Goal: Task Accomplishment & Management: Use online tool/utility

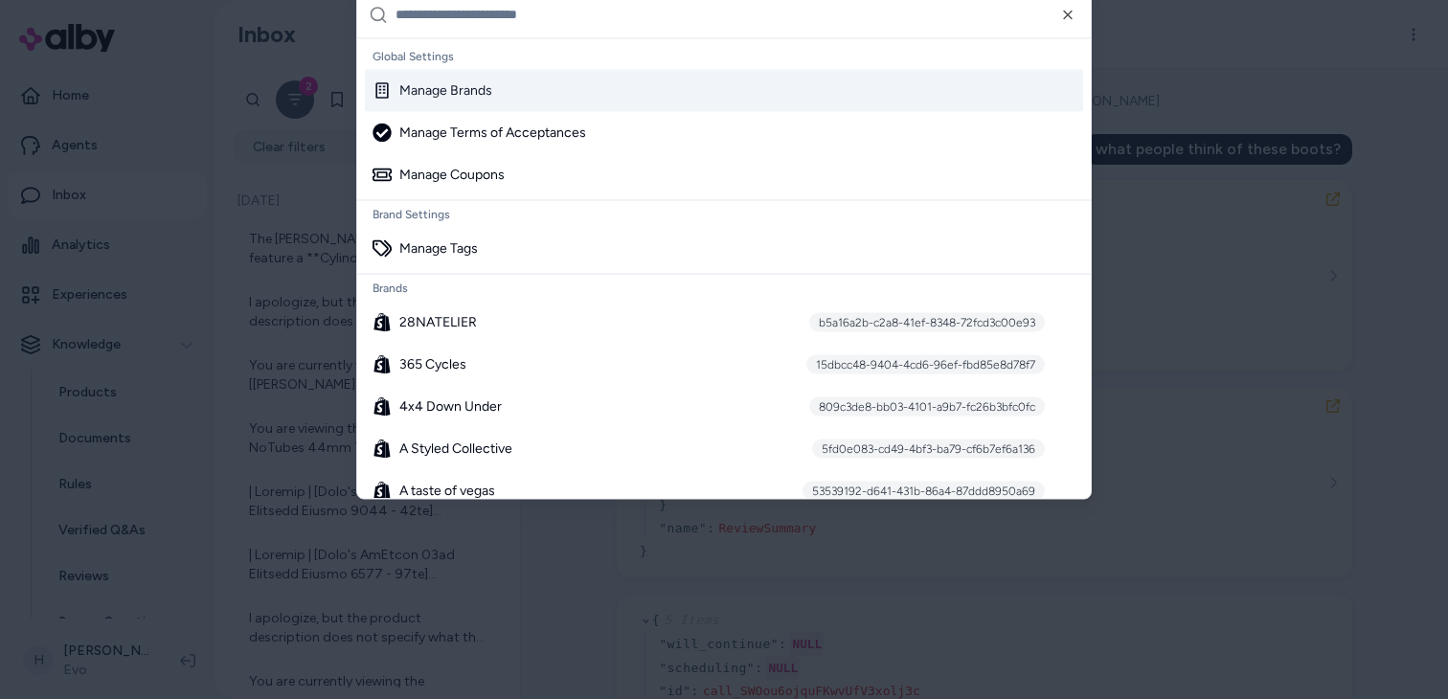
scroll to position [1224, 0]
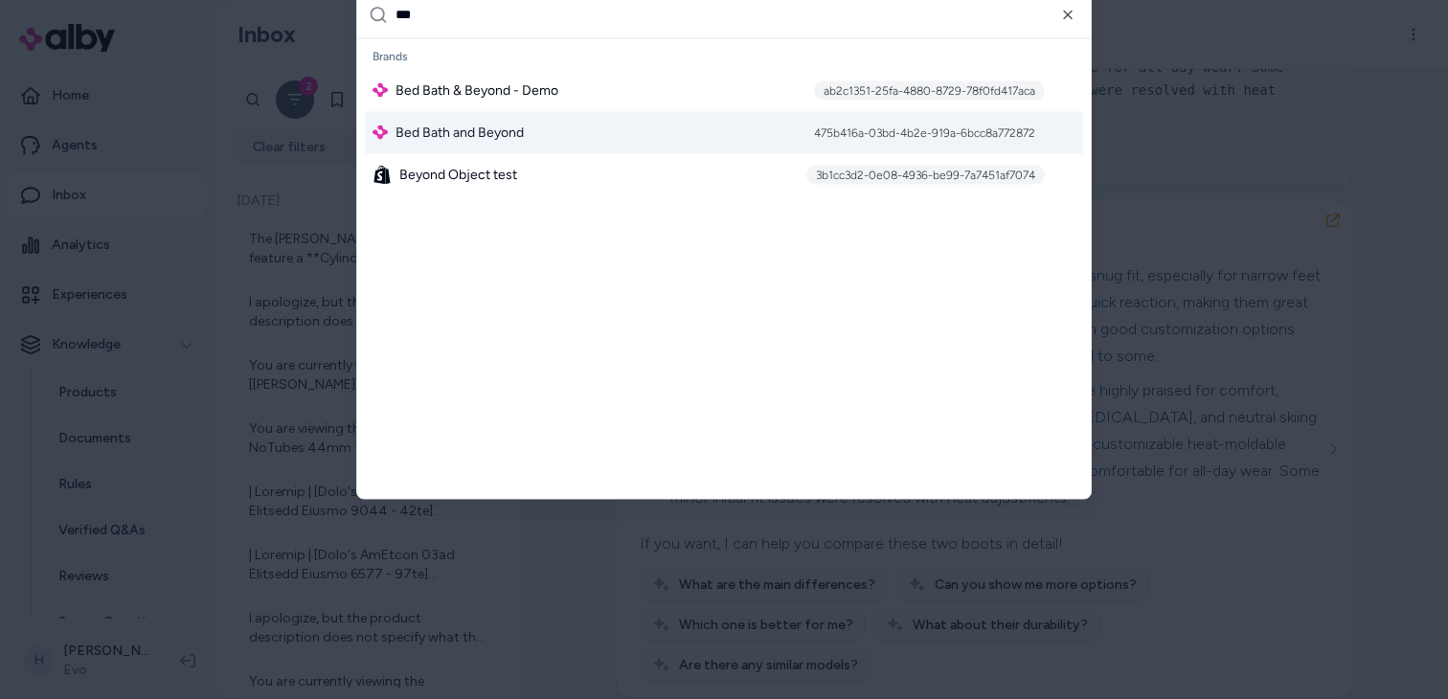
type input "***"
click at [657, 133] on div "Bed Bath and Beyond 475b416a-03bd-4b2e-919a-6bcc8a772872" at bounding box center [724, 132] width 718 height 42
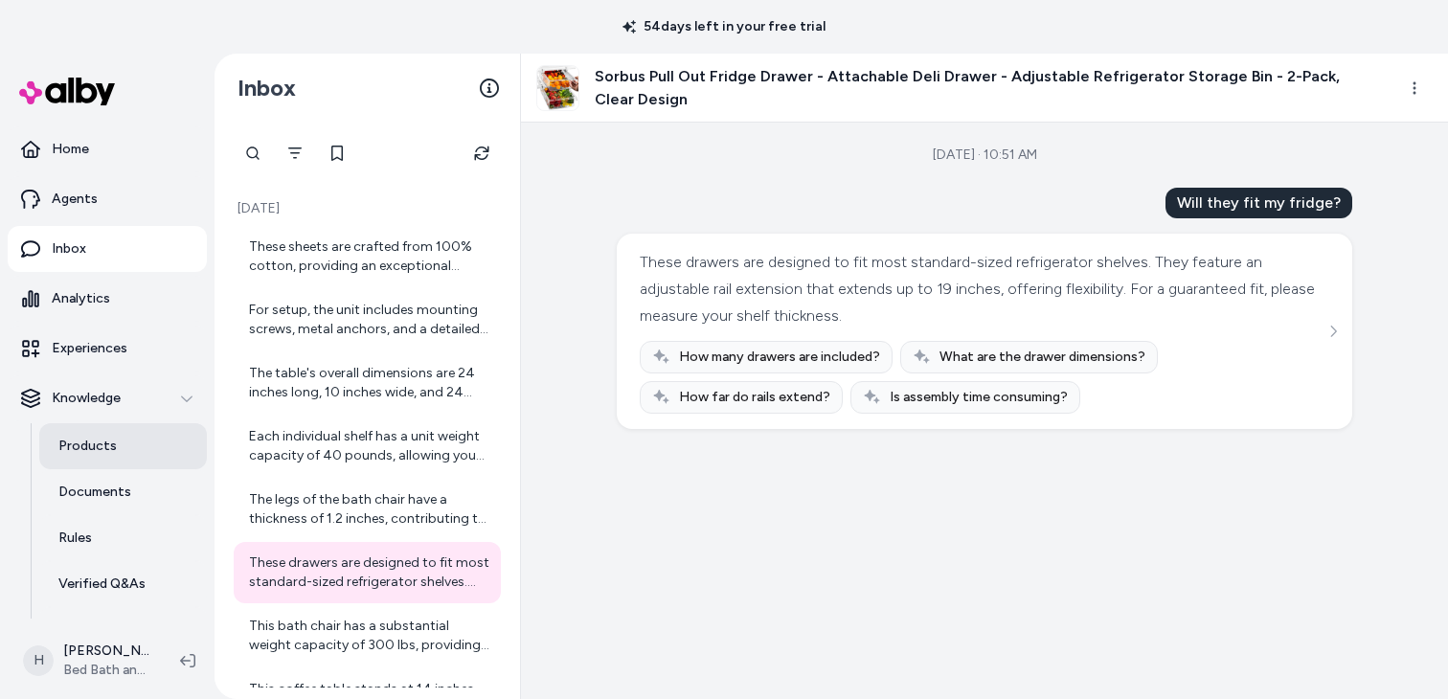
click at [125, 450] on link "Products" at bounding box center [123, 446] width 168 height 46
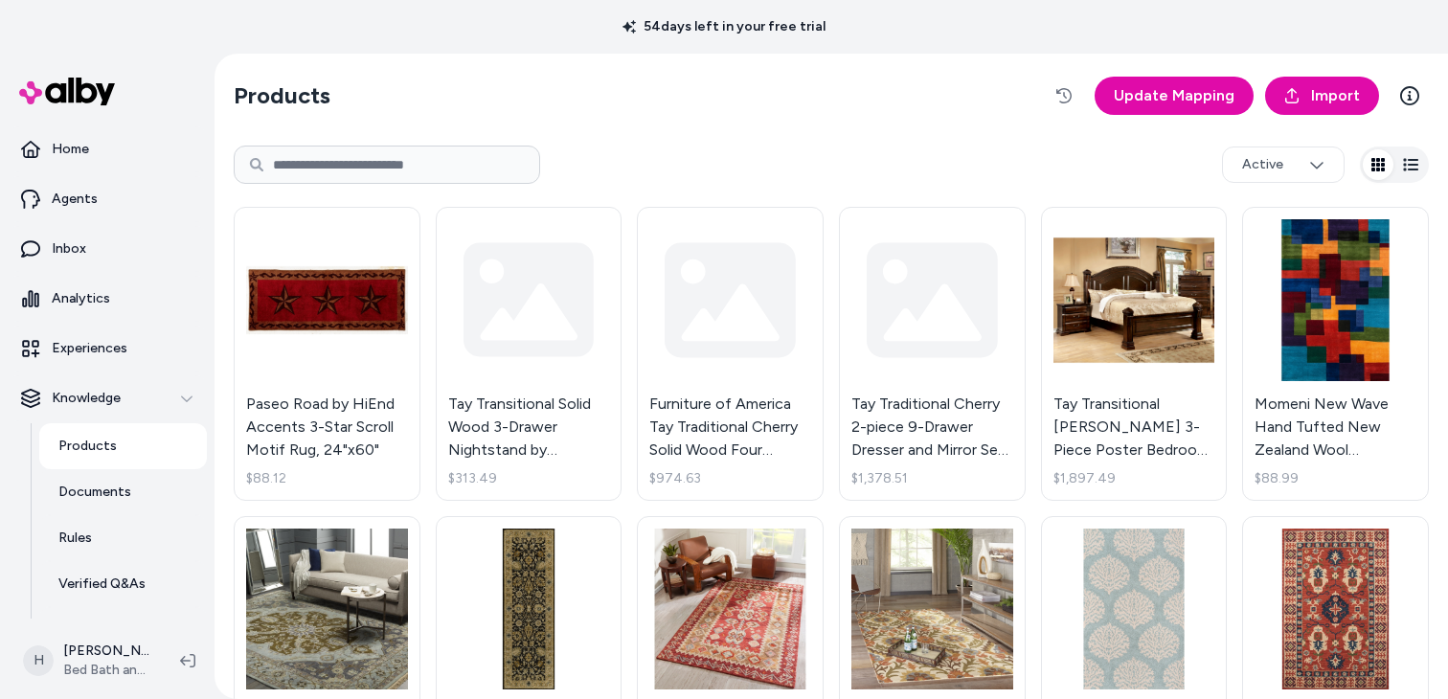
click at [417, 166] on input at bounding box center [387, 165] width 307 height 38
type input "**********"
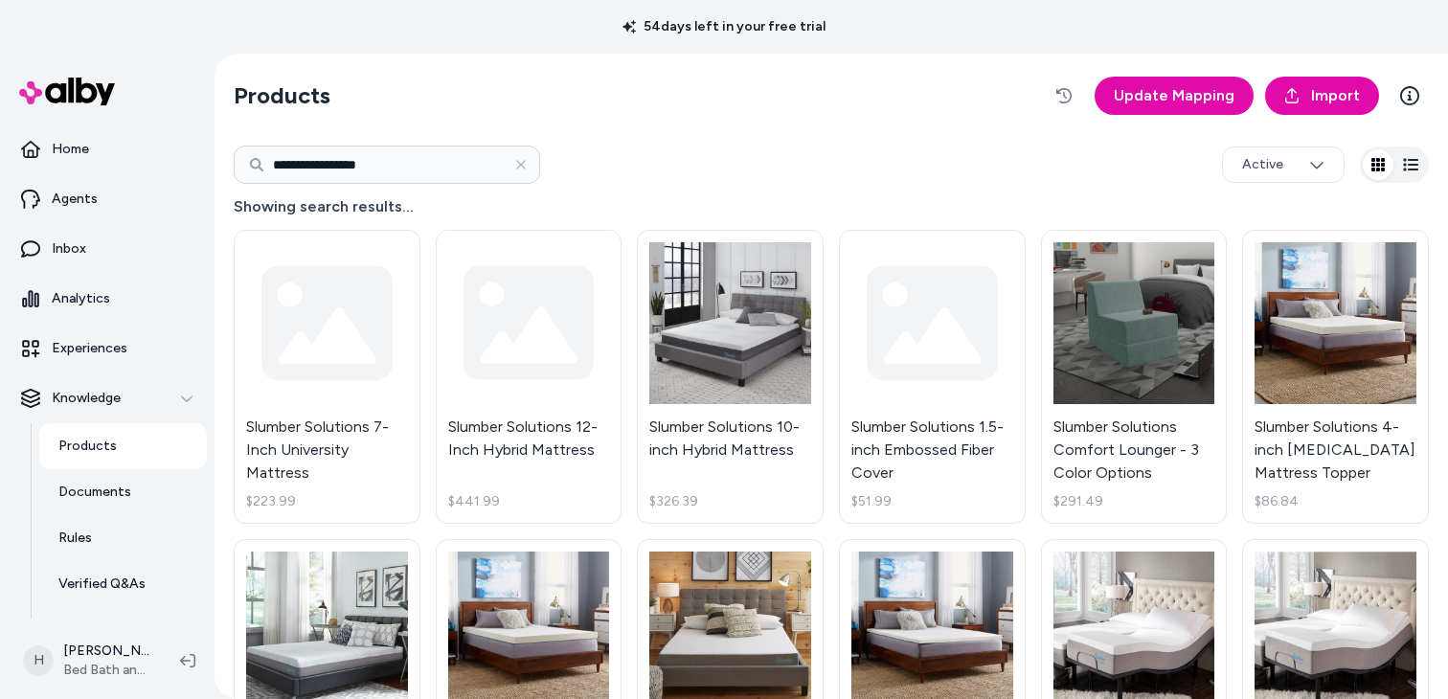
click at [417, 165] on input "**********" at bounding box center [387, 165] width 307 height 38
type input "**********"
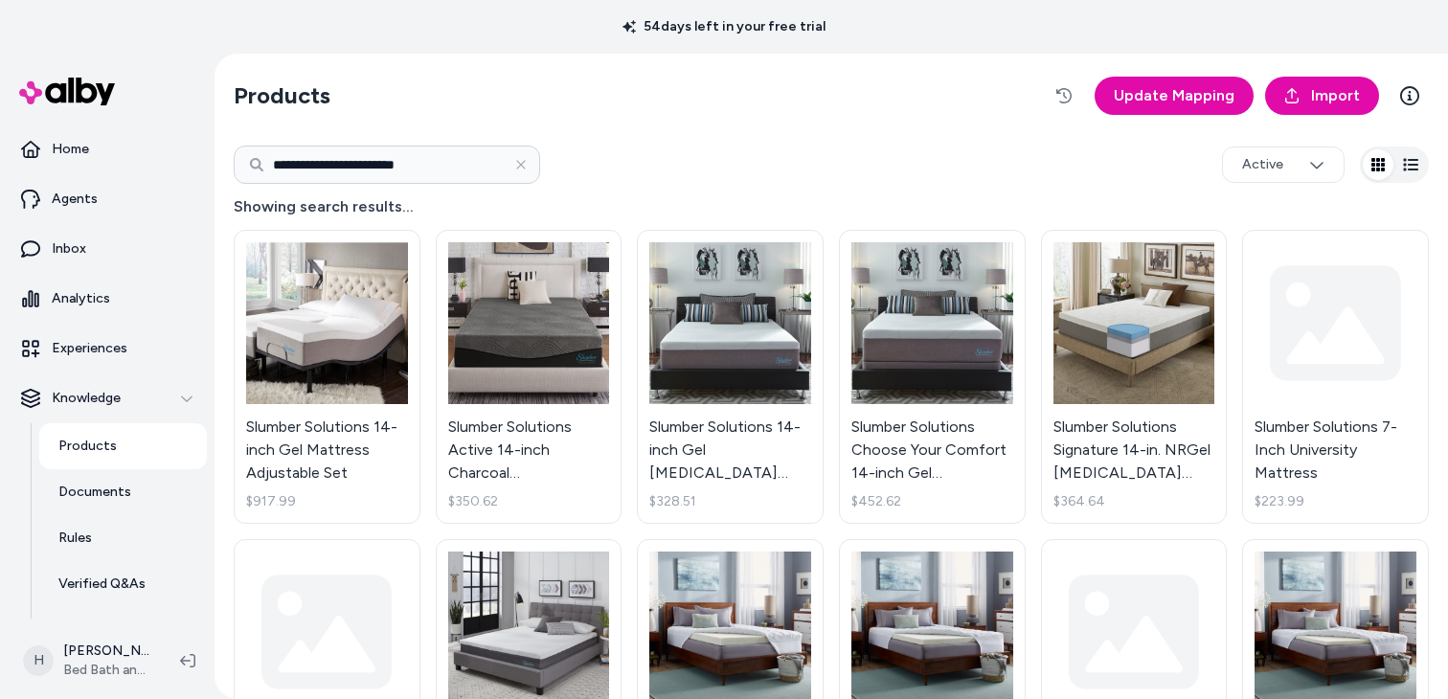
click at [438, 162] on input "**********" at bounding box center [387, 165] width 307 height 38
type input "**********"
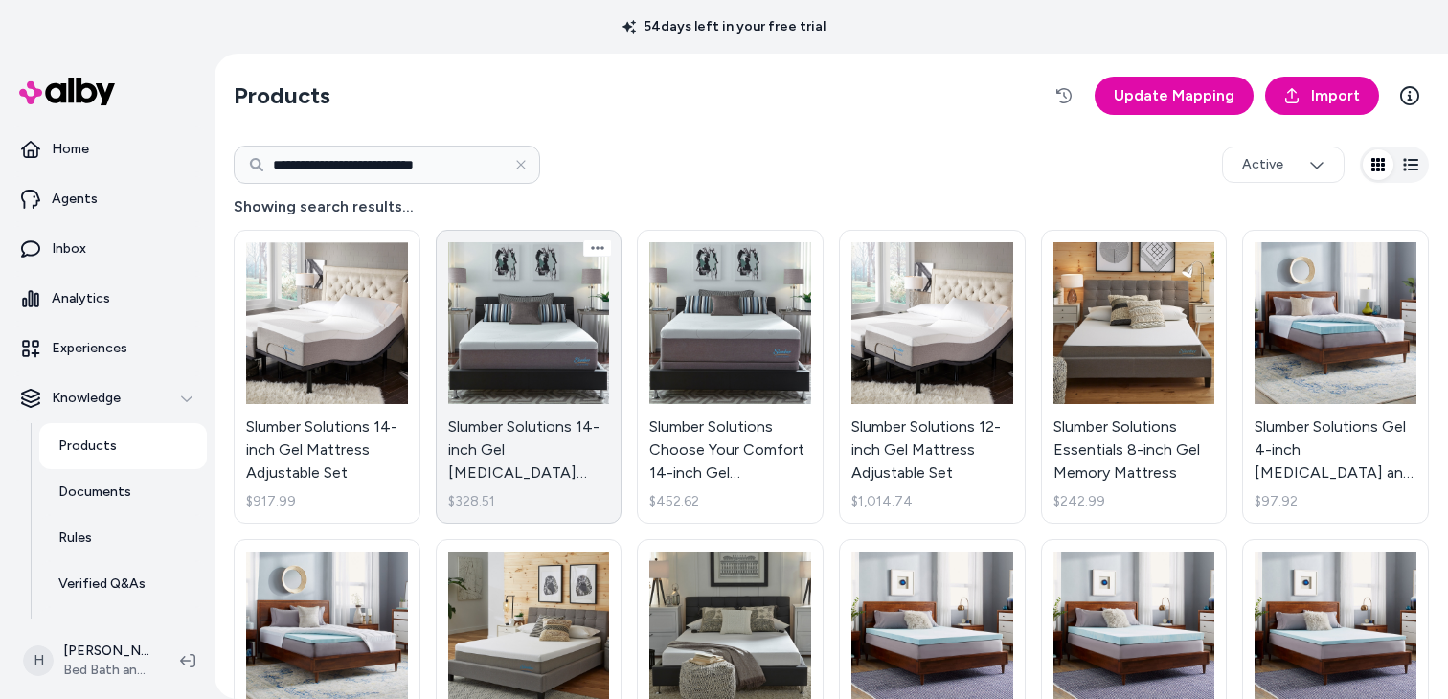
click at [515, 327] on link "Slumber Solutions 14-inch Gel Memory Foam Choose Your Comfort Mattress - White …" at bounding box center [529, 377] width 187 height 294
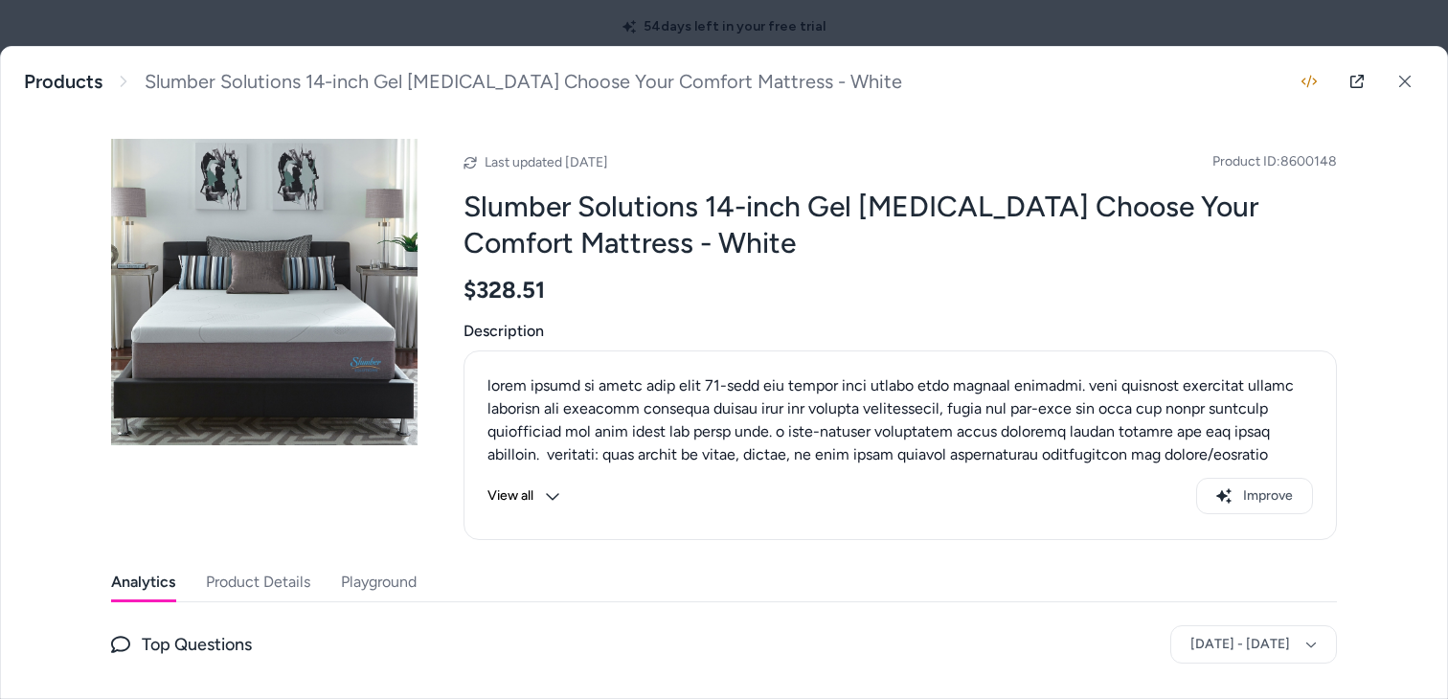
scroll to position [203, 0]
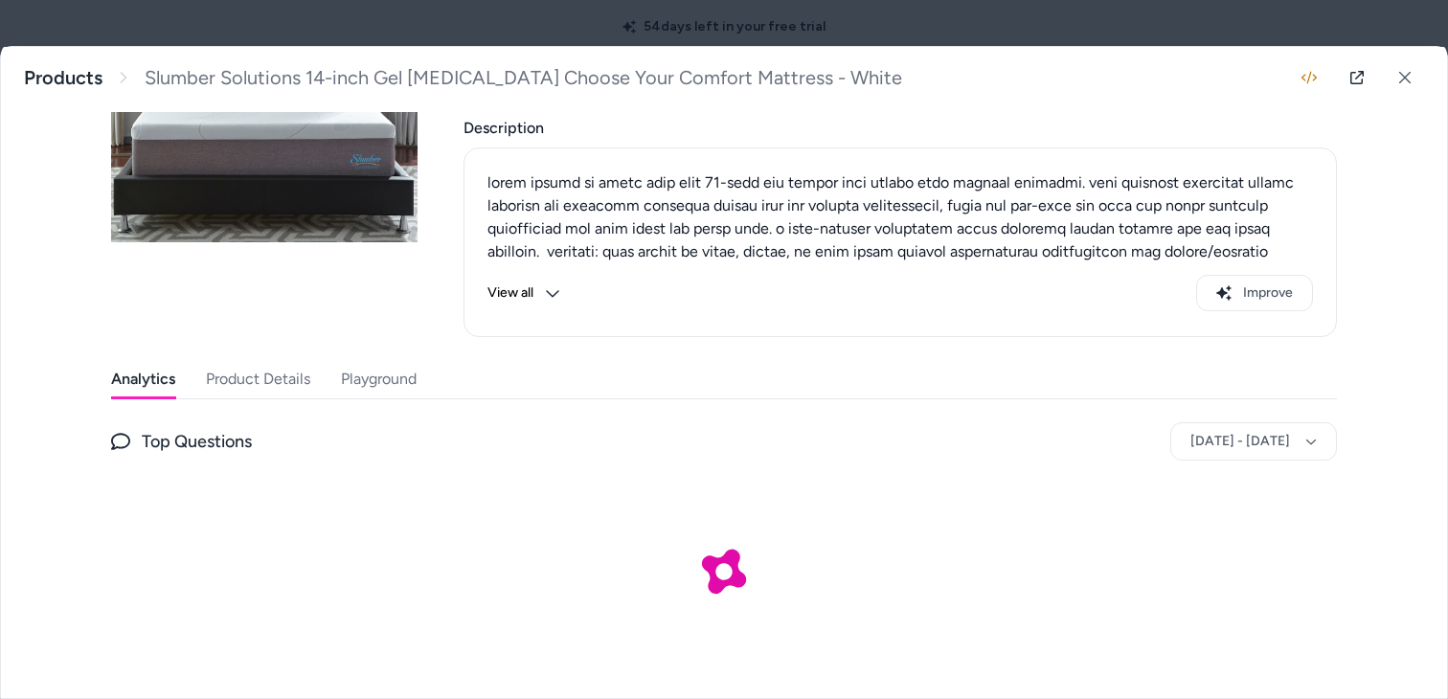
click at [400, 382] on button "Playground" at bounding box center [379, 379] width 76 height 38
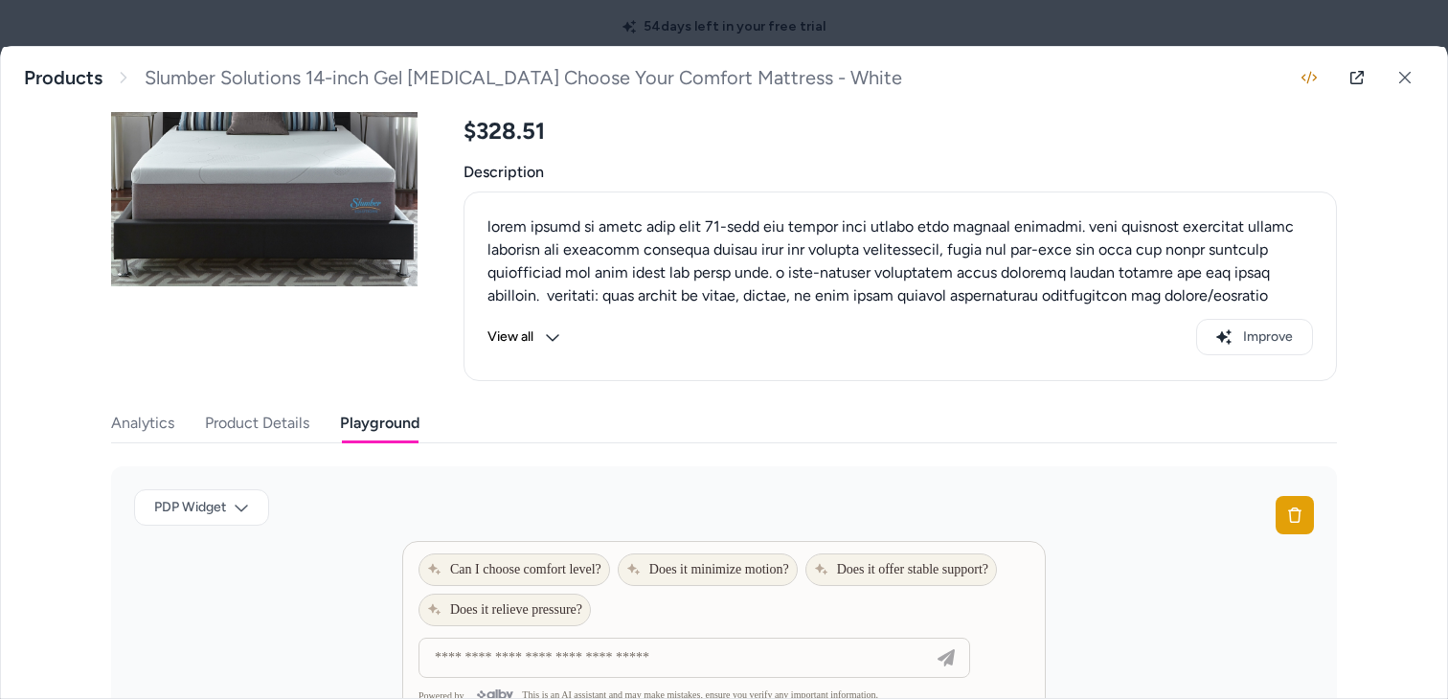
scroll to position [341, 0]
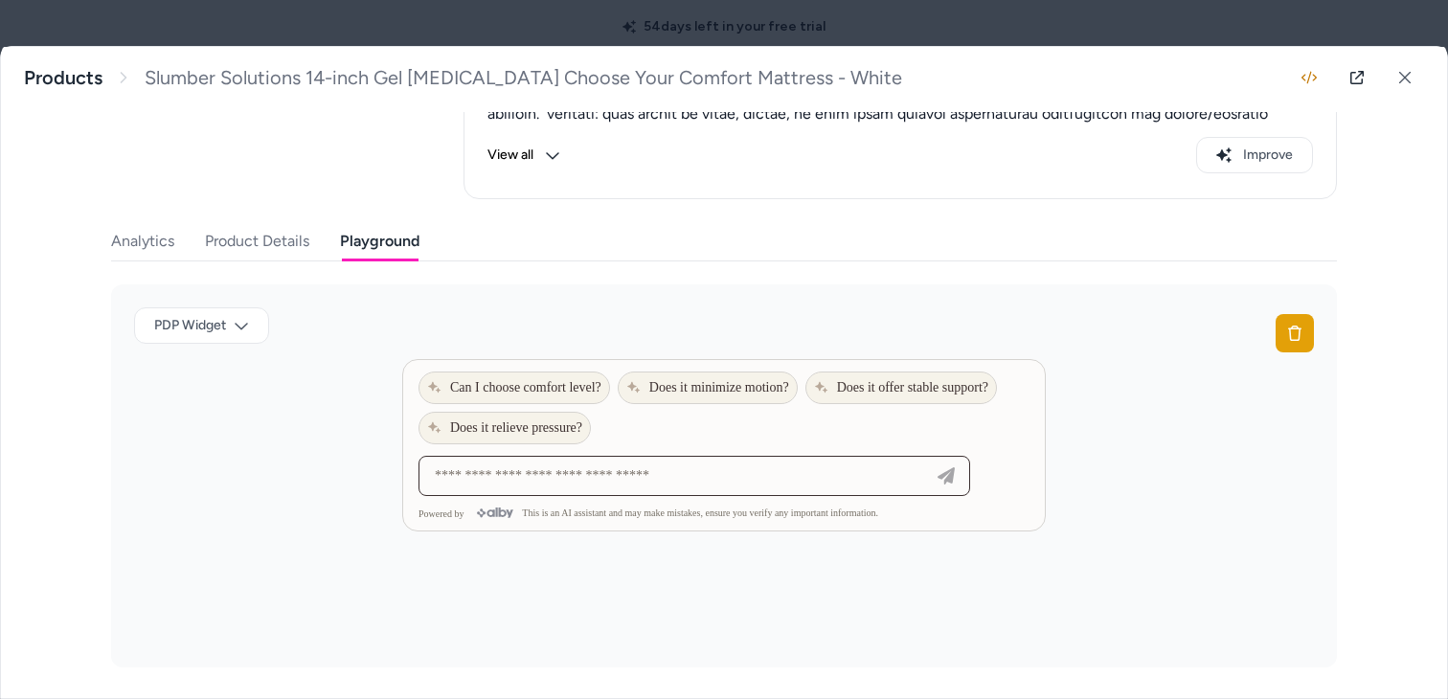
click at [575, 476] on input at bounding box center [675, 476] width 504 height 23
type input "**********"
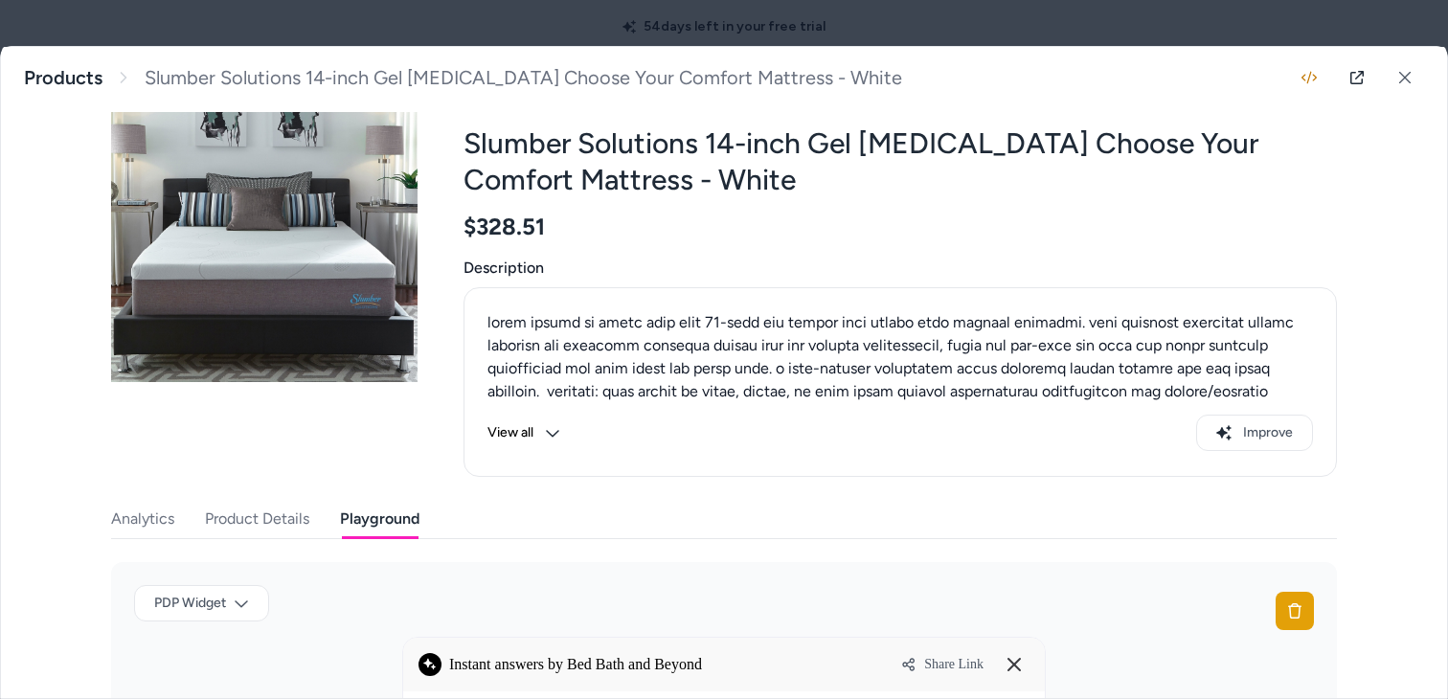
scroll to position [0, 0]
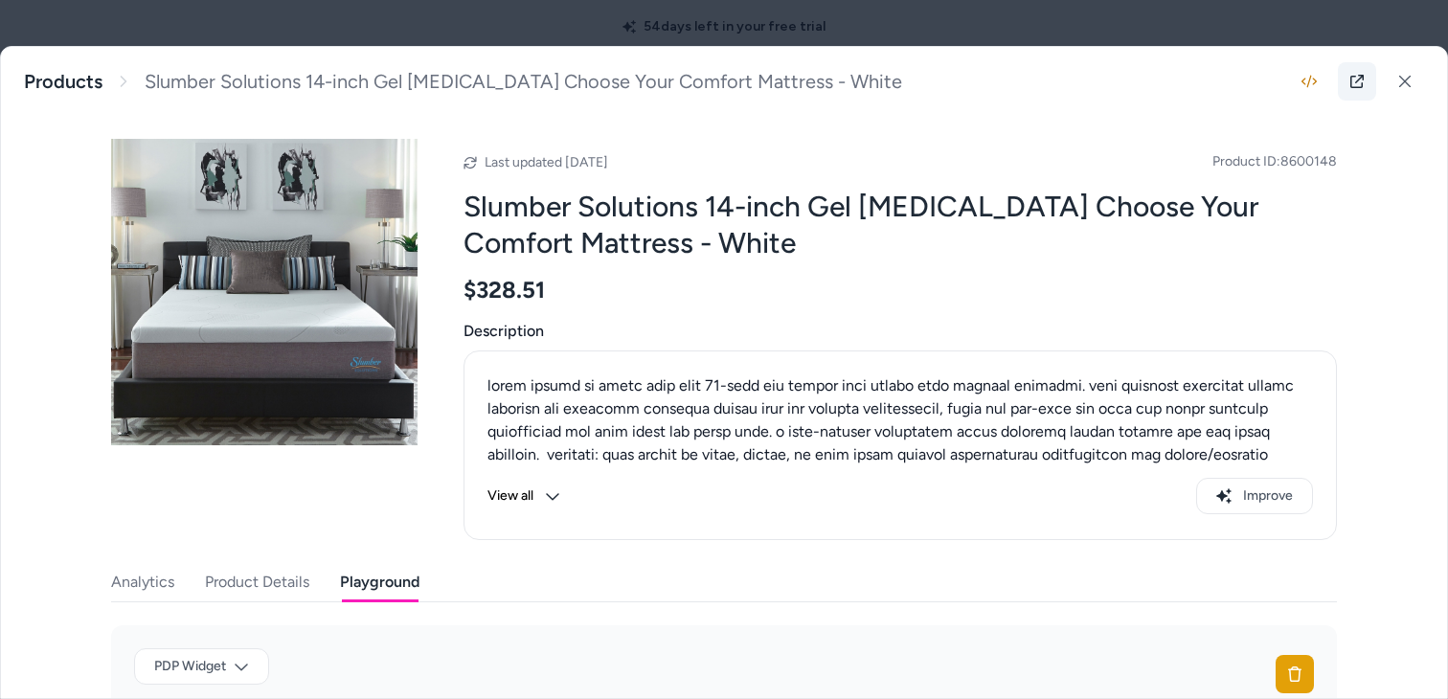
click at [1355, 86] on icon at bounding box center [1357, 81] width 15 height 15
click at [733, 25] on div at bounding box center [724, 349] width 1448 height 699
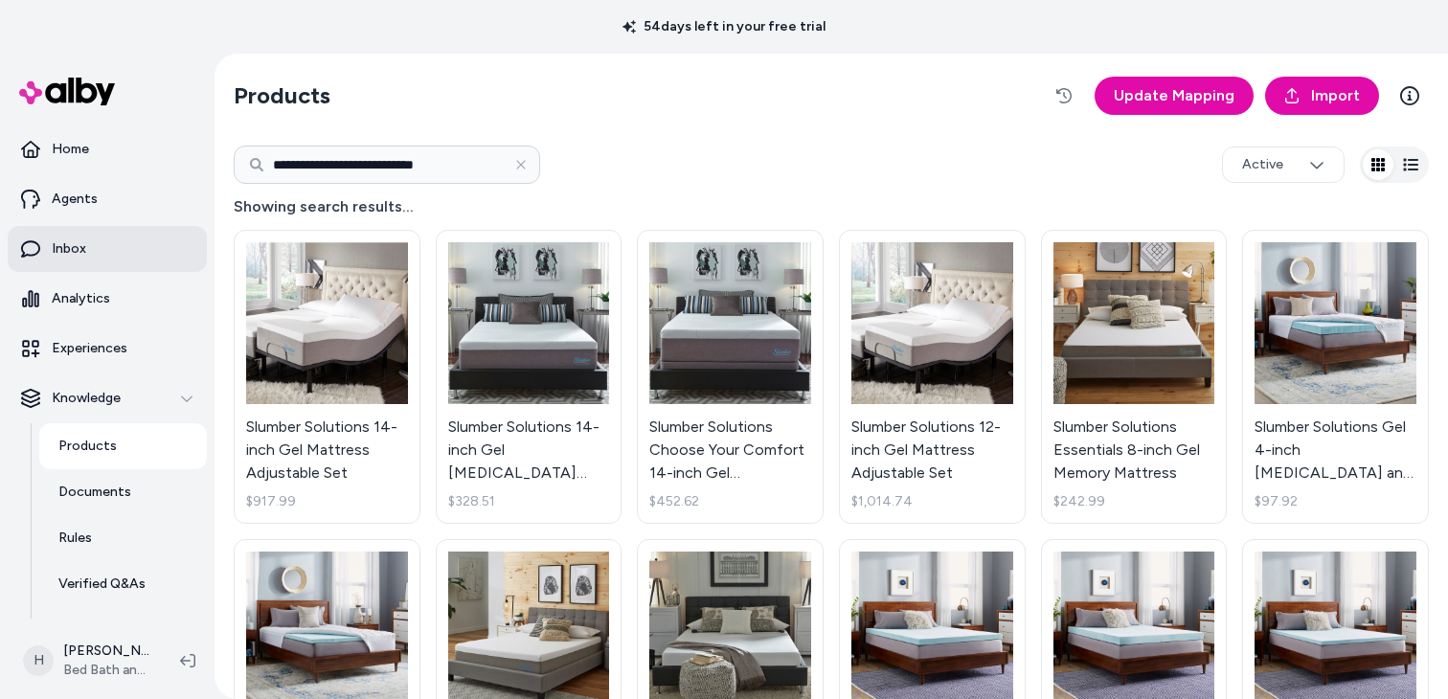
click at [97, 262] on link "Inbox" at bounding box center [107, 249] width 199 height 46
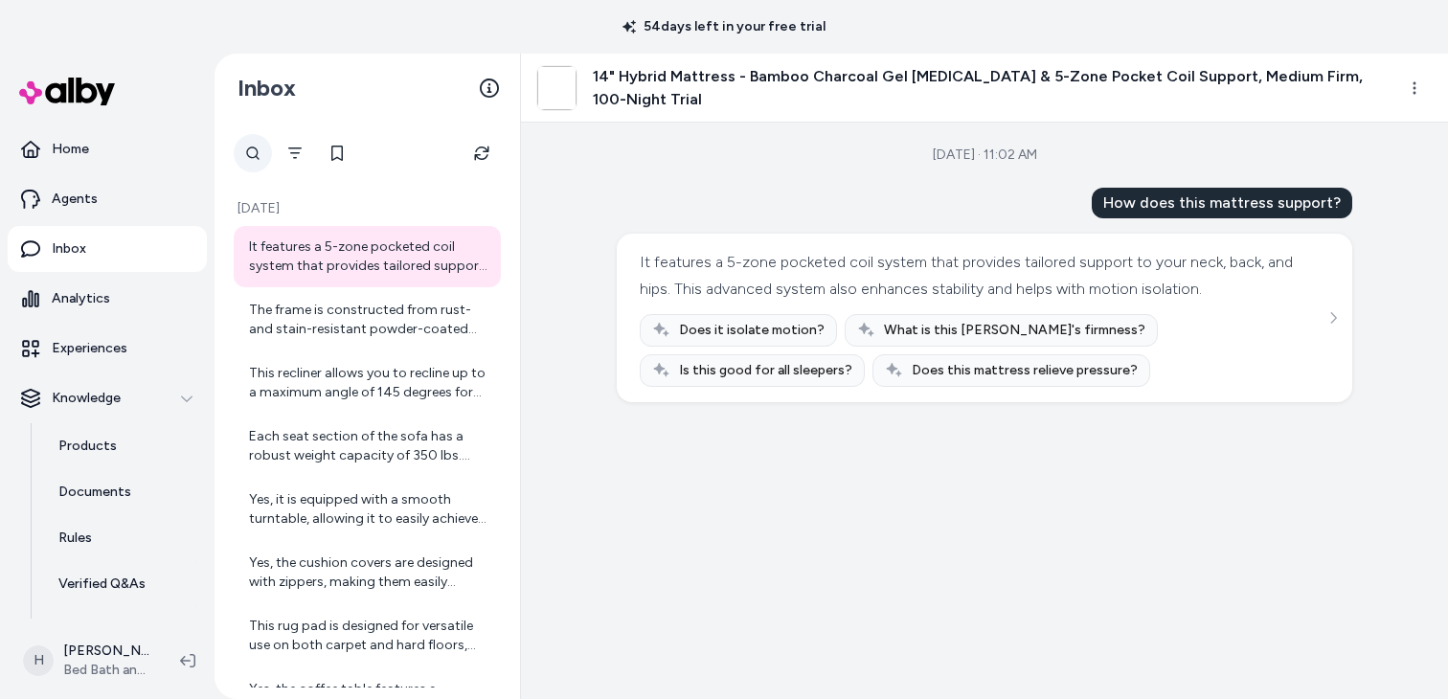
click at [249, 156] on div at bounding box center [253, 153] width 38 height 38
type input "****"
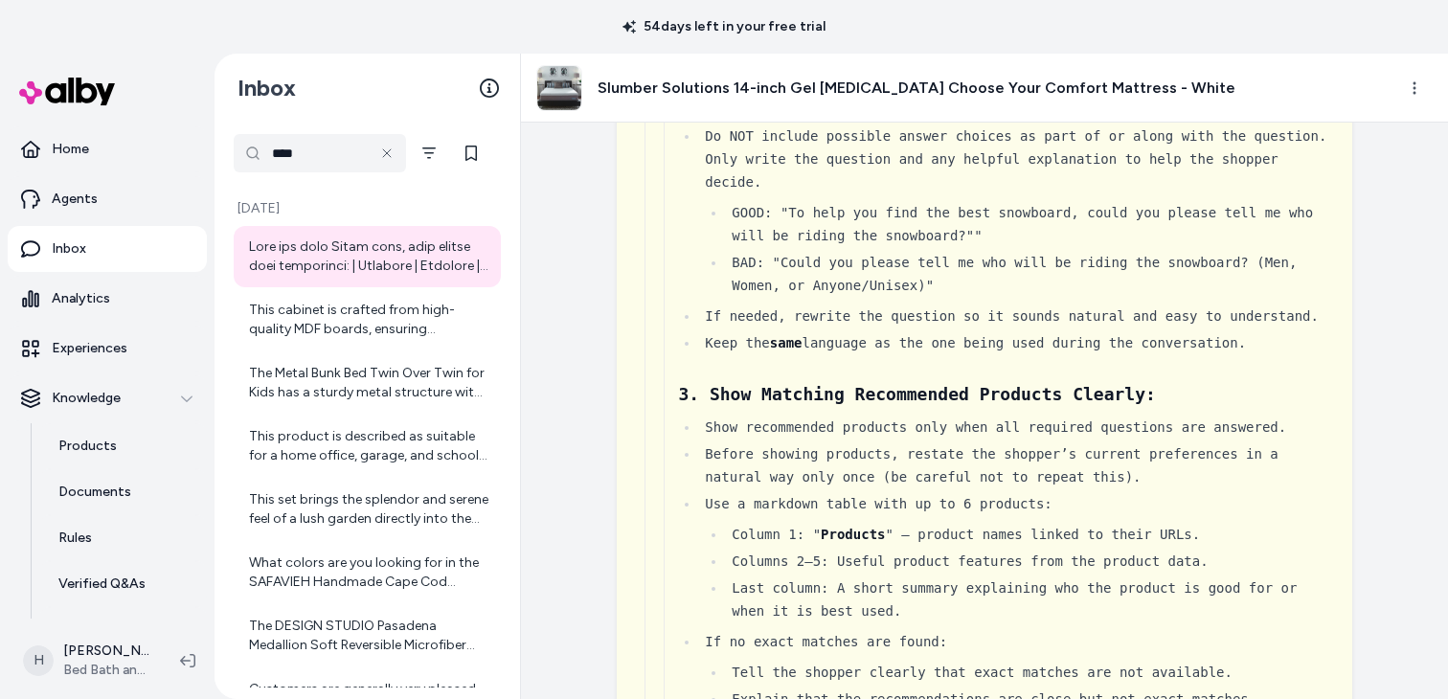
scroll to position [2359, 0]
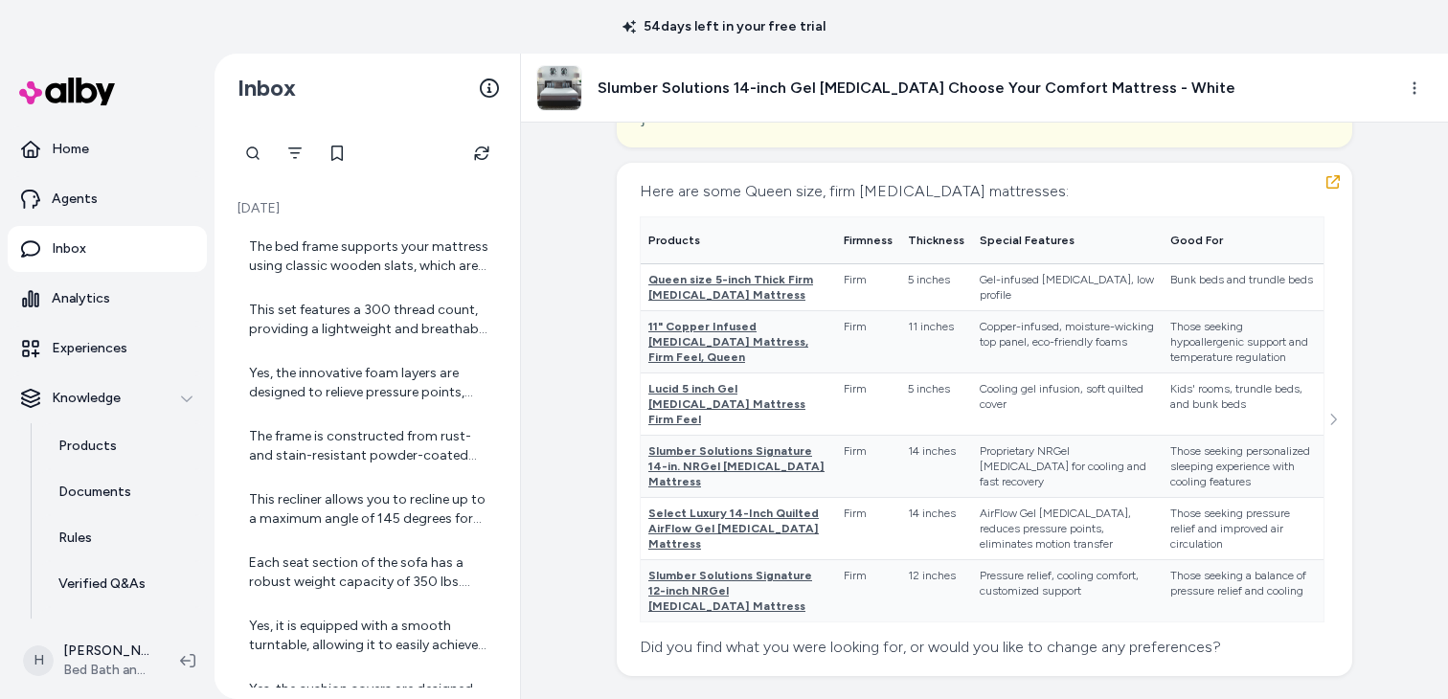
scroll to position [26307, 0]
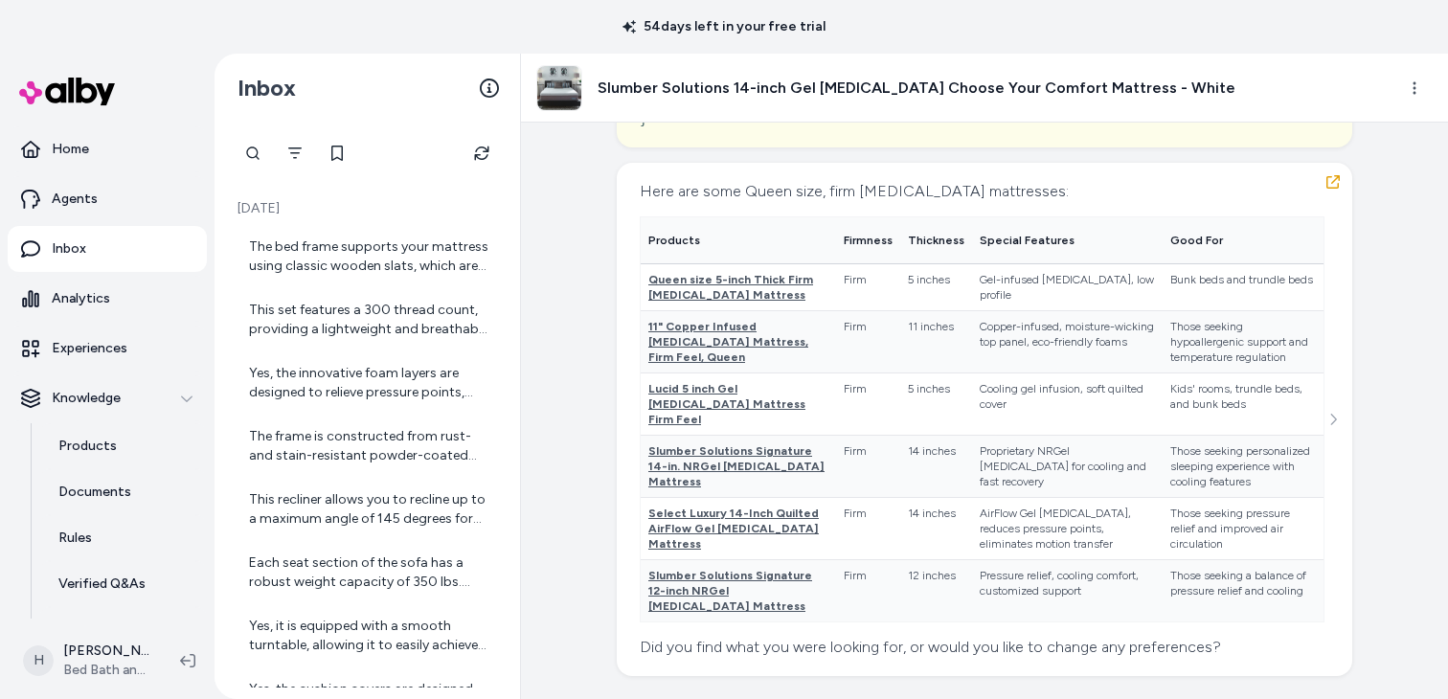
drag, startPoint x: 675, startPoint y: 331, endPoint x: 778, endPoint y: 548, distance: 239.5
drag, startPoint x: 1163, startPoint y: 319, endPoint x: 1094, endPoint y: 467, distance: 163.7
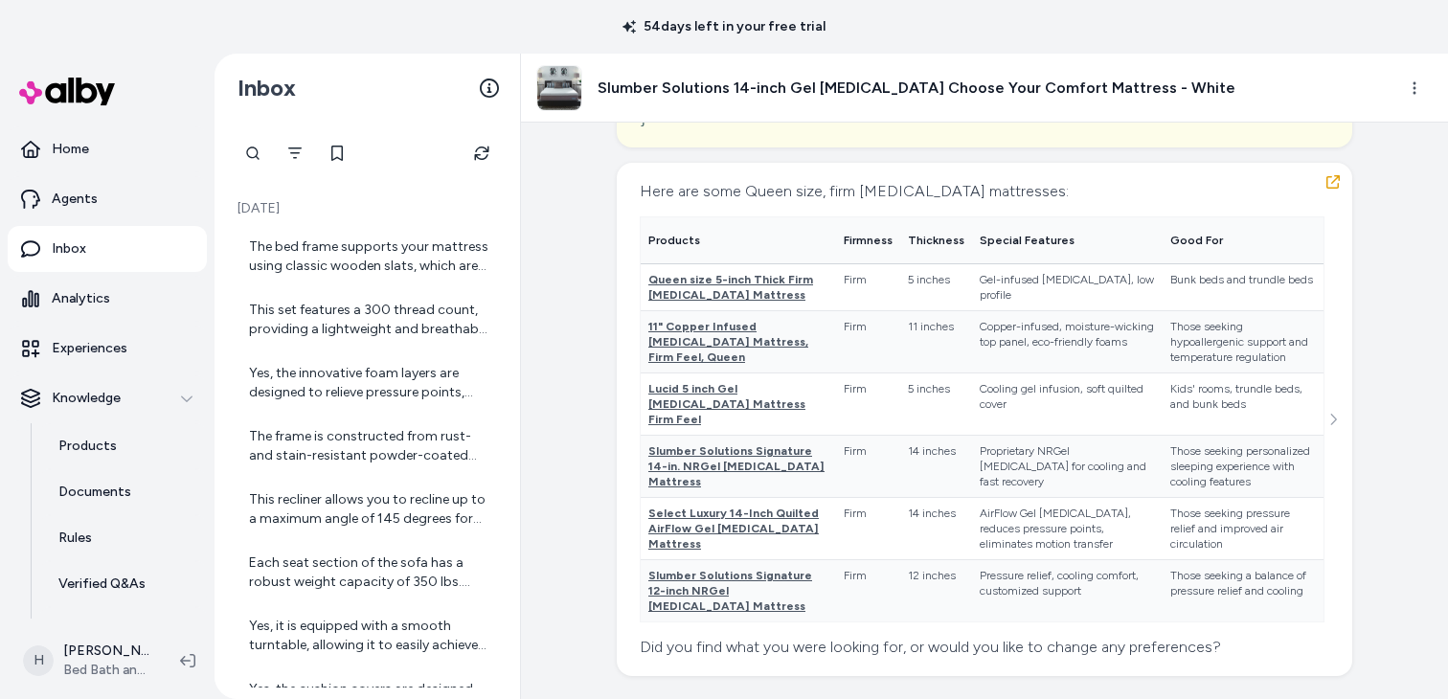
drag, startPoint x: 680, startPoint y: 329, endPoint x: 761, endPoint y: 329, distance: 80.5
copy span "I like it soft"
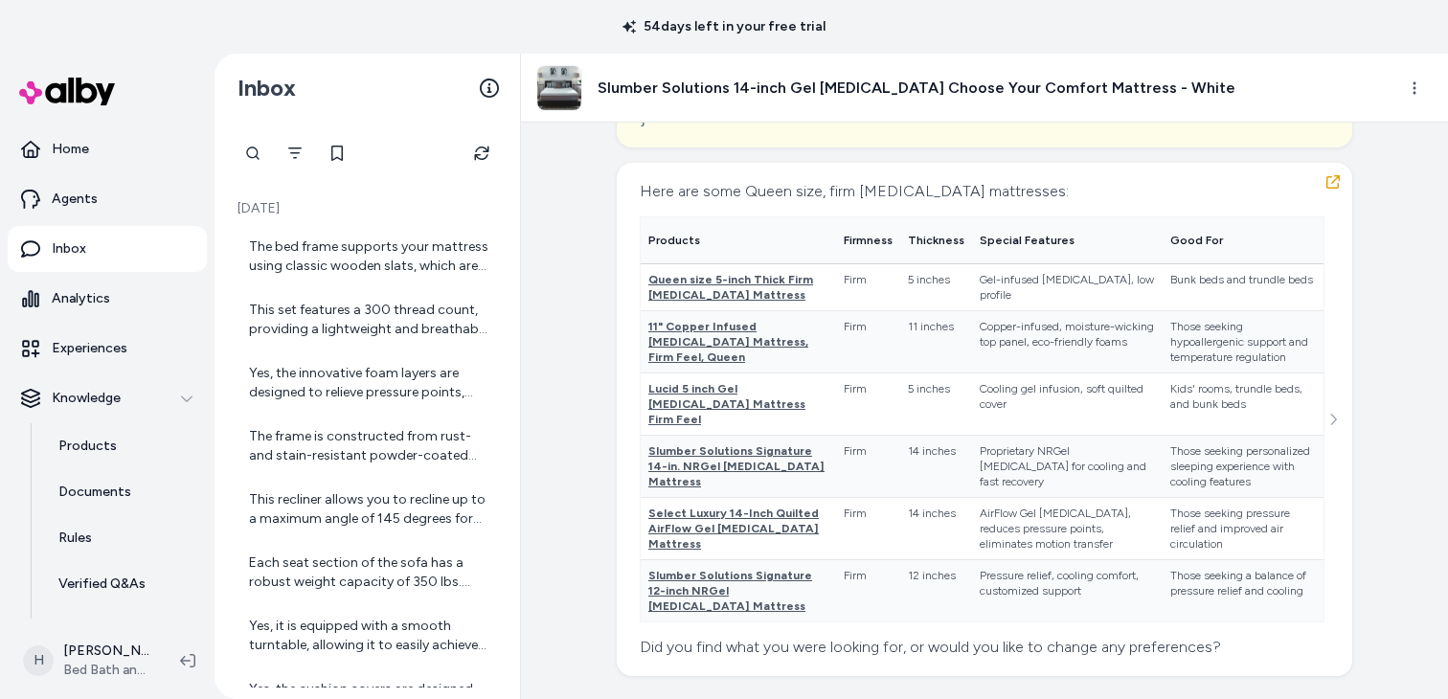
scroll to position [23884, 0]
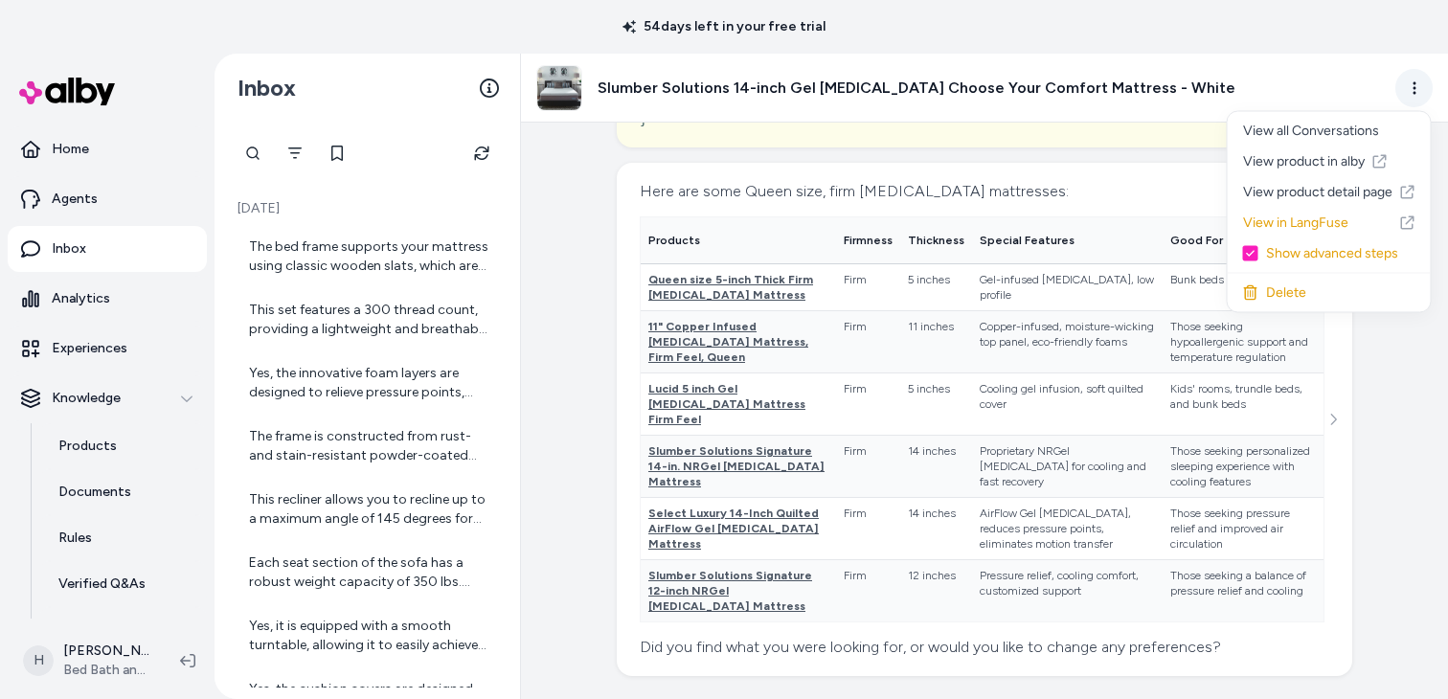
click at [1410, 91] on html "54 days left in your free trial Home Agents Inbox Analytics Experiences Knowled…" at bounding box center [724, 349] width 1448 height 699
click at [1310, 231] on link "View in LangFuse" at bounding box center [1329, 223] width 203 height 31
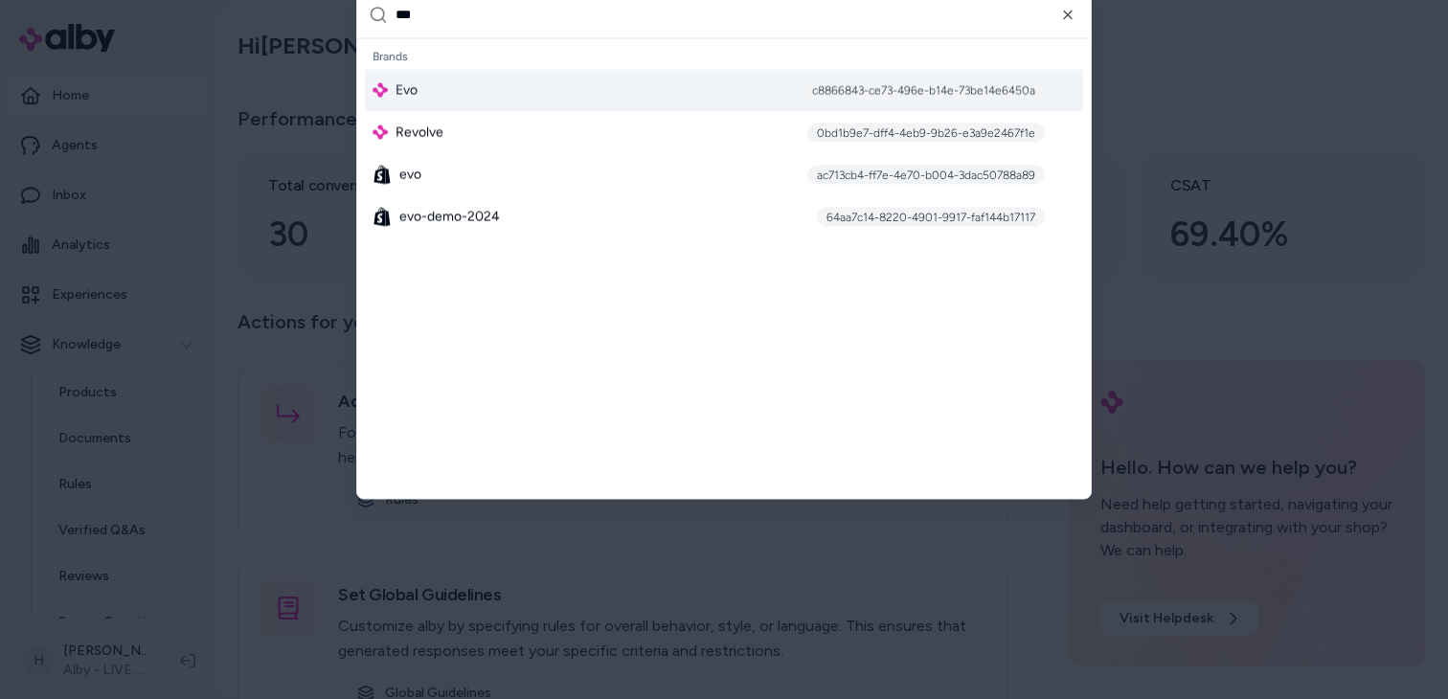
type input "***"
click at [551, 100] on div "Evo c8866843-ce73-496e-b14e-73be14e6450a" at bounding box center [724, 90] width 718 height 42
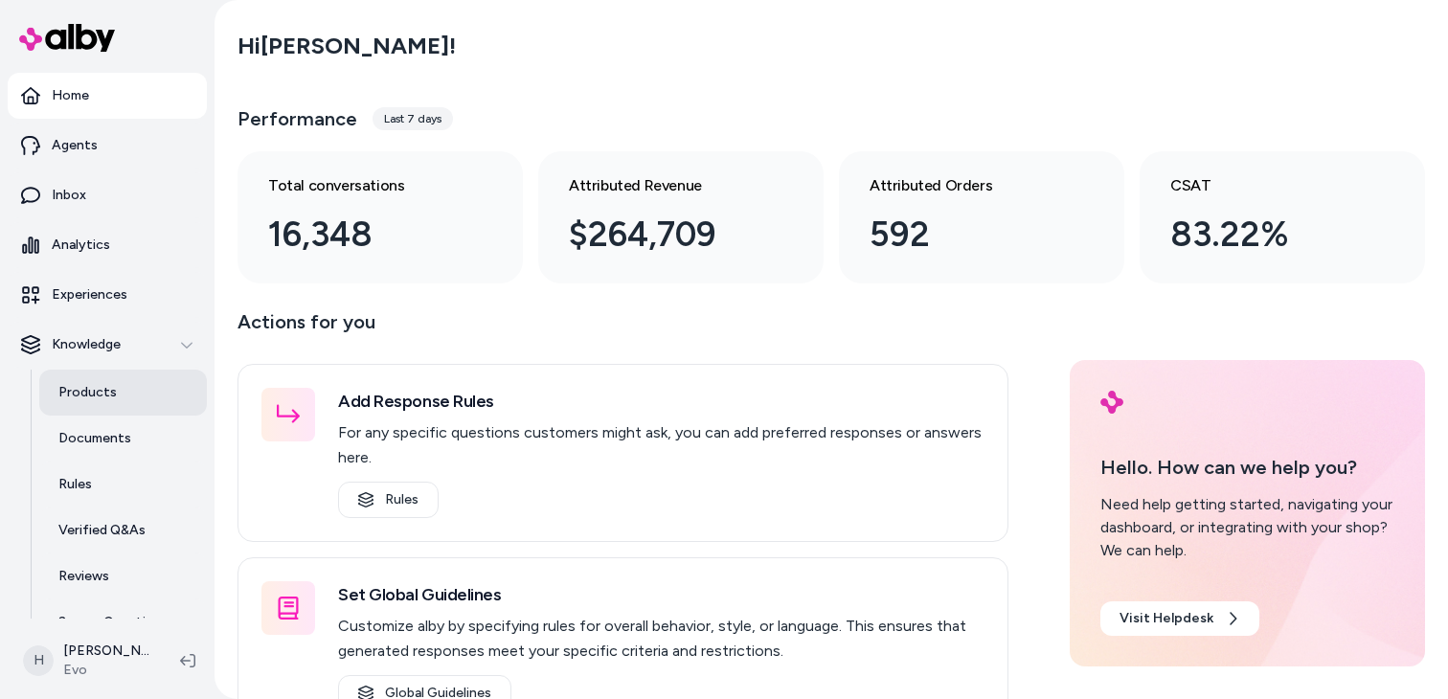
click at [170, 400] on link "Products" at bounding box center [123, 393] width 168 height 46
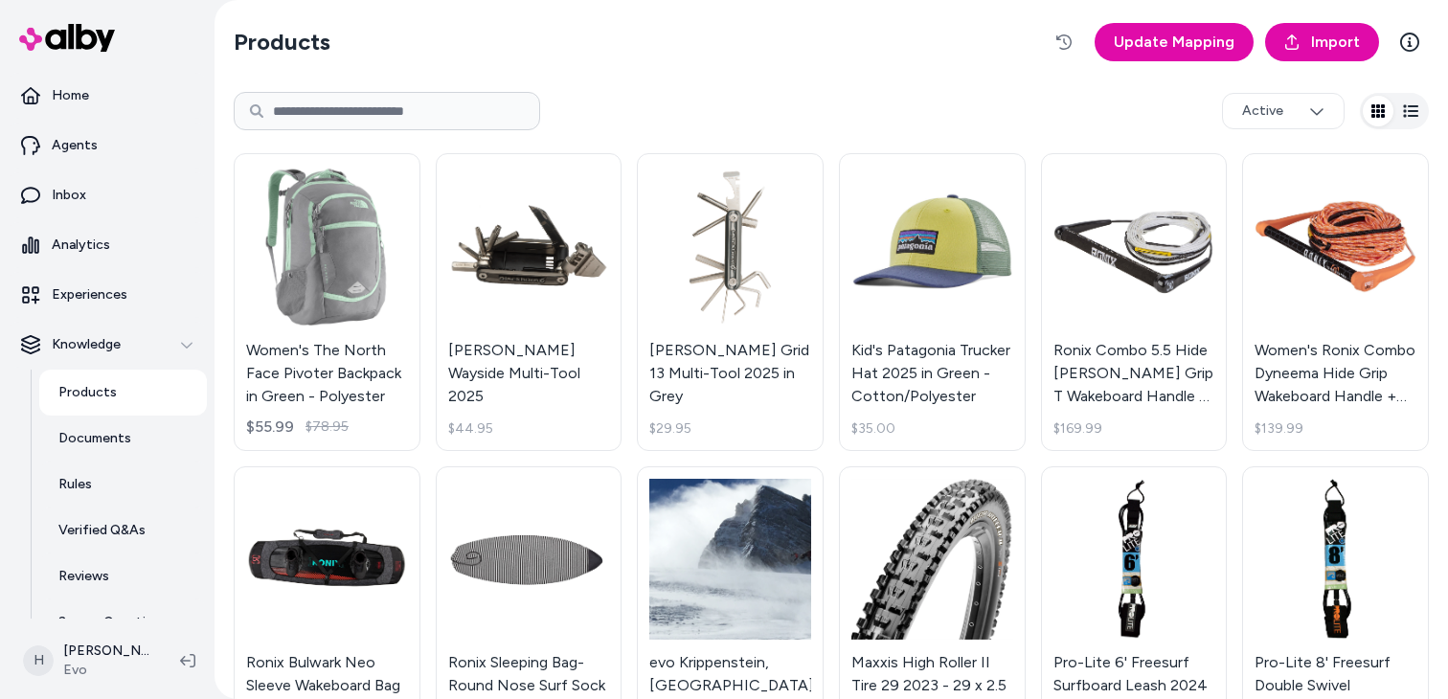
click at [302, 289] on link "Women's The North Face Pivoter Backpack in Green - Polyester $55.99 $78.95" at bounding box center [327, 302] width 187 height 298
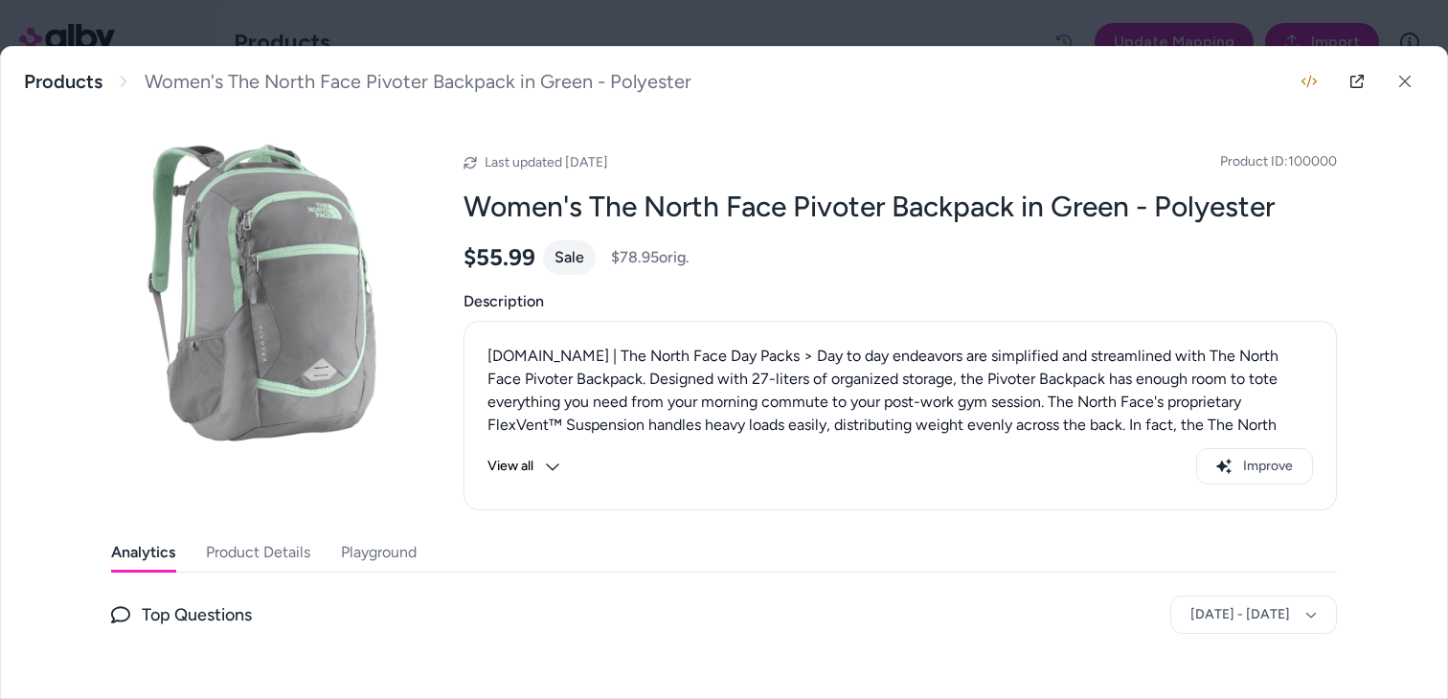
scroll to position [172, 0]
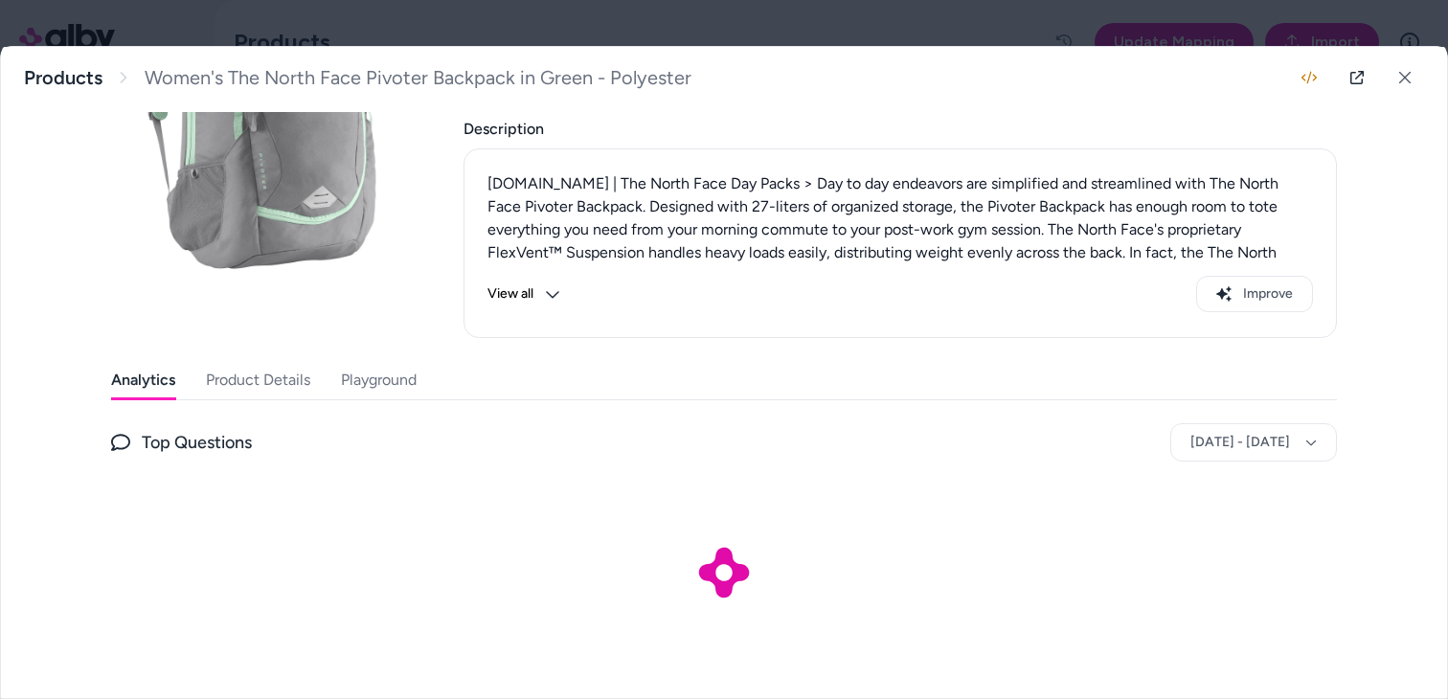
click at [386, 386] on button "Playground" at bounding box center [379, 380] width 76 height 38
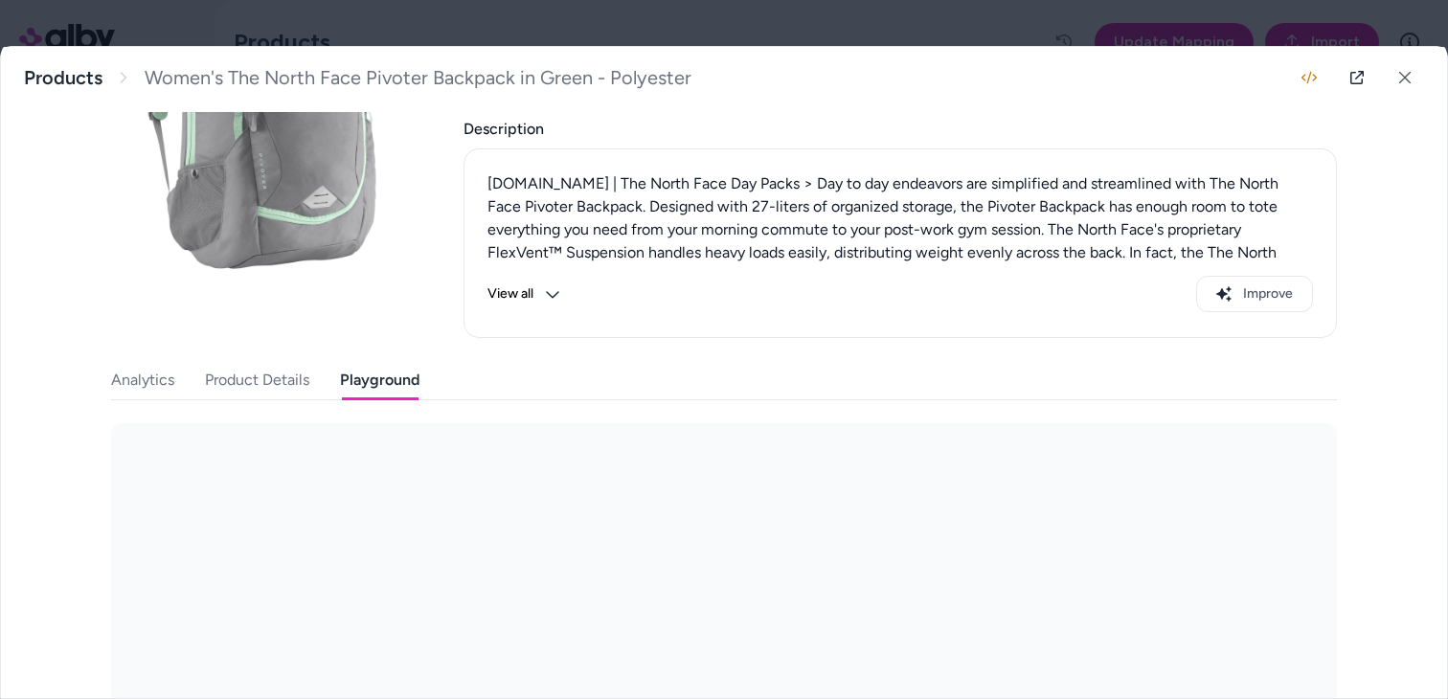
scroll to position [310, 0]
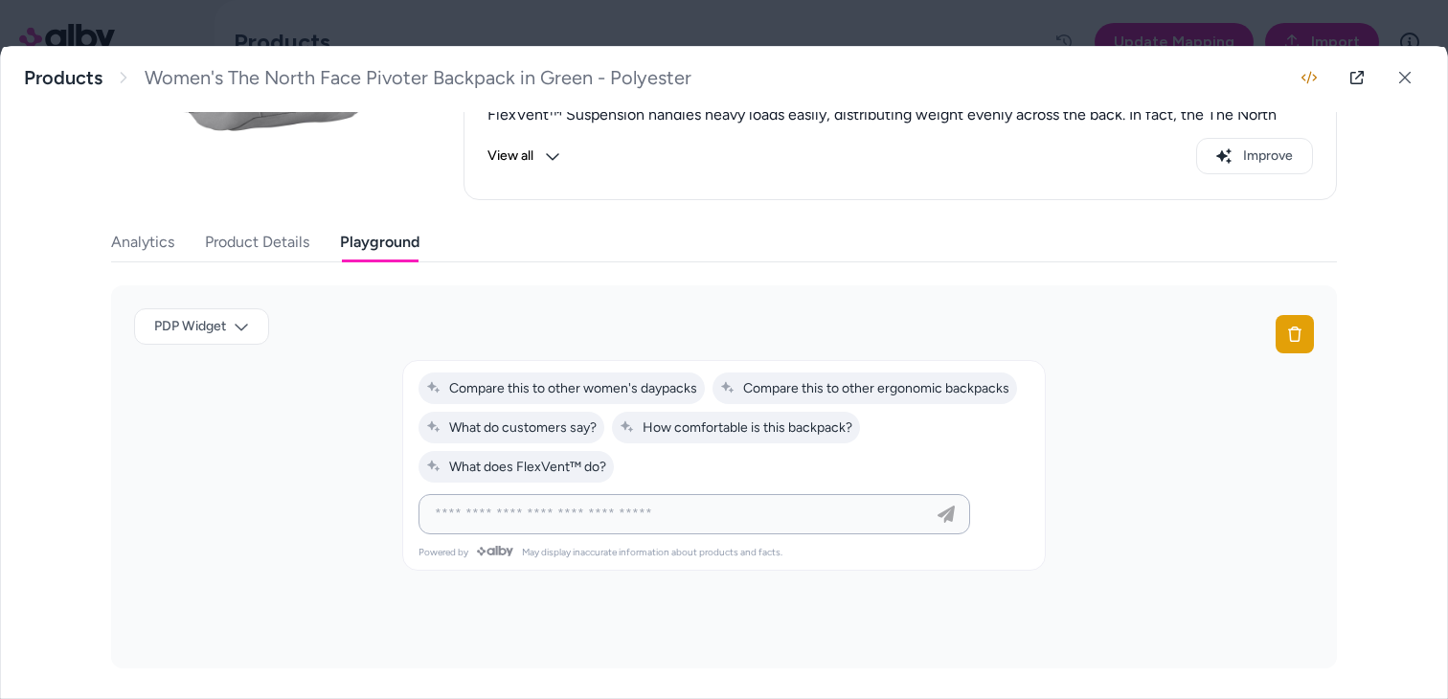
click at [640, 520] on input at bounding box center [675, 514] width 504 height 23
type input "***"
click at [583, 391] on span "Compare this to other women's daypacks" at bounding box center [561, 388] width 271 height 16
type input "**********"
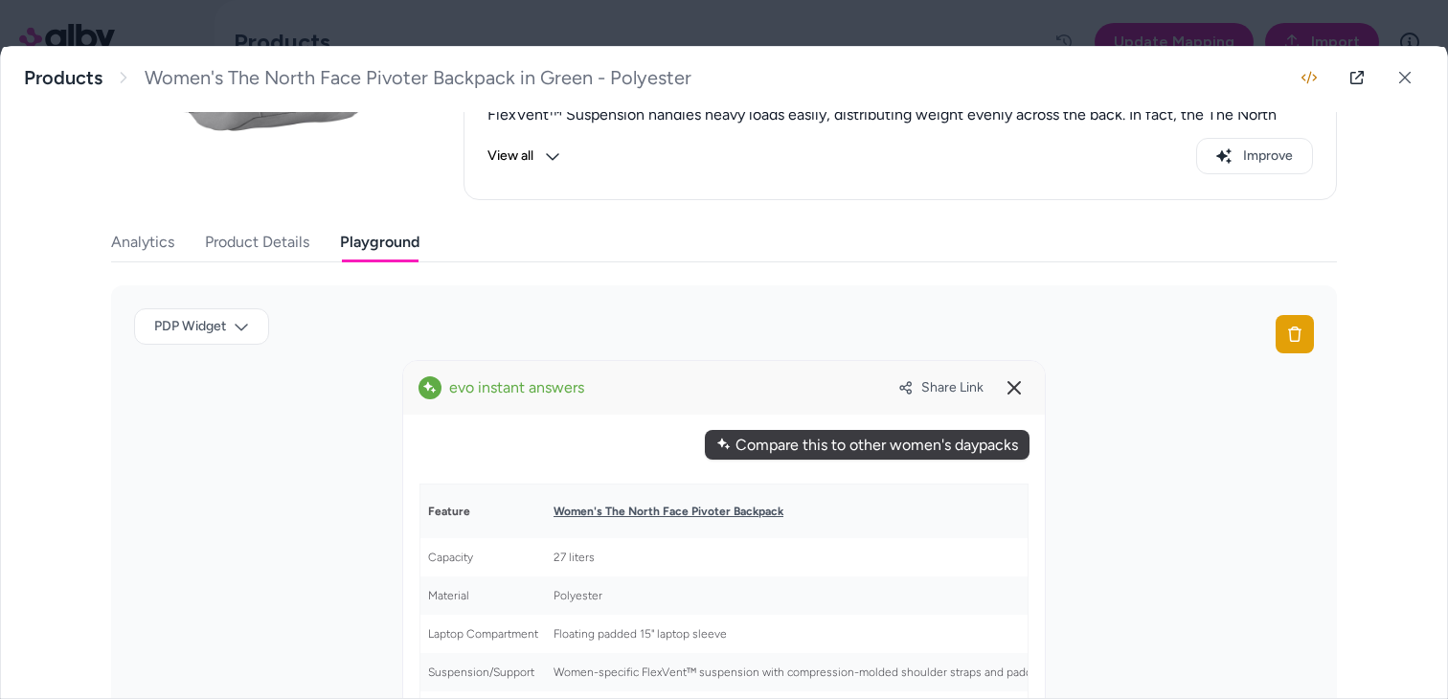
click at [927, 395] on span "Share Link" at bounding box center [953, 387] width 62 height 16
click at [887, 442] on div "Compare this to other women's daypacks" at bounding box center [867, 445] width 325 height 30
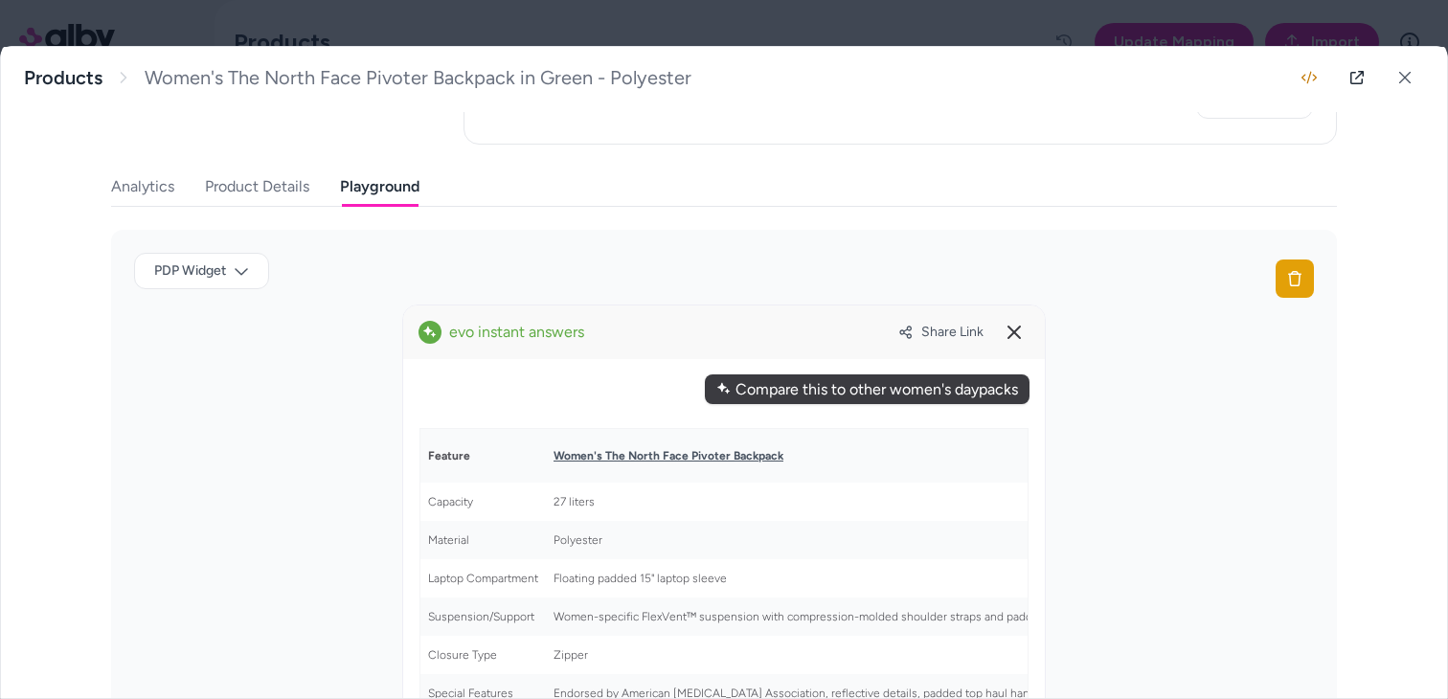
scroll to position [357, 0]
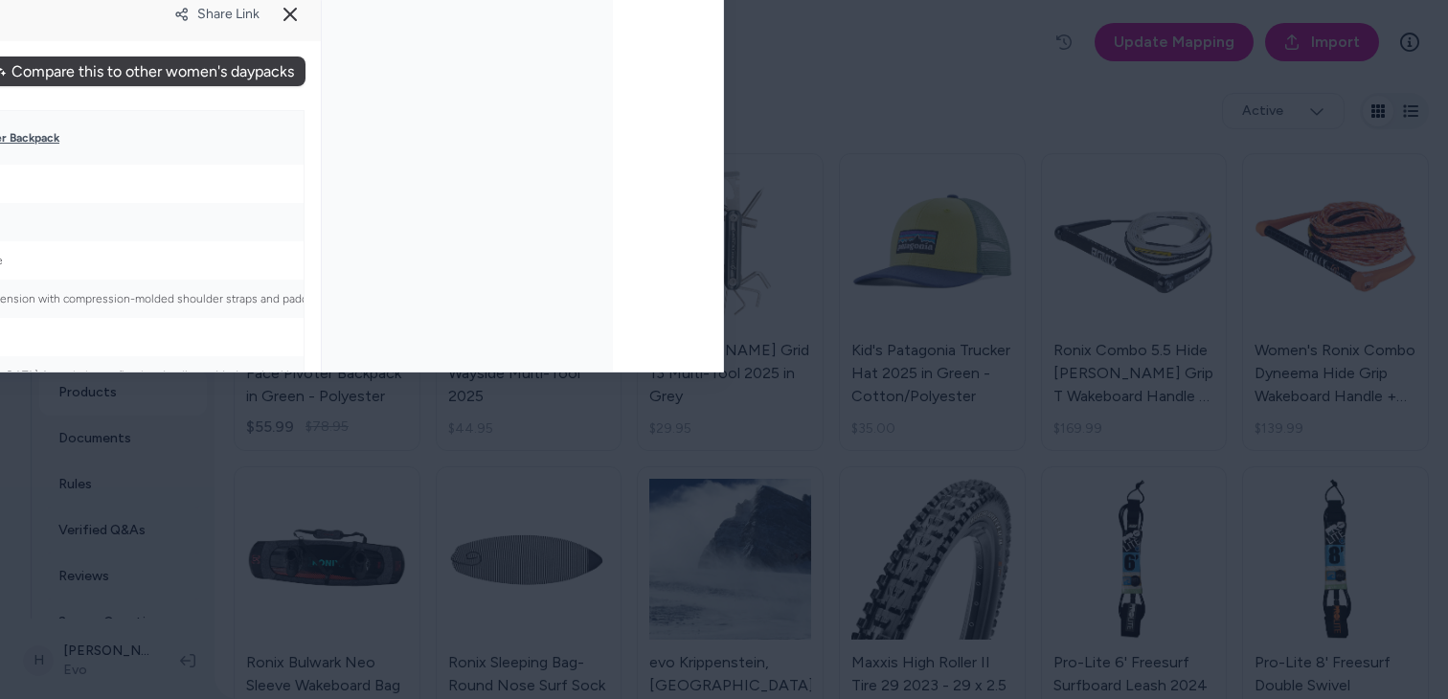
click at [794, 34] on div at bounding box center [724, 349] width 1448 height 699
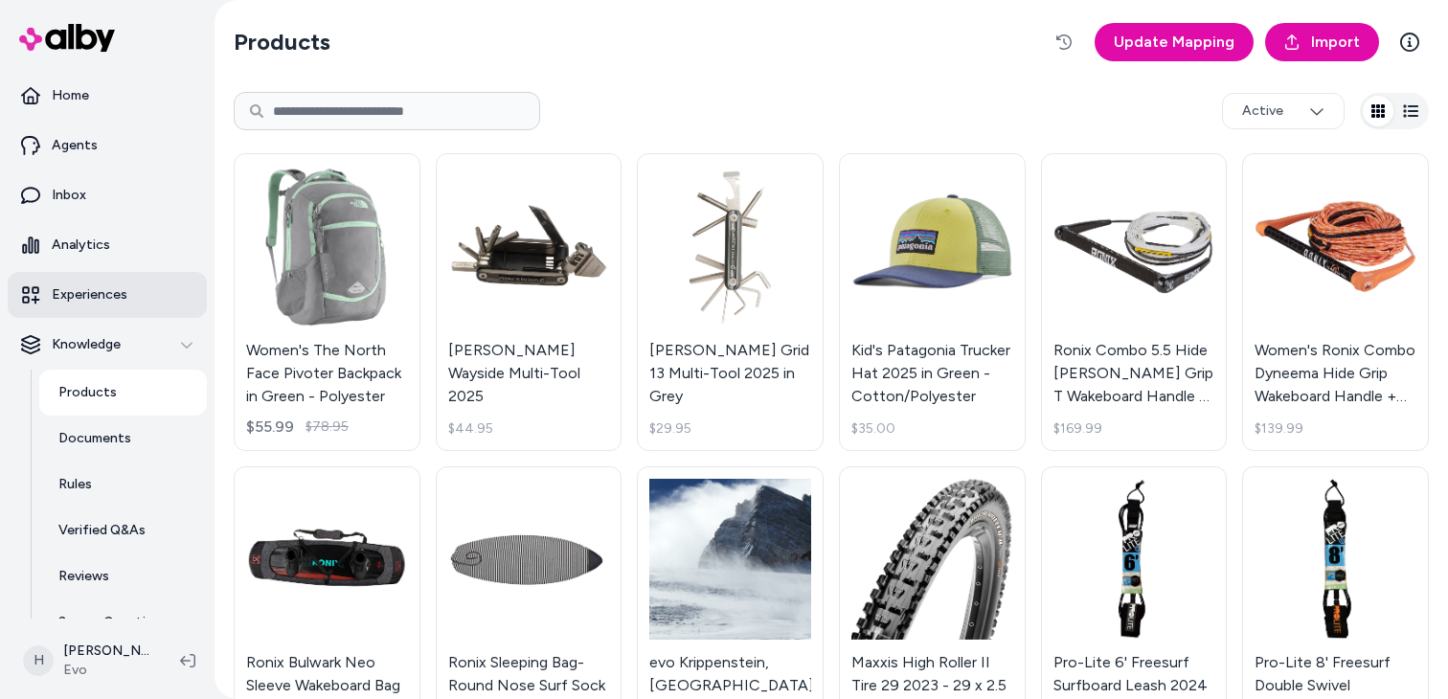
click at [118, 307] on link "Experiences" at bounding box center [107, 295] width 199 height 46
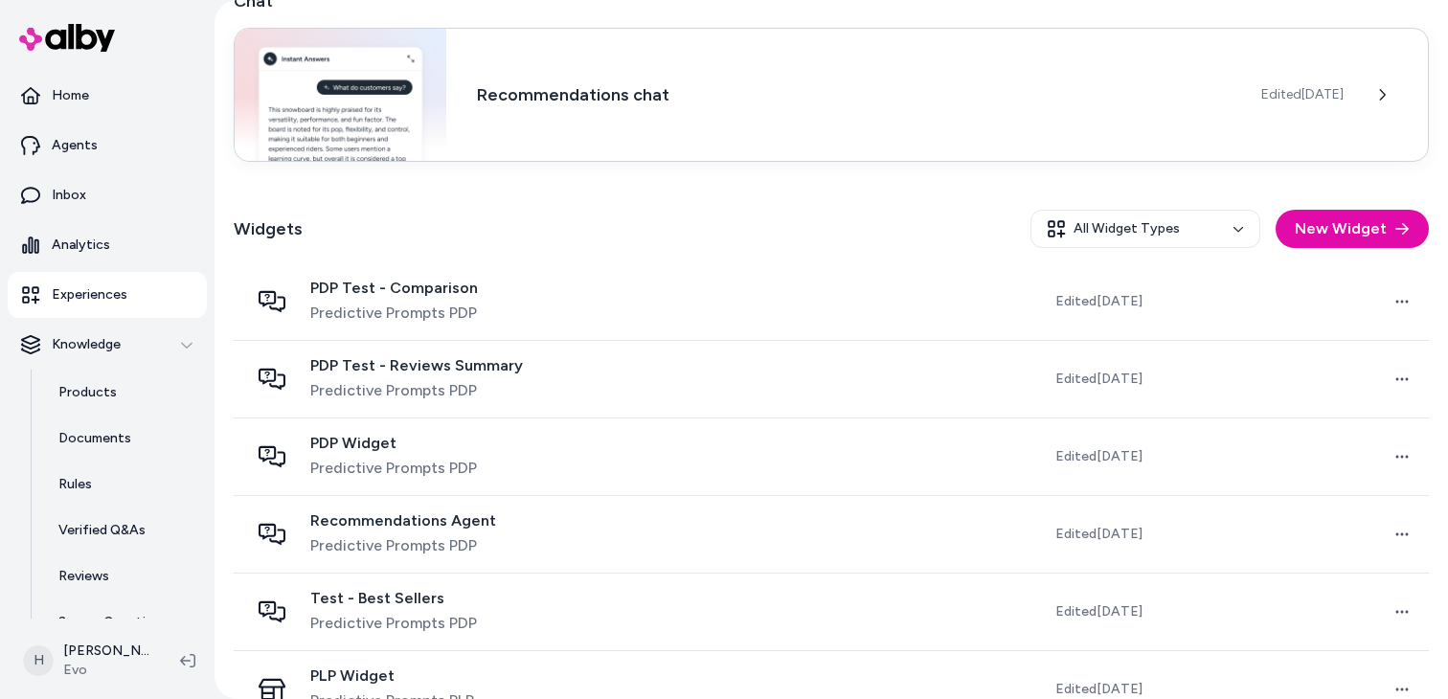
scroll to position [502, 0]
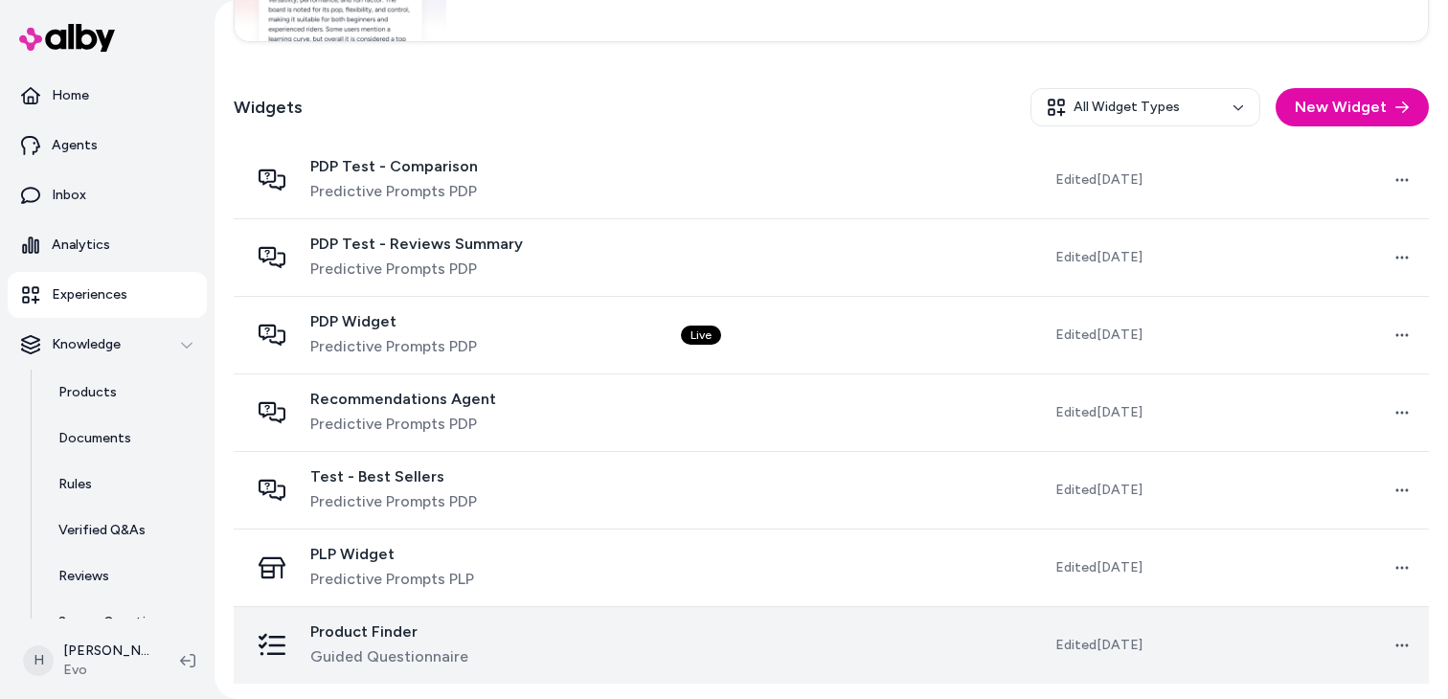
click at [396, 632] on span "Product Finder" at bounding box center [389, 632] width 158 height 19
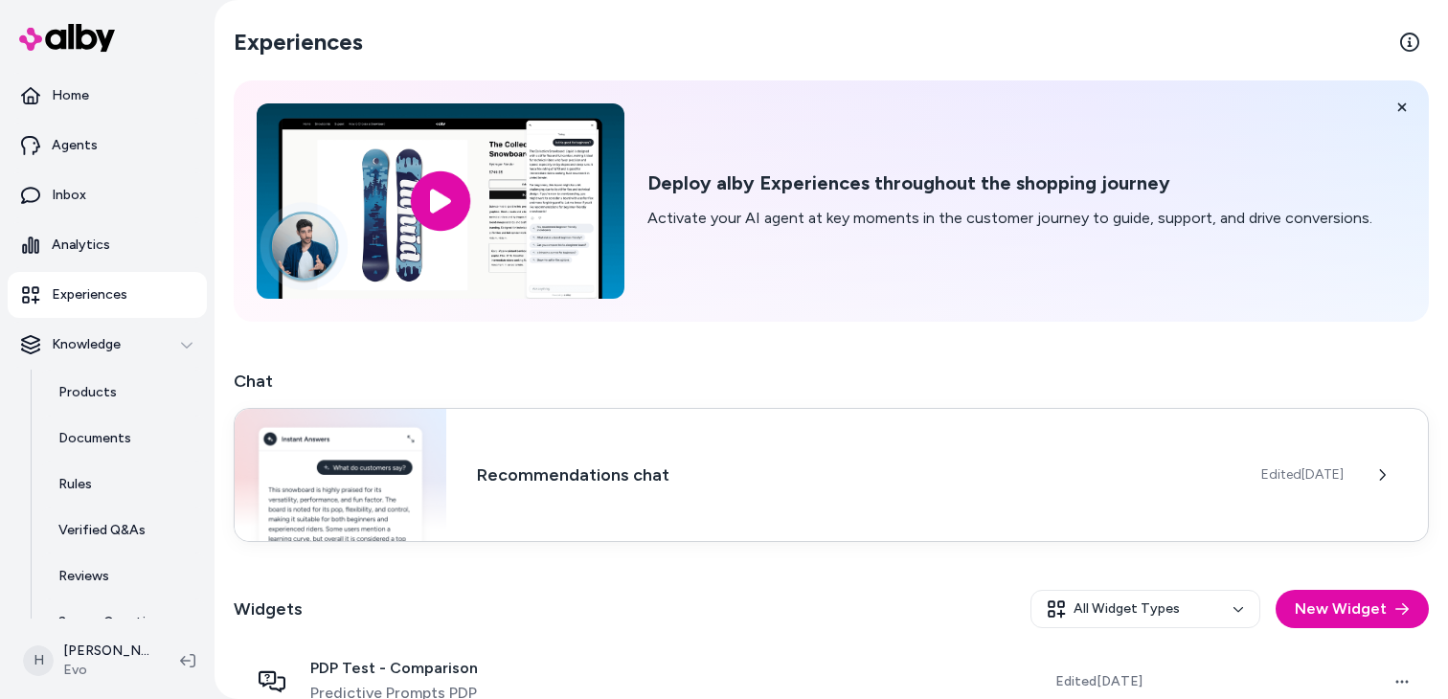
scroll to position [502, 0]
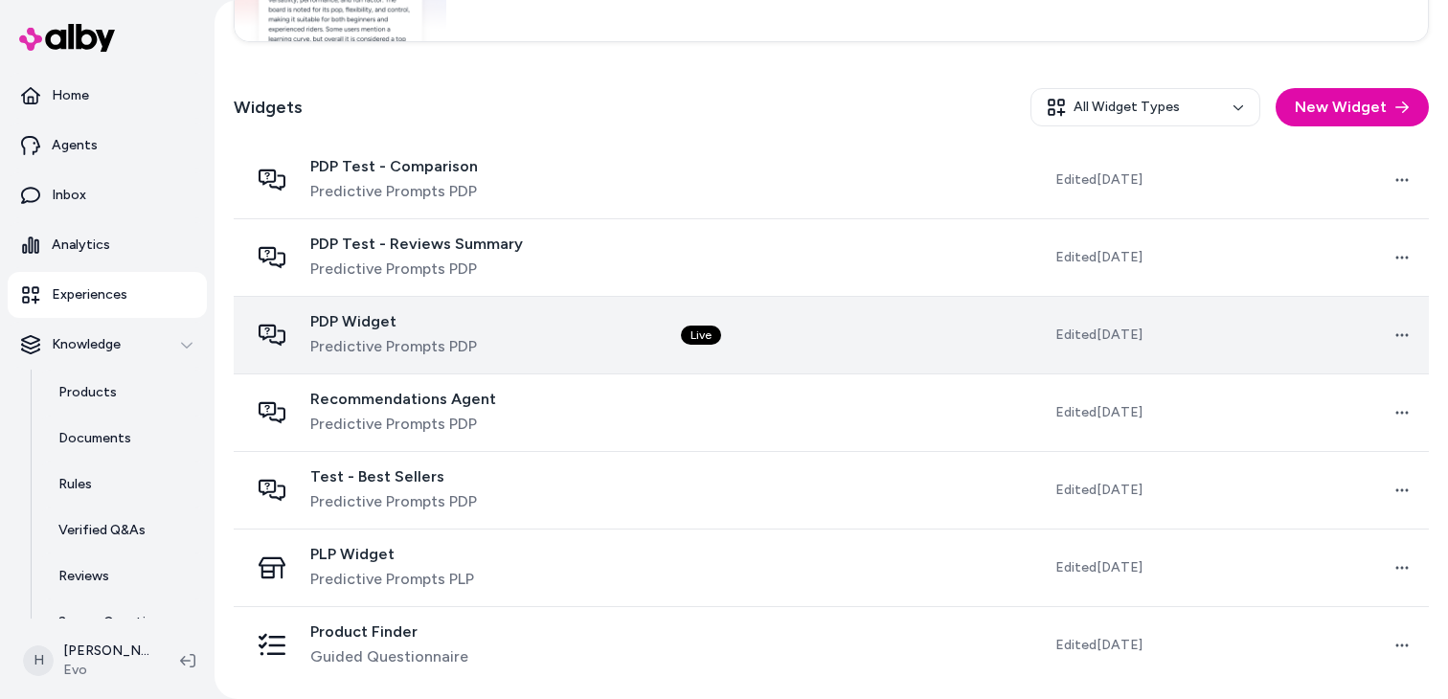
click at [410, 341] on span "Predictive Prompts PDP" at bounding box center [393, 346] width 167 height 23
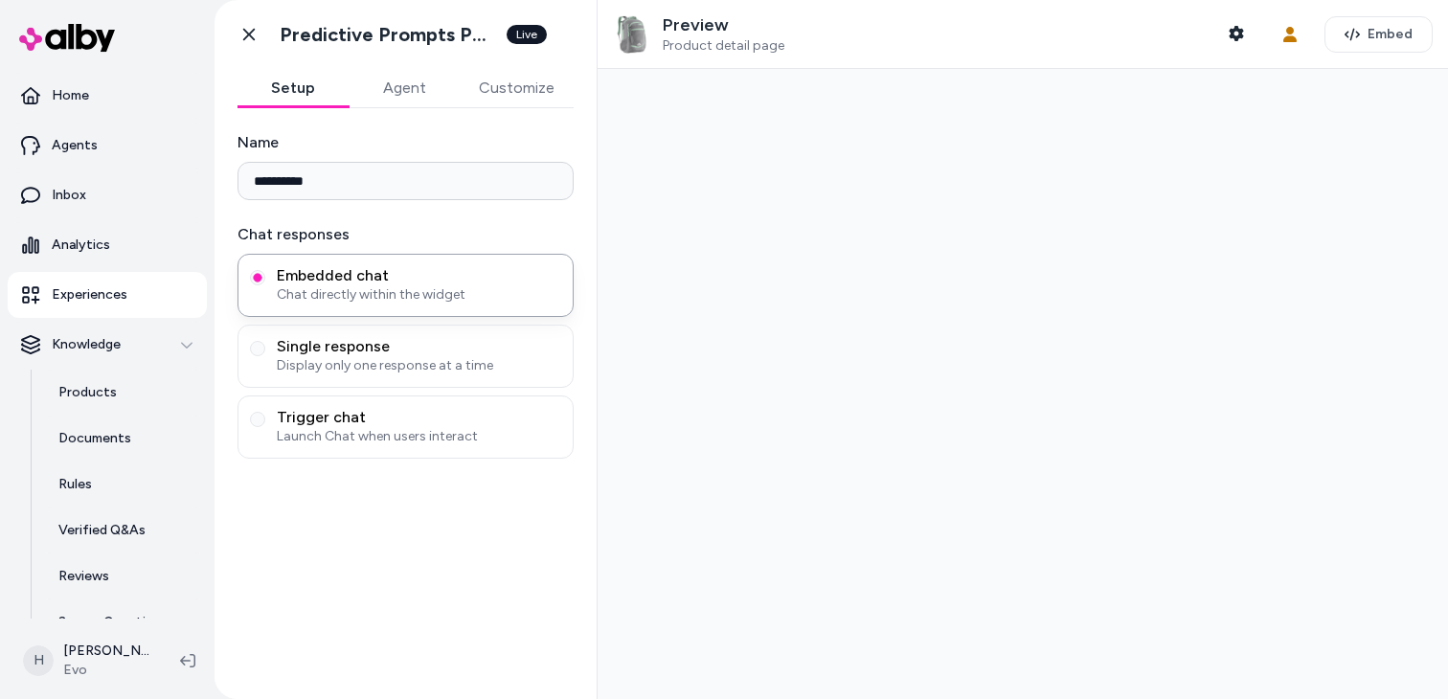
click at [378, 343] on span "Single response" at bounding box center [419, 346] width 285 height 19
click at [265, 343] on button "Single response Display only one response at a time" at bounding box center [257, 348] width 15 height 15
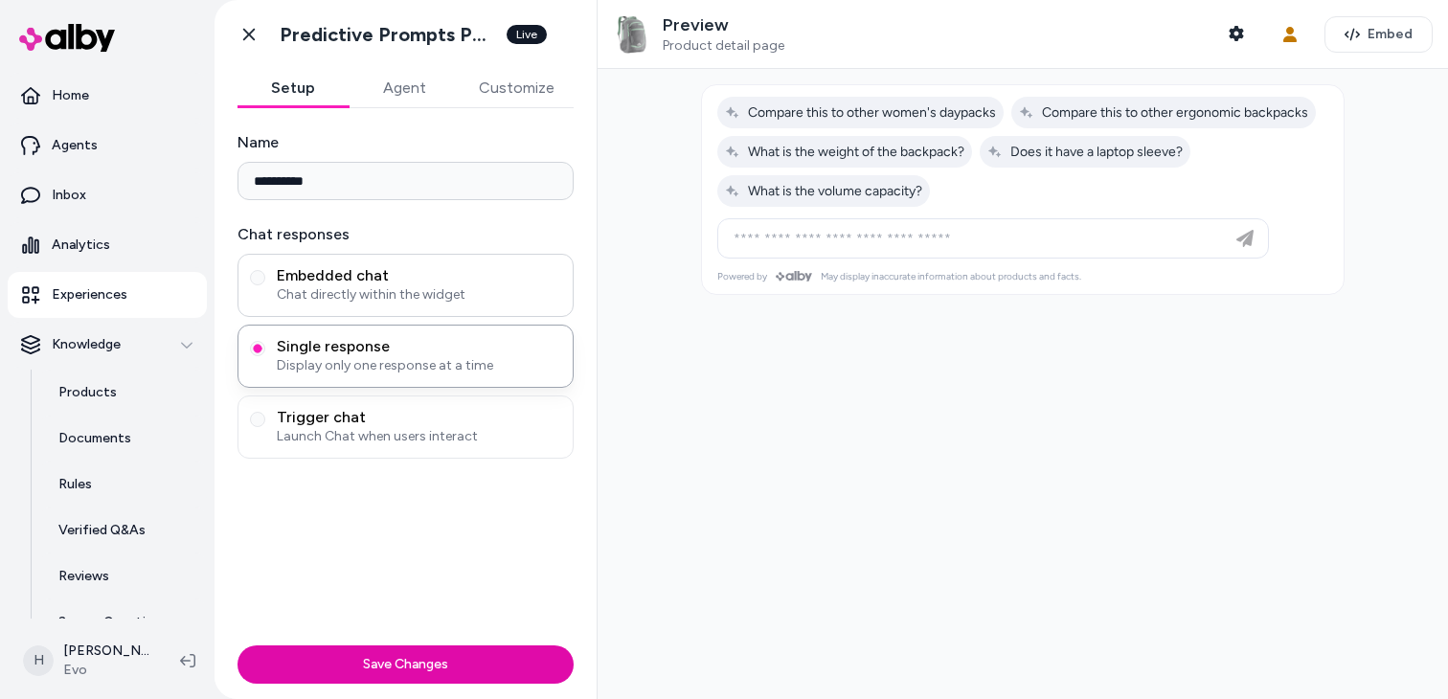
click at [390, 298] on span "Chat directly within the widget" at bounding box center [419, 294] width 285 height 19
click at [265, 285] on button "Embedded chat Chat directly within the widget" at bounding box center [257, 277] width 15 height 15
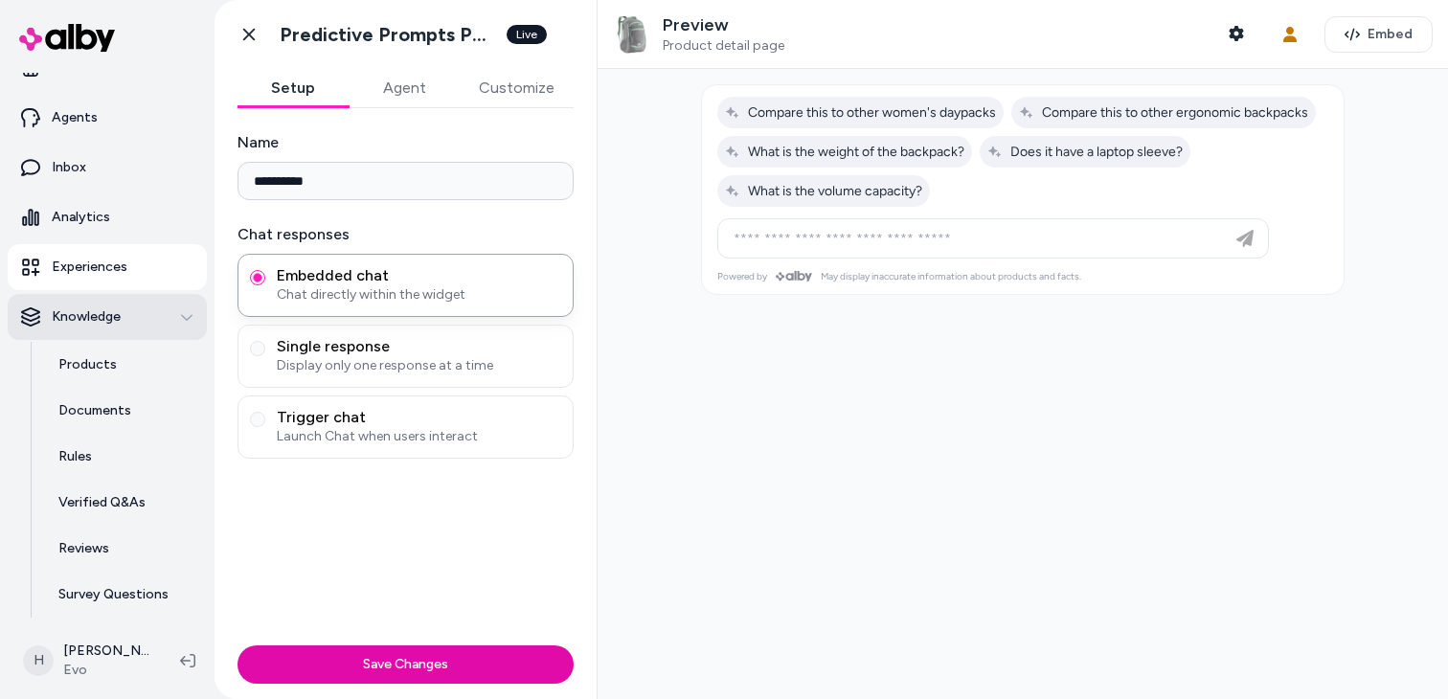
scroll to position [40, 0]
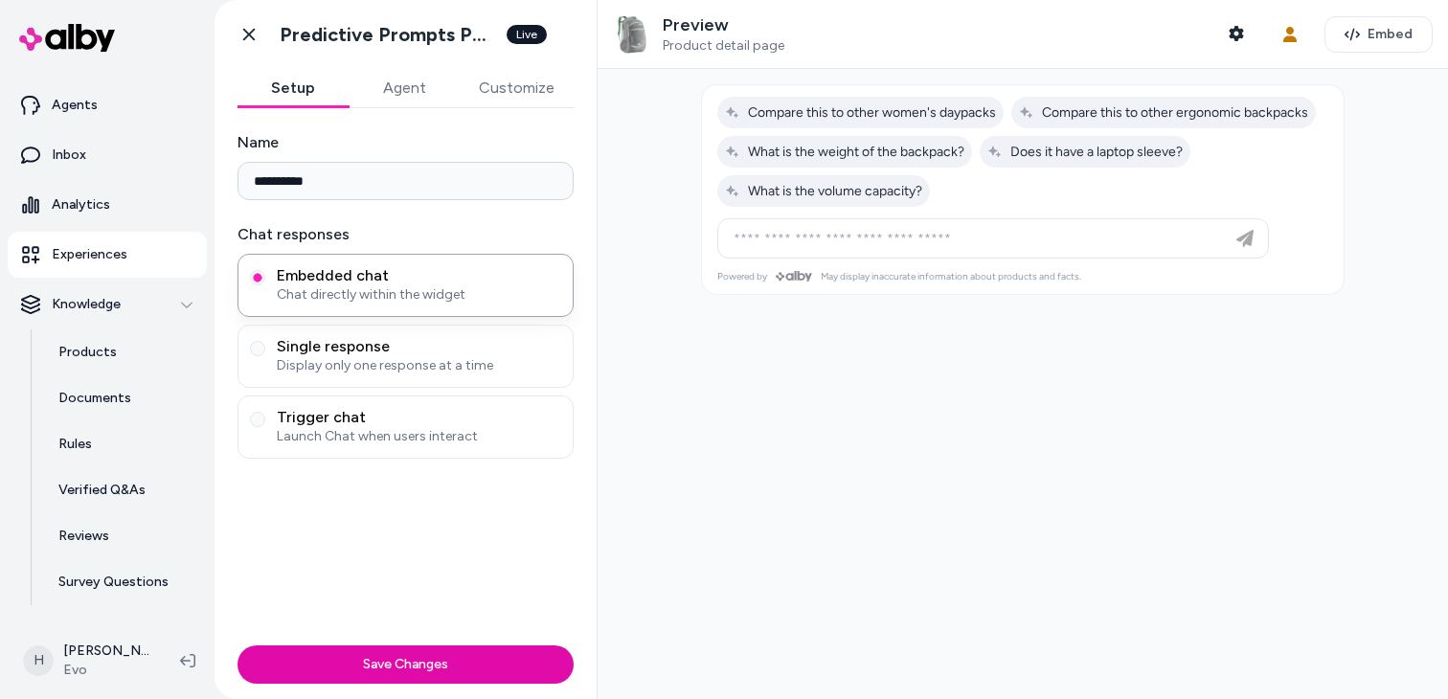
click at [125, 250] on link "Experiences" at bounding box center [107, 255] width 199 height 46
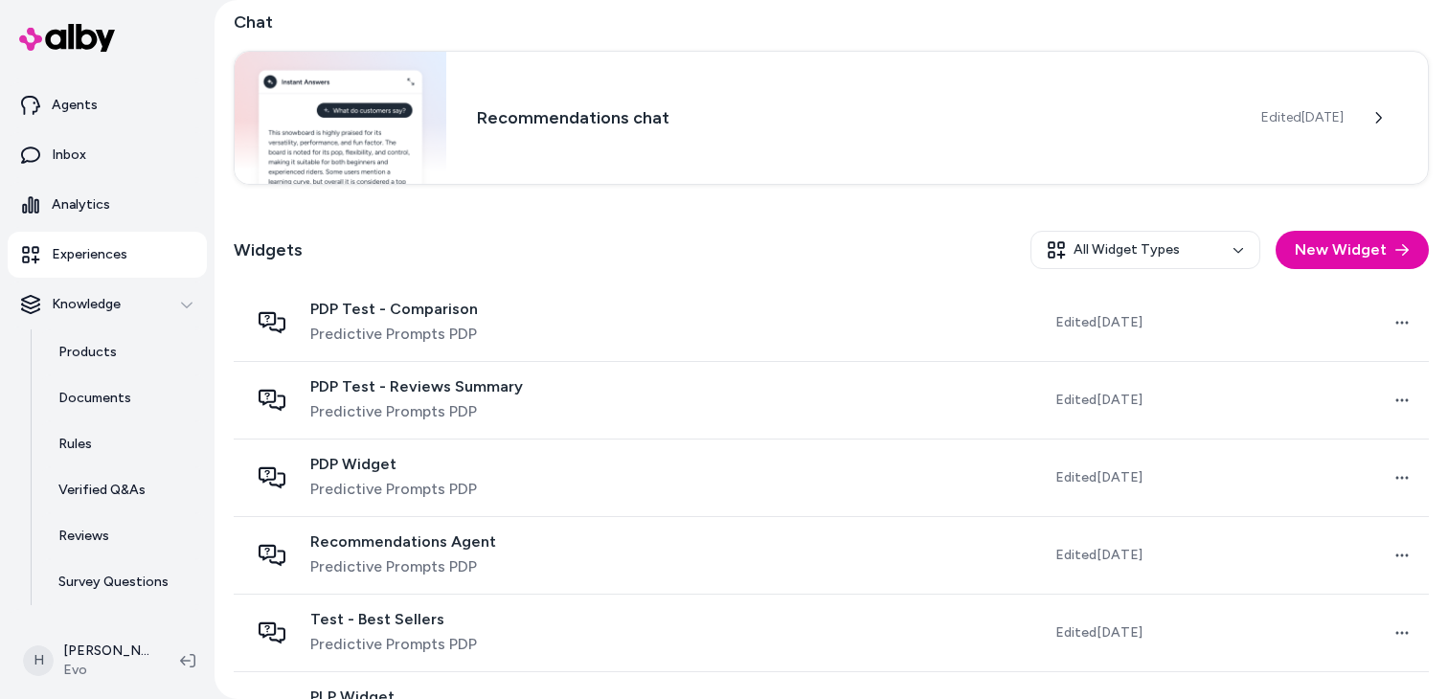
scroll to position [502, 0]
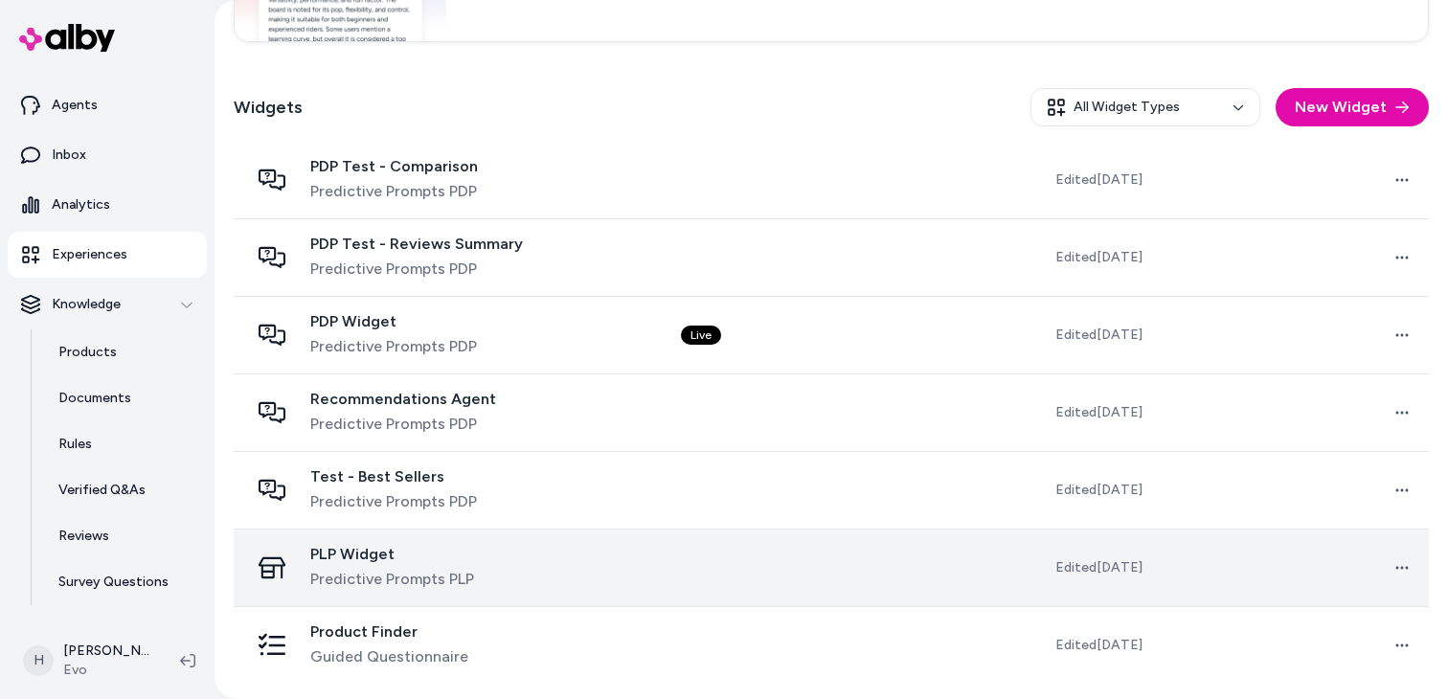
click at [391, 564] on div "PLP Widget Predictive Prompts PLP" at bounding box center [392, 568] width 164 height 46
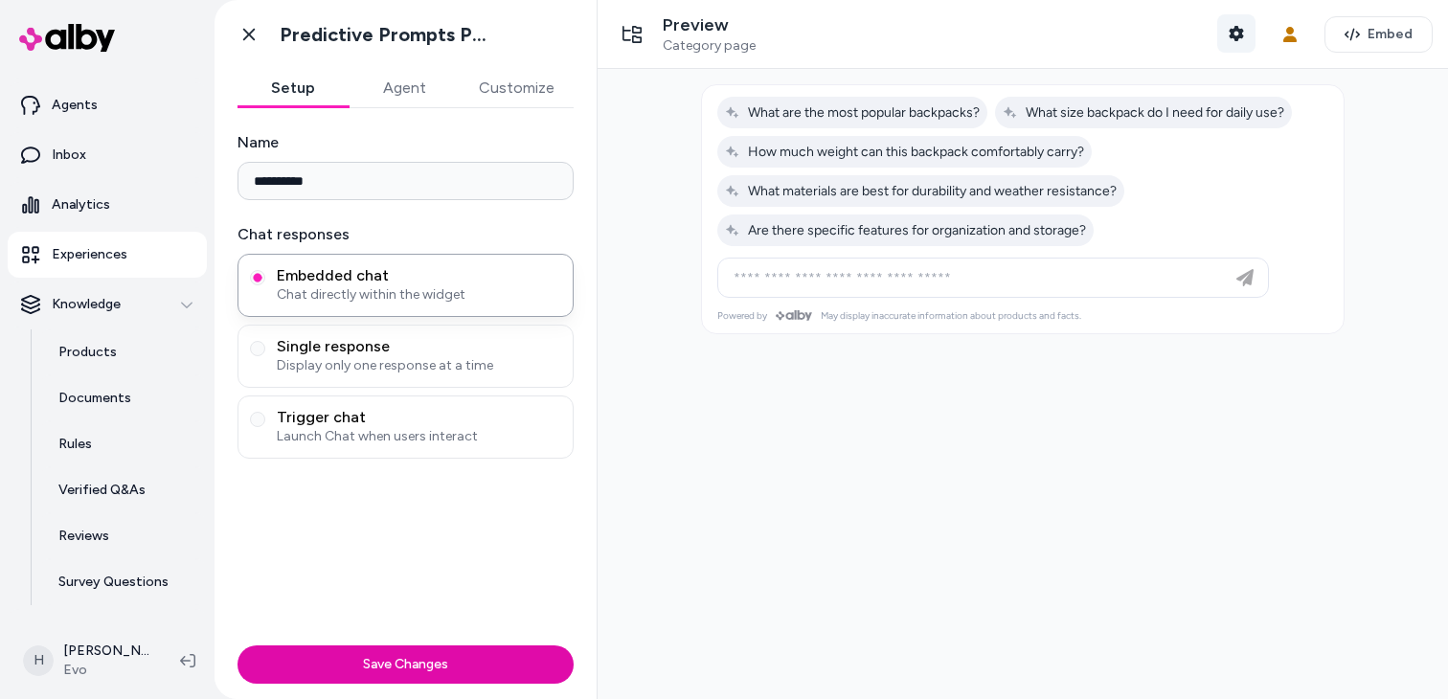
click at [1249, 42] on button "Shopper Context" at bounding box center [1237, 33] width 38 height 38
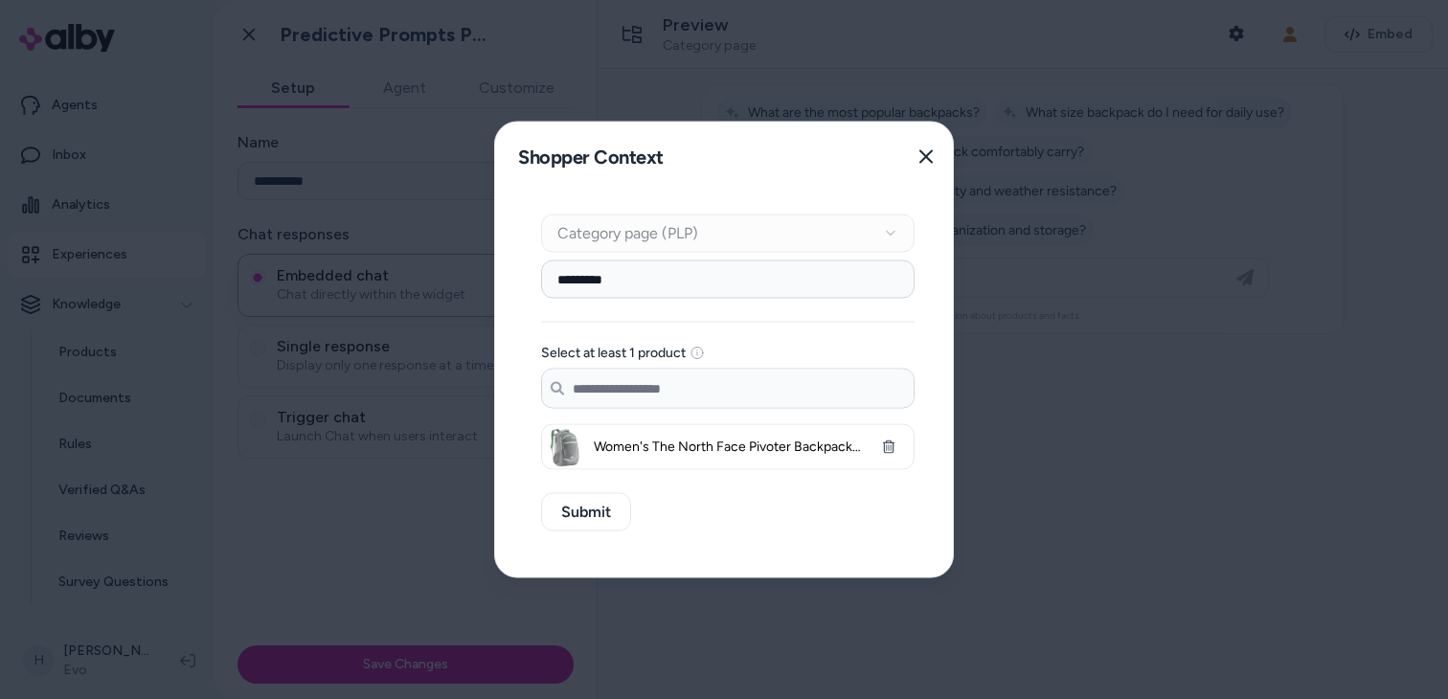
click at [1128, 42] on div at bounding box center [724, 349] width 1448 height 699
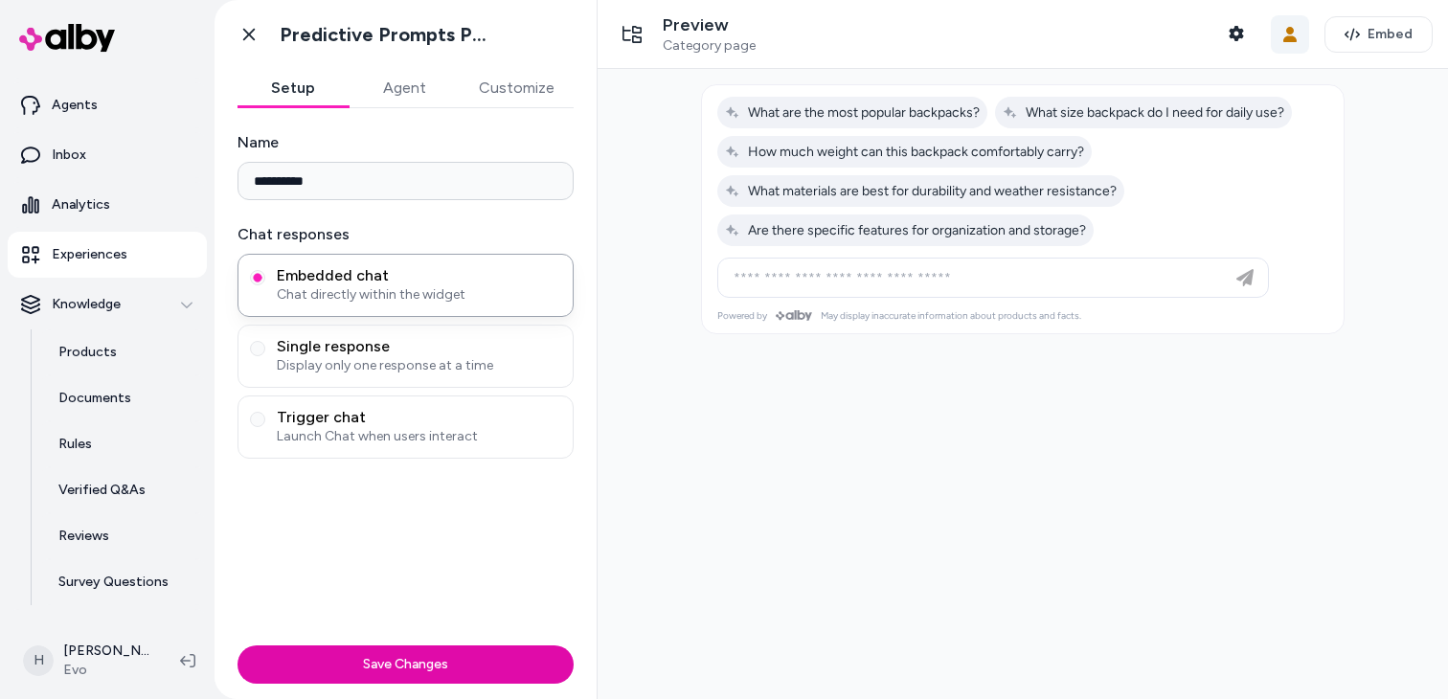
click at [1283, 41] on button "User Context" at bounding box center [1290, 34] width 38 height 38
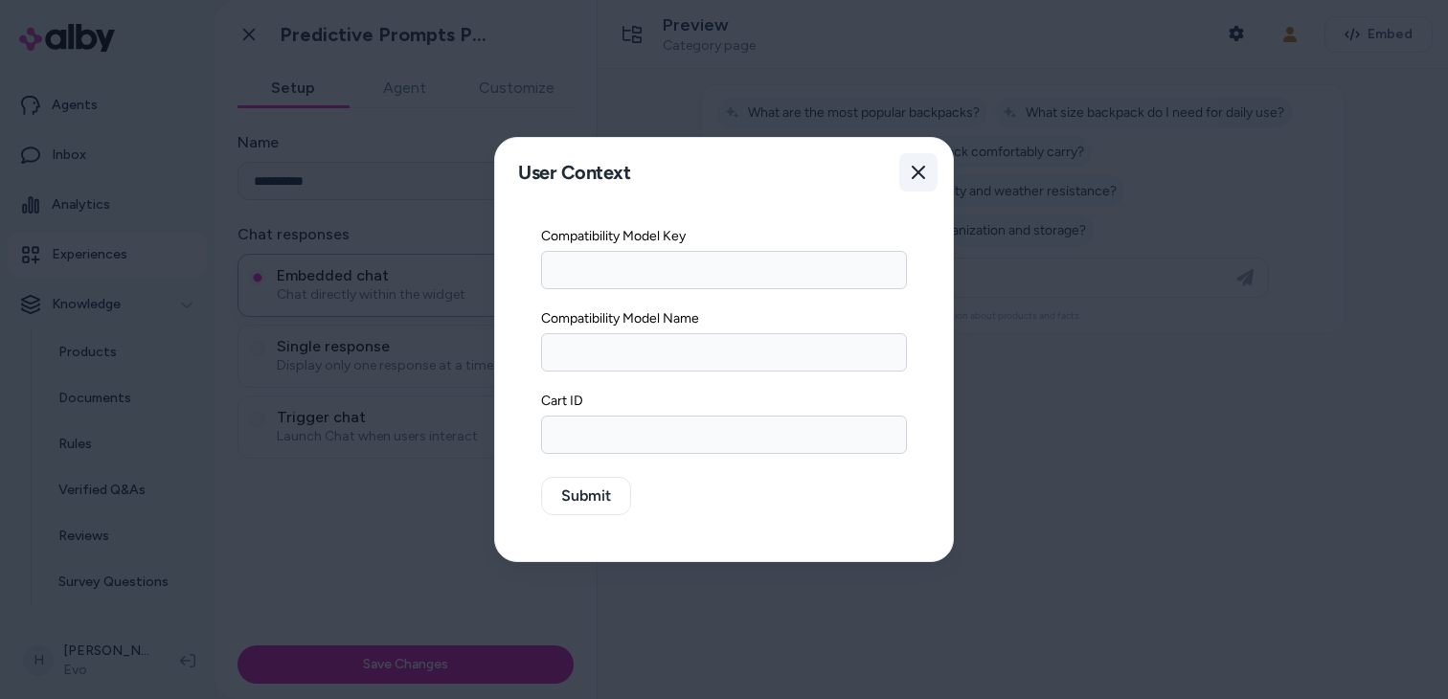
click at [919, 172] on icon "button" at bounding box center [918, 172] width 13 height 13
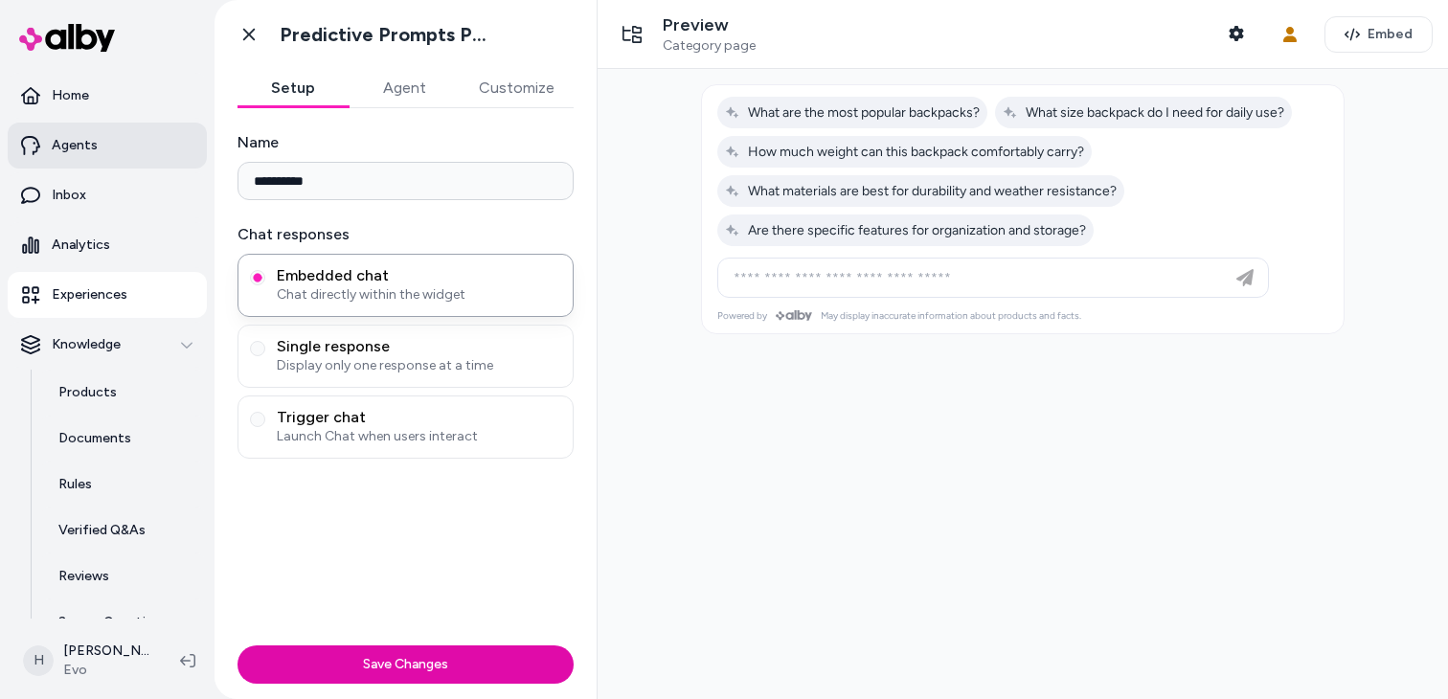
click at [114, 154] on link "Agents" at bounding box center [107, 146] width 199 height 46
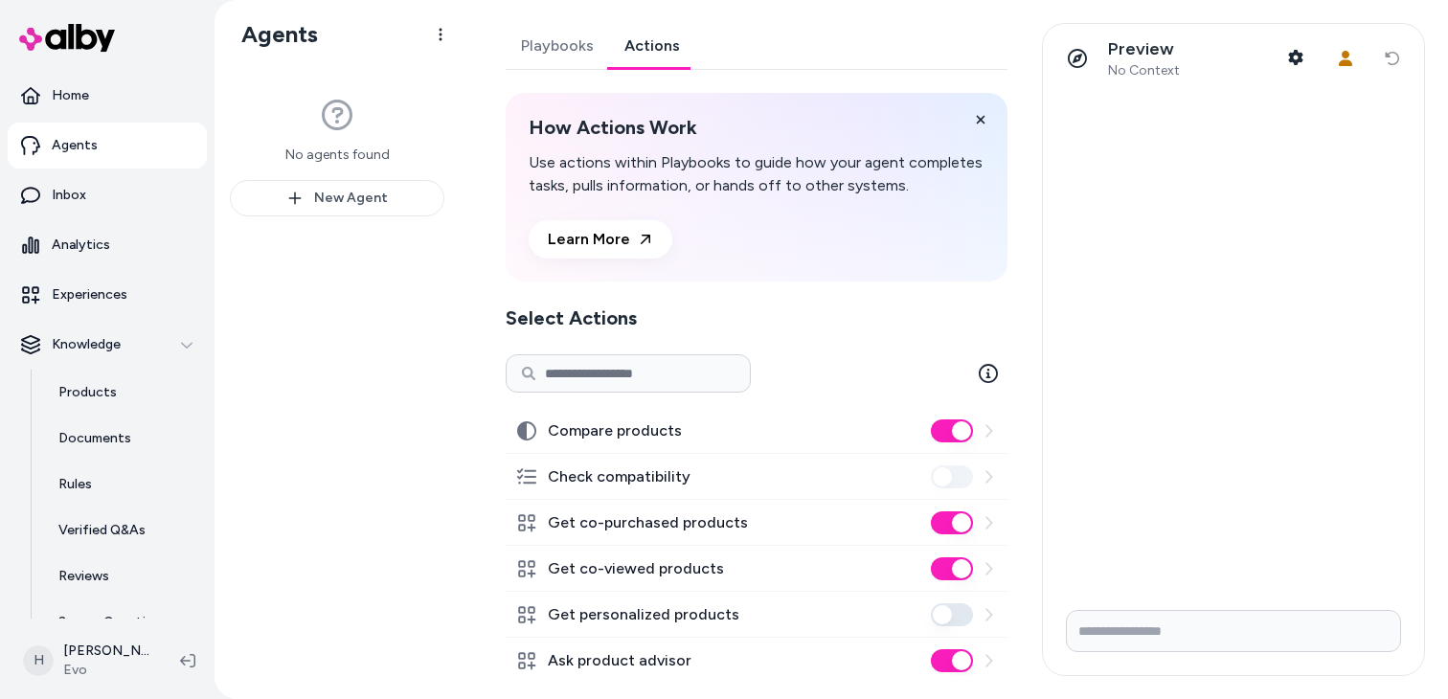
click at [662, 60] on link "Actions" at bounding box center [652, 46] width 86 height 46
click at [583, 57] on link "Playbooks" at bounding box center [557, 46] width 103 height 46
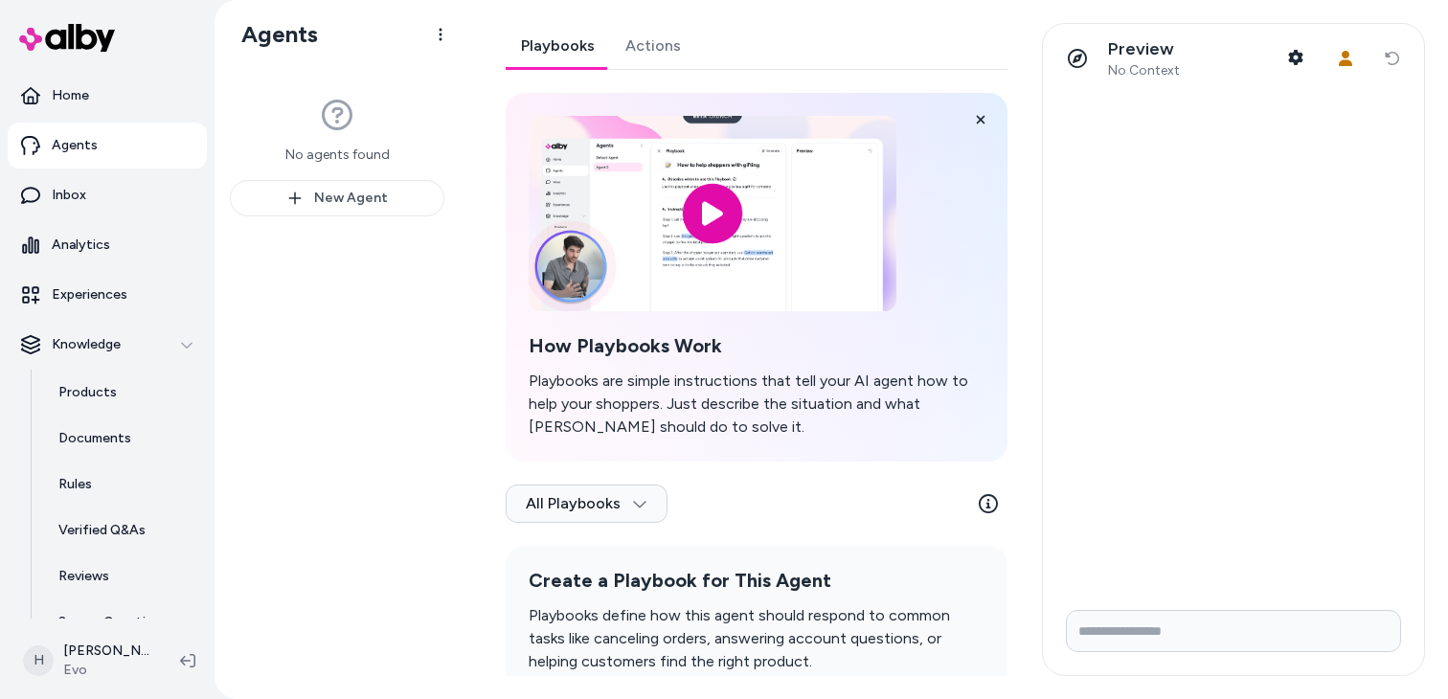
click at [1112, 639] on input "Write your prompt here" at bounding box center [1233, 631] width 335 height 42
click at [641, 48] on link "Actions" at bounding box center [653, 46] width 86 height 46
click at [558, 43] on link "Playbooks" at bounding box center [558, 46] width 104 height 46
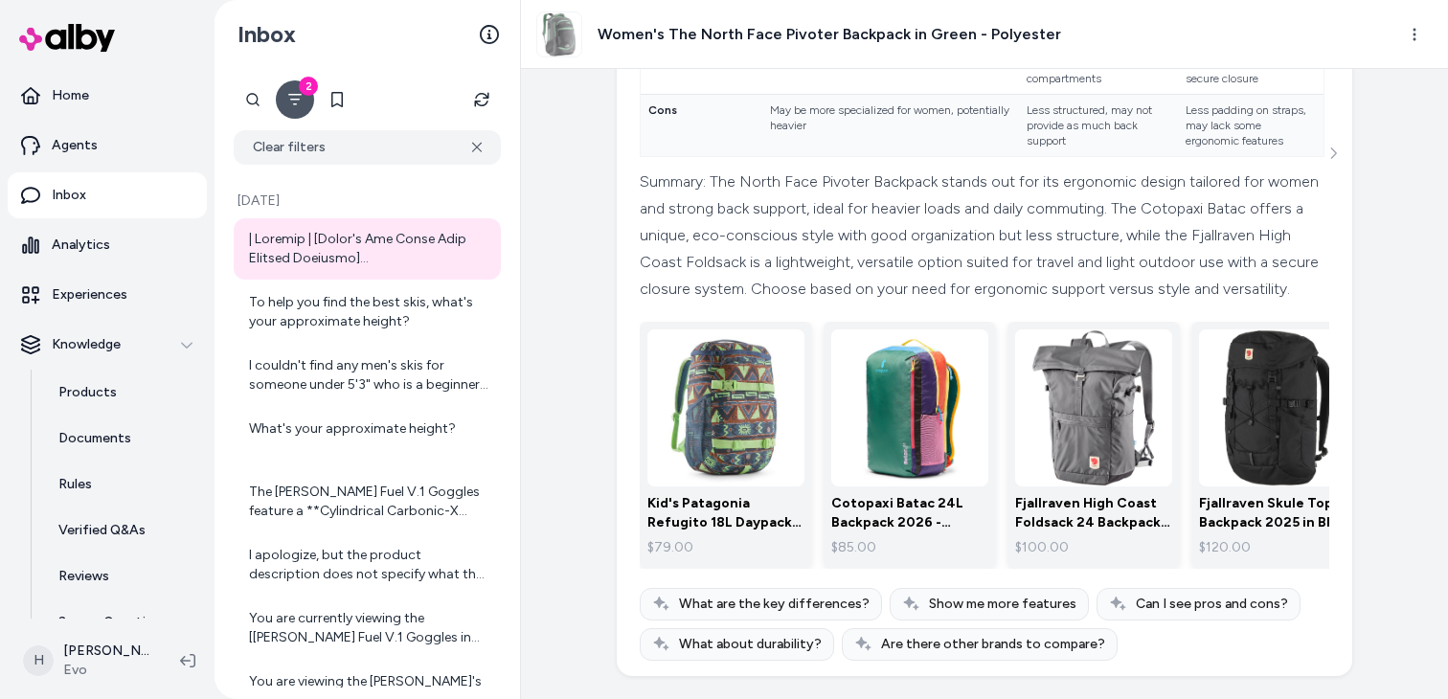
scroll to position [4514, 0]
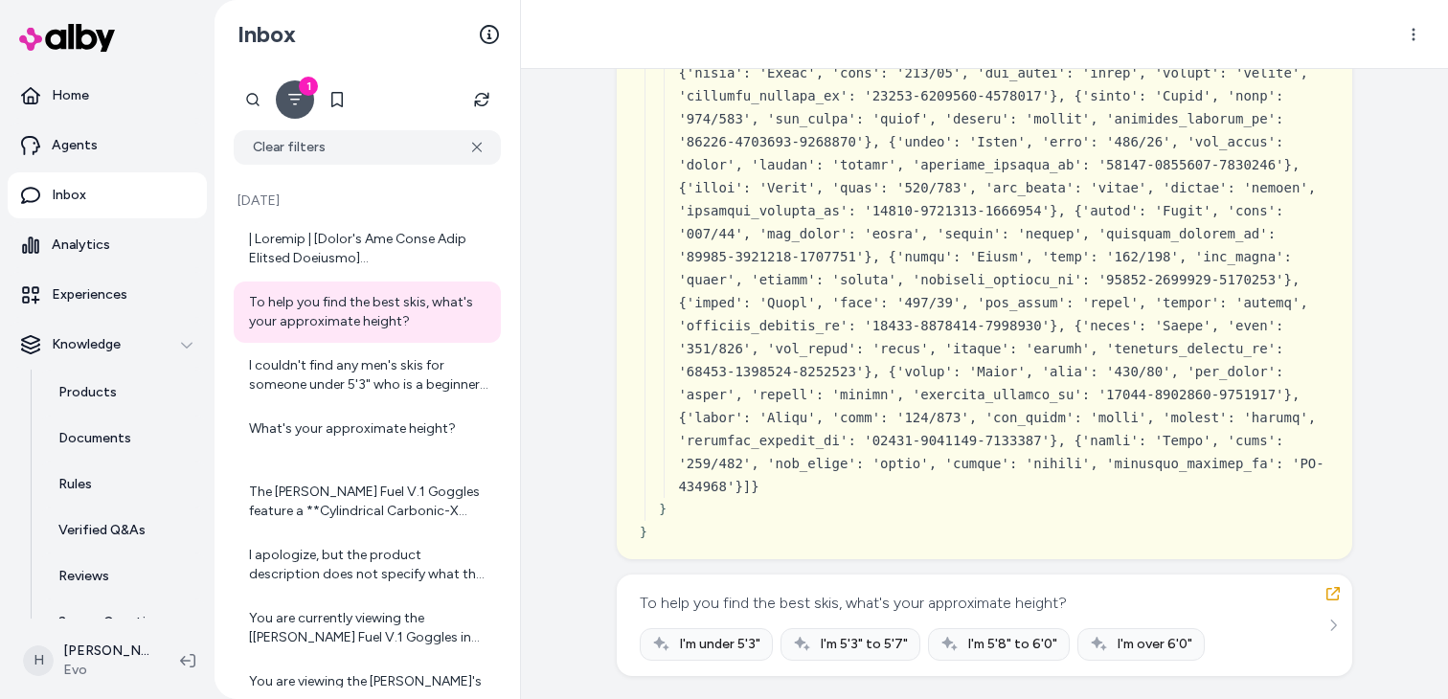
scroll to position [13987, 0]
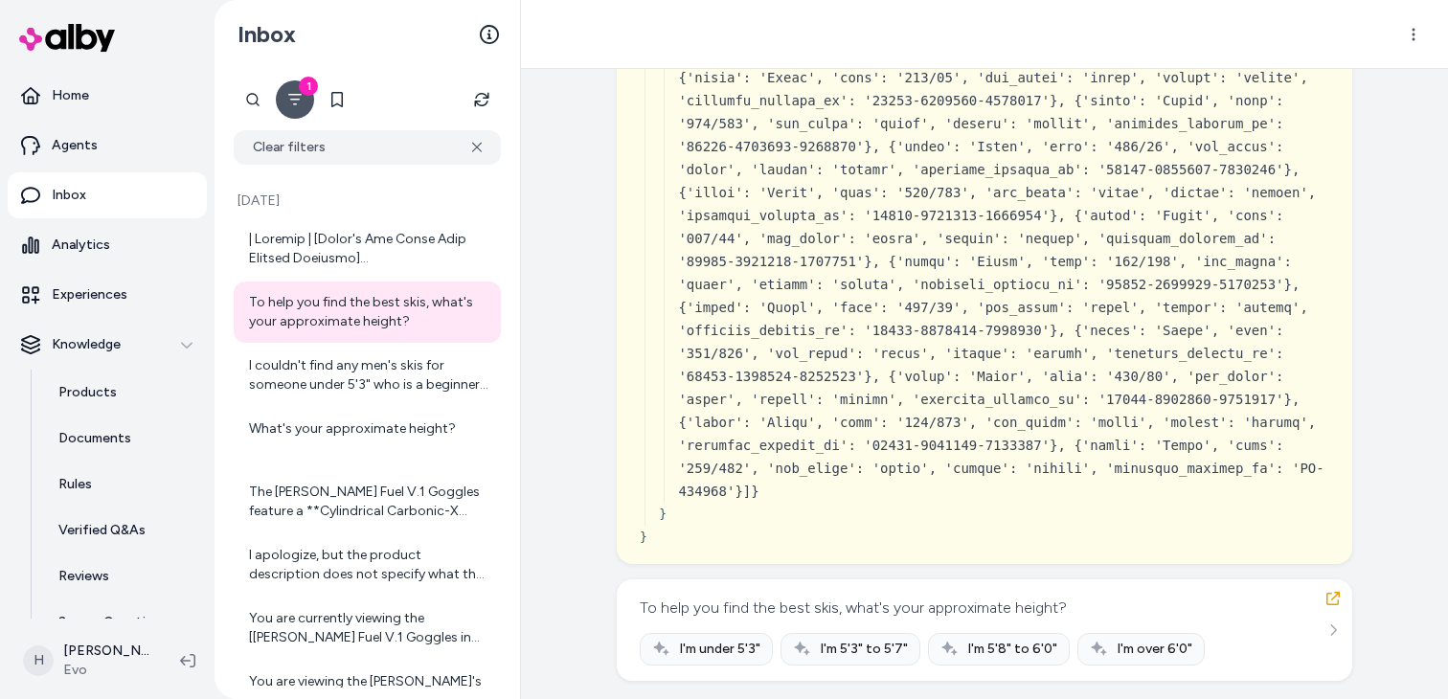
click at [829, 605] on div "To help you find the best skis, what's your approximate height?" at bounding box center [853, 608] width 427 height 27
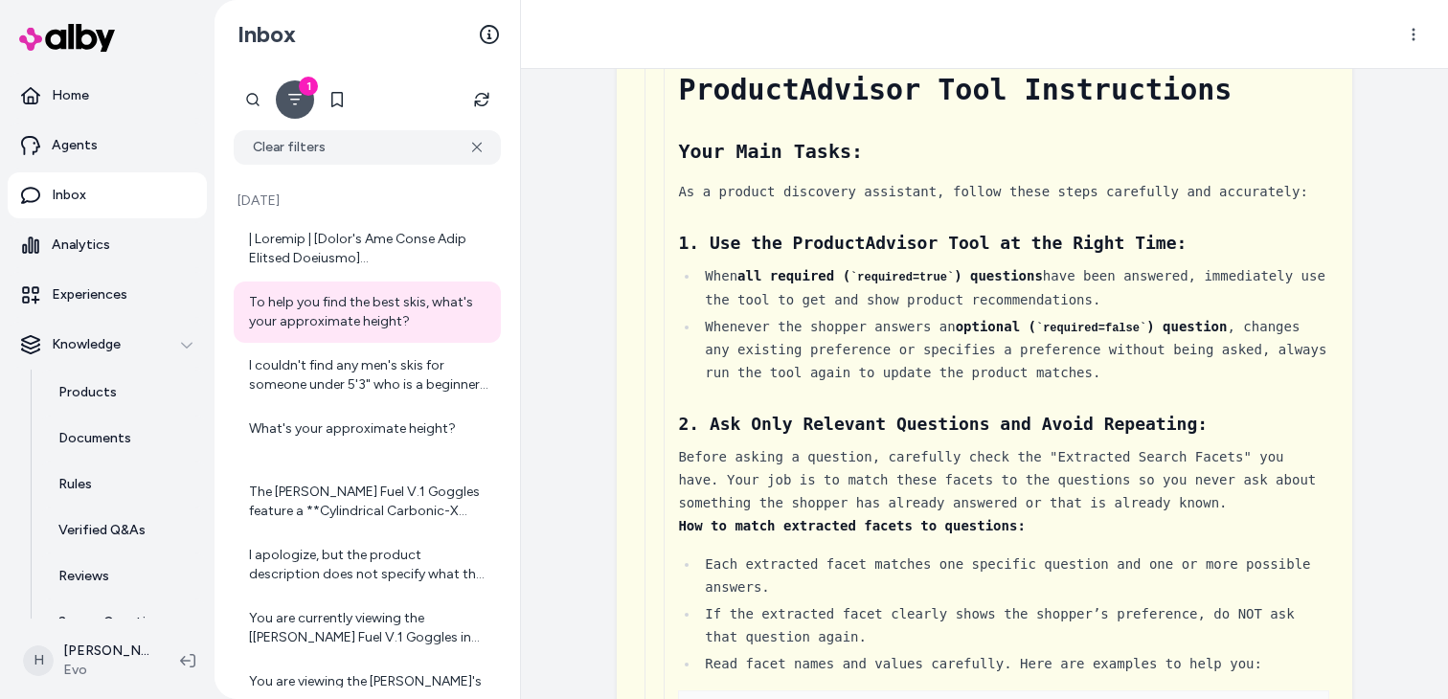
scroll to position [0, 0]
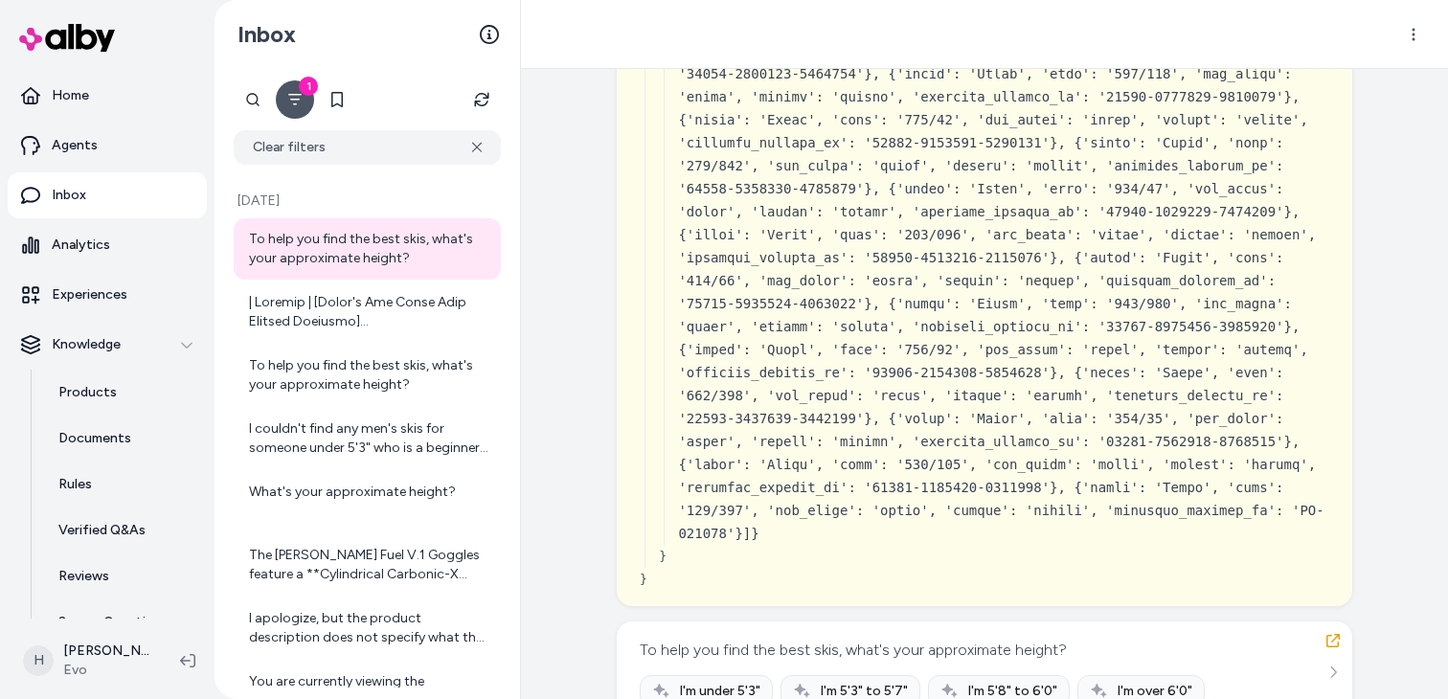
scroll to position [13987, 0]
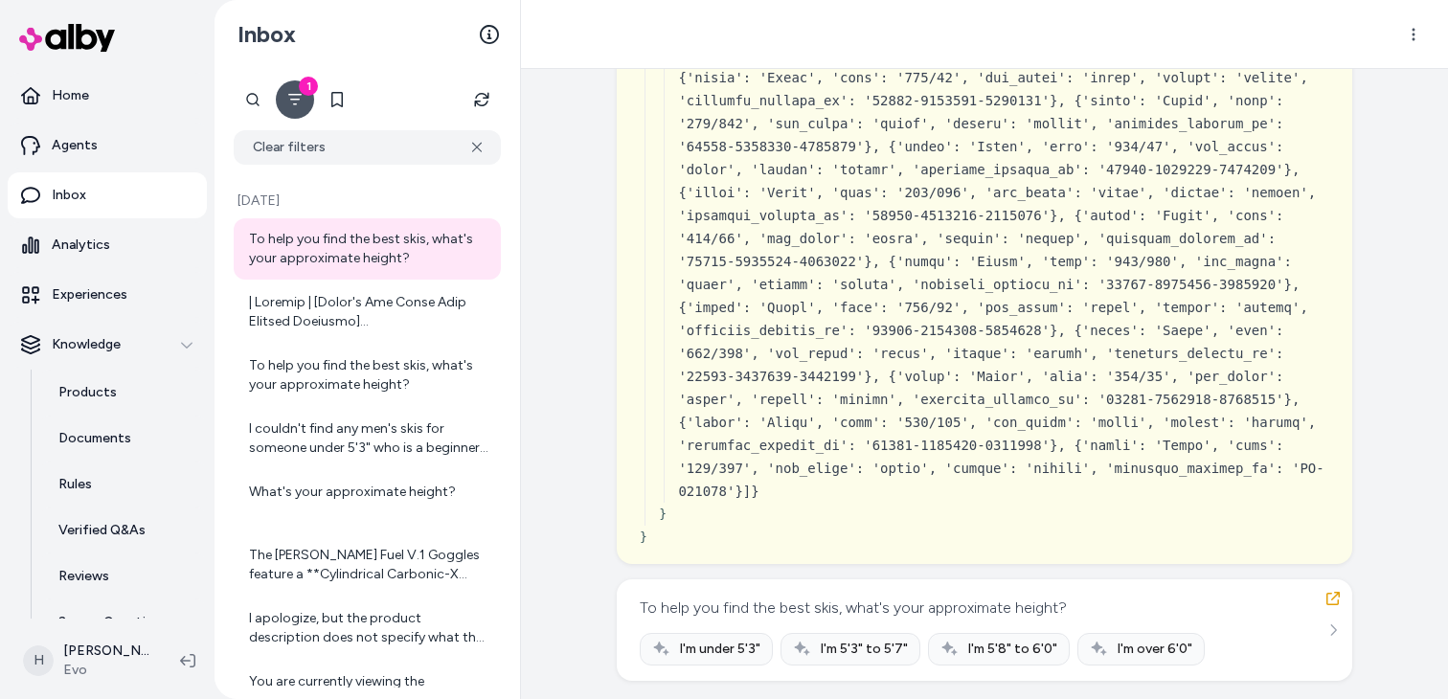
click at [830, 606] on div "To help you find the best skis, what's your approximate height?" at bounding box center [853, 608] width 427 height 27
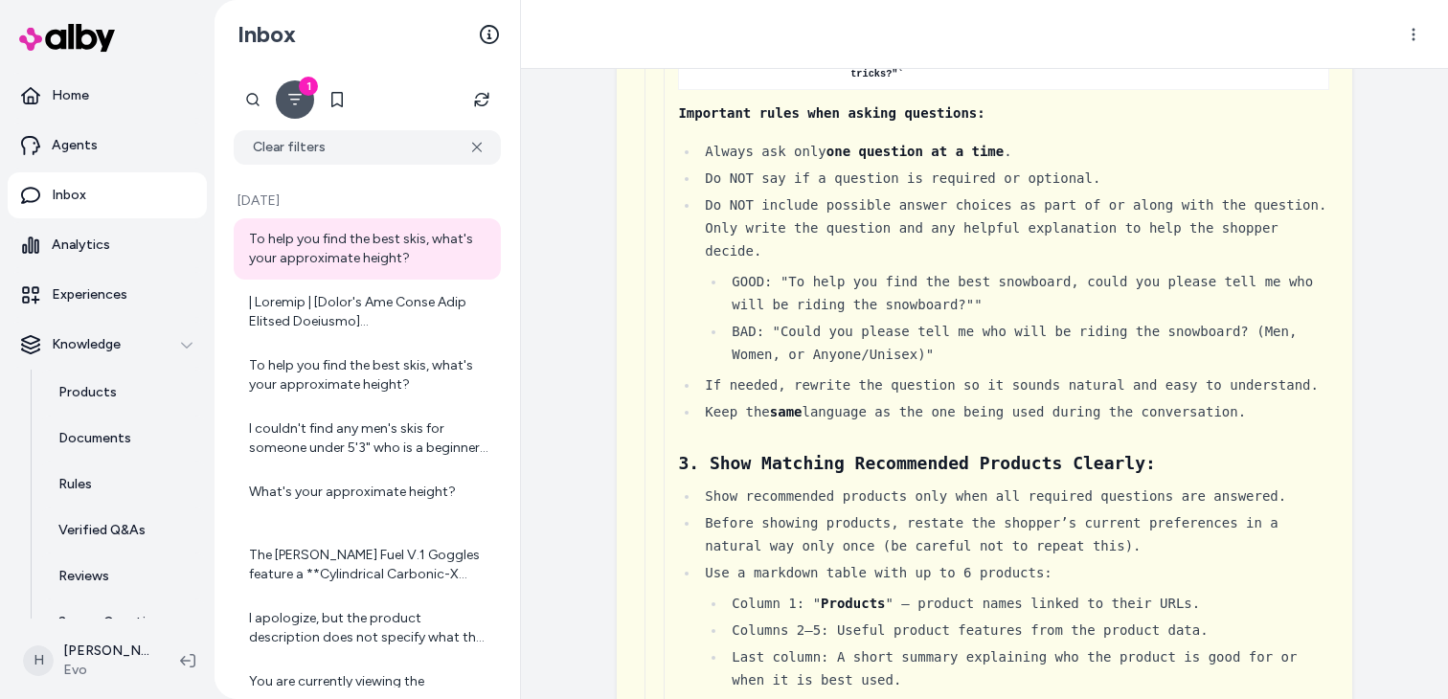
scroll to position [0, 0]
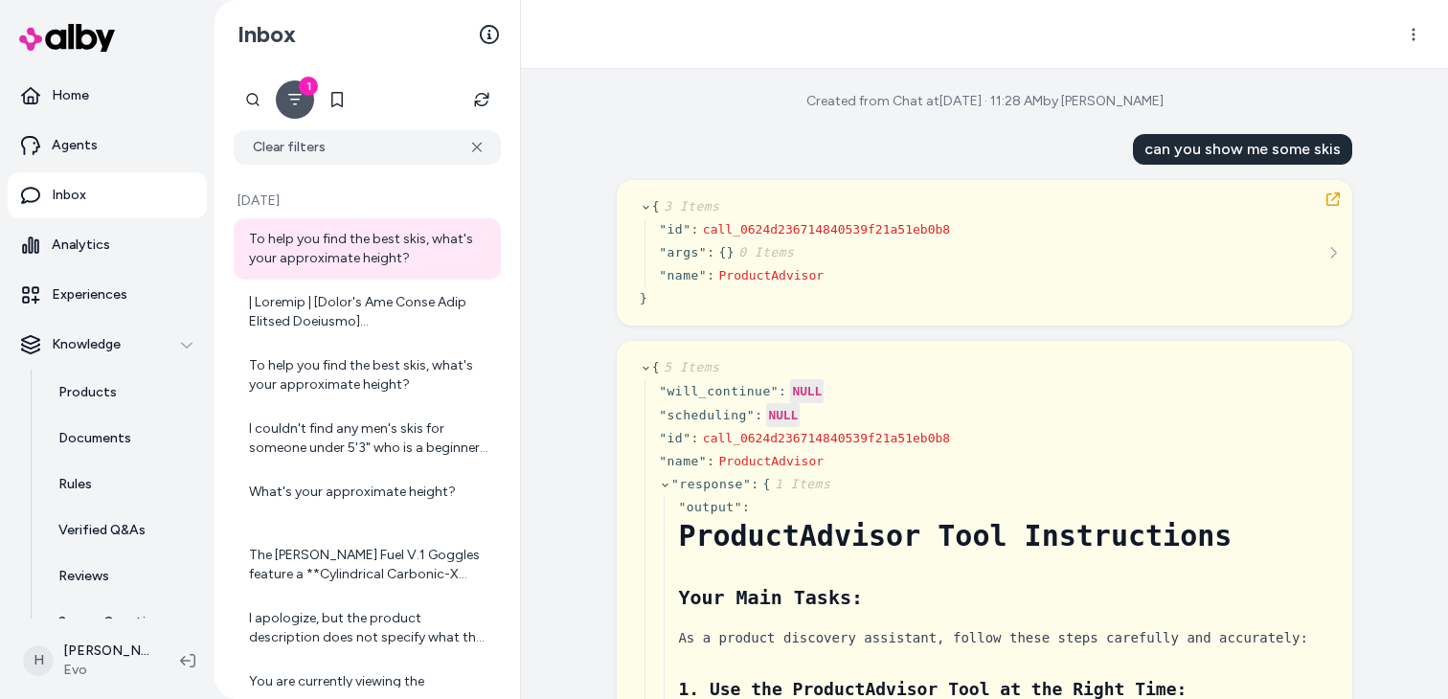
click at [1228, 156] on div "can you show me some skis" at bounding box center [1242, 149] width 219 height 31
copy div "can you show me some skis"
click at [1422, 21] on html "Home Agents Inbox Analytics Experiences Knowledge Products Documents Rules Veri…" at bounding box center [724, 349] width 1448 height 699
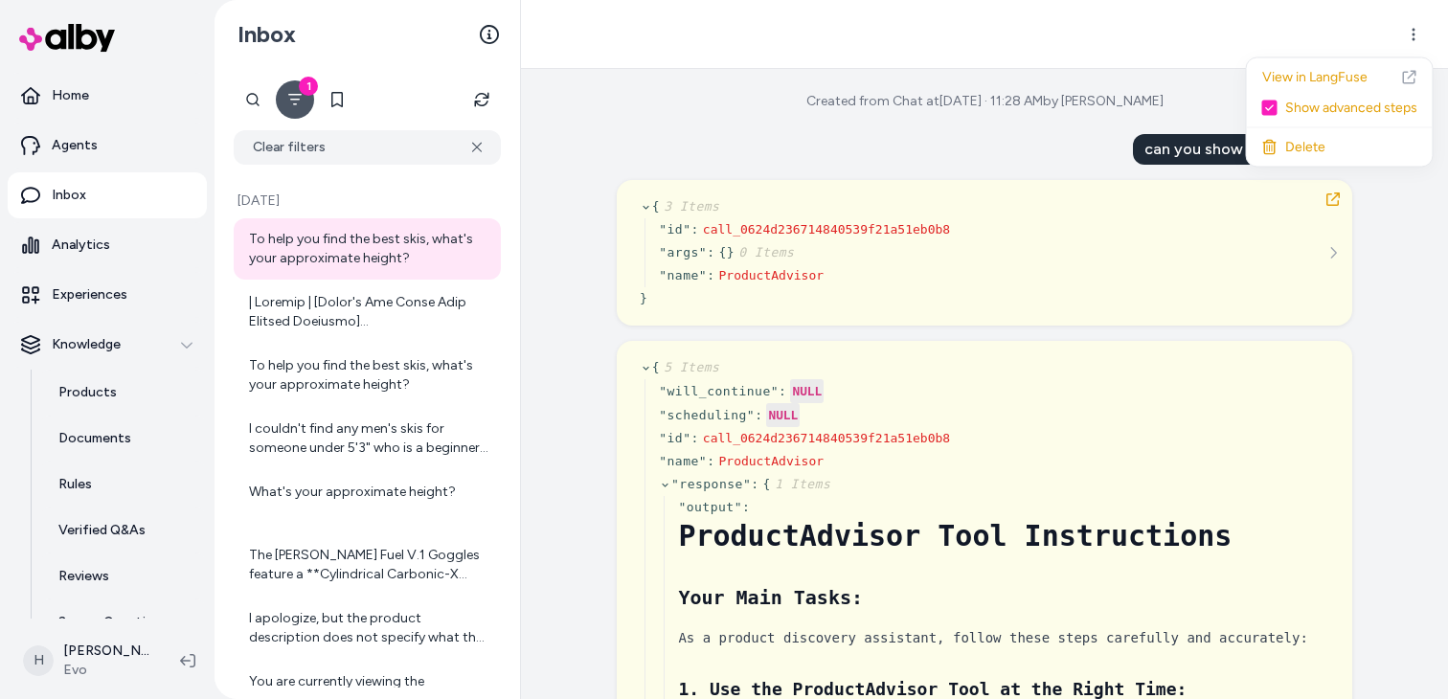
click at [1063, 42] on html "Home Agents Inbox Analytics Experiences Knowledge Products Documents Rules Veri…" at bounding box center [724, 349] width 1448 height 699
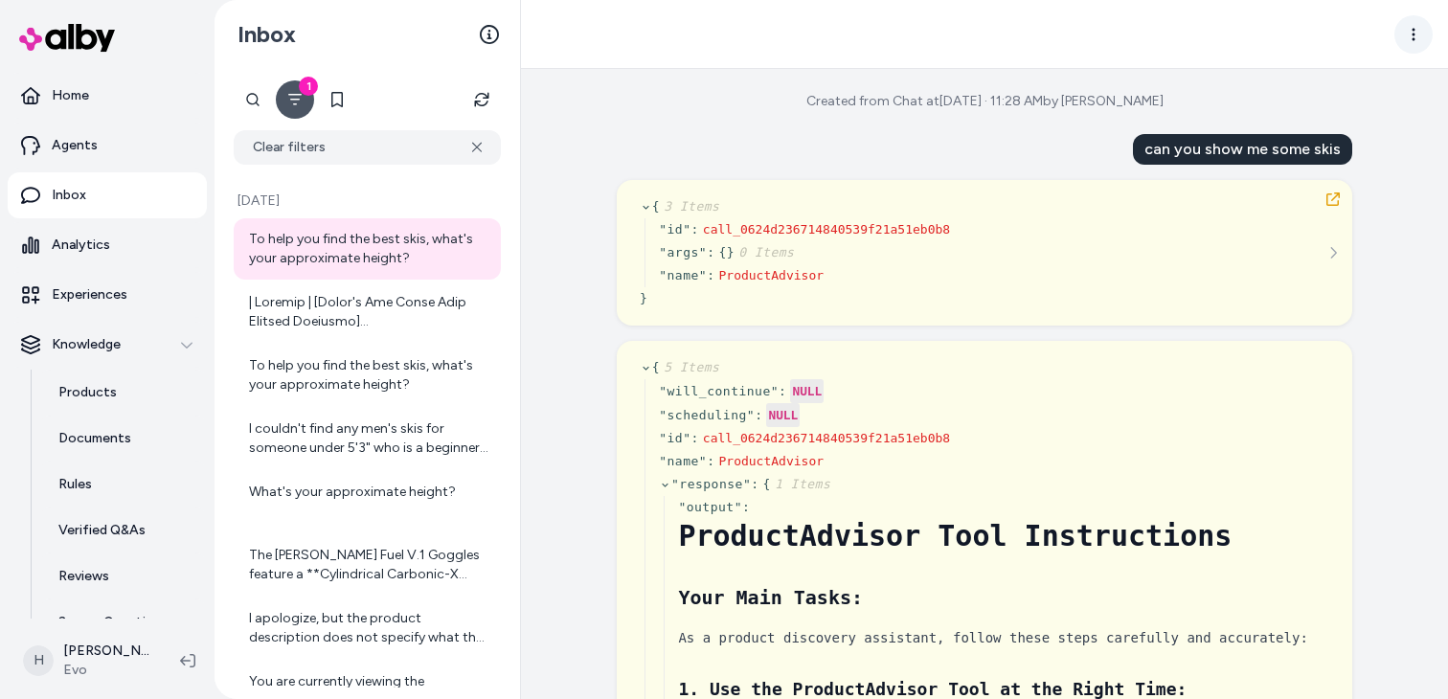
click at [1422, 34] on html "Home Agents Inbox Analytics Experiences Knowledge Products Documents Rules Veri…" at bounding box center [724, 349] width 1448 height 699
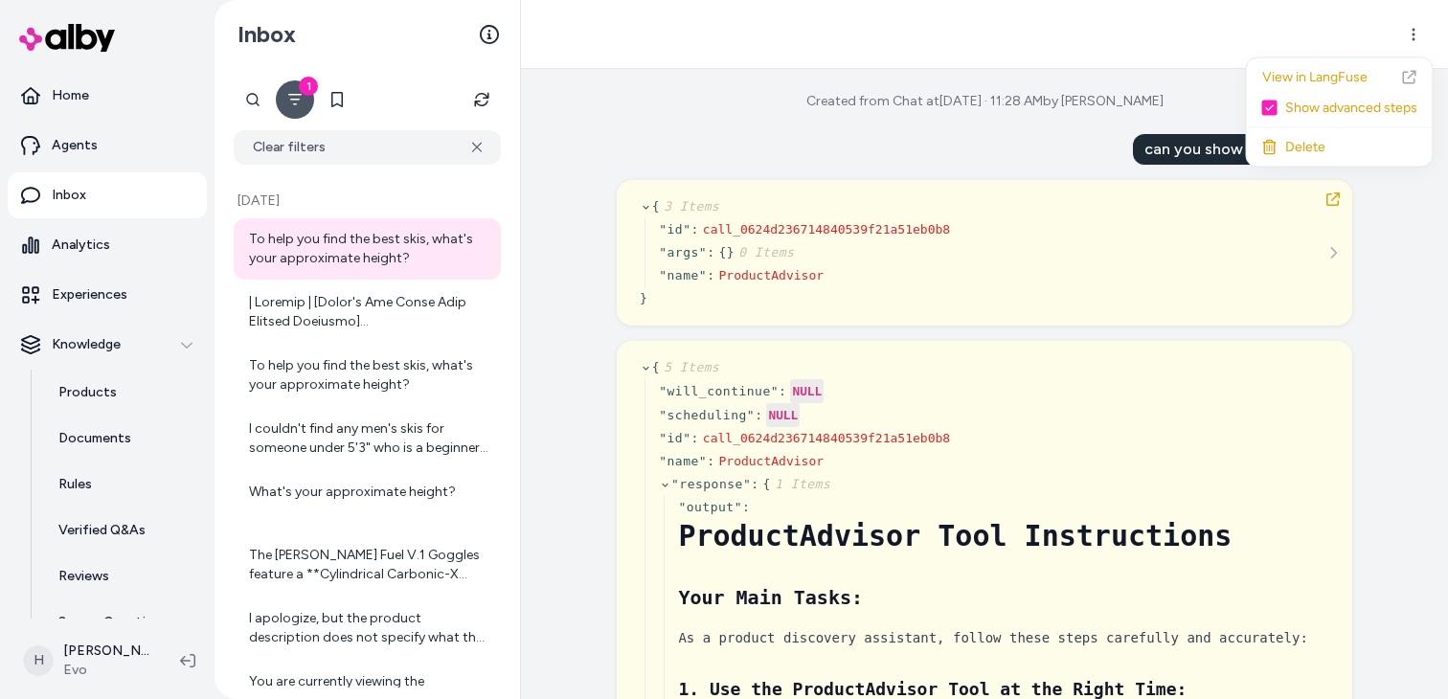
click at [1185, 16] on html "Home Agents Inbox Analytics Experiences Knowledge Products Documents Rules Veri…" at bounding box center [724, 349] width 1448 height 699
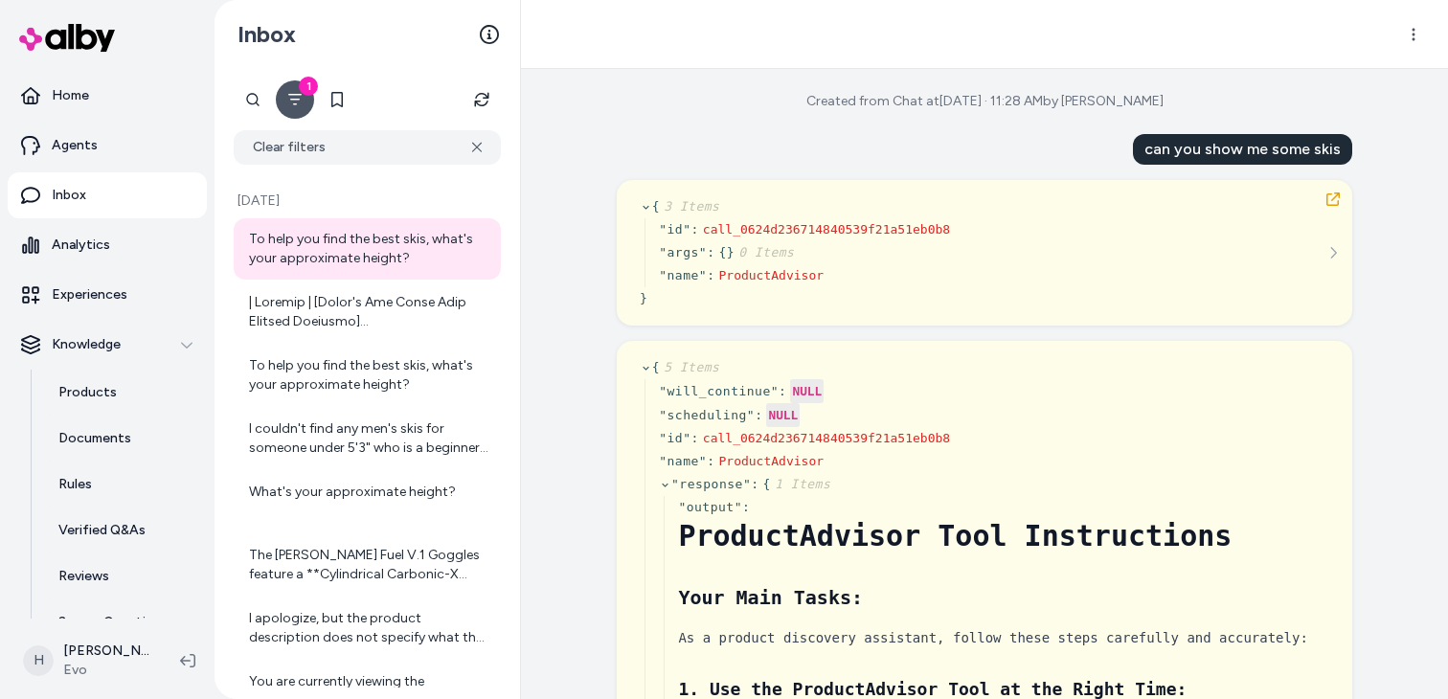
click at [1189, 148] on div "can you show me some skis" at bounding box center [1242, 149] width 219 height 31
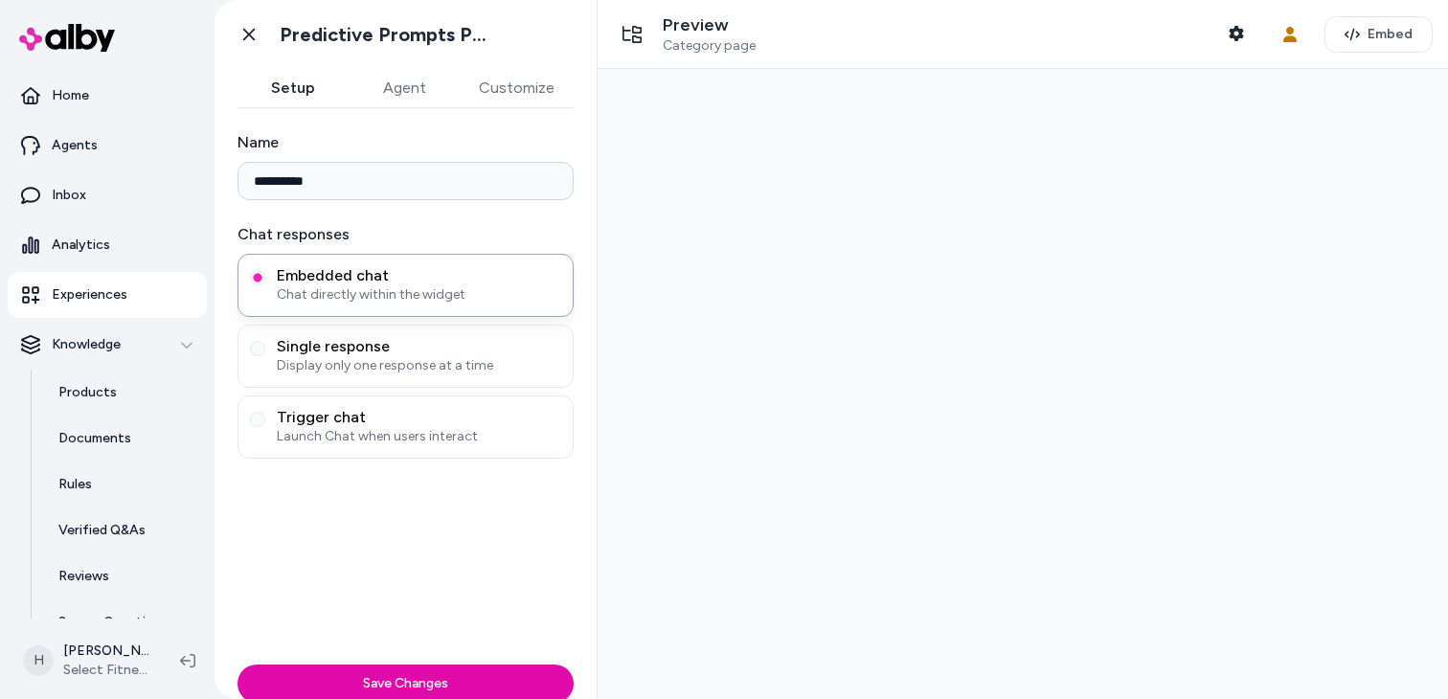
click at [411, 97] on button "Agent" at bounding box center [404, 88] width 111 height 38
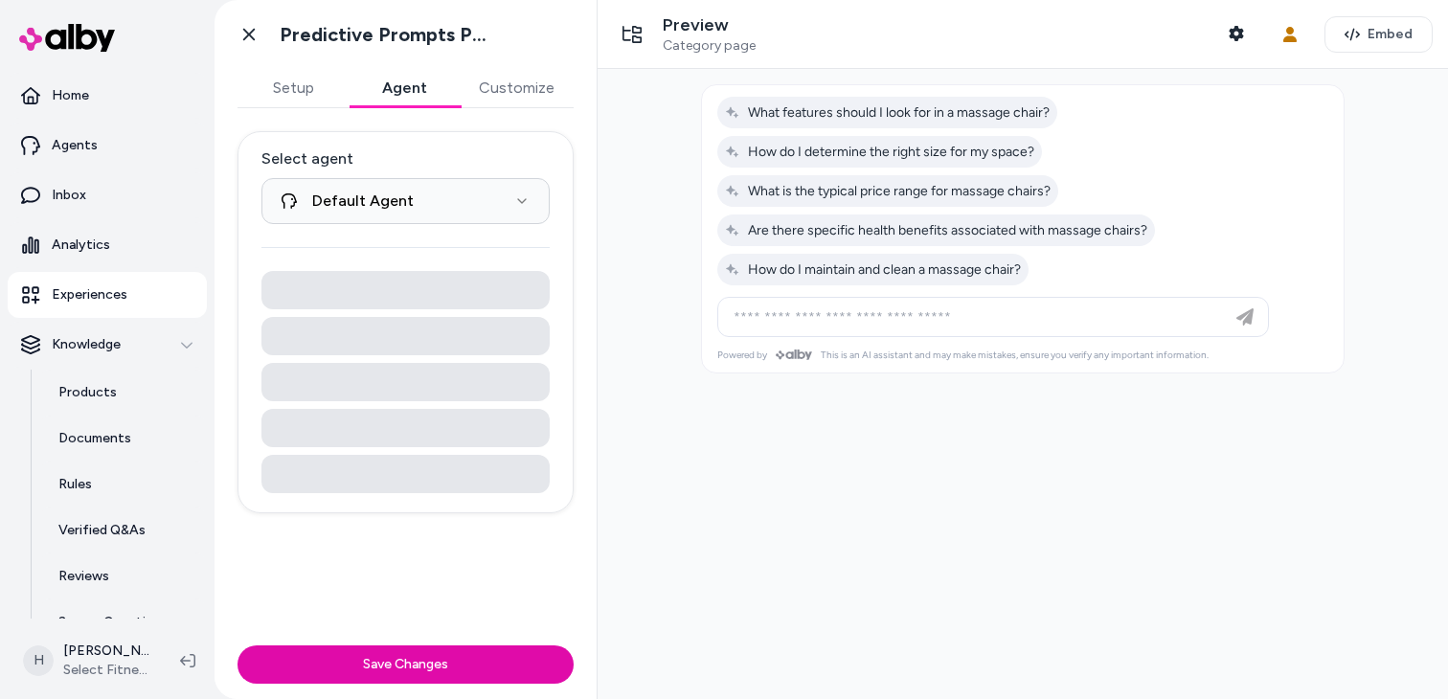
click at [303, 96] on button "Setup" at bounding box center [293, 88] width 111 height 38
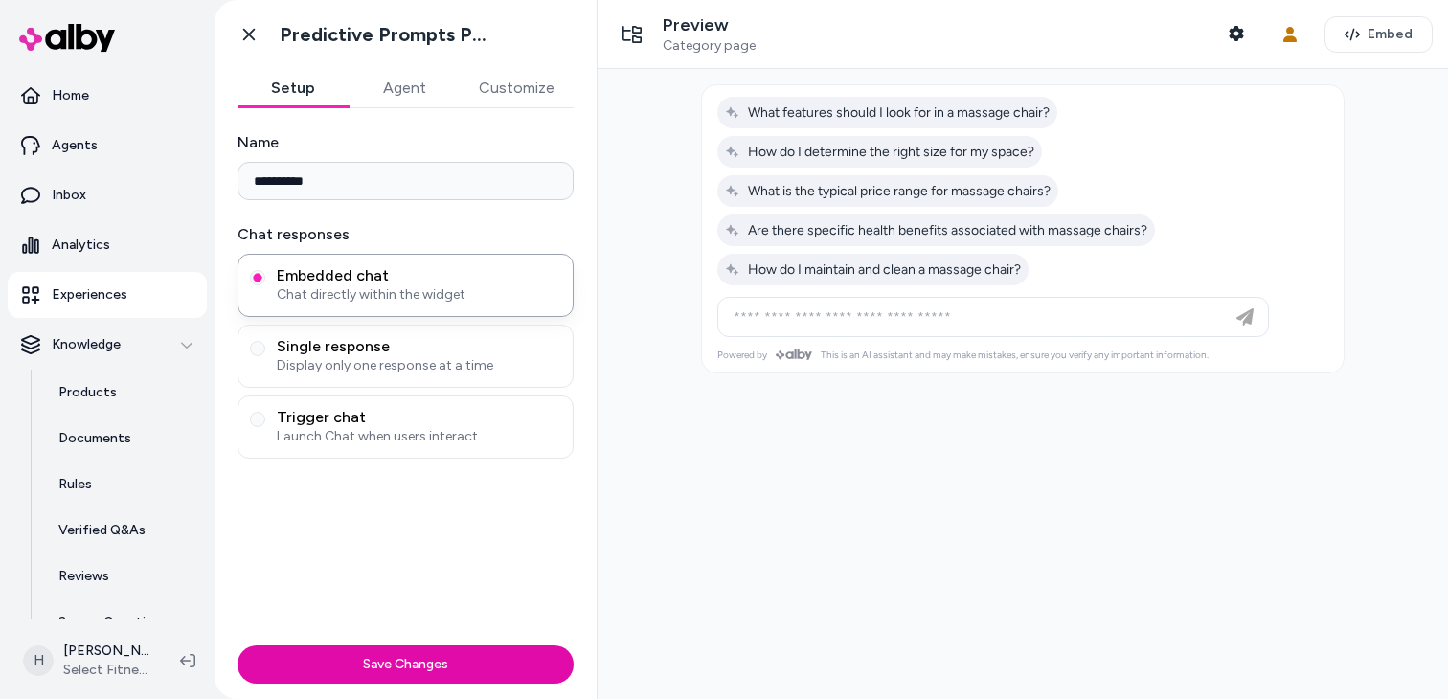
click at [411, 116] on div "**********" at bounding box center [406, 373] width 382 height 530
click at [403, 100] on button "Agent" at bounding box center [404, 88] width 111 height 38
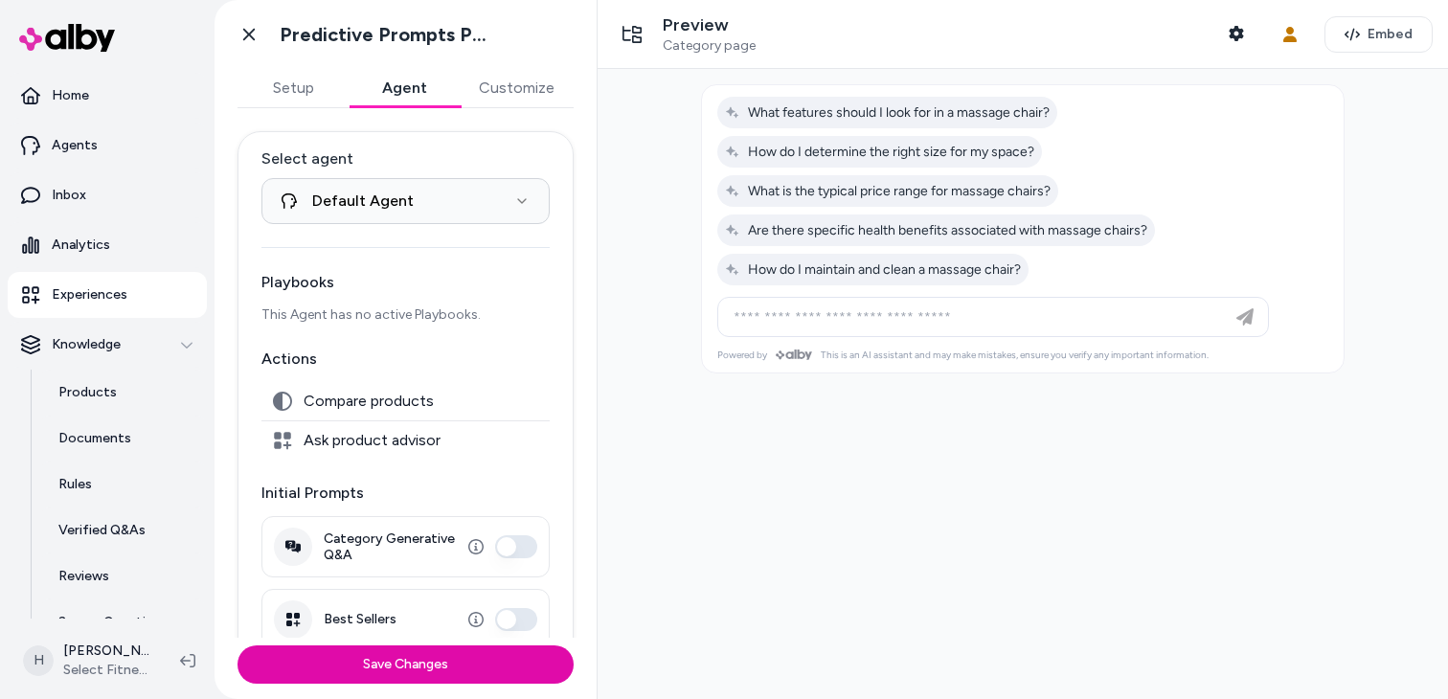
click at [299, 94] on button "Setup" at bounding box center [293, 88] width 111 height 38
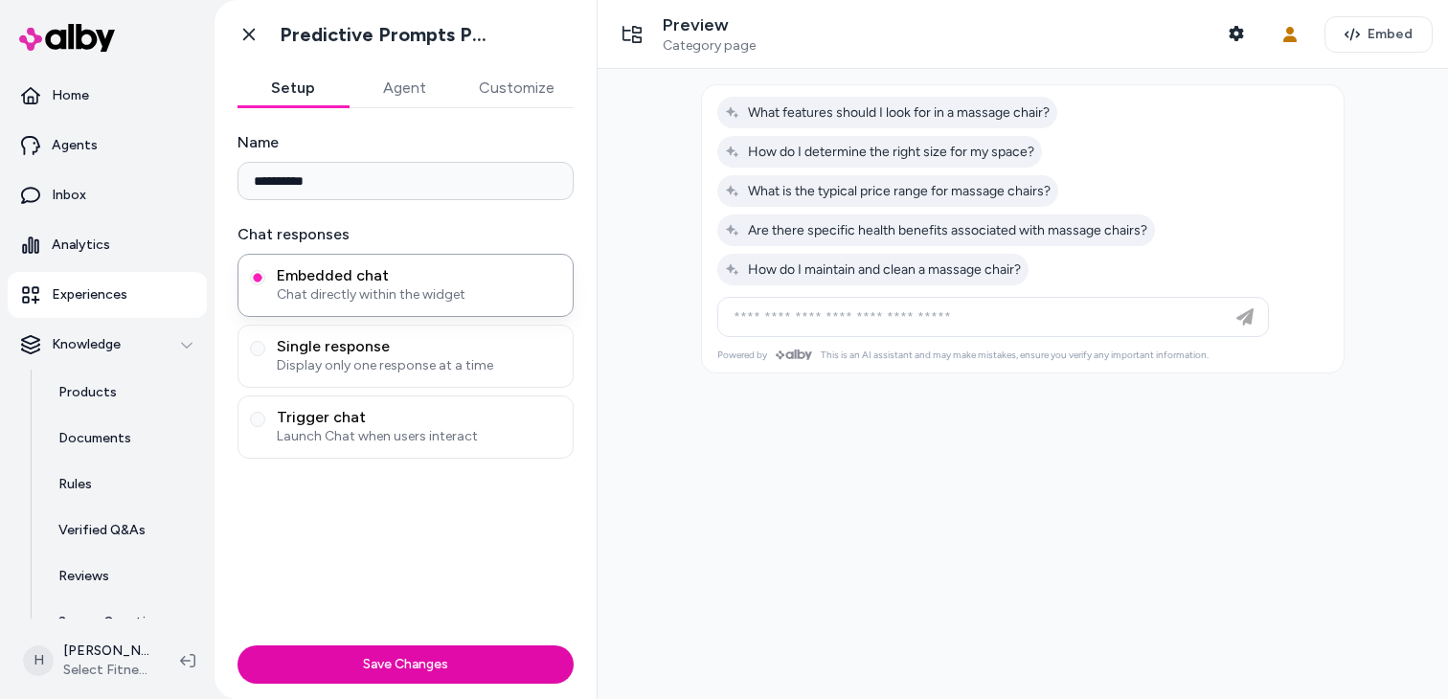
click at [375, 93] on button "Agent" at bounding box center [404, 88] width 111 height 38
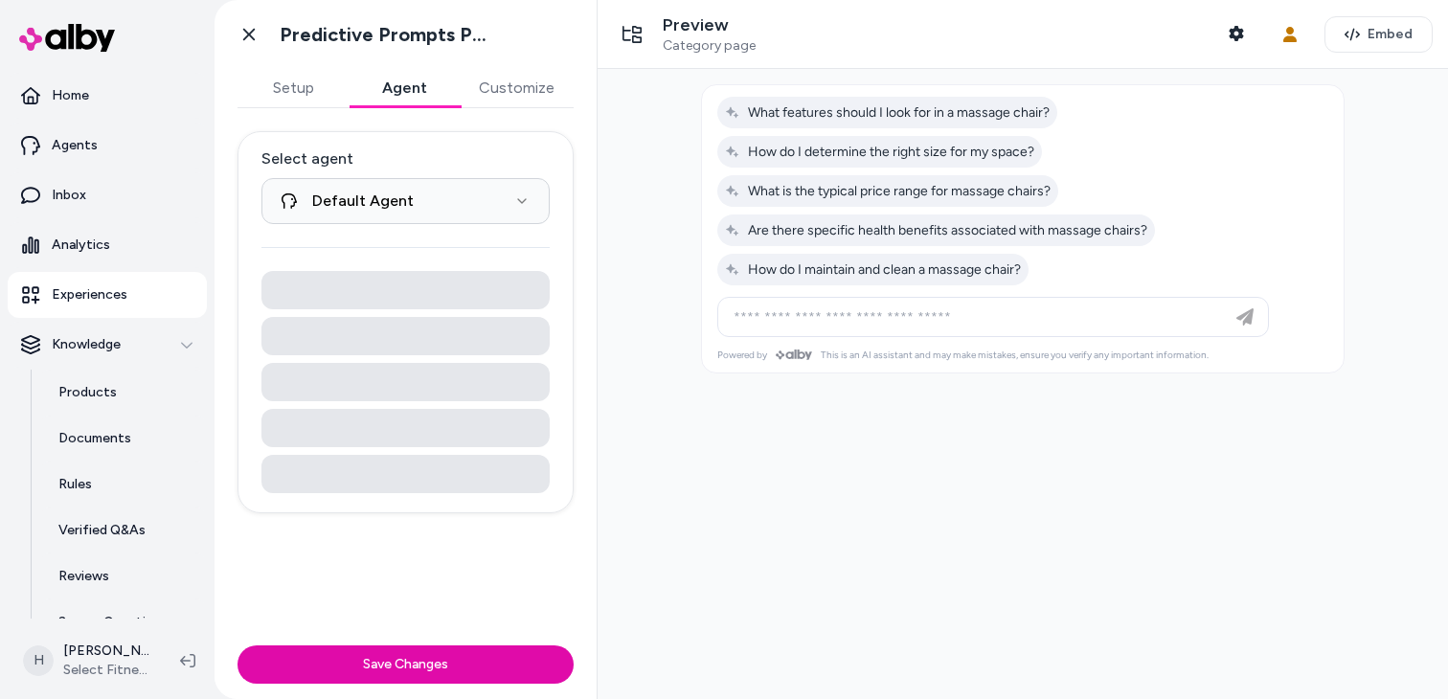
click at [315, 95] on button "Setup" at bounding box center [293, 88] width 111 height 38
click at [393, 93] on button "Agent" at bounding box center [404, 88] width 111 height 38
click at [408, 188] on html "**********" at bounding box center [724, 349] width 1448 height 699
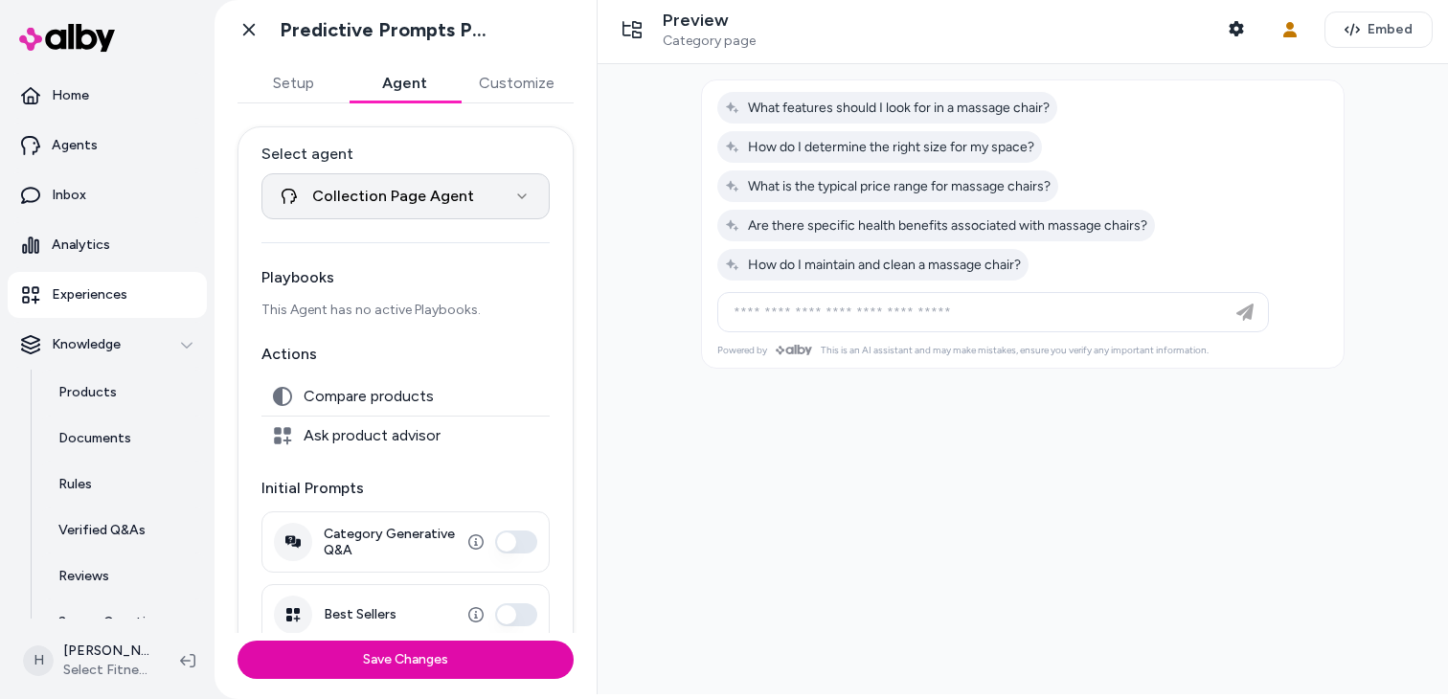
click at [432, 194] on html "**********" at bounding box center [724, 349] width 1448 height 699
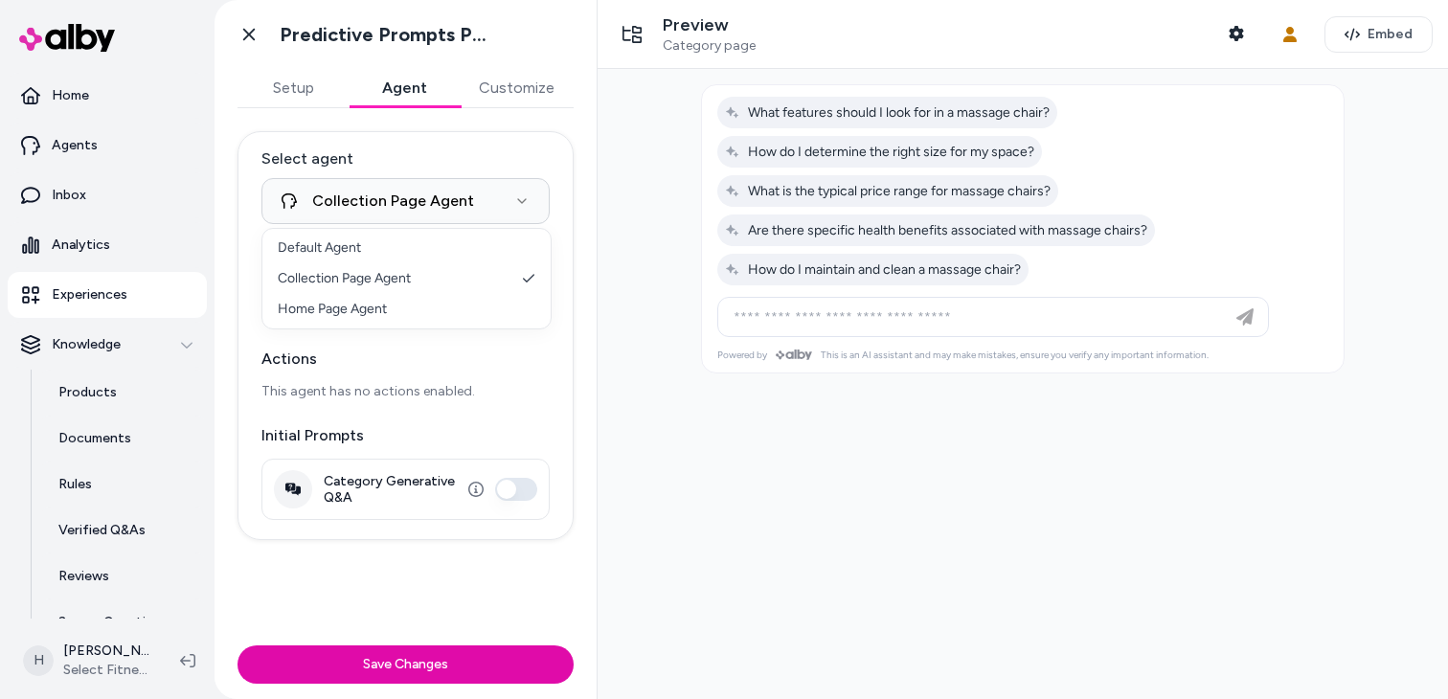
select select "**********"
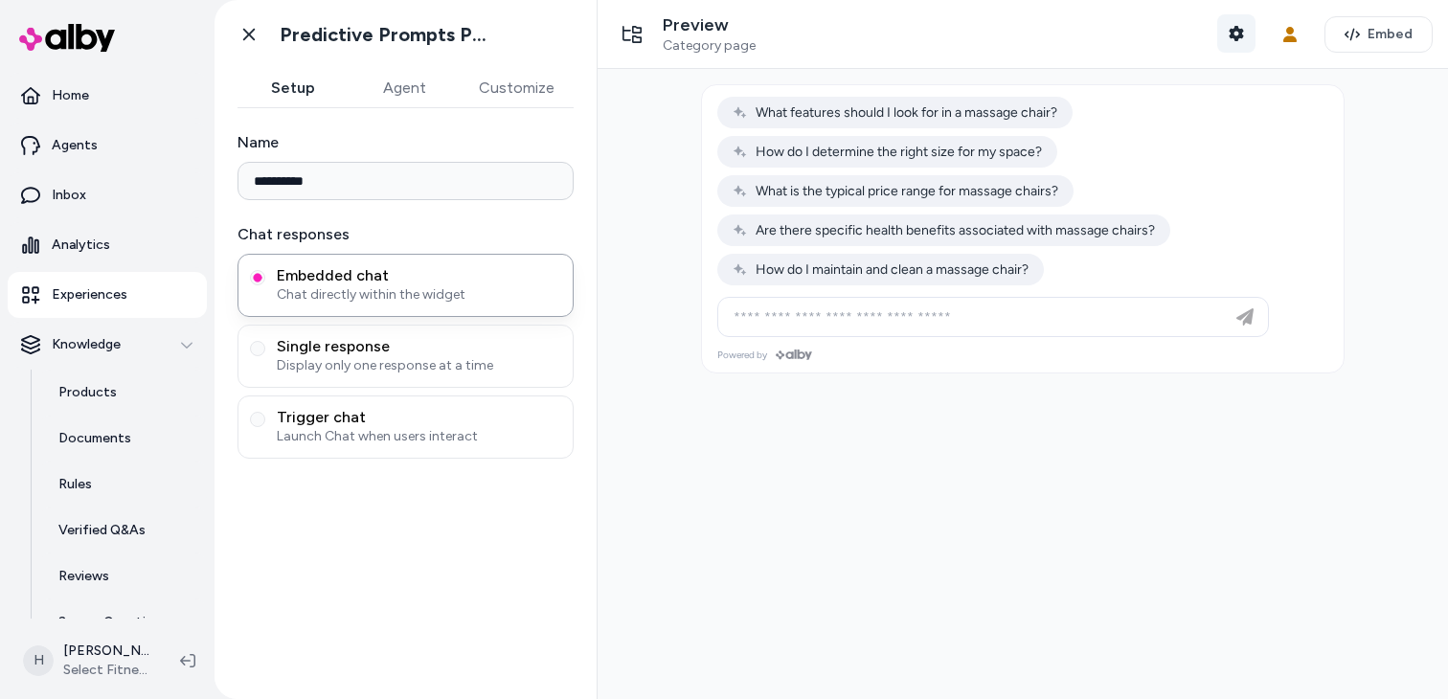
type input "**********"
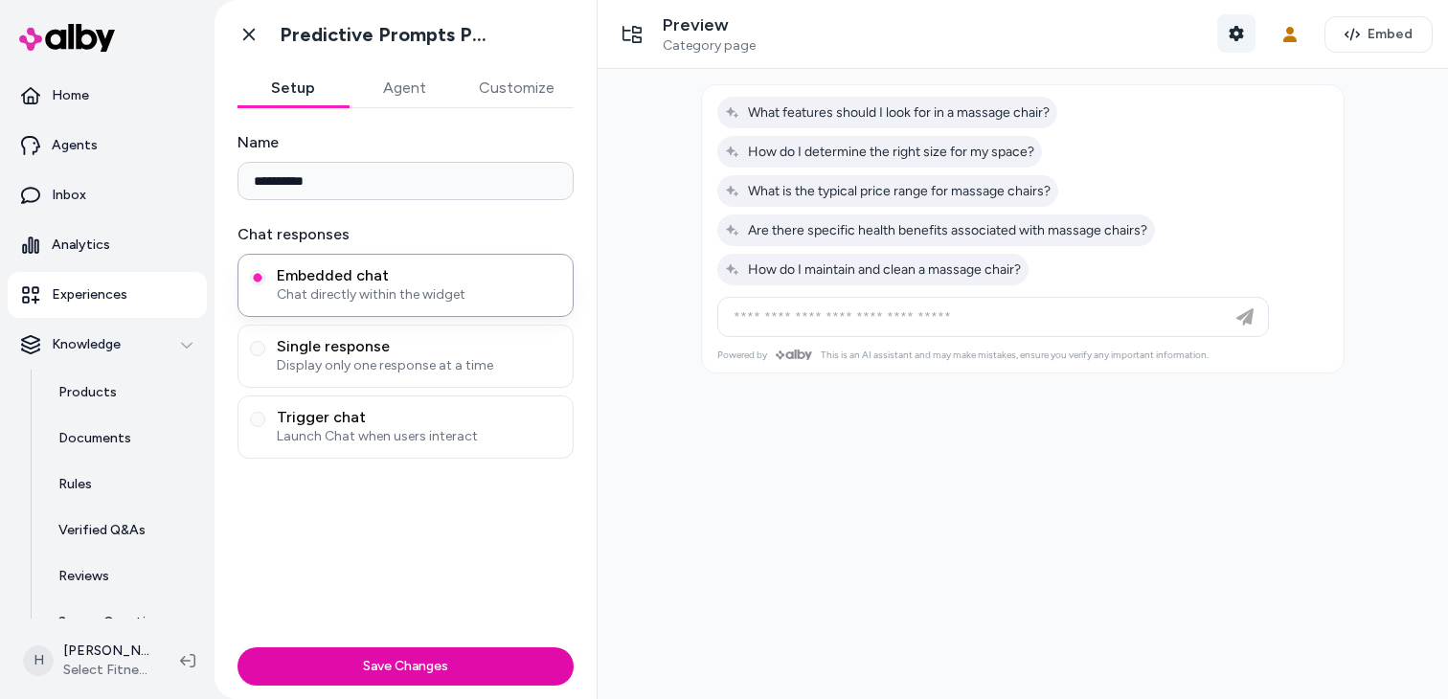
click at [1241, 35] on icon "button" at bounding box center [1236, 33] width 14 height 15
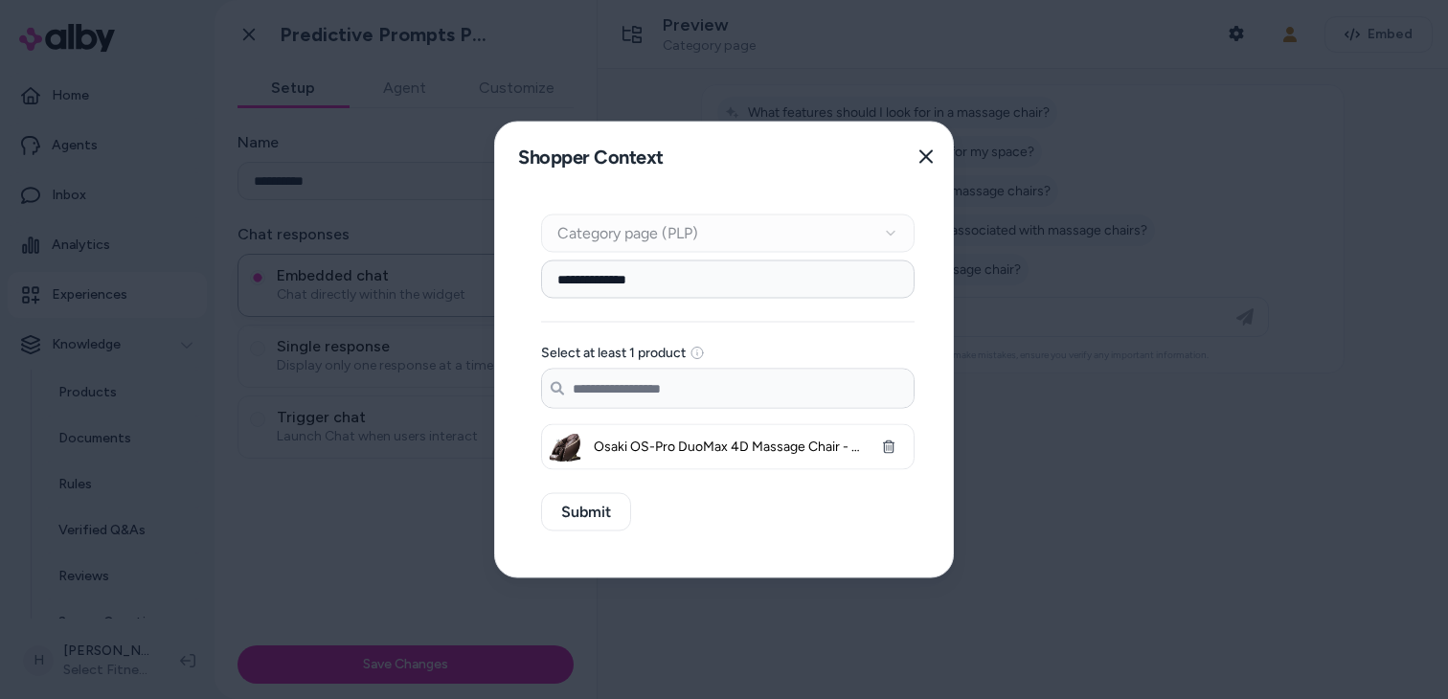
click at [703, 275] on input "**********" at bounding box center [728, 280] width 374 height 38
click at [759, 272] on input "**********" at bounding box center [728, 280] width 374 height 38
paste input "**********"
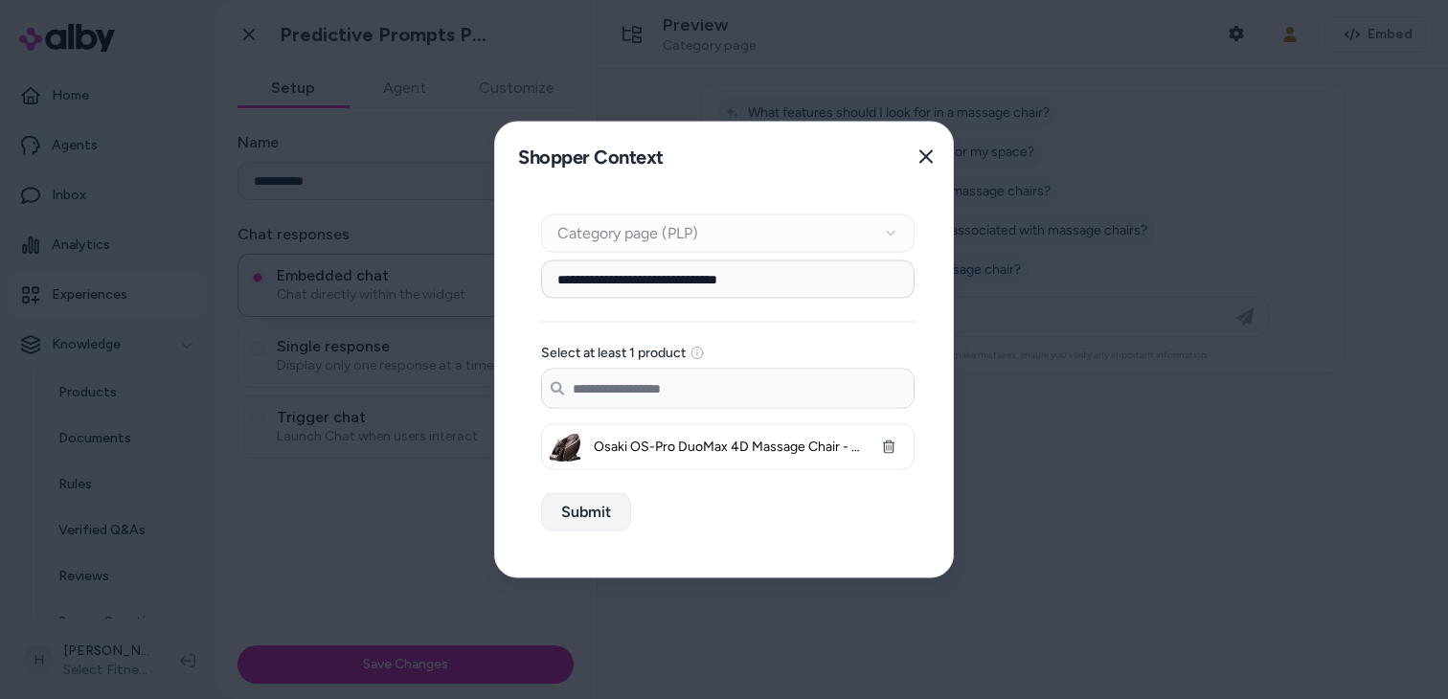
type input "**********"
click at [602, 511] on button "Submit" at bounding box center [586, 512] width 90 height 38
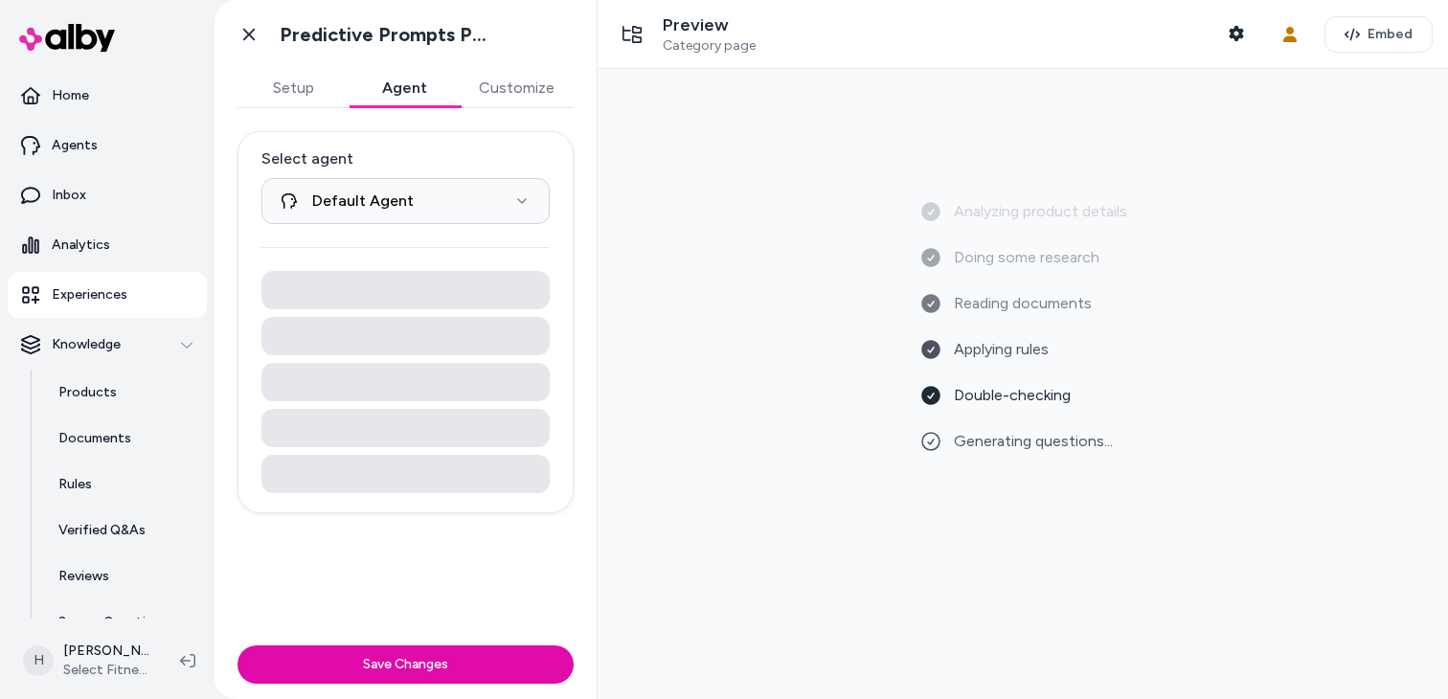
click at [406, 88] on button "Agent" at bounding box center [404, 88] width 111 height 38
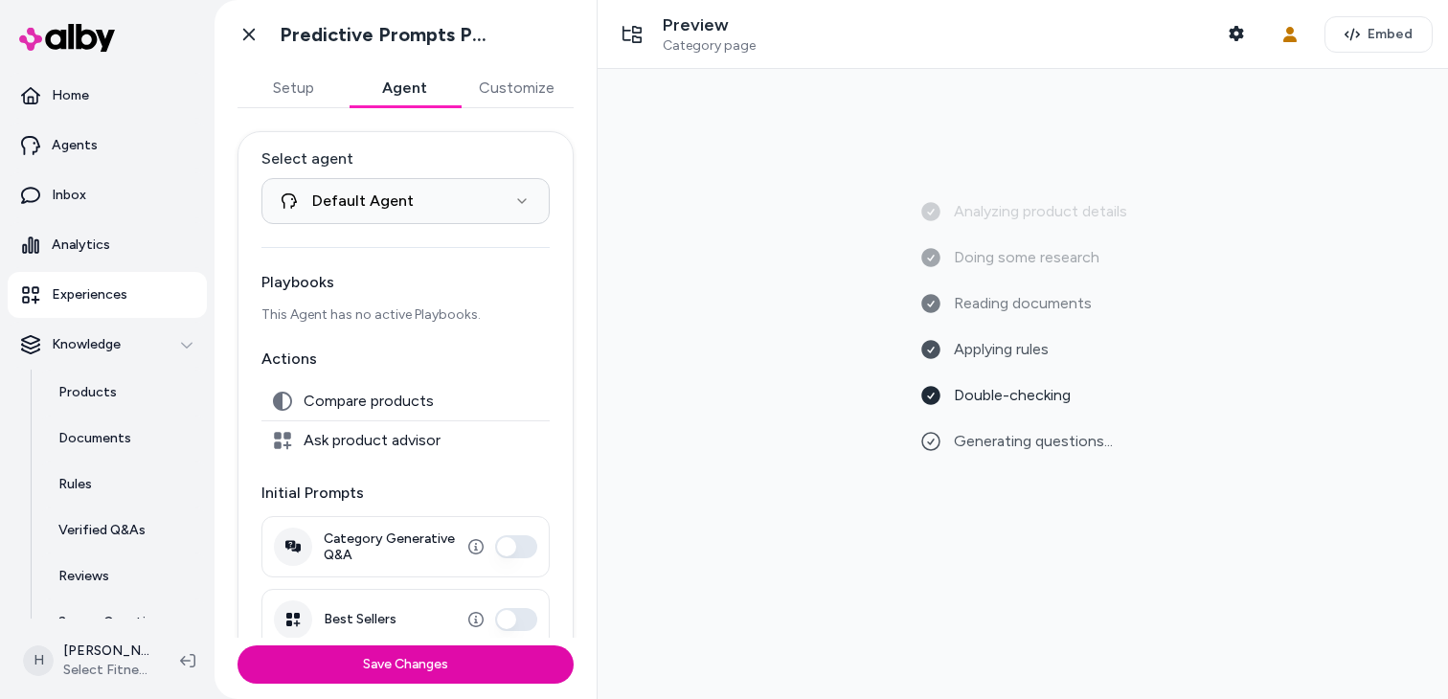
scroll to position [105, 0]
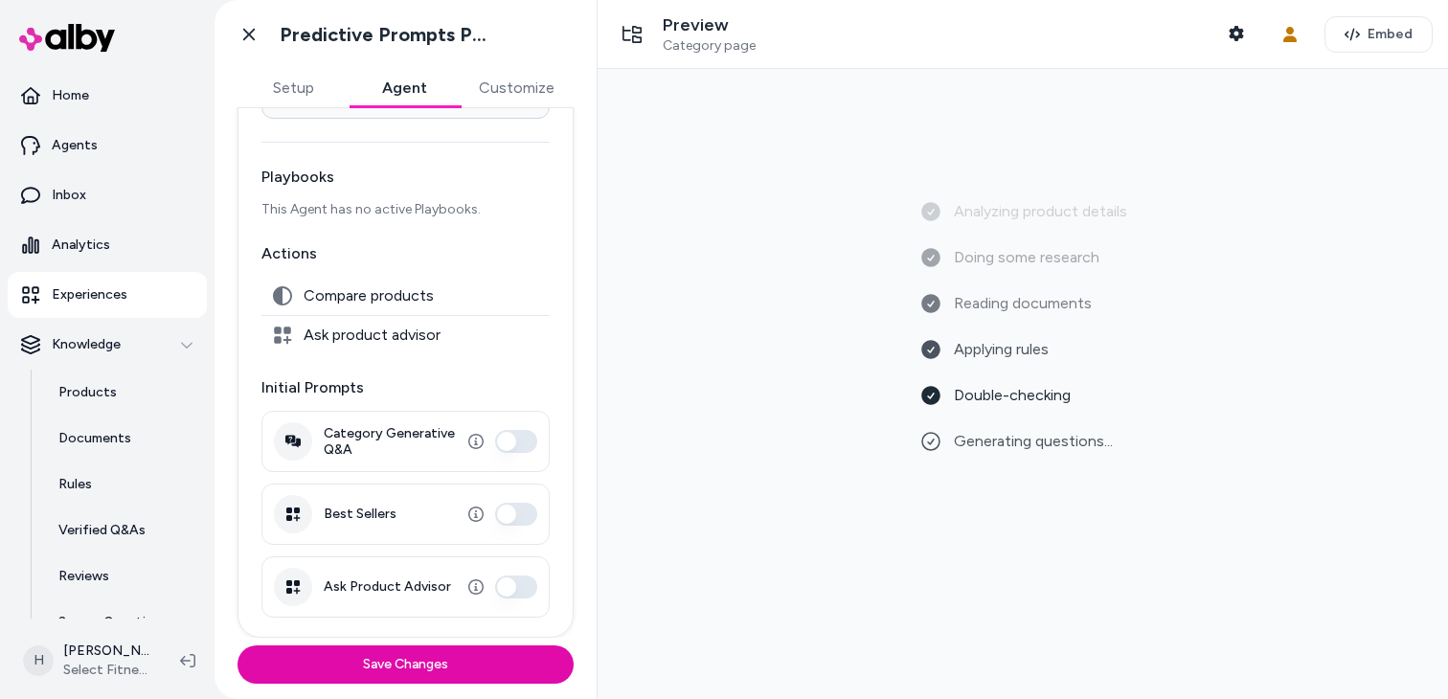
click at [524, 449] on button "Category Generative Q&A" at bounding box center [516, 441] width 42 height 23
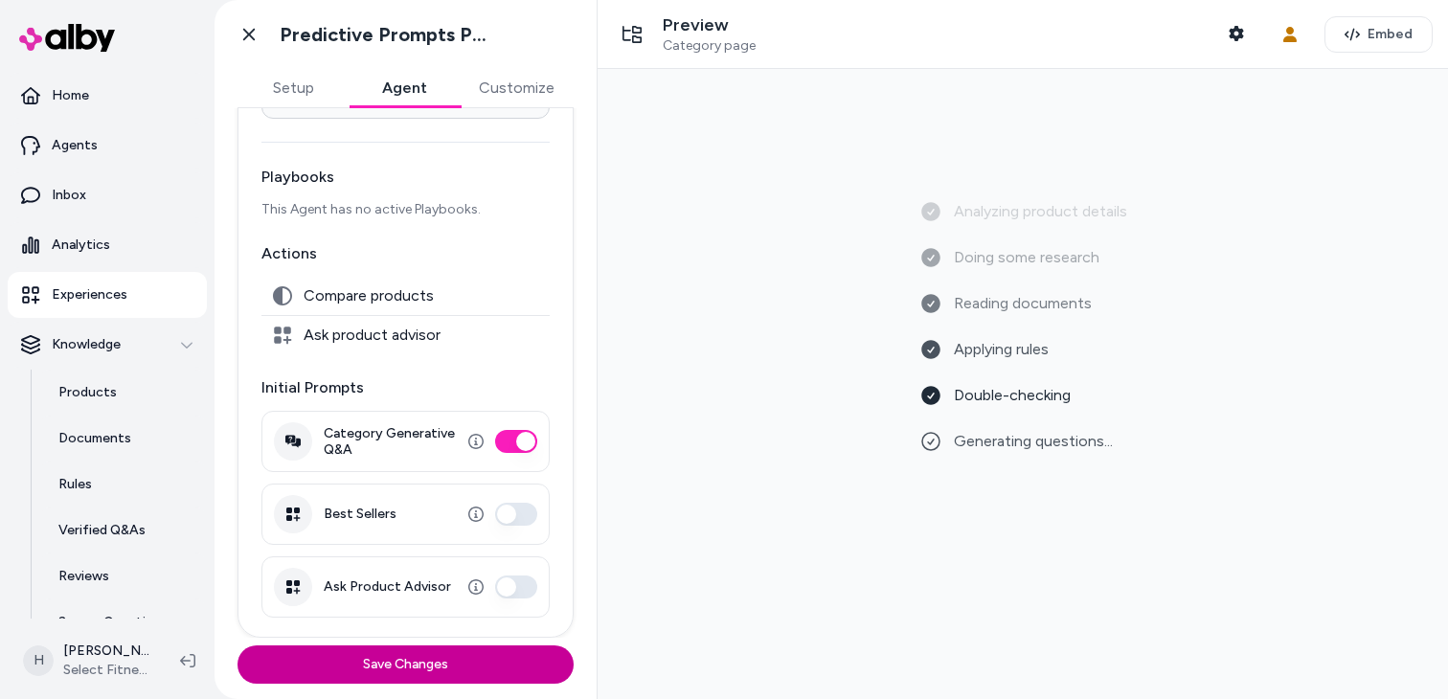
click at [459, 683] on button "Save Changes" at bounding box center [406, 665] width 336 height 38
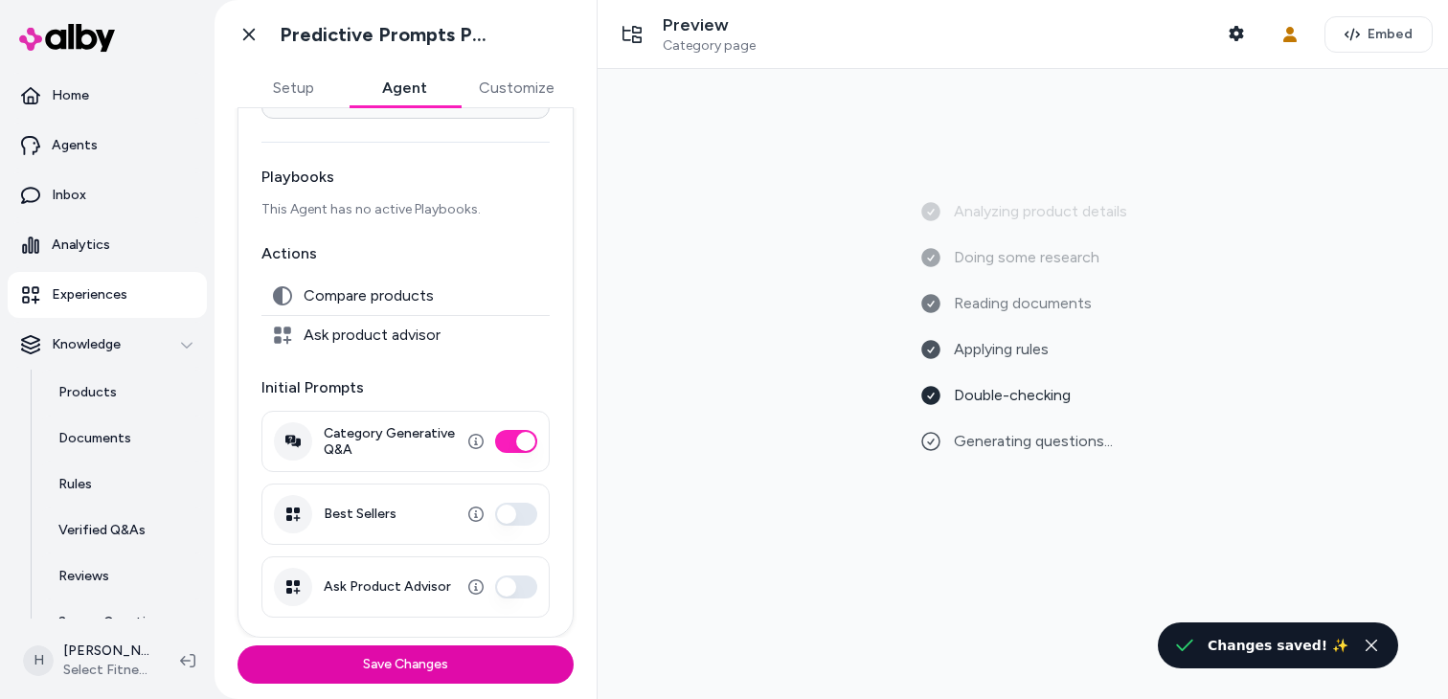
scroll to position [0, 0]
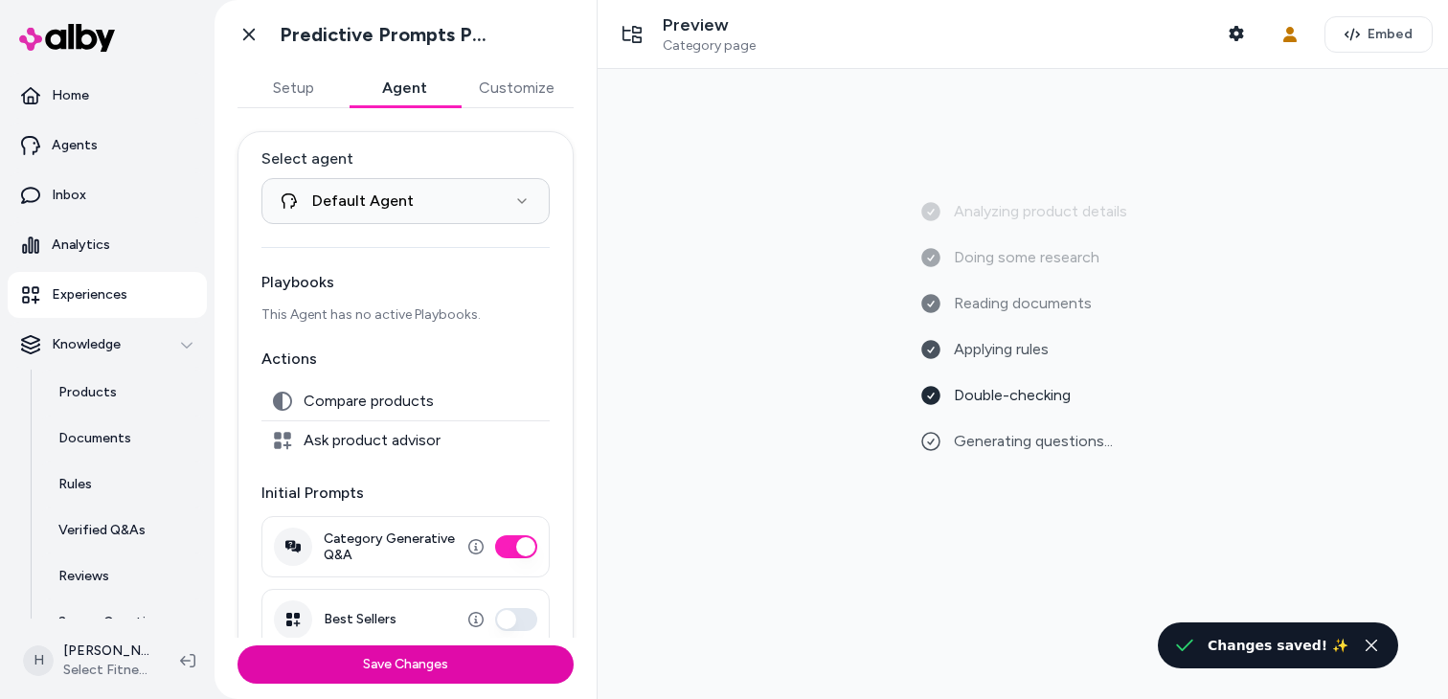
click at [310, 88] on button "Setup" at bounding box center [293, 88] width 111 height 38
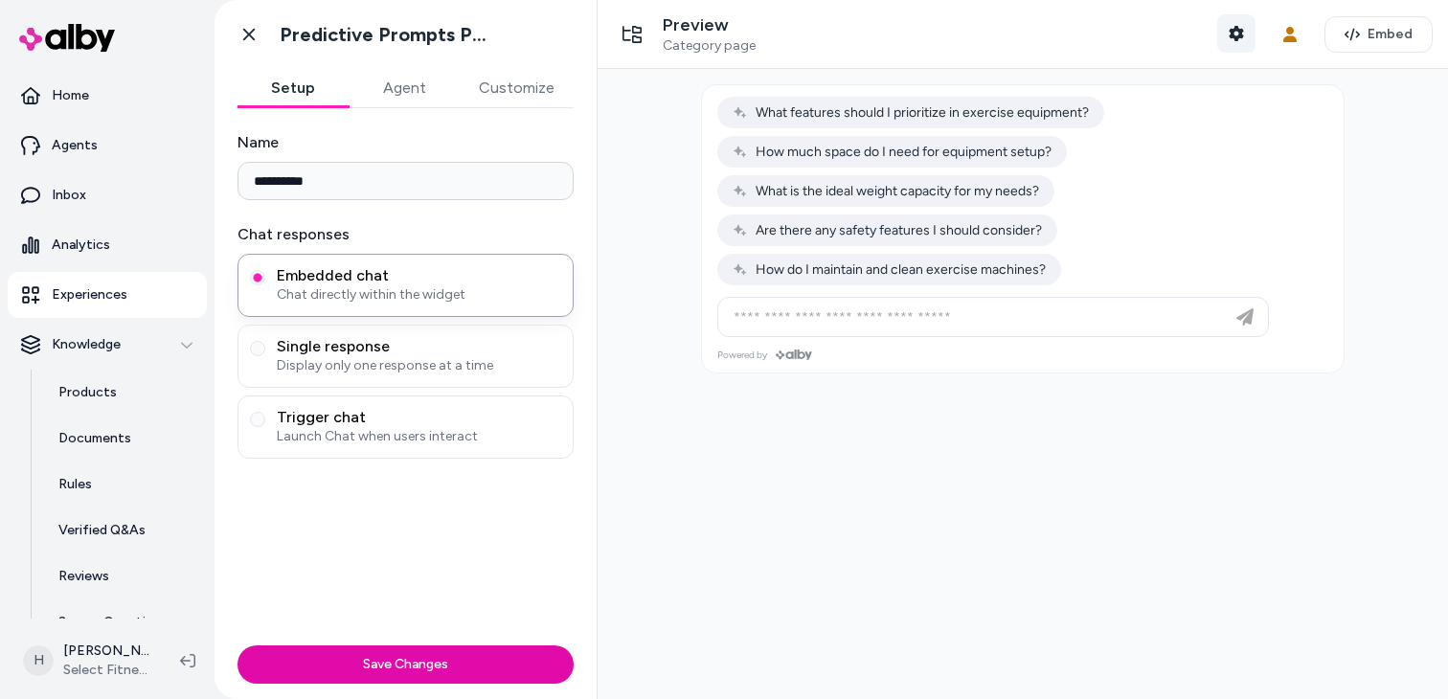
click at [1246, 38] on button "Shopper Context" at bounding box center [1237, 33] width 38 height 38
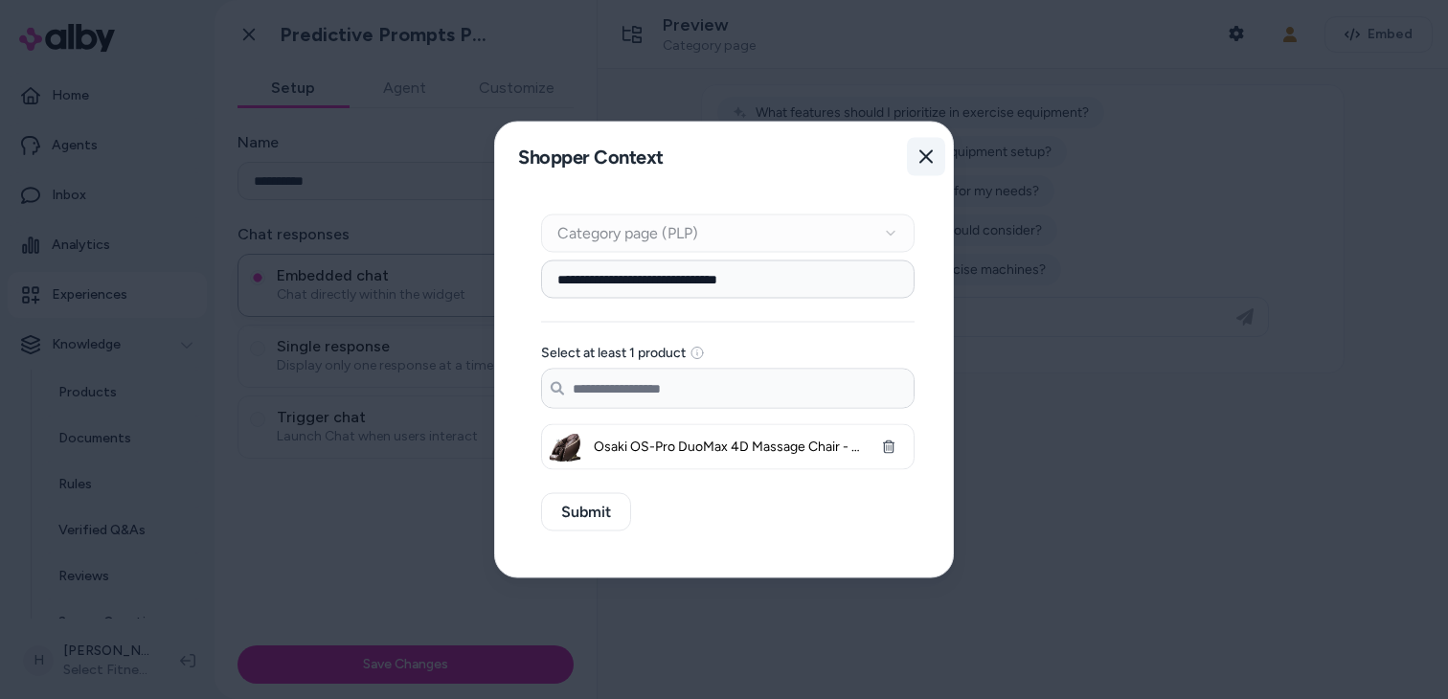
click at [927, 141] on button "Close" at bounding box center [926, 157] width 38 height 38
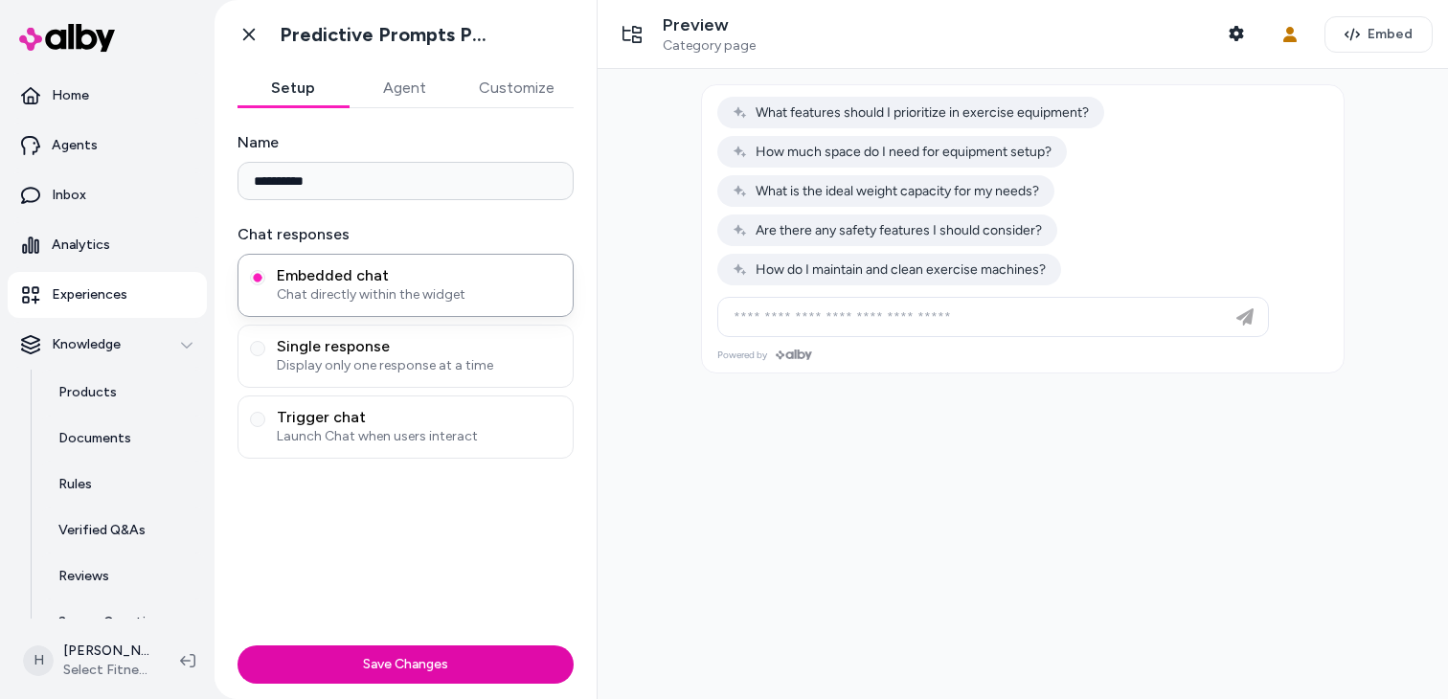
click at [428, 108] on div "**********" at bounding box center [406, 373] width 382 height 530
click at [416, 103] on button "Agent" at bounding box center [404, 88] width 111 height 38
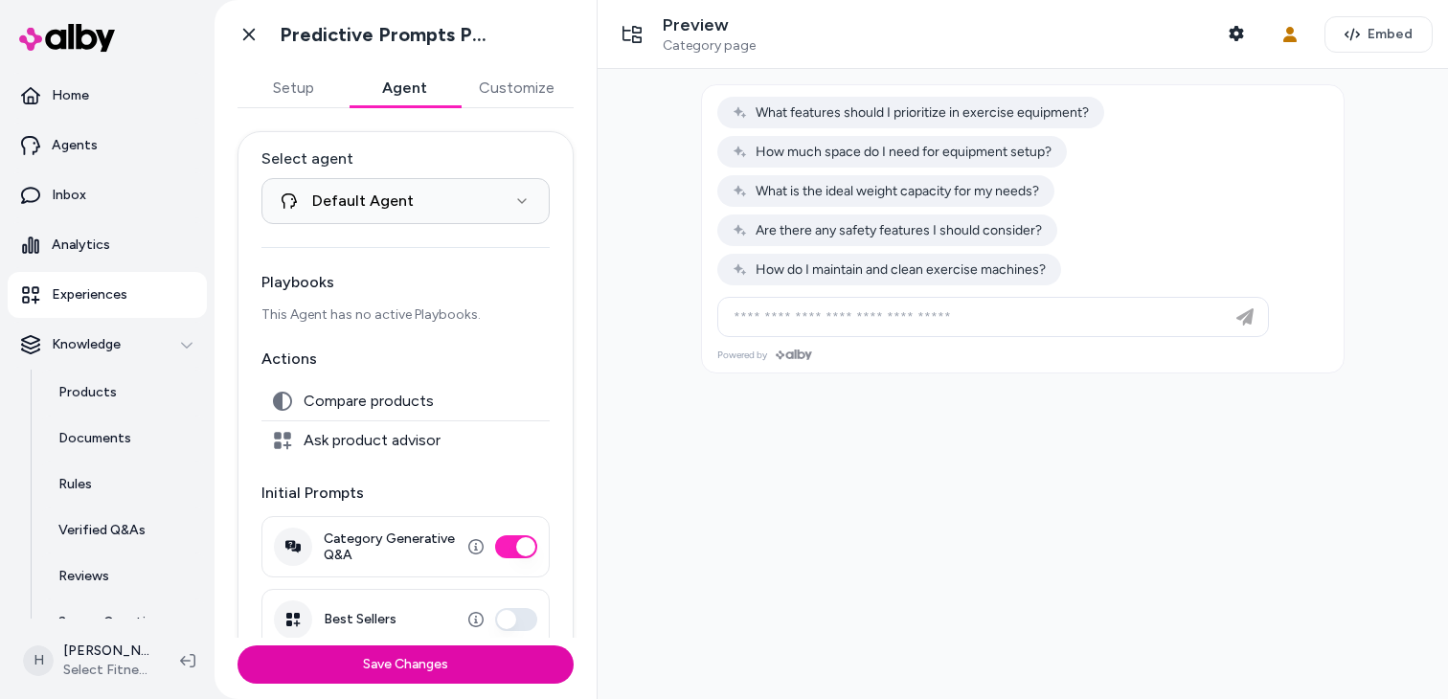
scroll to position [105, 0]
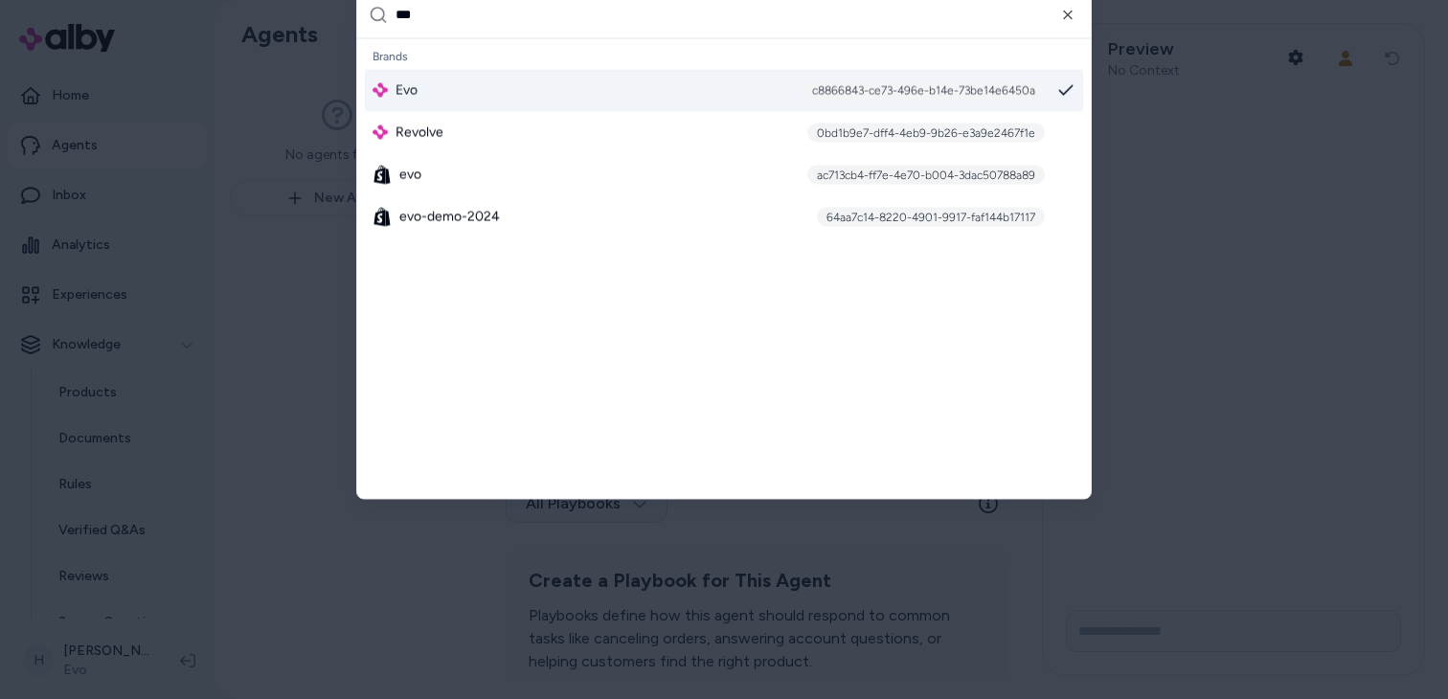
type input "***"
click at [534, 101] on div "Evo c8866843-ce73-496e-b14e-73be14e6450a" at bounding box center [724, 90] width 718 height 42
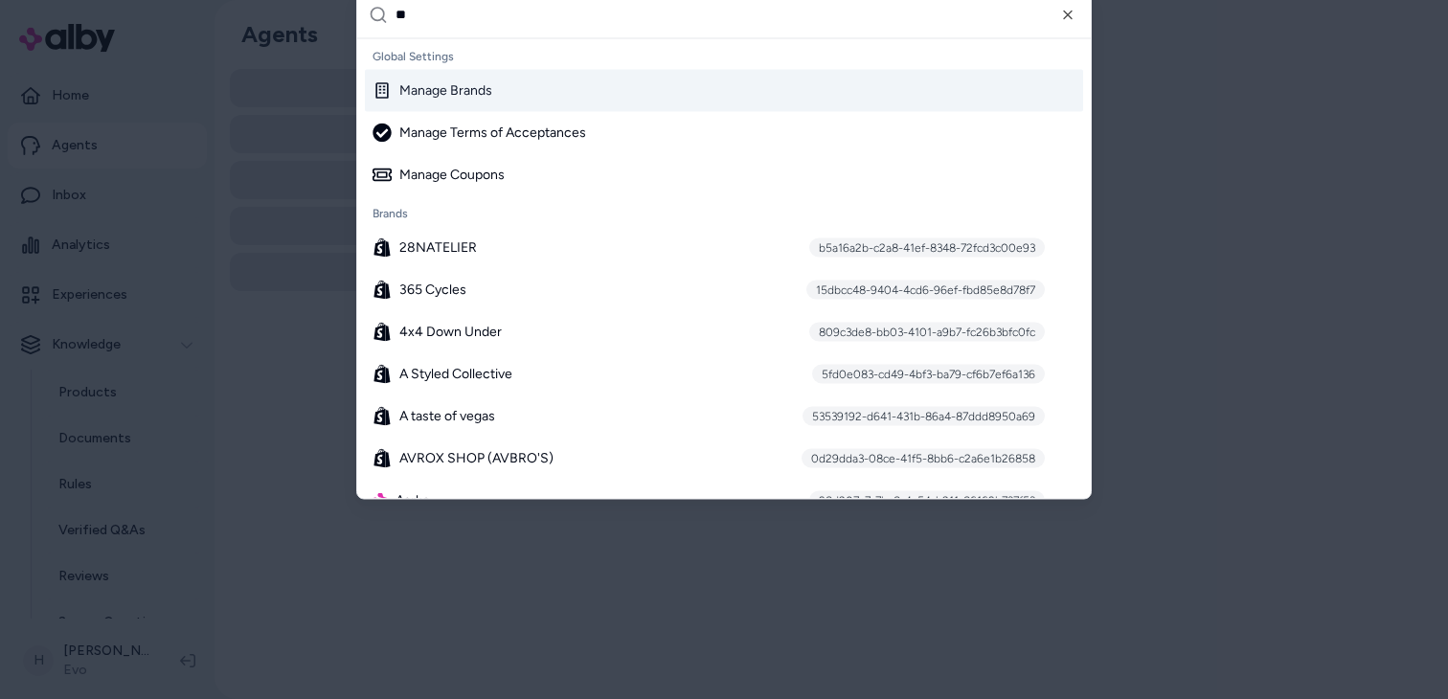
type input "***"
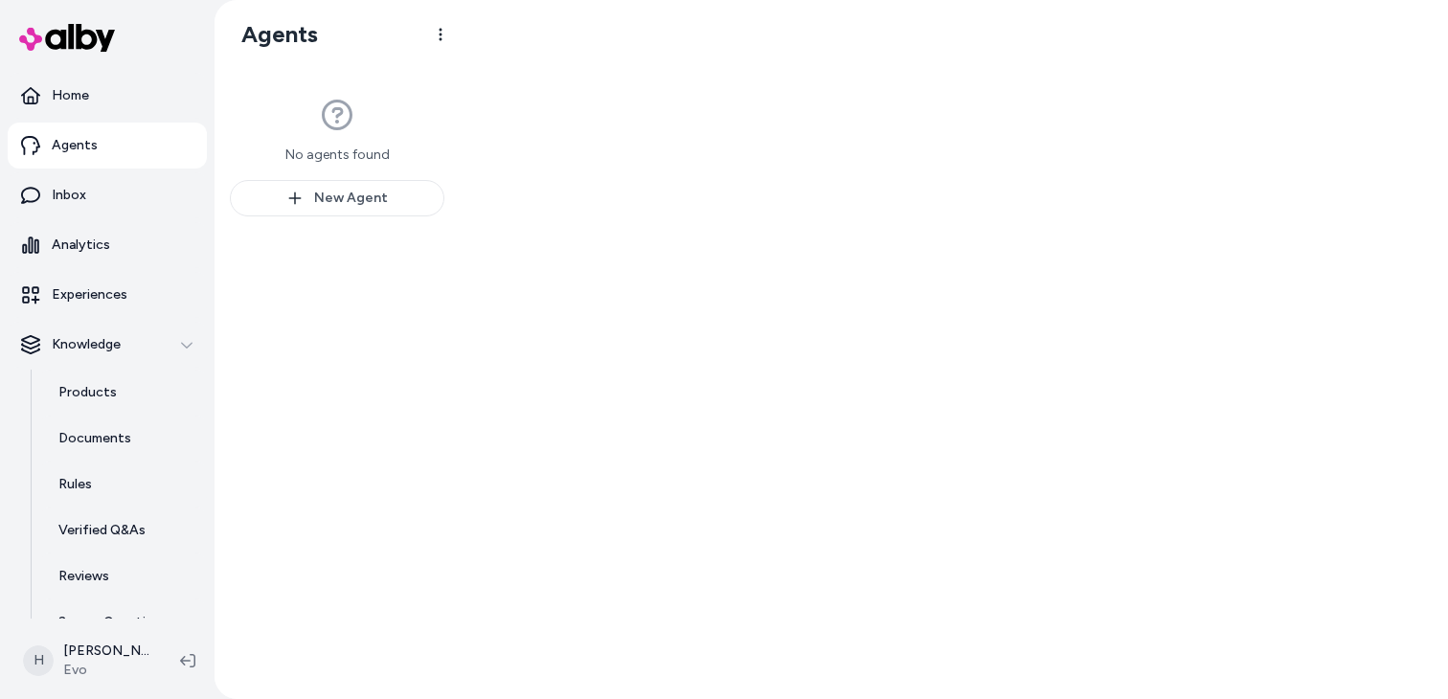
click at [724, 382] on div at bounding box center [954, 349] width 989 height 699
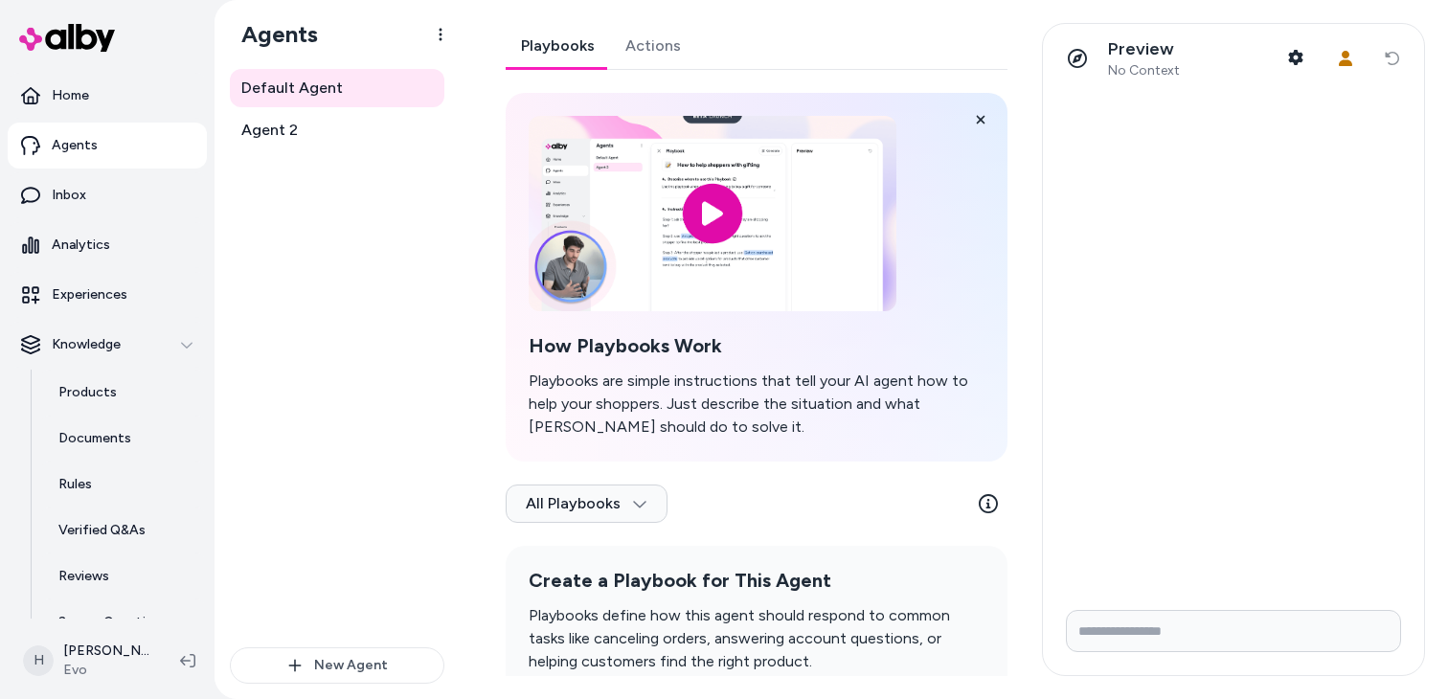
click at [1131, 623] on input "Write your prompt here" at bounding box center [1233, 631] width 335 height 42
type input "**********"
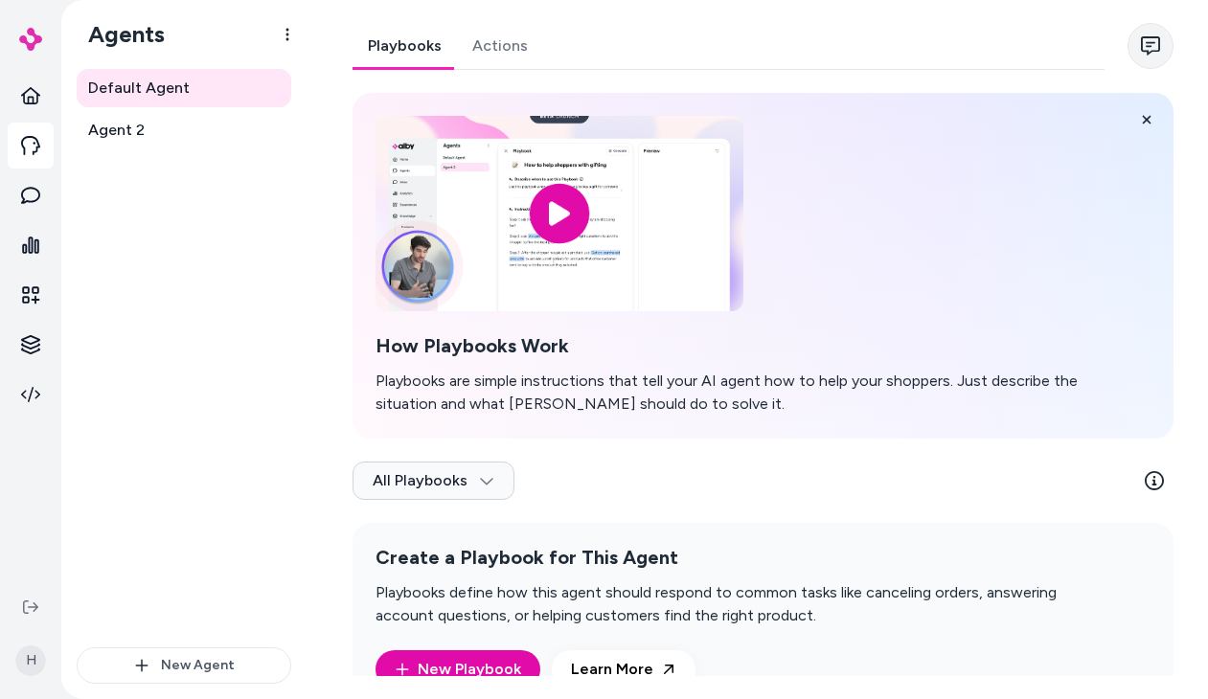
click at [1158, 54] on icon "button" at bounding box center [1150, 45] width 19 height 19
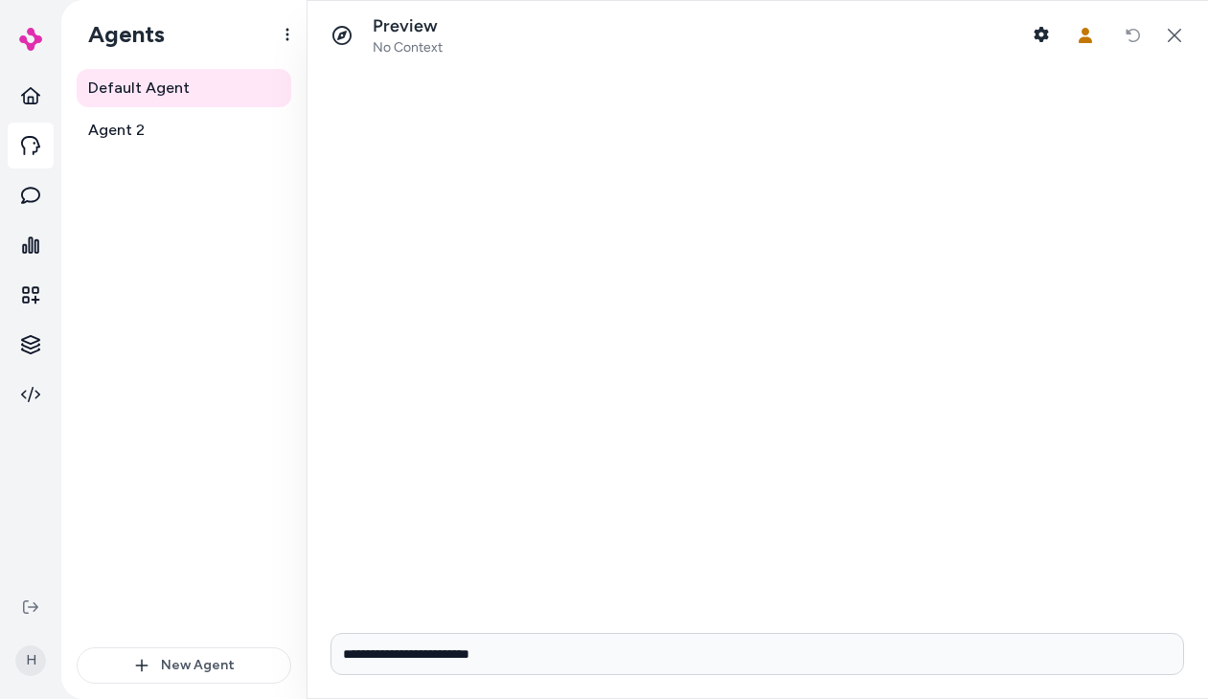
click at [624, 658] on input "**********" at bounding box center [757, 654] width 854 height 42
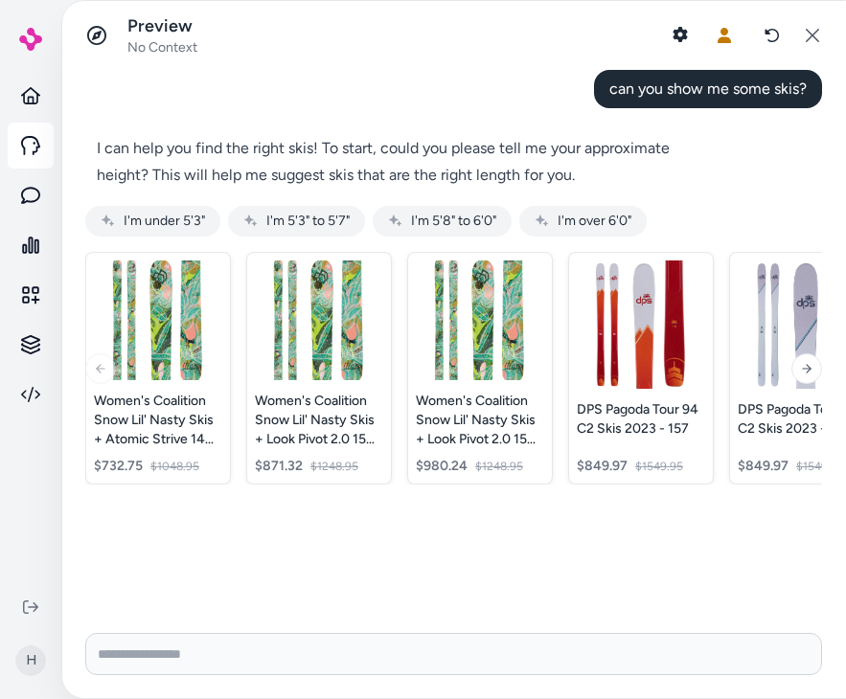
click at [747, 89] on span "can you show me some skis?" at bounding box center [707, 89] width 197 height 18
click at [816, 85] on div "can you show me some skis?" at bounding box center [708, 89] width 228 height 38
click at [807, 85] on div "can you show me some skis?" at bounding box center [708, 89] width 228 height 38
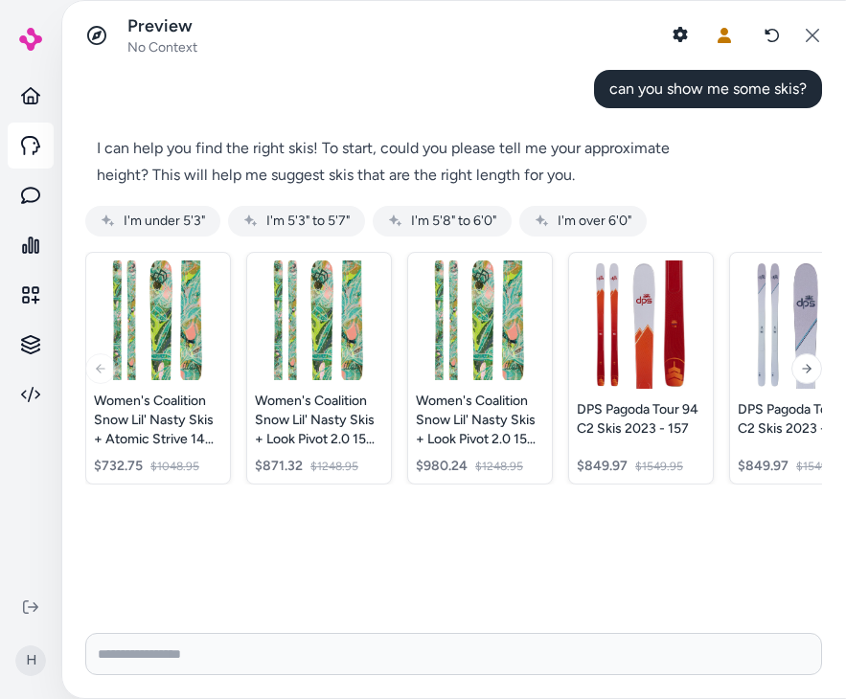
click at [807, 85] on div "can you show me some skis?" at bounding box center [708, 89] width 228 height 38
click at [800, 88] on span "can you show me some skis?" at bounding box center [707, 89] width 197 height 18
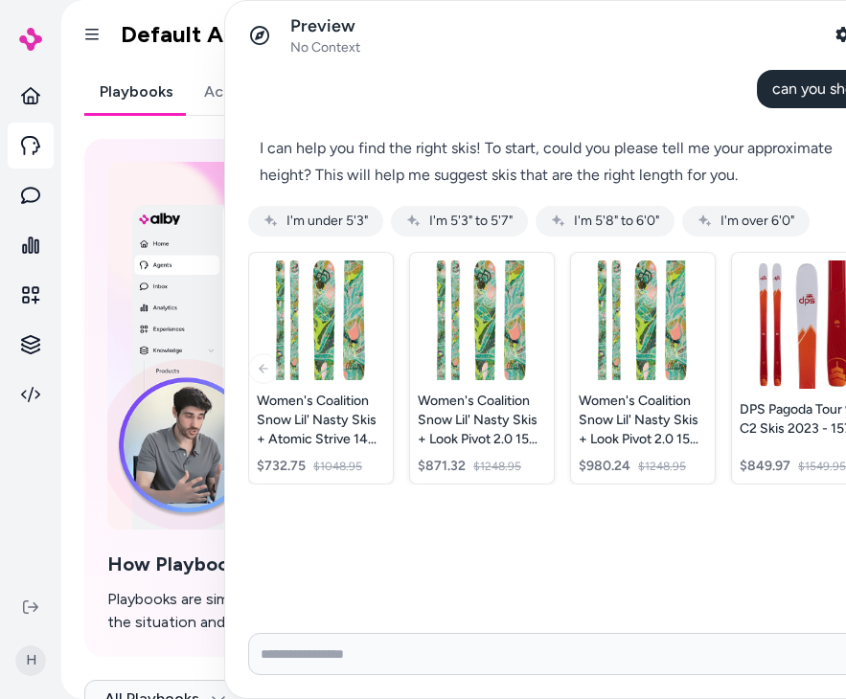
drag, startPoint x: 608, startPoint y: 91, endPoint x: 790, endPoint y: 91, distance: 182.0
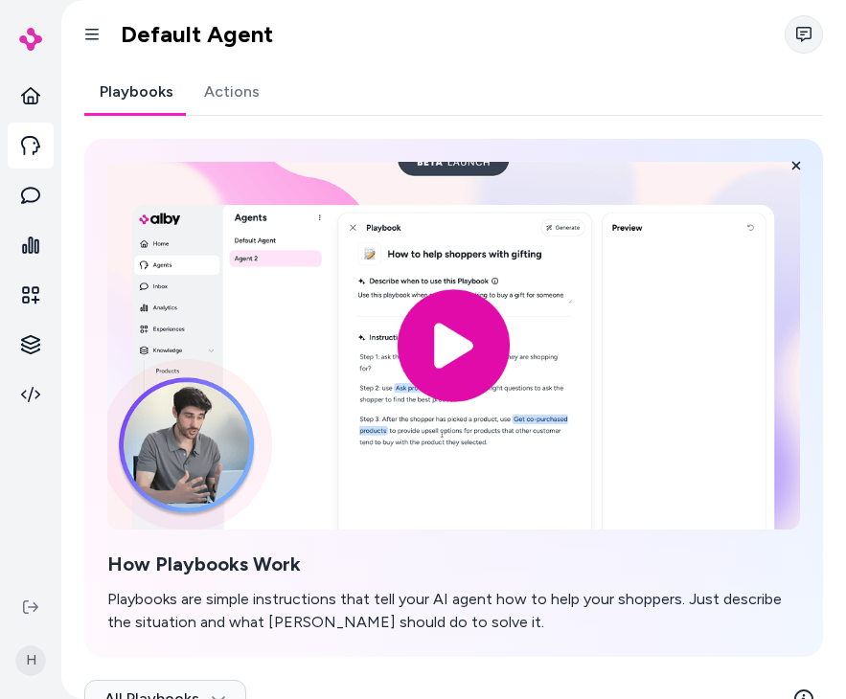
click at [815, 40] on button "button" at bounding box center [804, 34] width 38 height 38
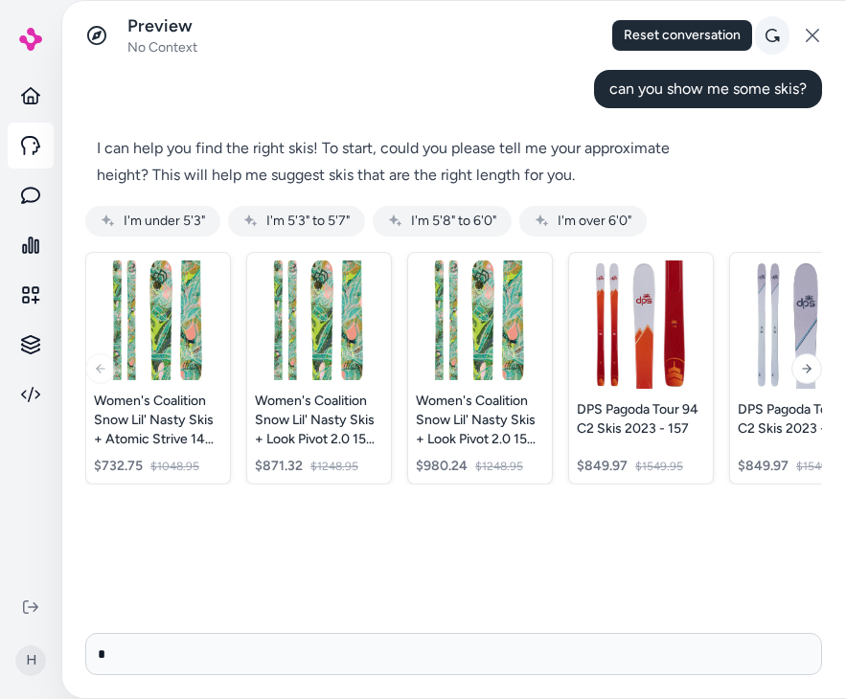
type input "*"
click at [771, 34] on icon at bounding box center [771, 35] width 15 height 15
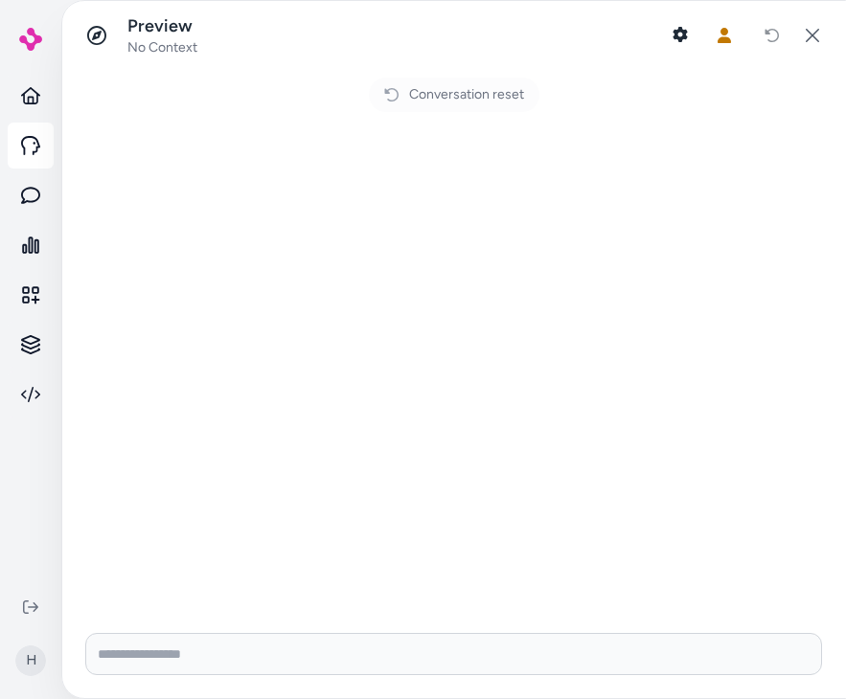
click at [375, 662] on input "Write your prompt here" at bounding box center [453, 654] width 737 height 42
type input "**********"
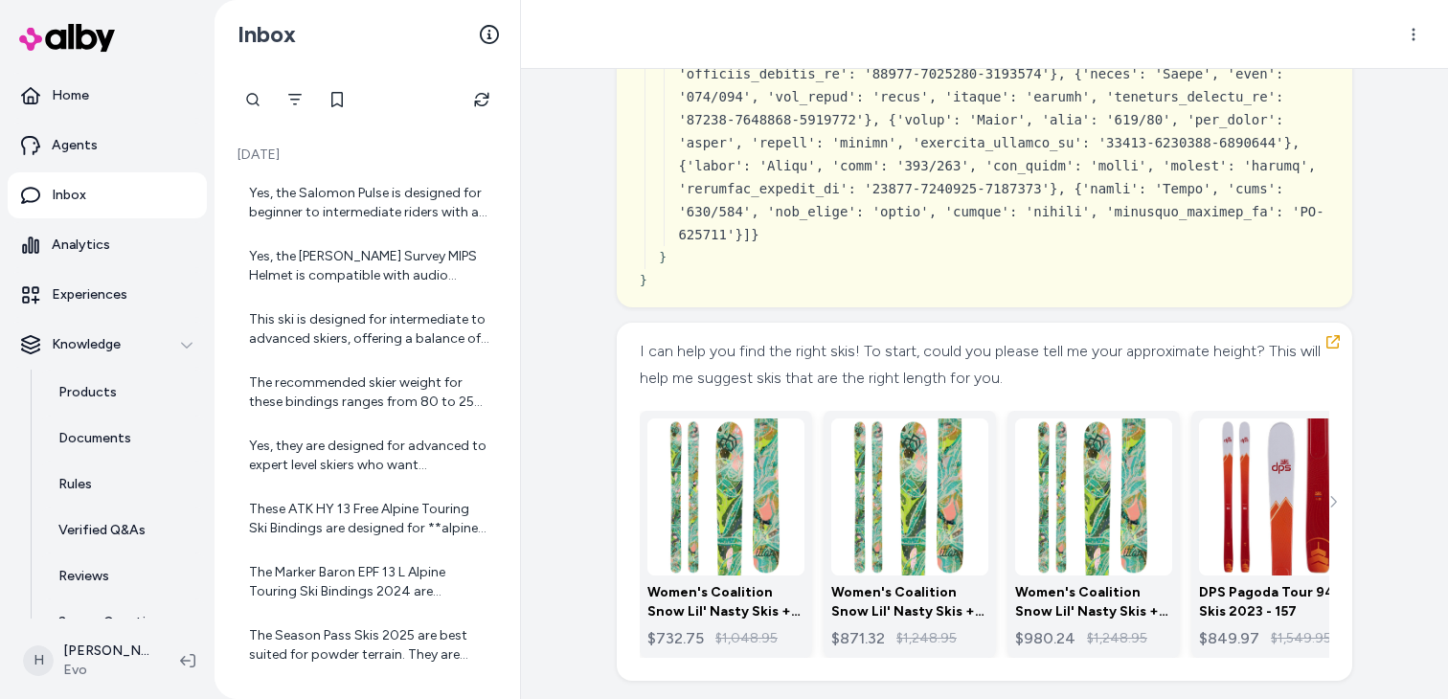
scroll to position [14243, 0]
click at [101, 196] on link "Inbox" at bounding box center [107, 195] width 199 height 46
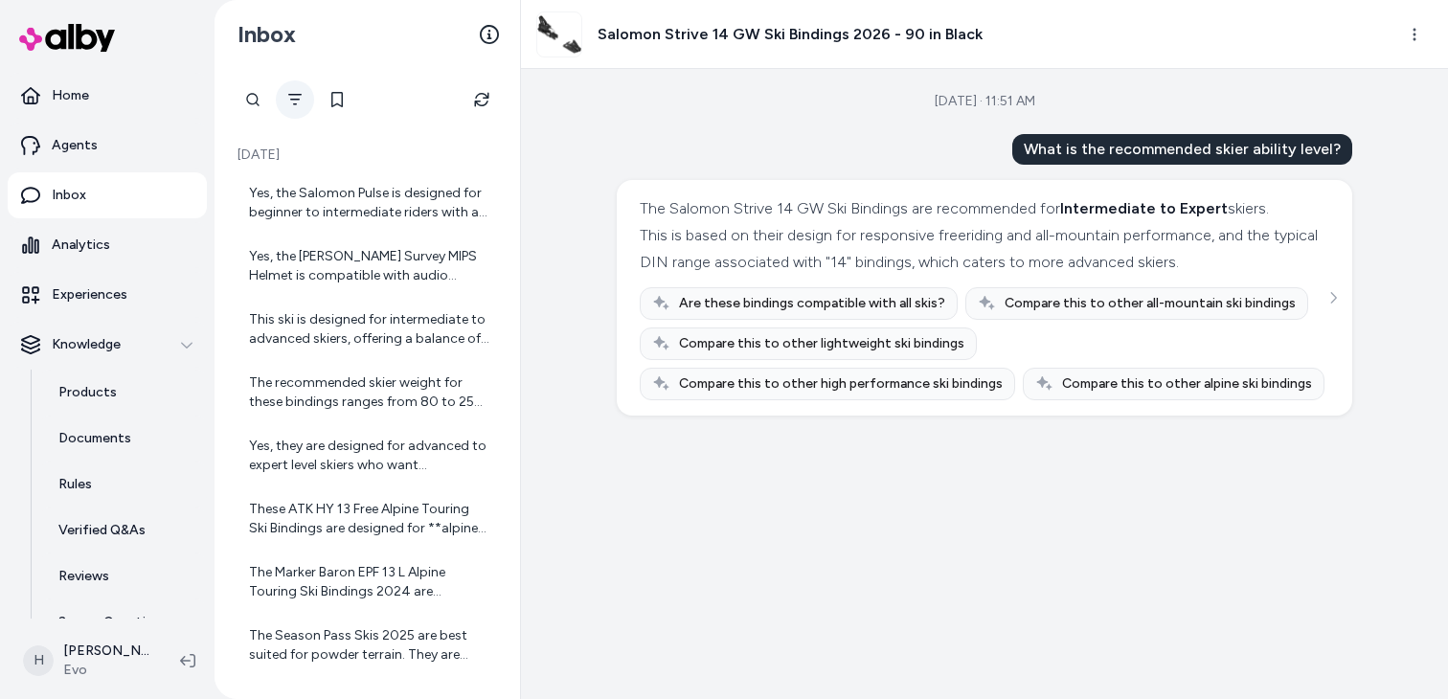
click at [291, 95] on icon "Filter" at bounding box center [294, 99] width 13 height 11
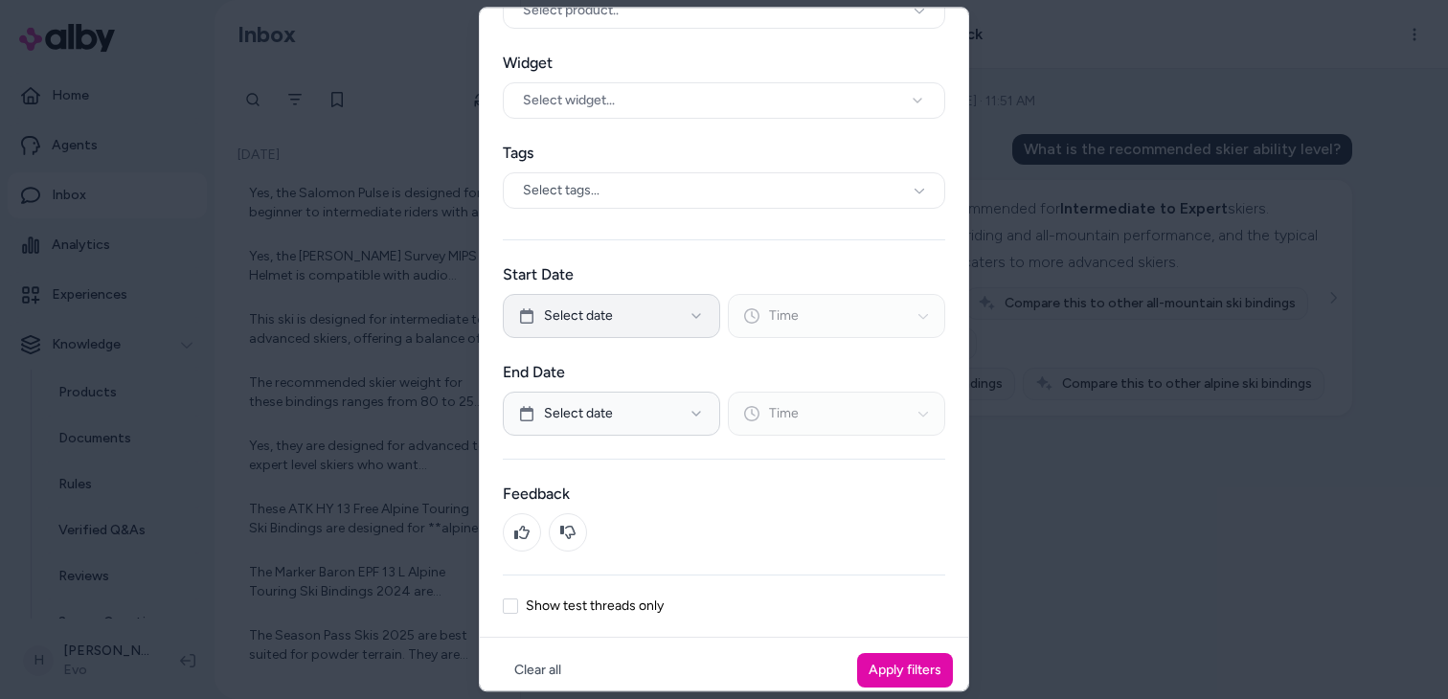
scroll to position [149, 0]
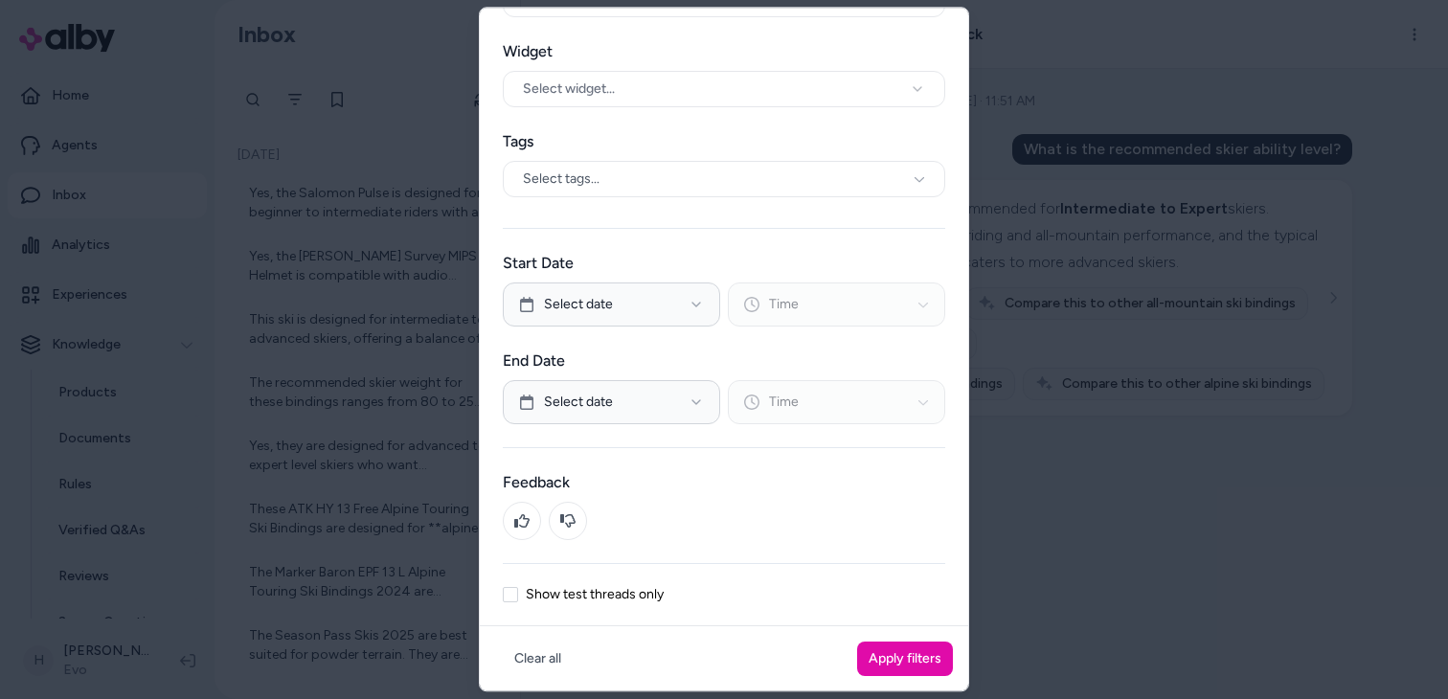
click at [599, 599] on label "Show test threads only" at bounding box center [595, 594] width 138 height 13
click at [518, 599] on button "Show test threads only" at bounding box center [510, 594] width 15 height 15
click at [924, 663] on button "Apply filters" at bounding box center [905, 659] width 96 height 34
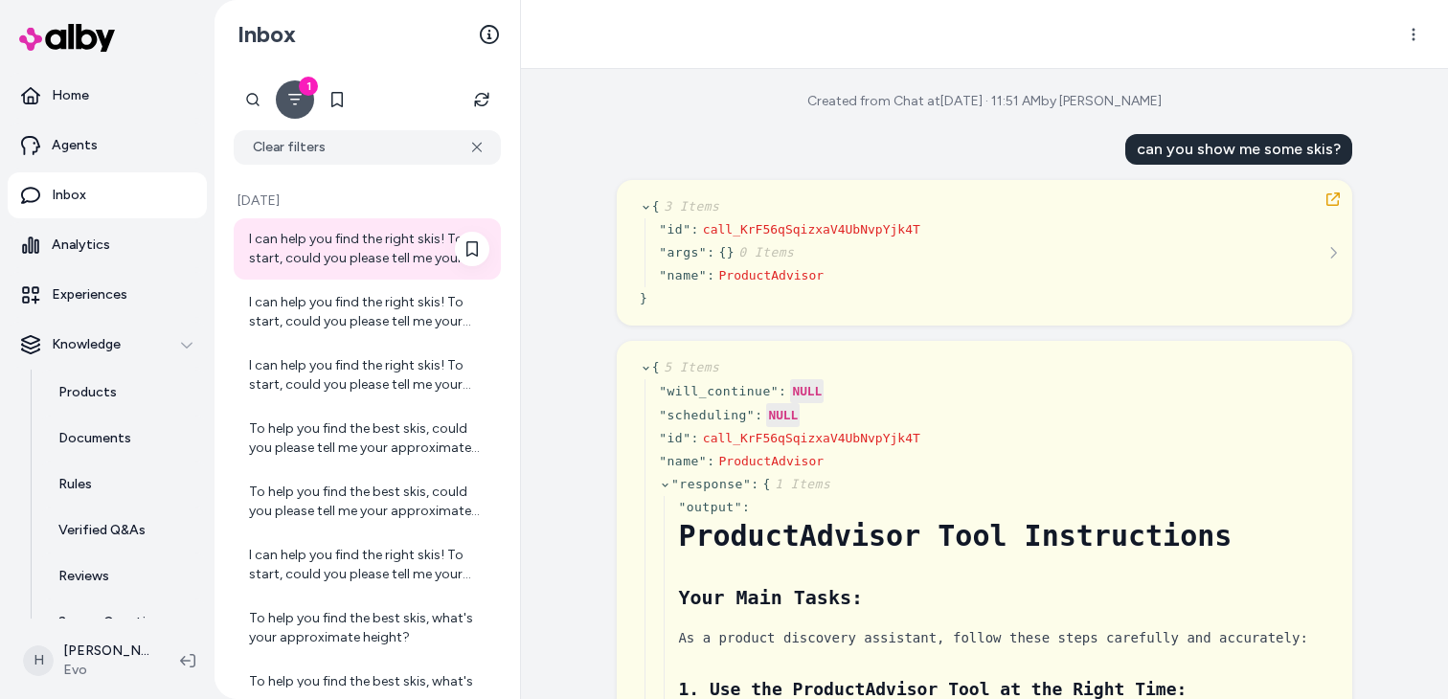
click at [403, 250] on div "I can help you find the right skis! To start, could you please tell me your app…" at bounding box center [369, 249] width 240 height 38
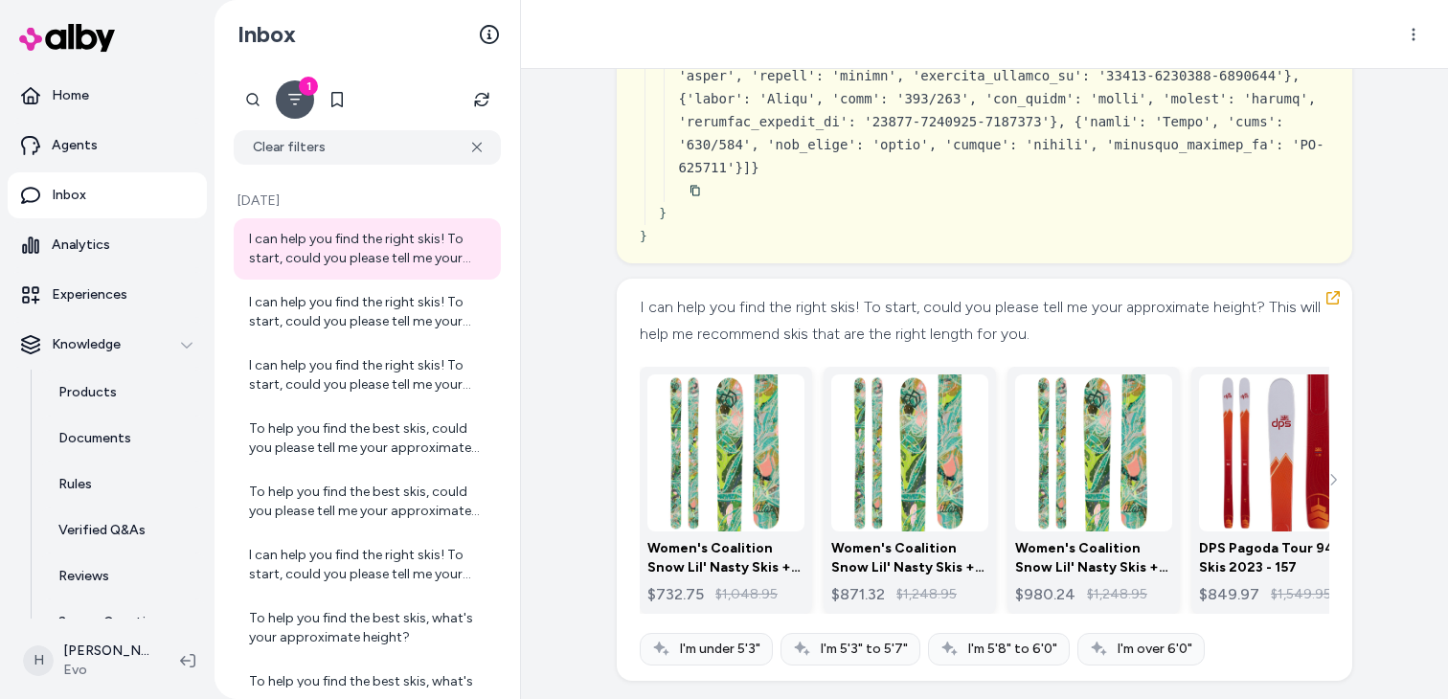
scroll to position [14288, 0]
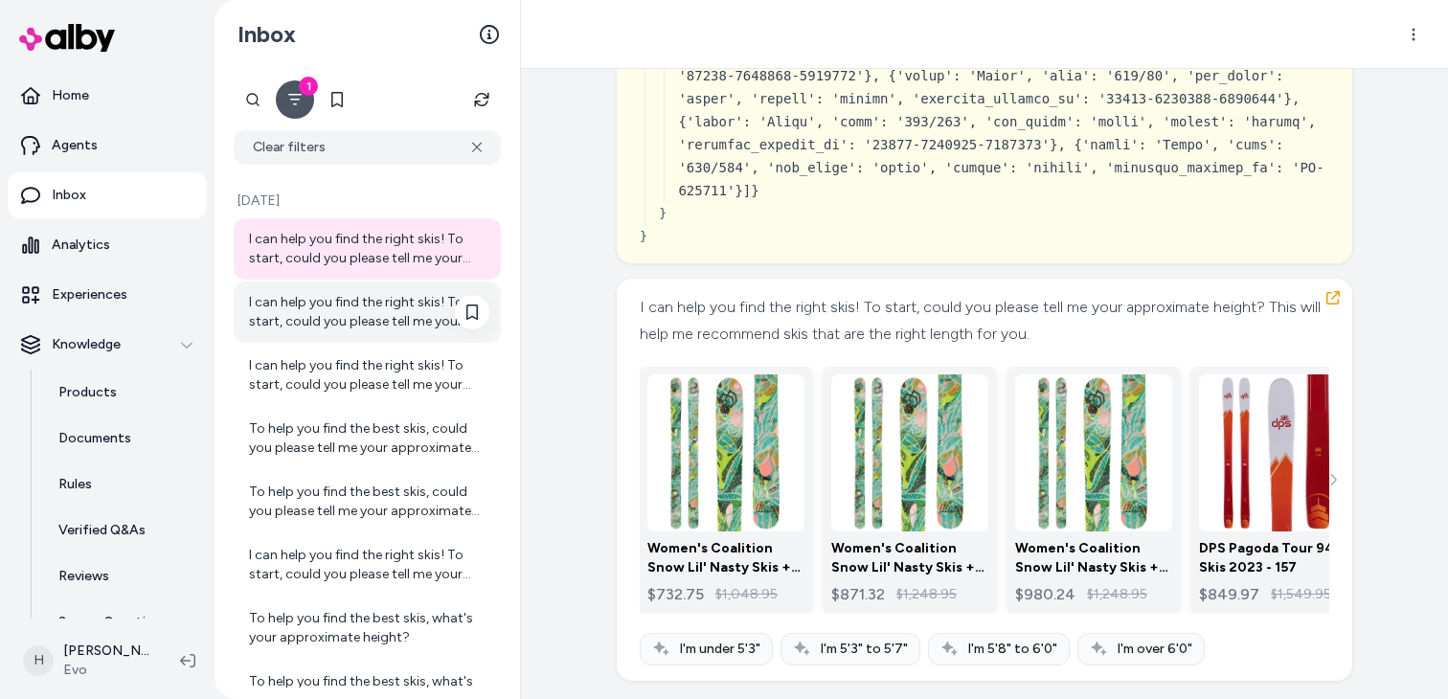
click at [393, 329] on div "I can help you find the right skis! To start, could you please tell me your app…" at bounding box center [369, 312] width 240 height 38
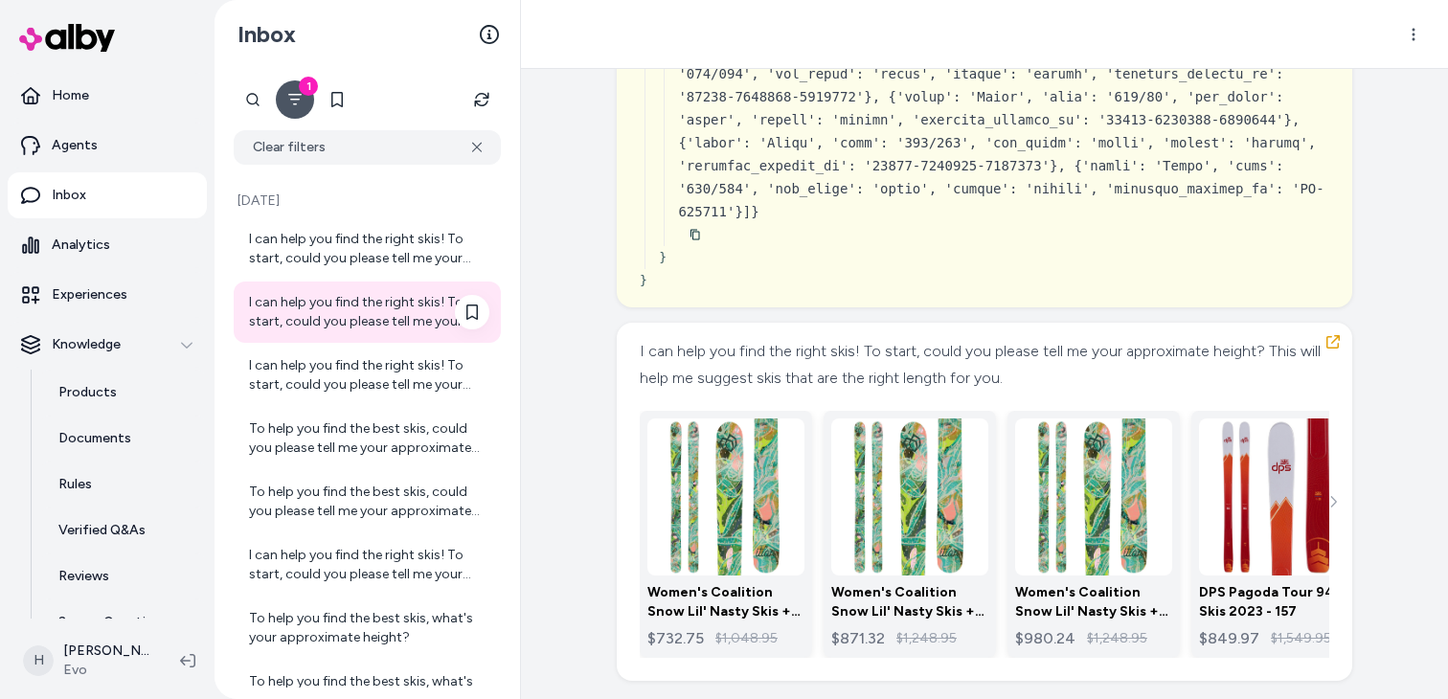
scroll to position [14243, 0]
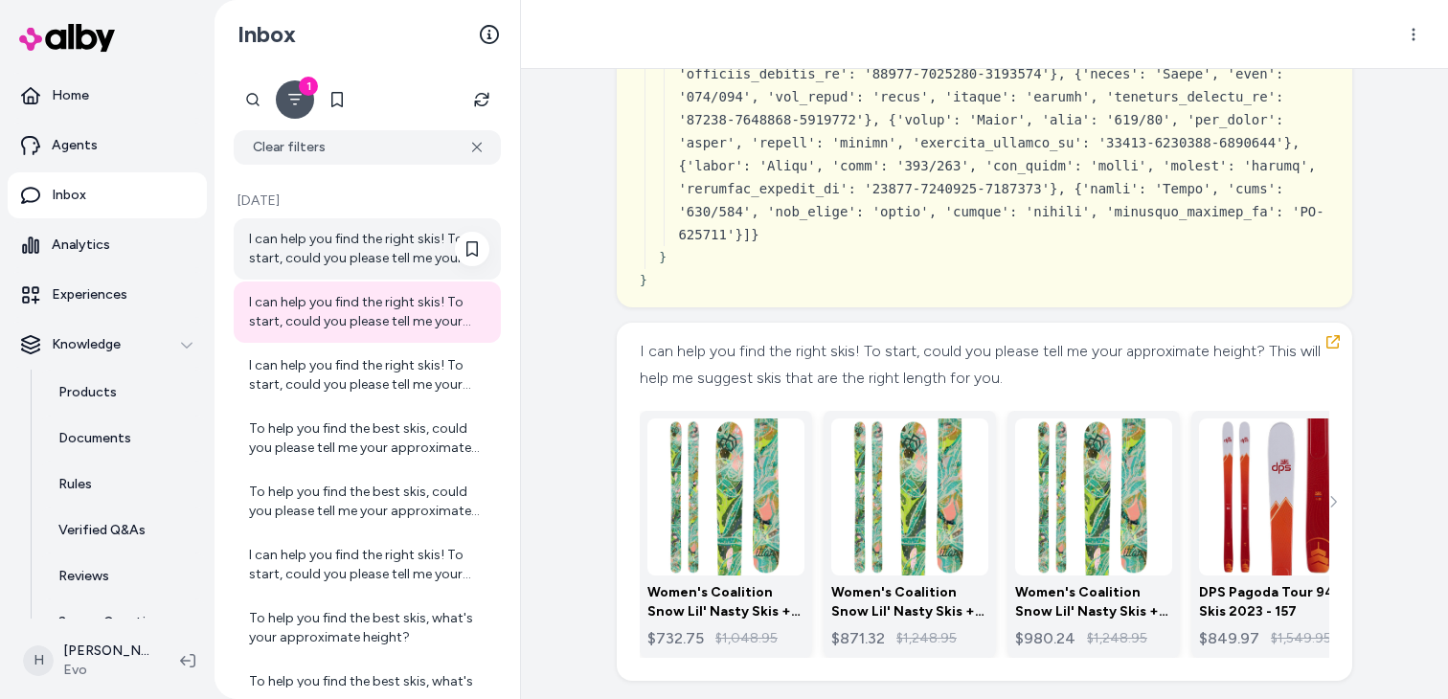
click at [301, 235] on div "I can help you find the right skis! To start, could you please tell me your app…" at bounding box center [369, 249] width 240 height 38
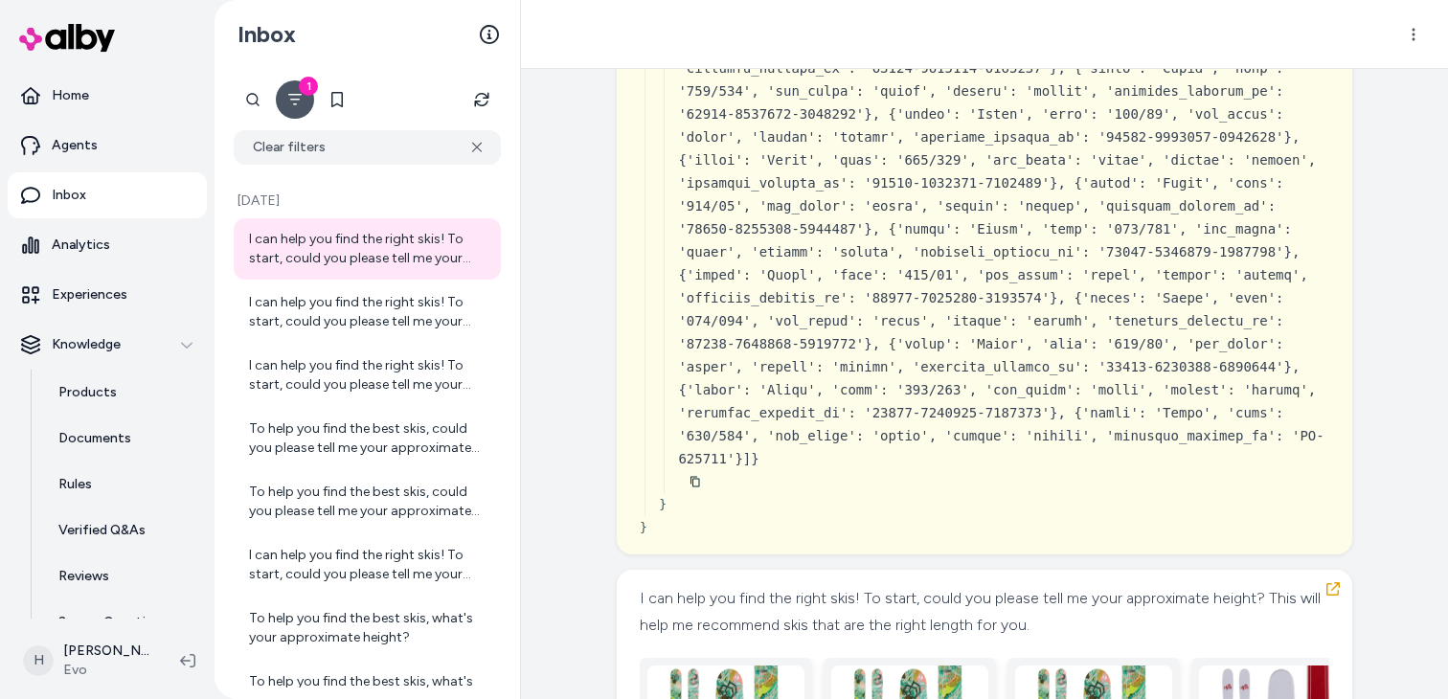
scroll to position [14288, 0]
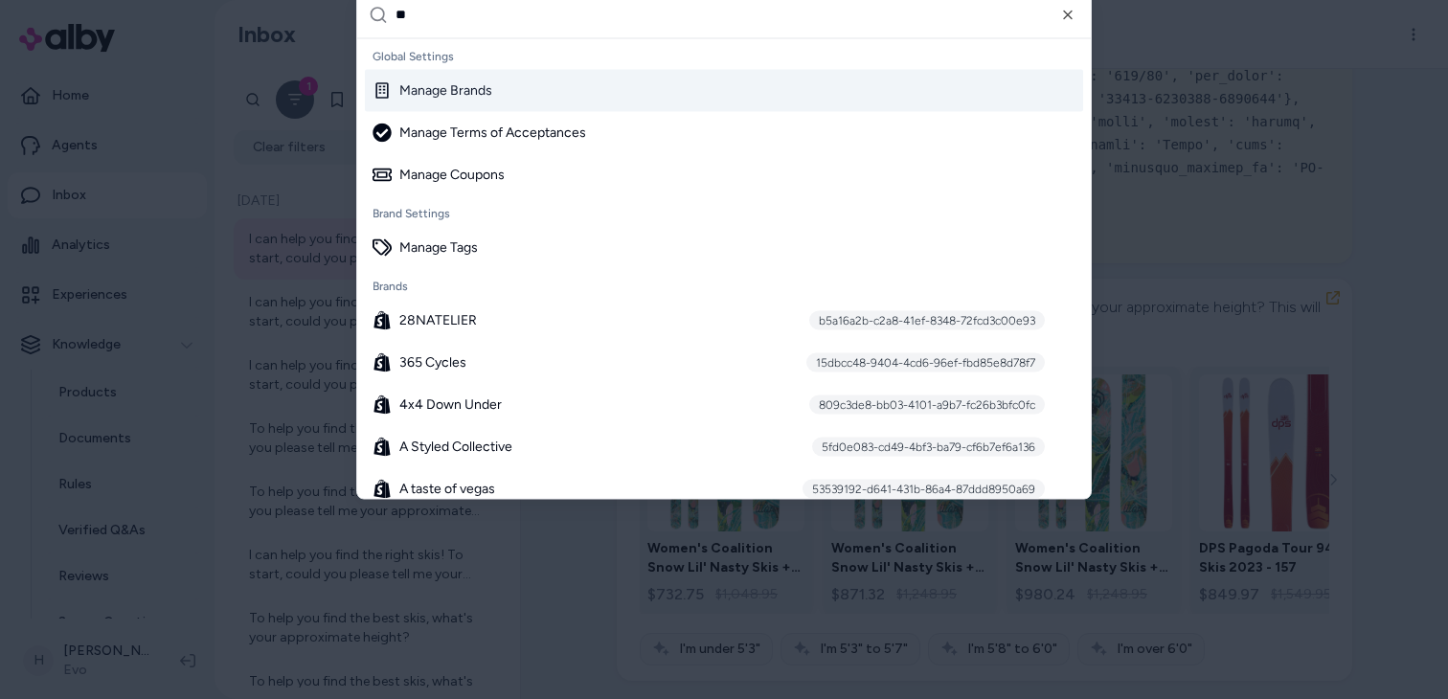
type input "***"
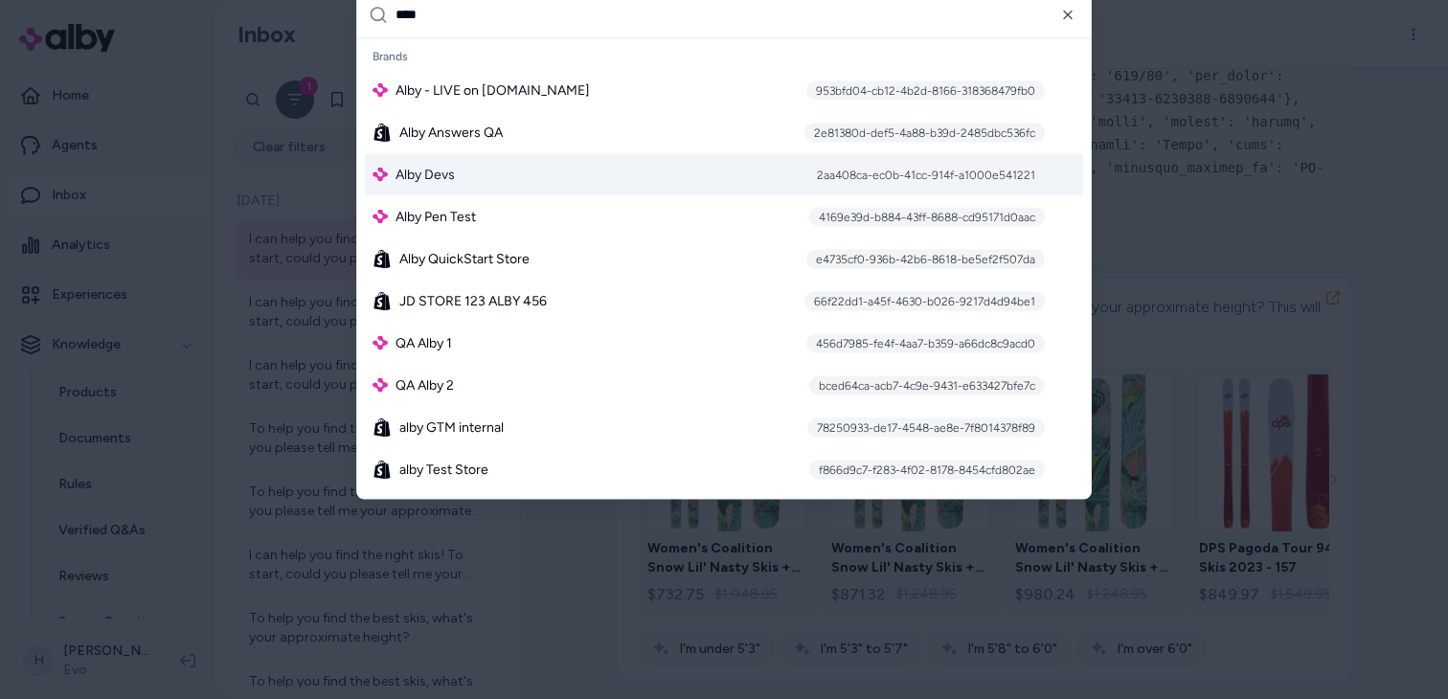
type input "****"
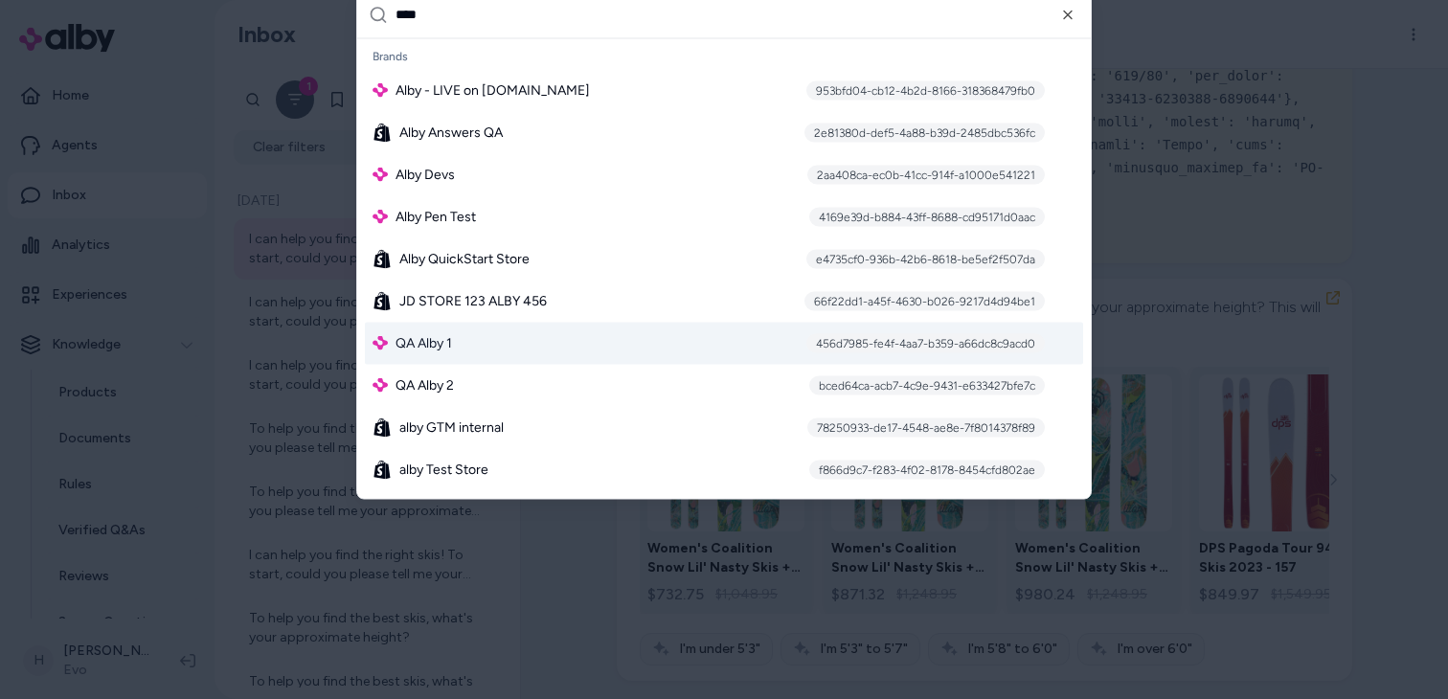
type input "****"
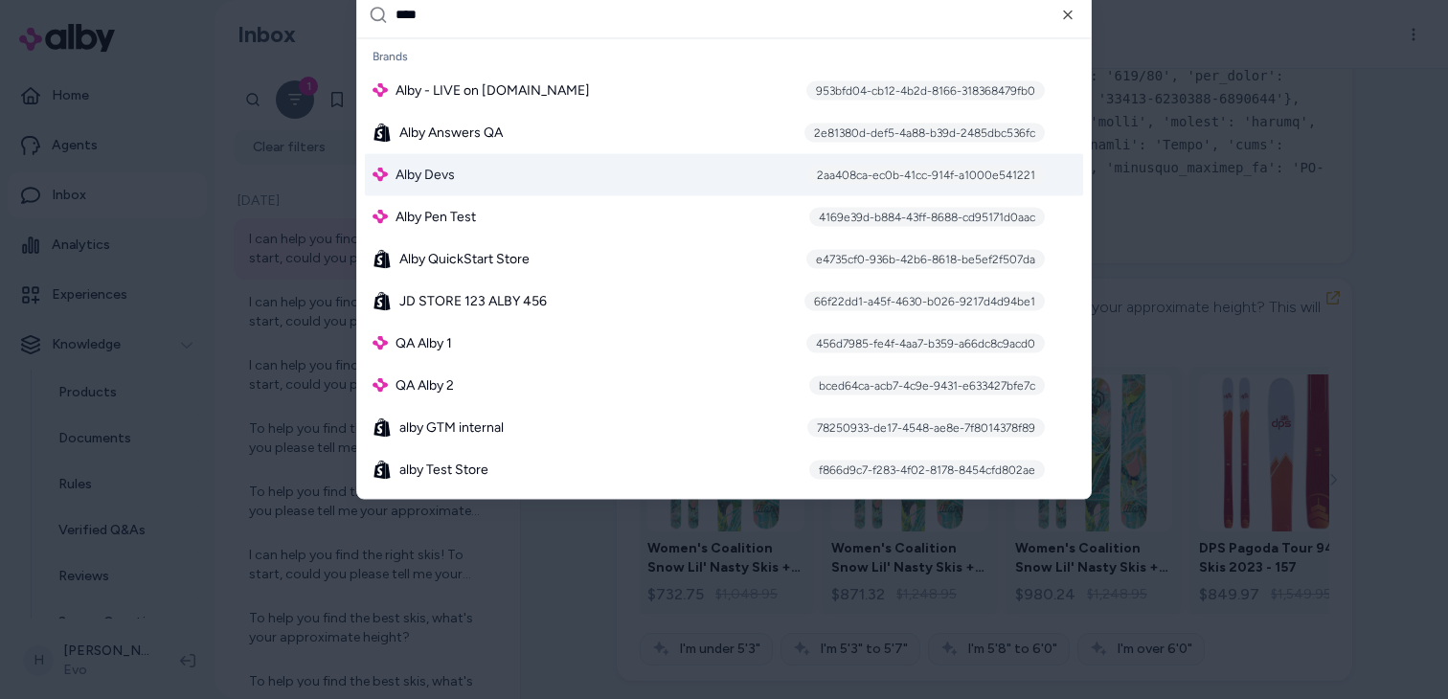
click at [467, 172] on div "Alby Devs 2aa408ca-ec0b-41cc-914f-a1000e541221" at bounding box center [724, 174] width 718 height 42
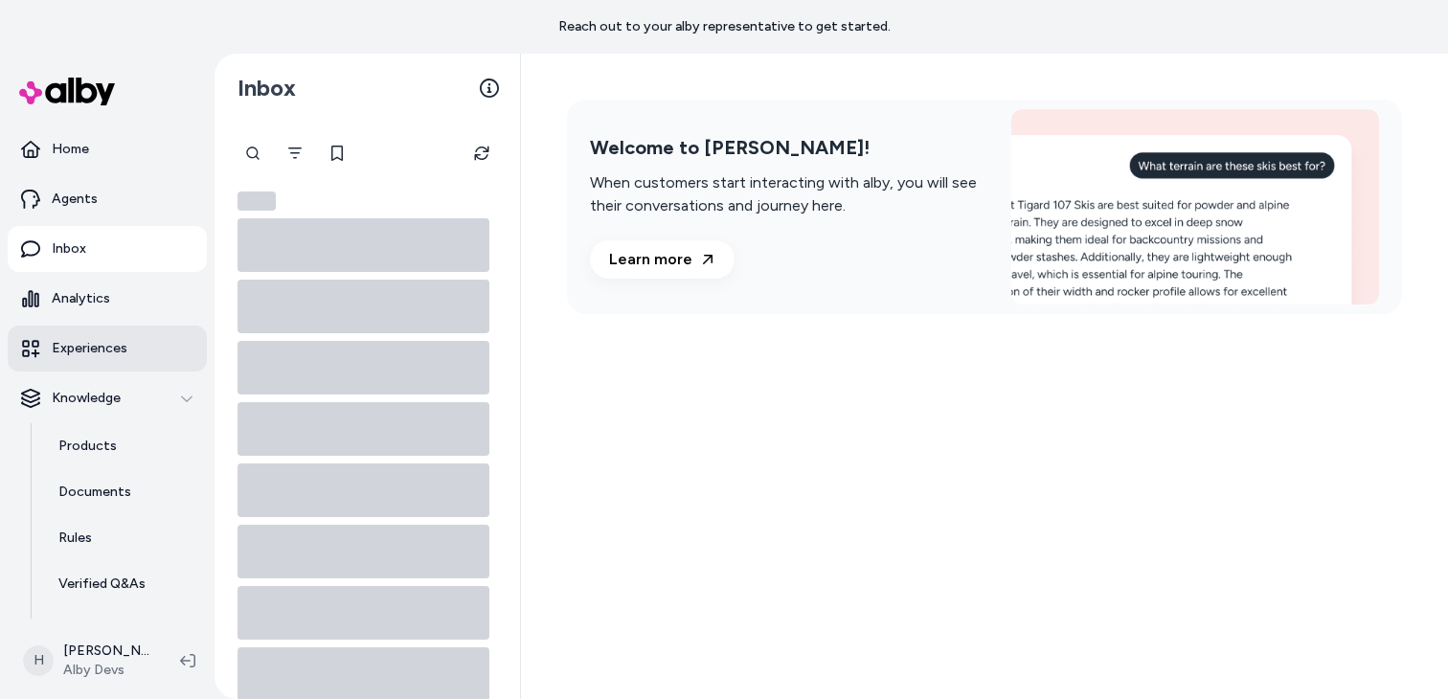
click at [113, 344] on p "Experiences" at bounding box center [90, 348] width 76 height 19
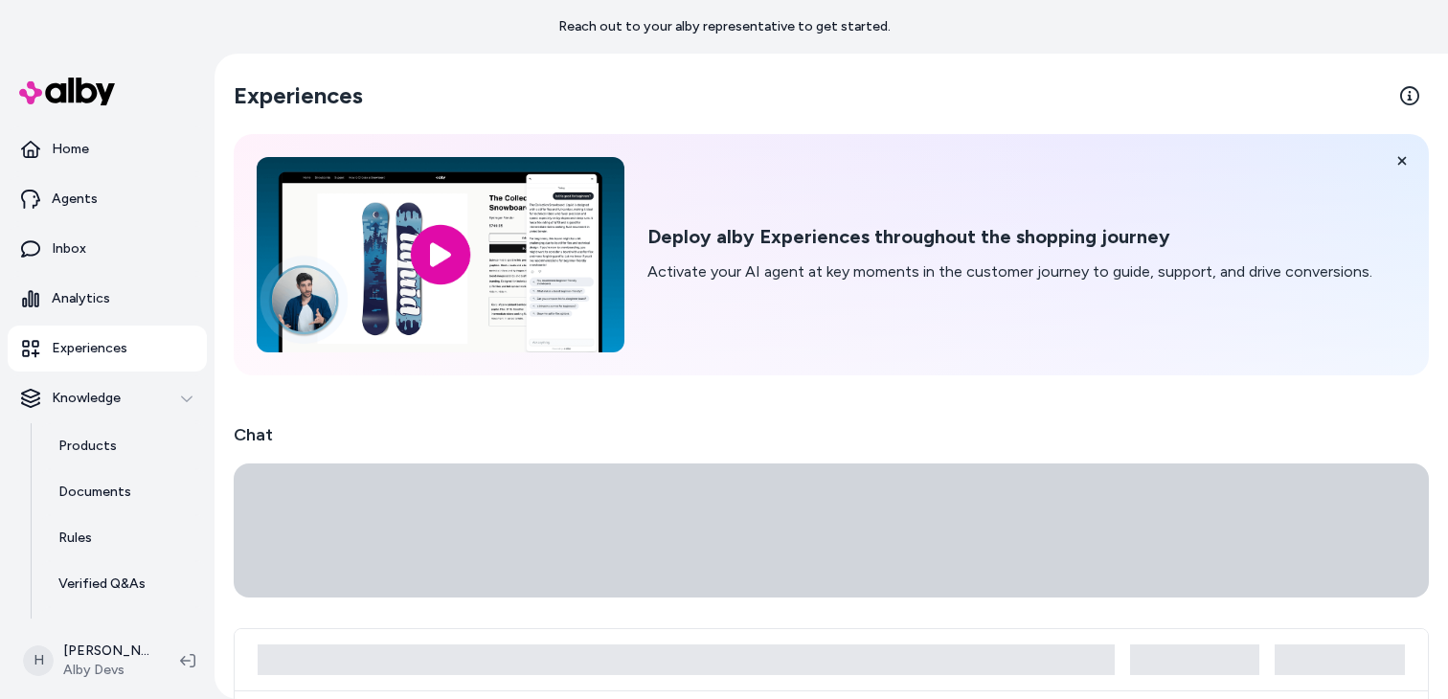
click at [113, 344] on p "Experiences" at bounding box center [90, 348] width 76 height 19
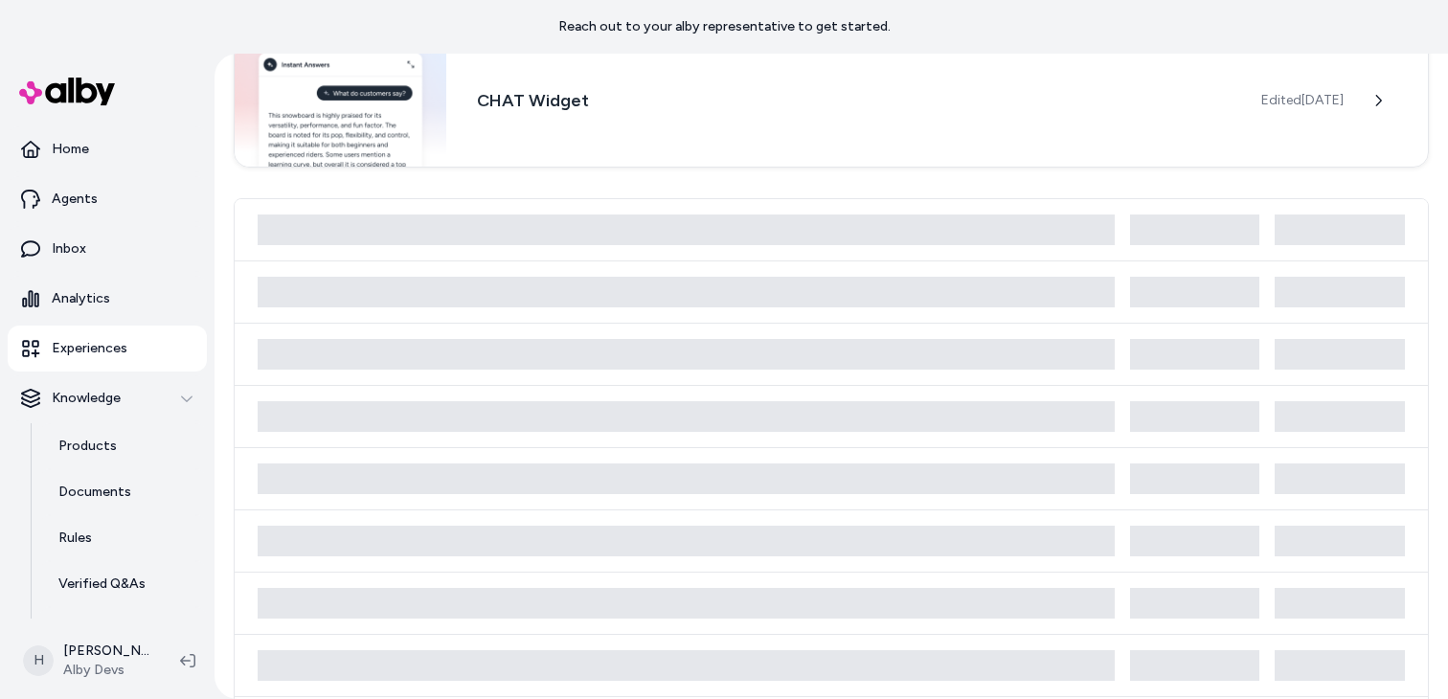
scroll to position [168, 0]
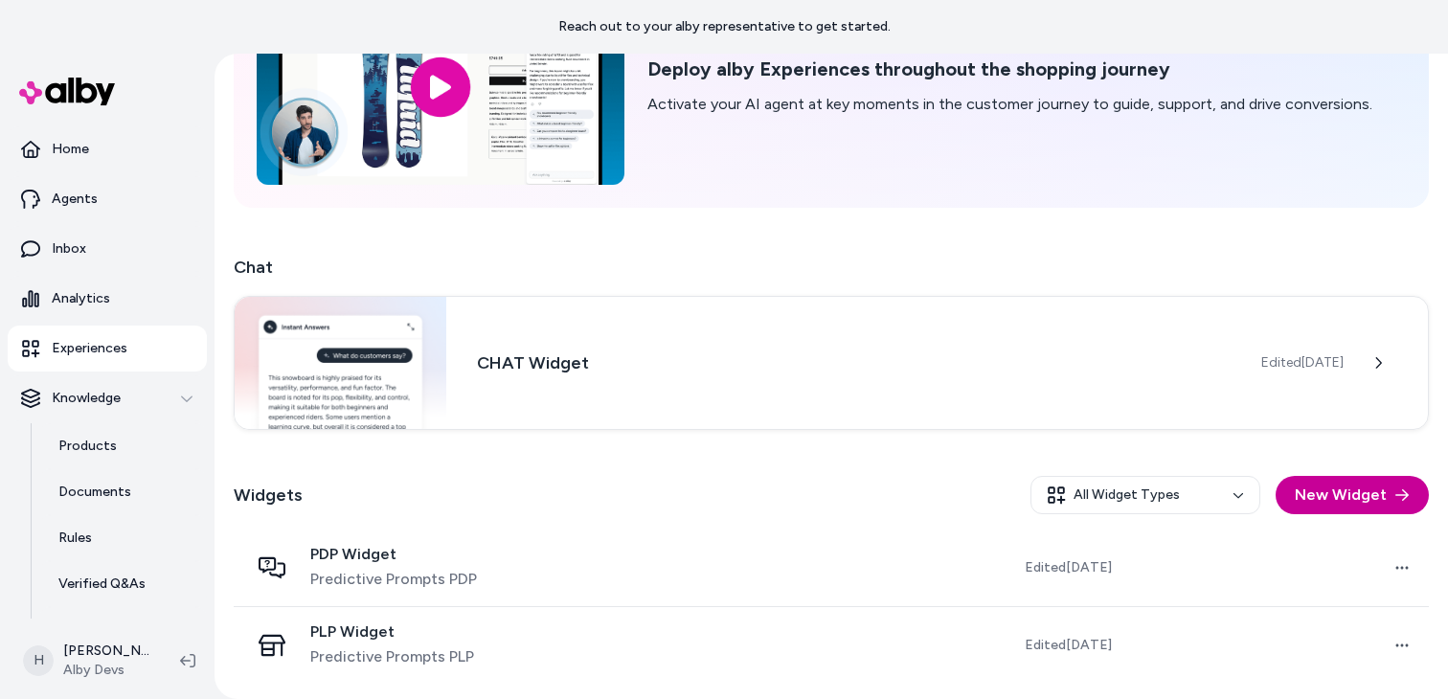
click at [1376, 502] on button "New Widget" at bounding box center [1352, 495] width 153 height 38
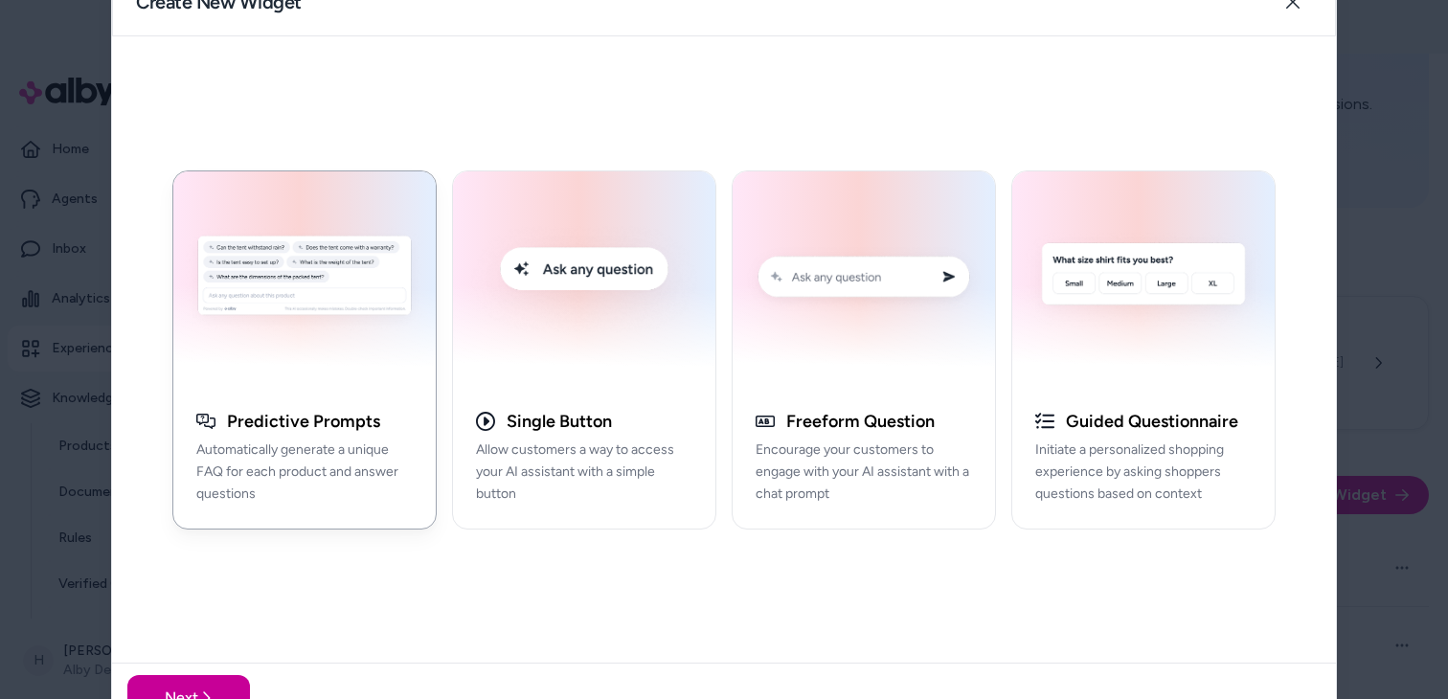
click at [212, 675] on button "Next" at bounding box center [188, 698] width 123 height 46
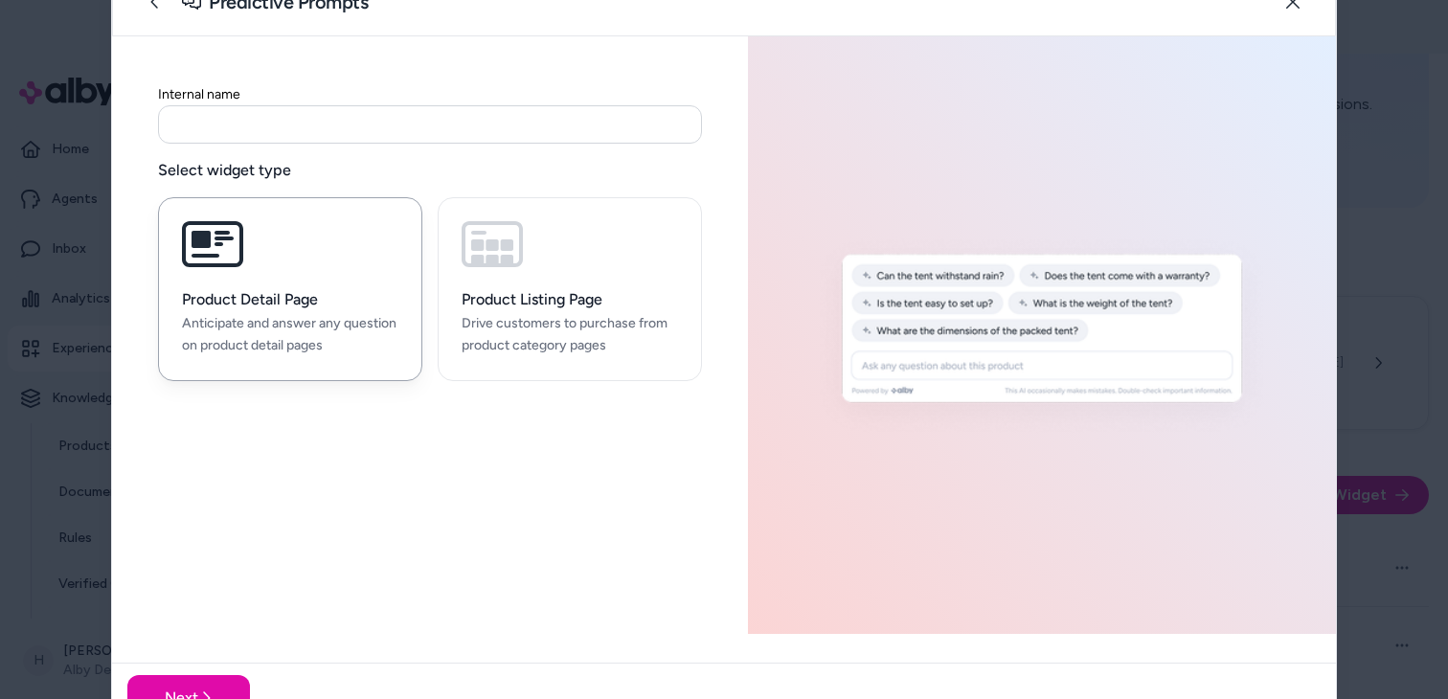
click at [401, 130] on input at bounding box center [430, 124] width 544 height 38
click at [181, 131] on input "**********" at bounding box center [430, 124] width 544 height 38
type input "**********"
click at [234, 678] on button "Next" at bounding box center [188, 698] width 123 height 46
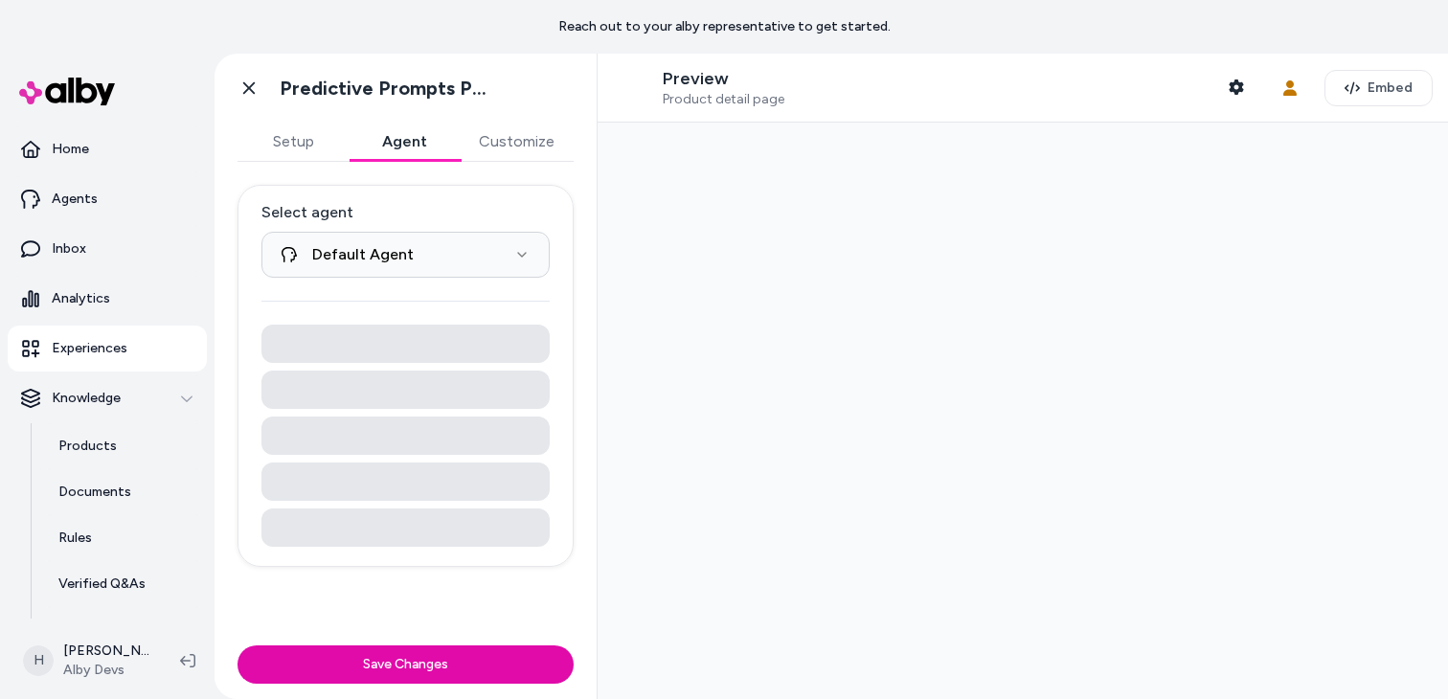
click at [399, 132] on button "Agent" at bounding box center [404, 142] width 111 height 38
click at [304, 137] on button "Setup" at bounding box center [293, 142] width 111 height 38
click at [425, 143] on button "Agent" at bounding box center [404, 142] width 111 height 38
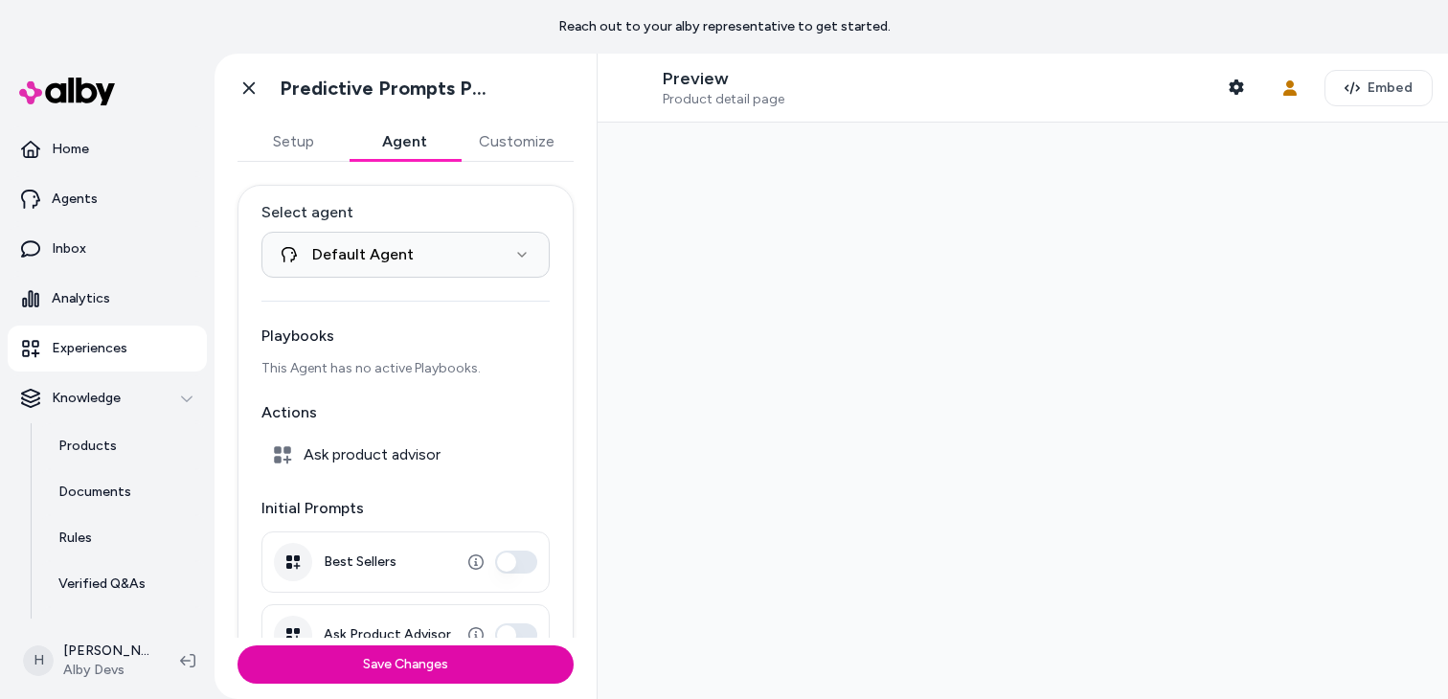
scroll to position [121, 0]
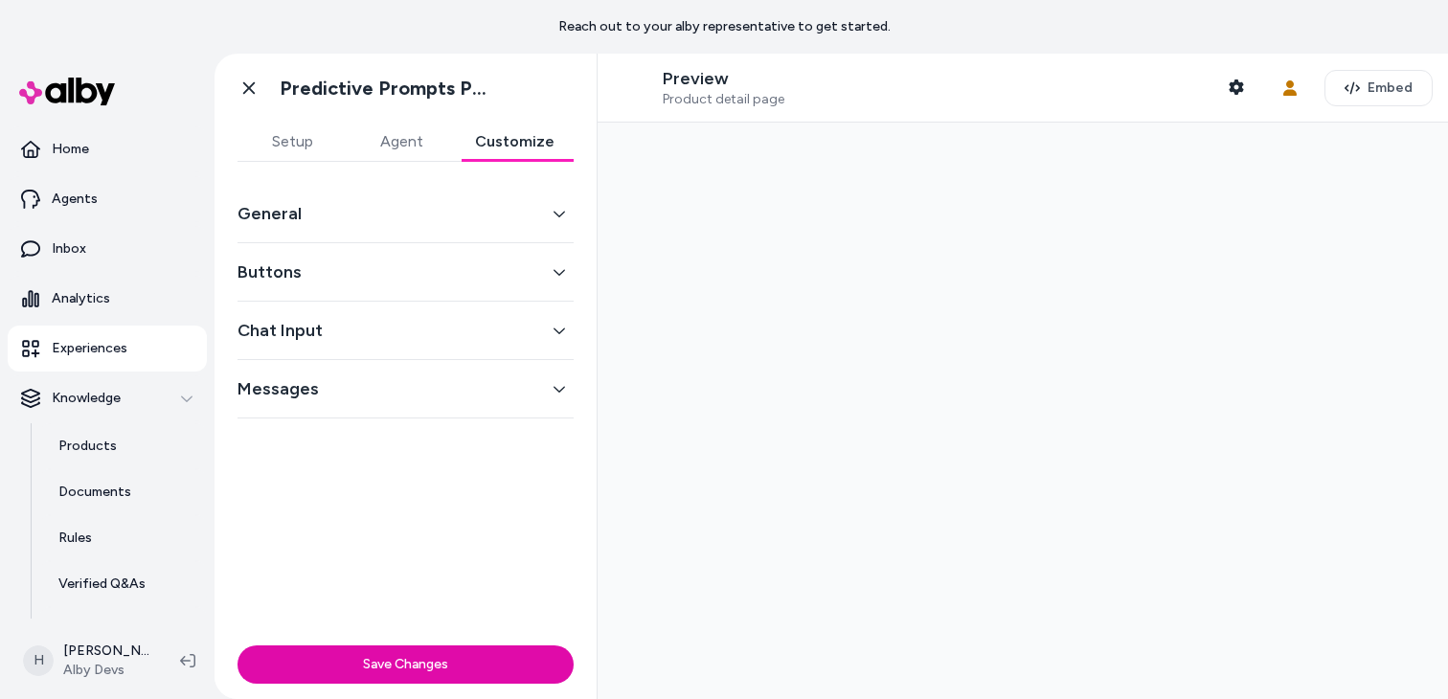
click at [535, 139] on button "Customize" at bounding box center [515, 142] width 118 height 38
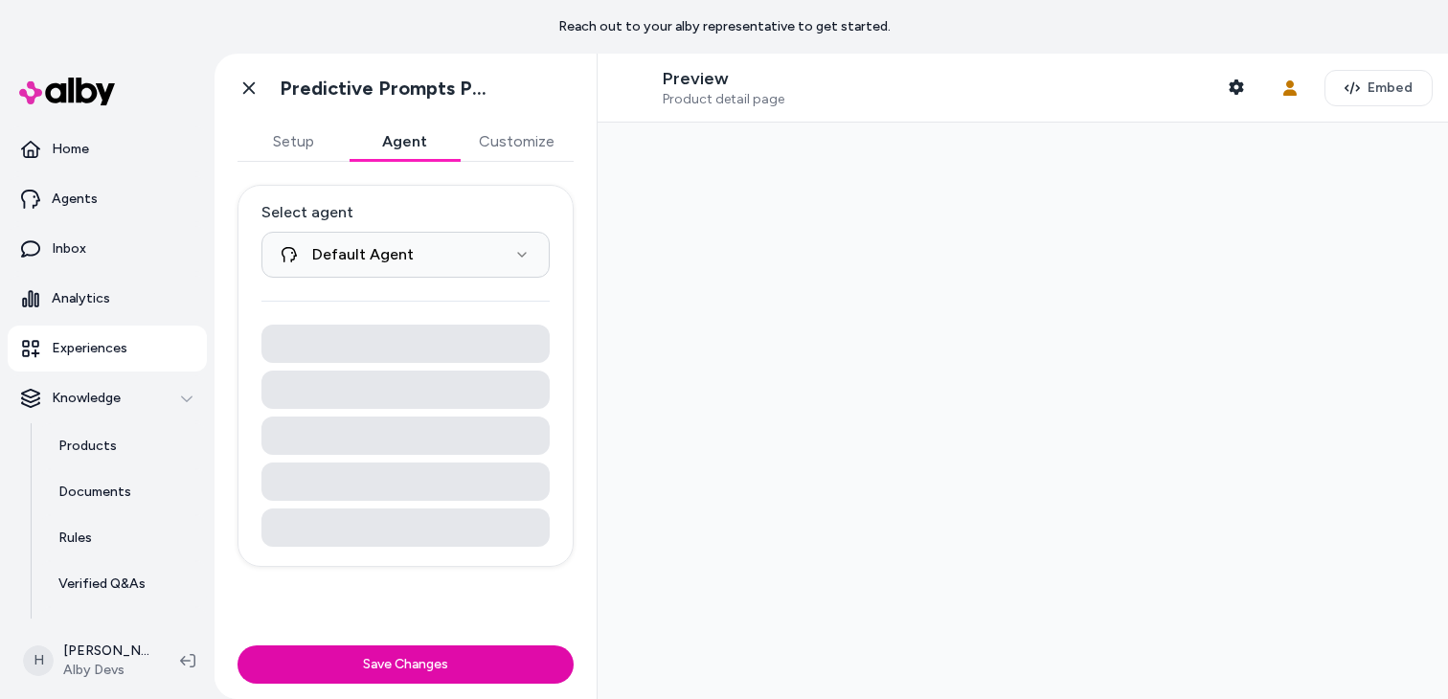
click at [417, 146] on button "Agent" at bounding box center [404, 142] width 111 height 38
click at [351, 146] on button "Agent" at bounding box center [404, 142] width 111 height 38
click at [306, 142] on button "Setup" at bounding box center [293, 142] width 111 height 38
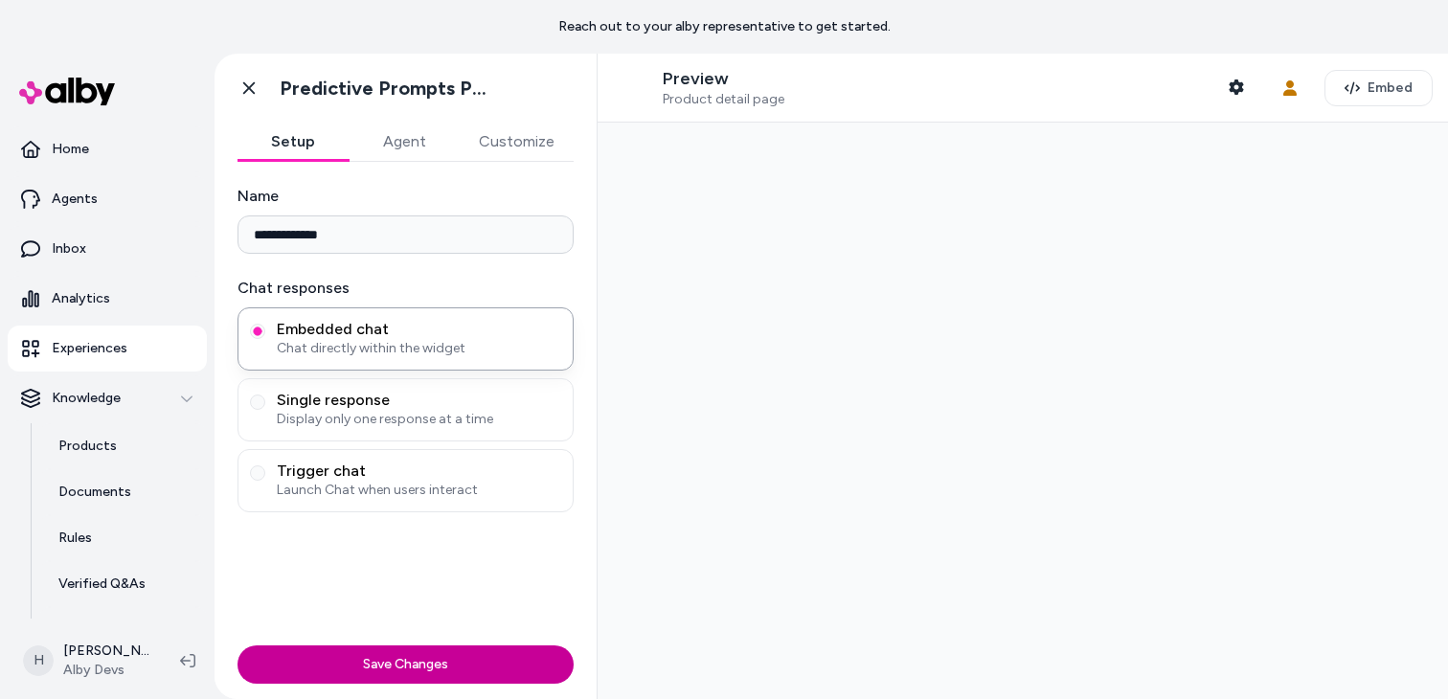
click at [481, 663] on button "Save Changes" at bounding box center [406, 665] width 336 height 38
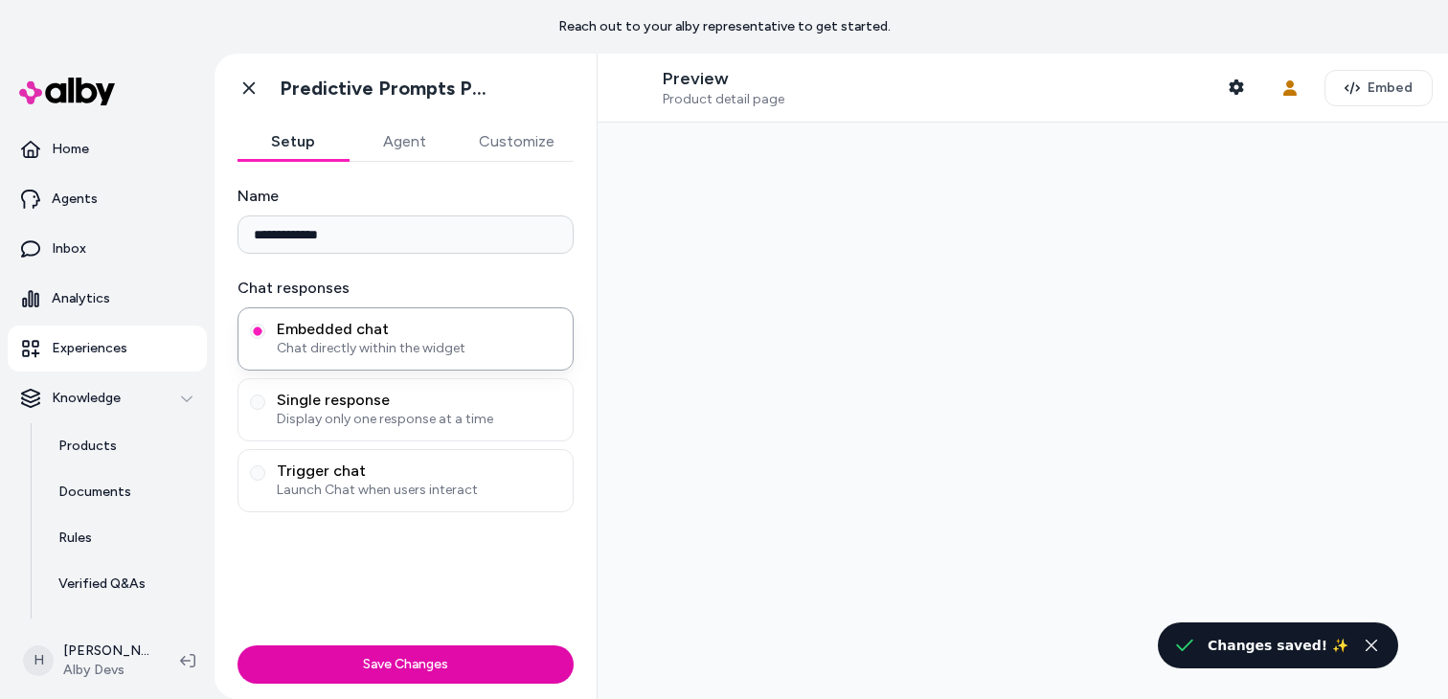
click at [386, 139] on button "Agent" at bounding box center [404, 142] width 111 height 38
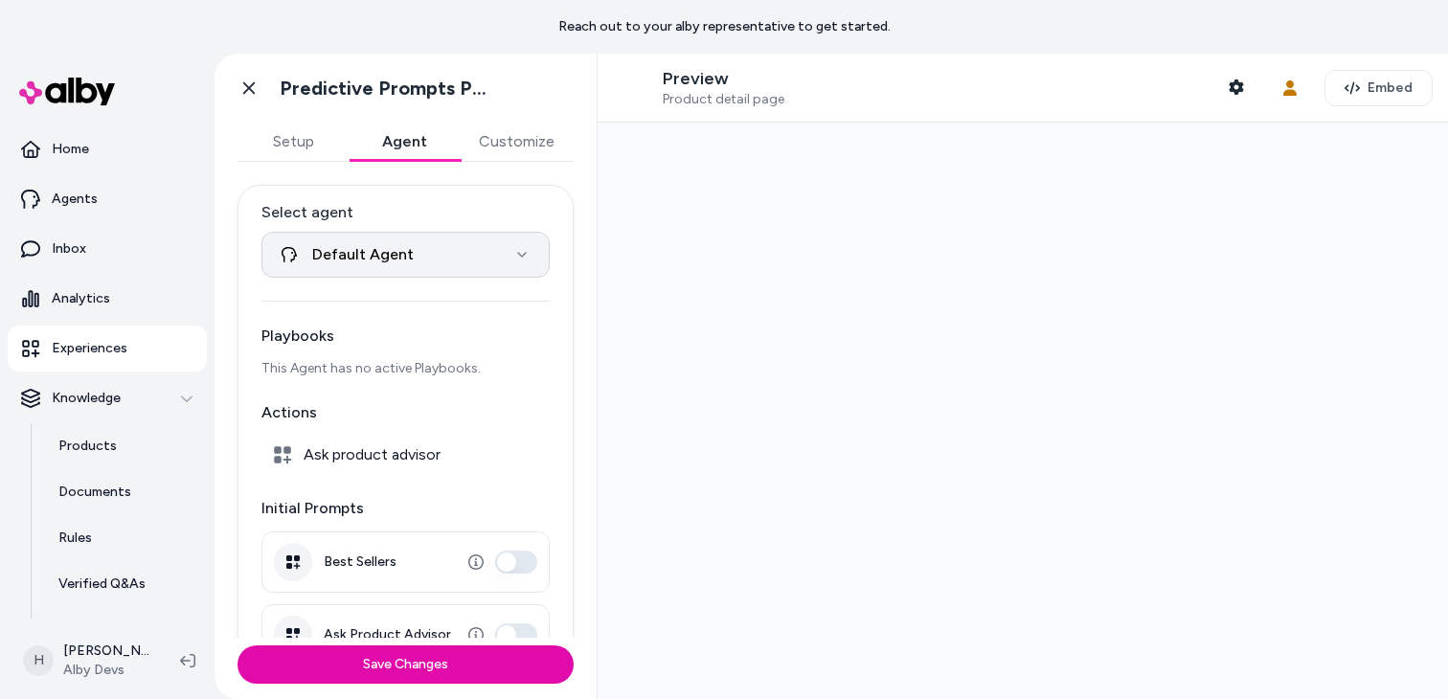
scroll to position [121, 0]
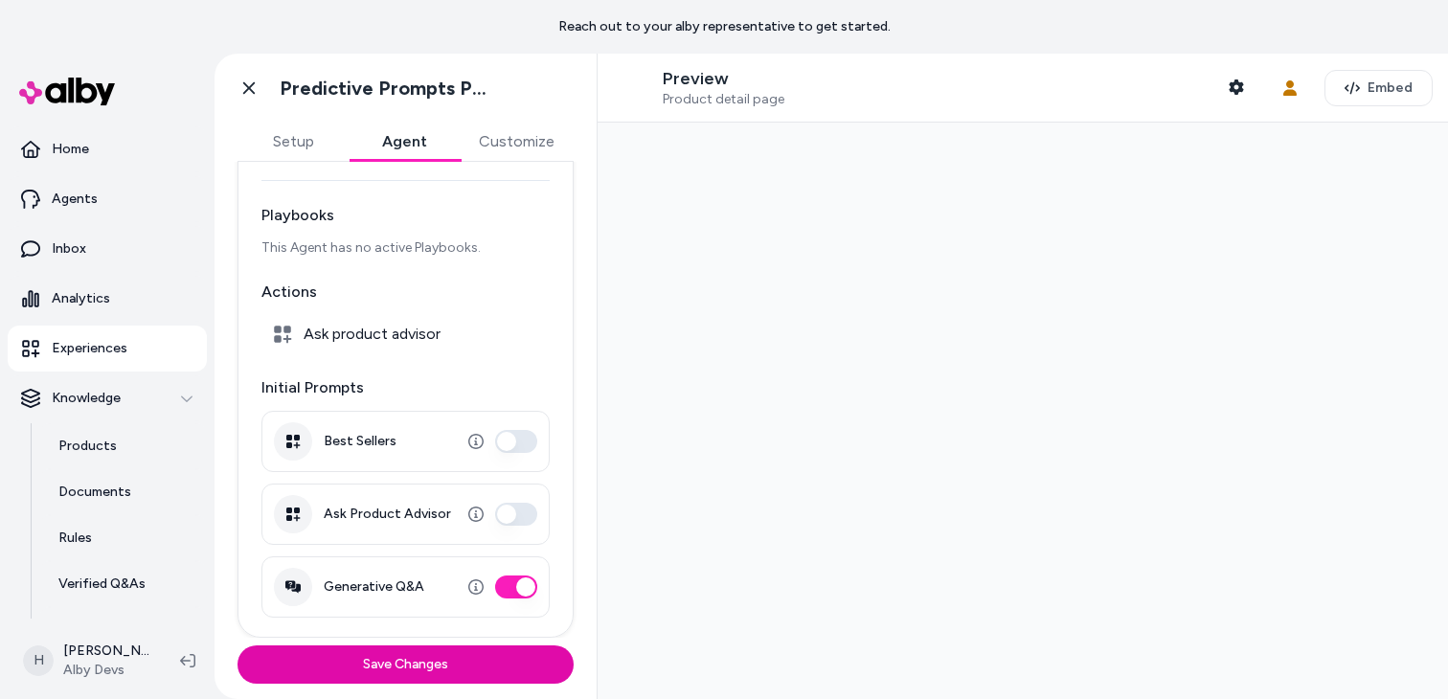
click at [309, 163] on div "**********" at bounding box center [406, 351] width 336 height 574
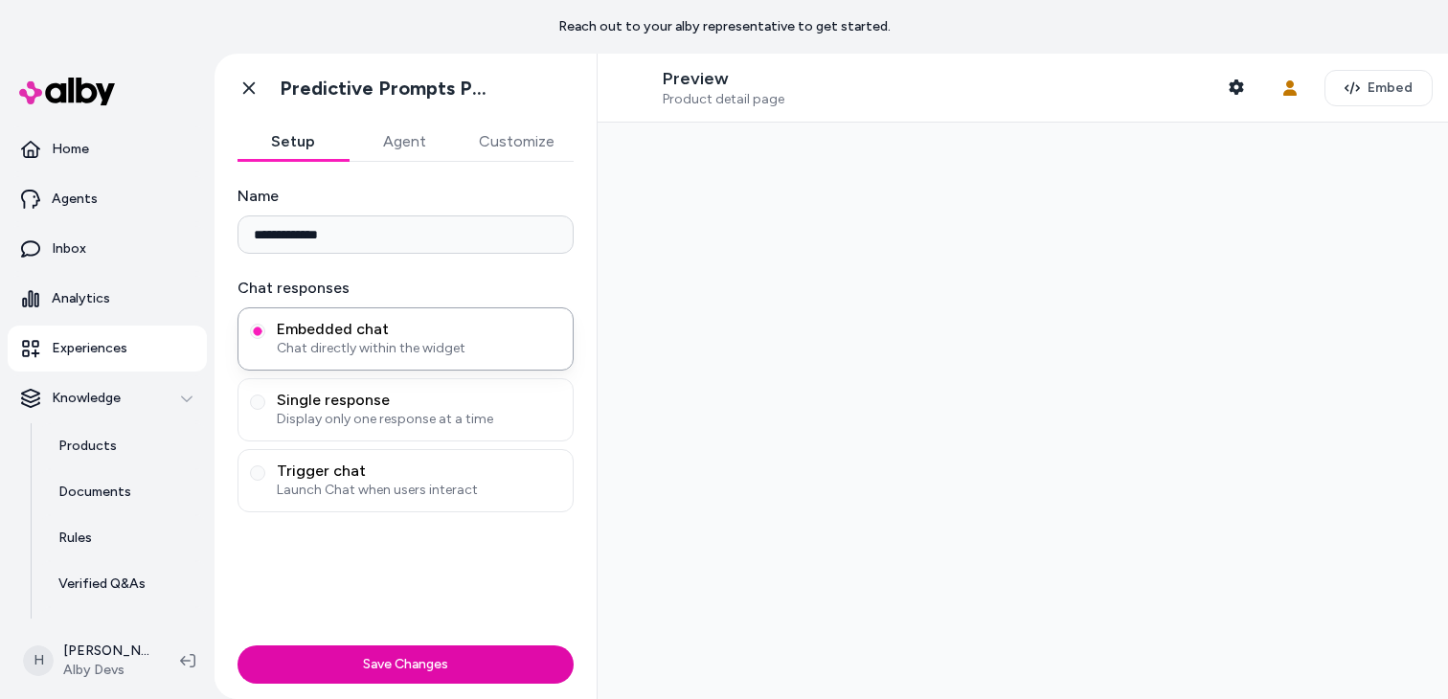
scroll to position [0, 0]
click at [320, 145] on button "Setup" at bounding box center [293, 142] width 111 height 38
click at [373, 419] on span "Display only one response at a time" at bounding box center [419, 419] width 285 height 19
click at [265, 410] on button "Single response Display only one response at a time" at bounding box center [257, 402] width 15 height 15
click at [124, 377] on button "Knowledge" at bounding box center [107, 399] width 199 height 46
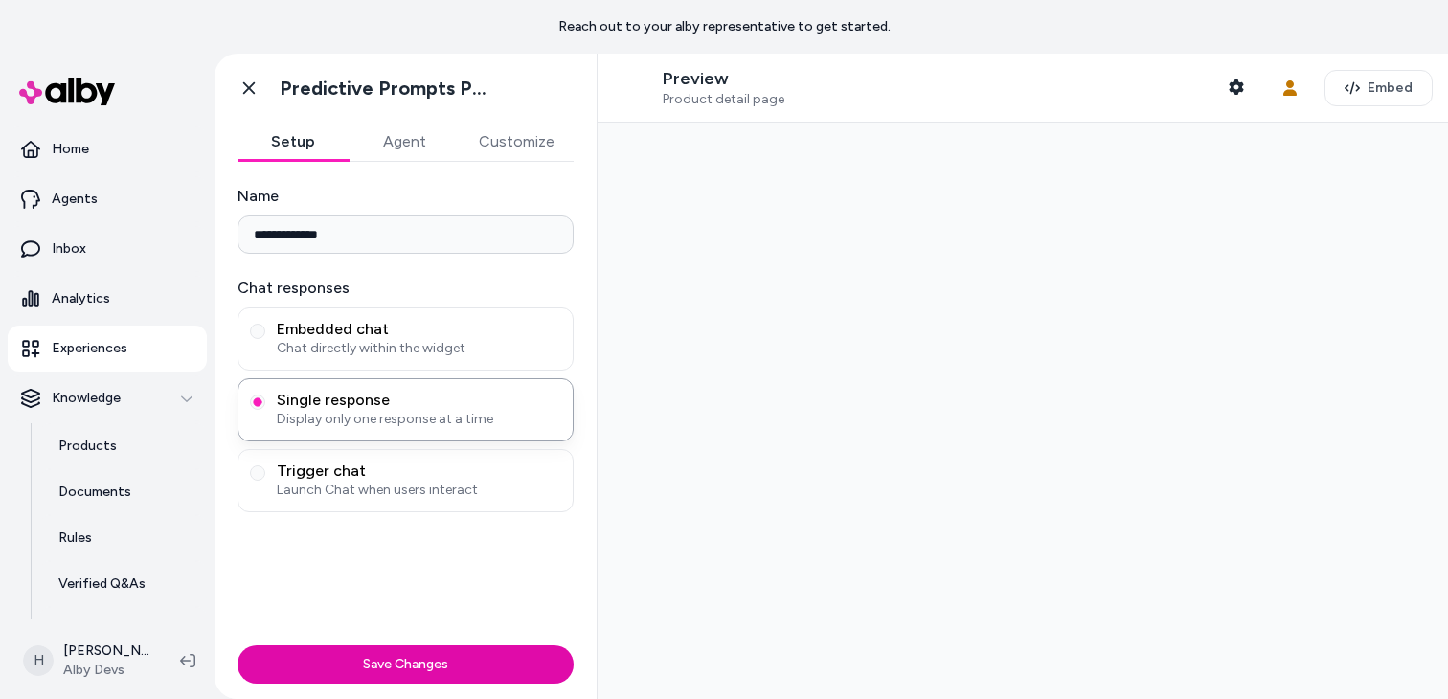
click at [132, 356] on link "Experiences" at bounding box center [107, 349] width 199 height 46
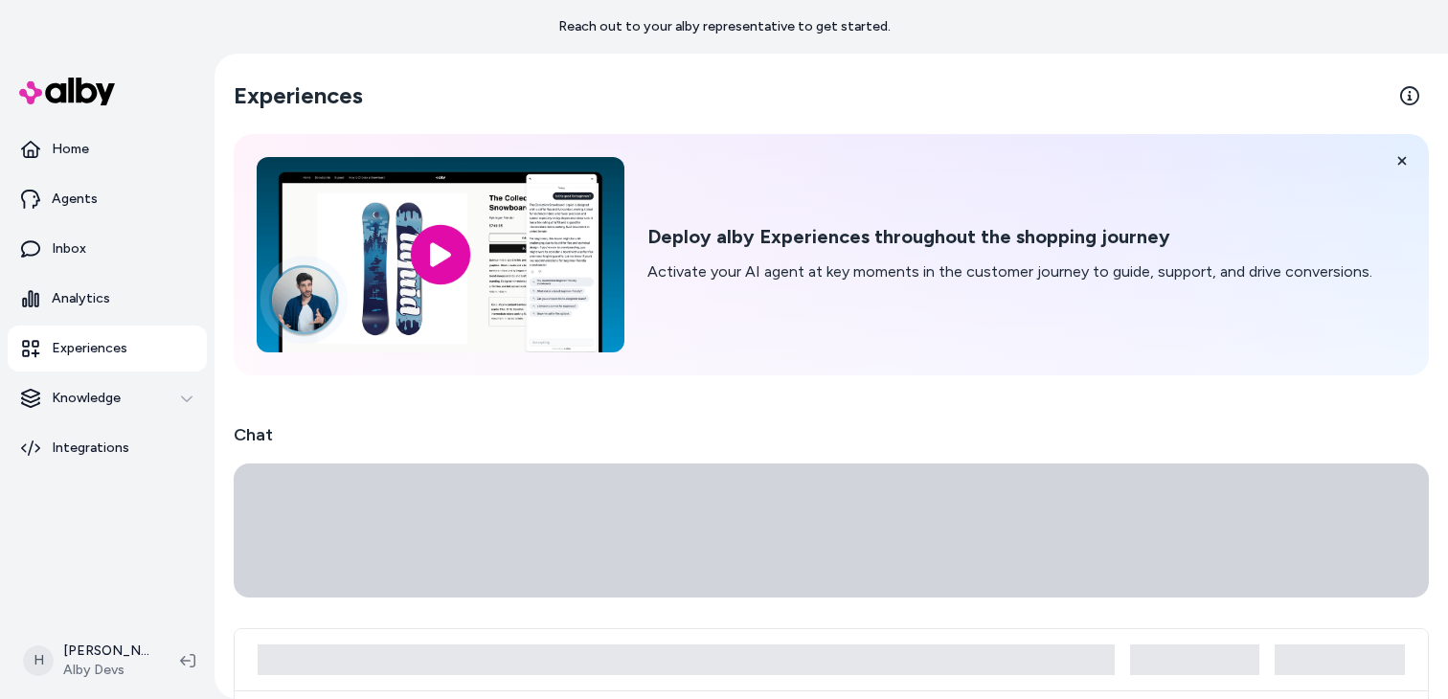
click at [131, 340] on link "Experiences" at bounding box center [107, 349] width 199 height 46
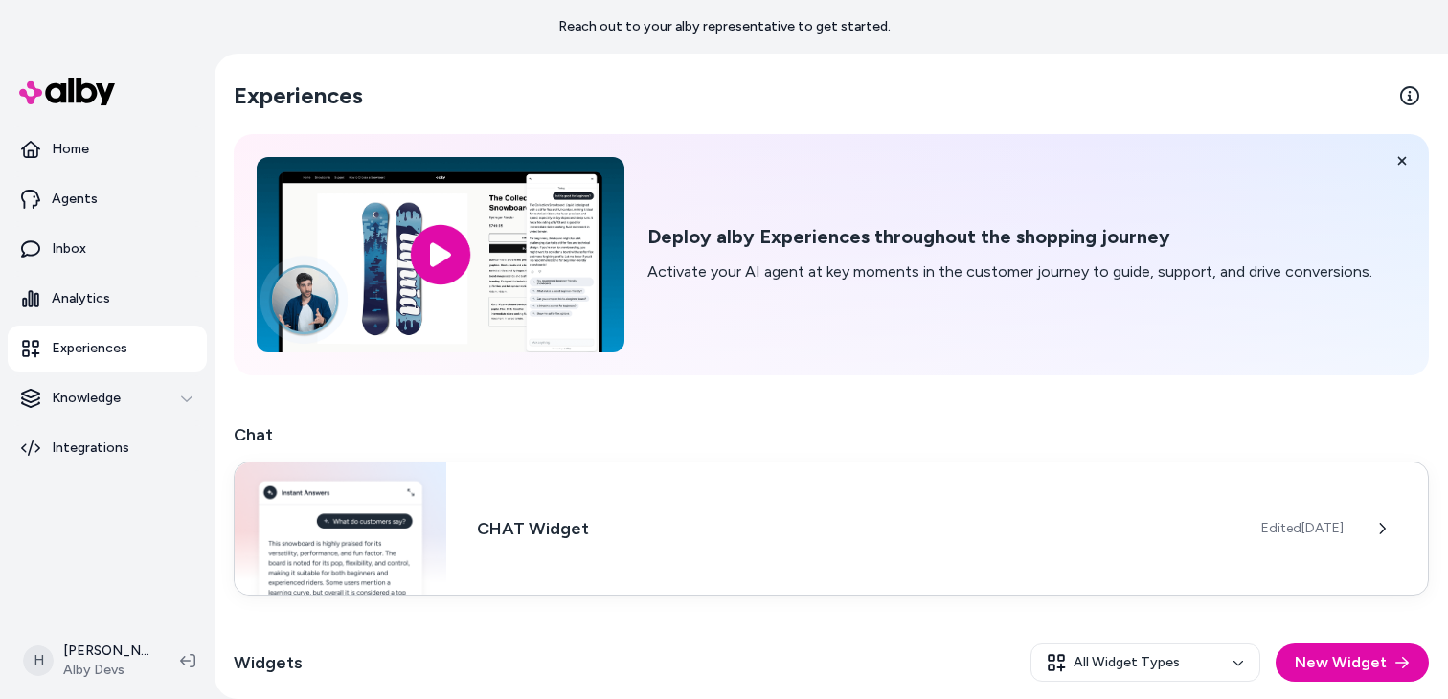
scroll to position [245, 0]
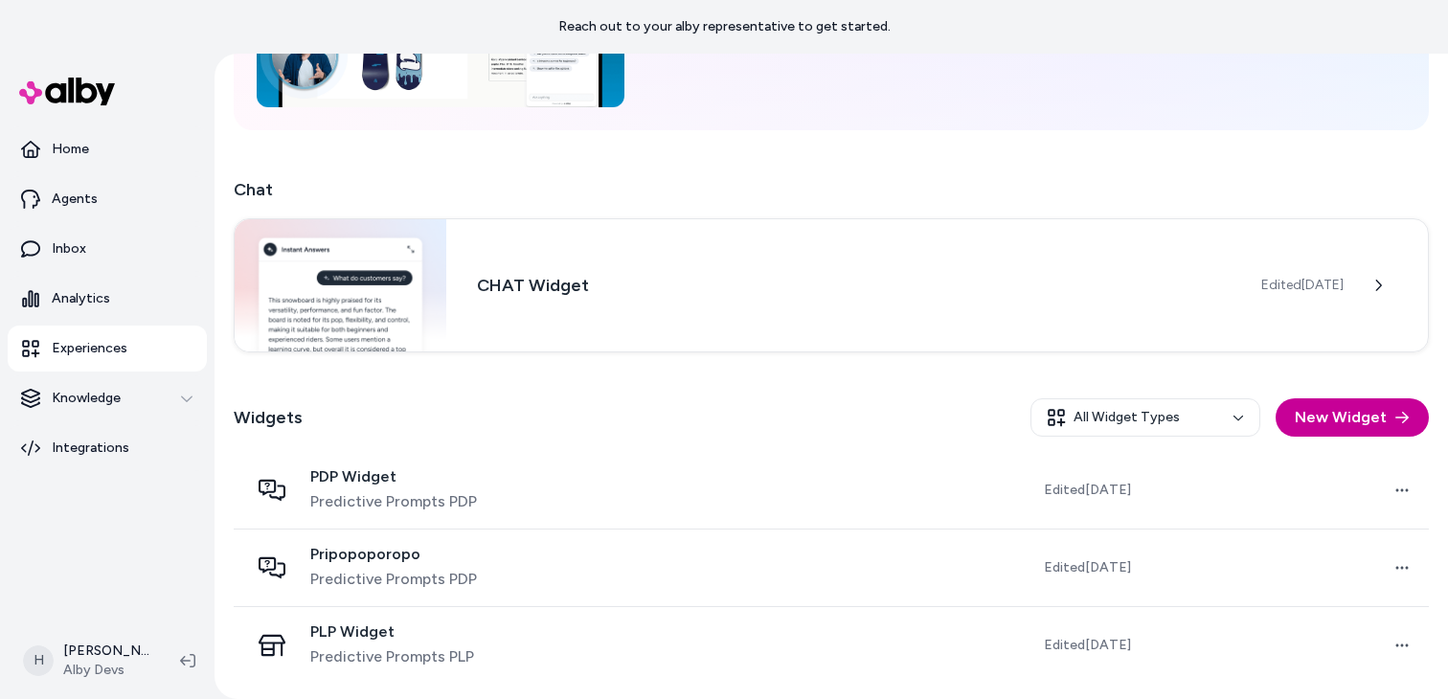
click at [1339, 402] on button "New Widget" at bounding box center [1352, 417] width 153 height 38
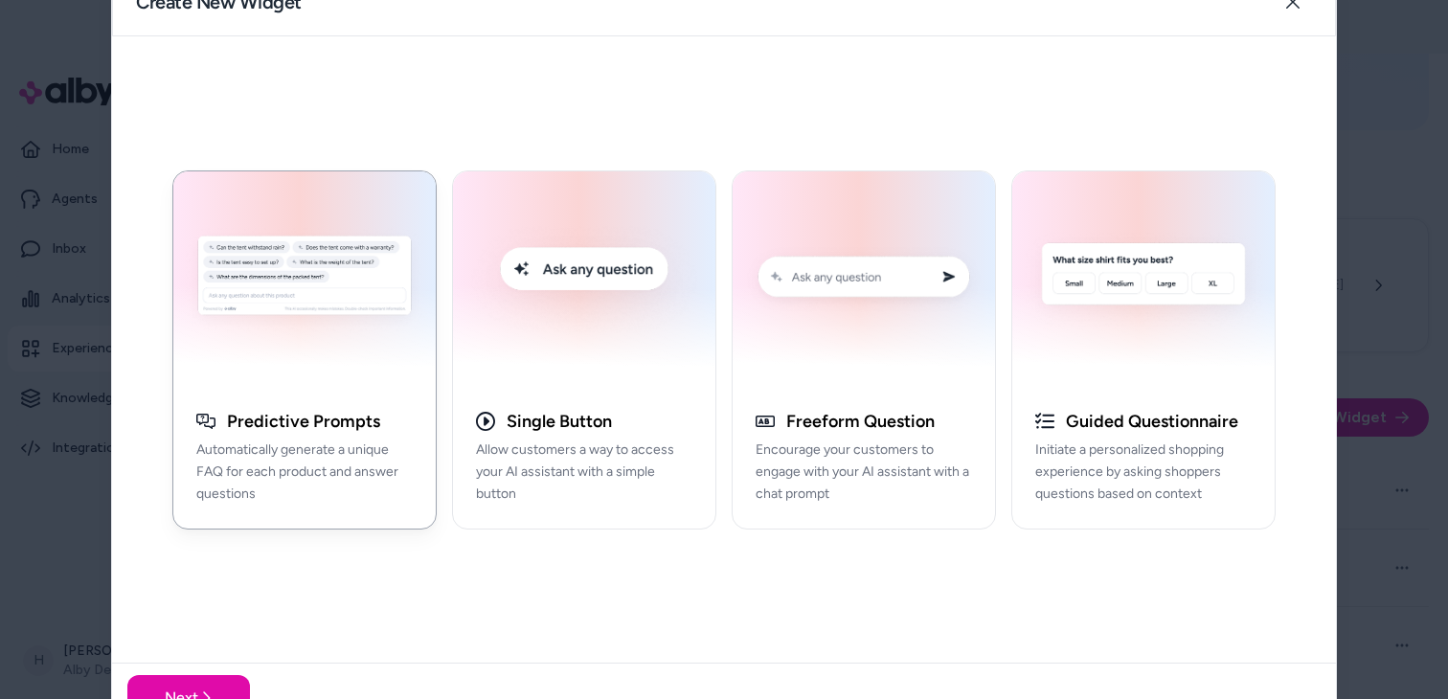
click at [346, 377] on div "button" at bounding box center [304, 279] width 262 height 216
click at [226, 679] on button "Next" at bounding box center [188, 698] width 123 height 46
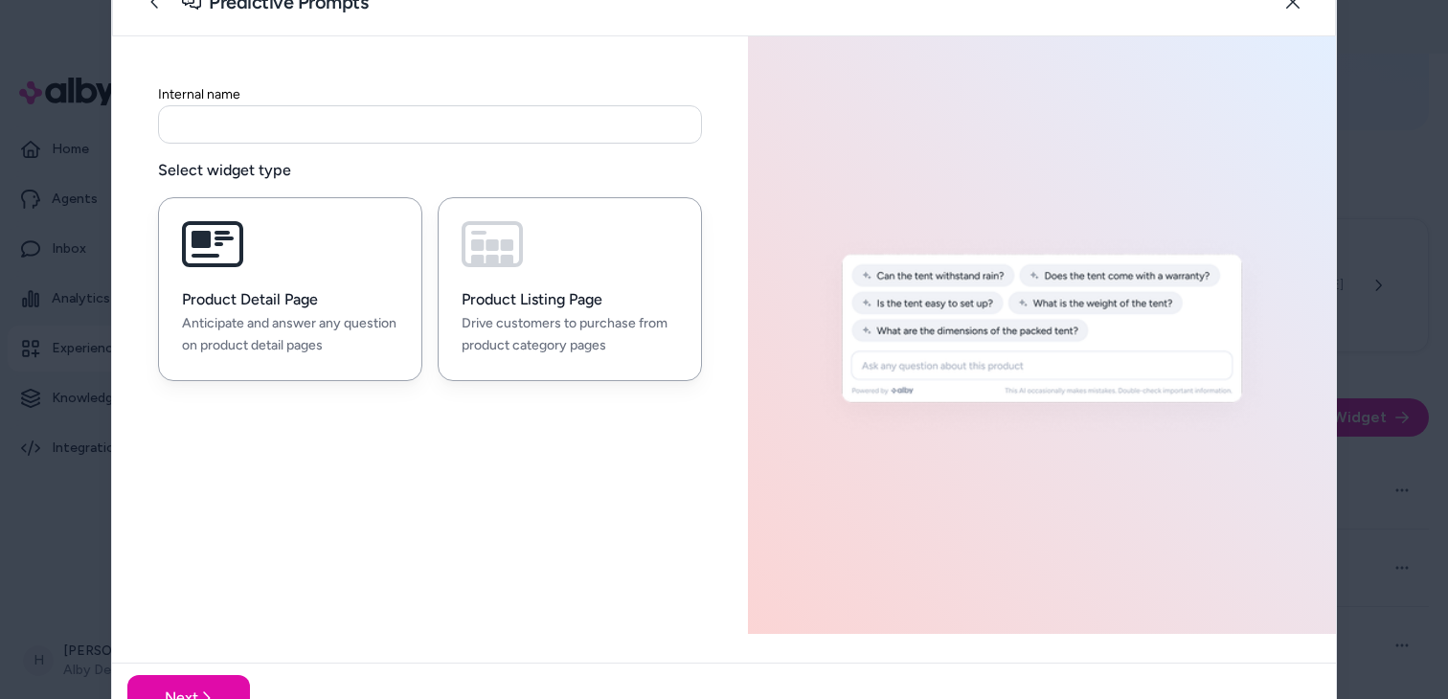
click at [518, 331] on p "Drive customers to purchase from product category pages" at bounding box center [570, 335] width 216 height 44
click at [556, 126] on input at bounding box center [430, 124] width 544 height 38
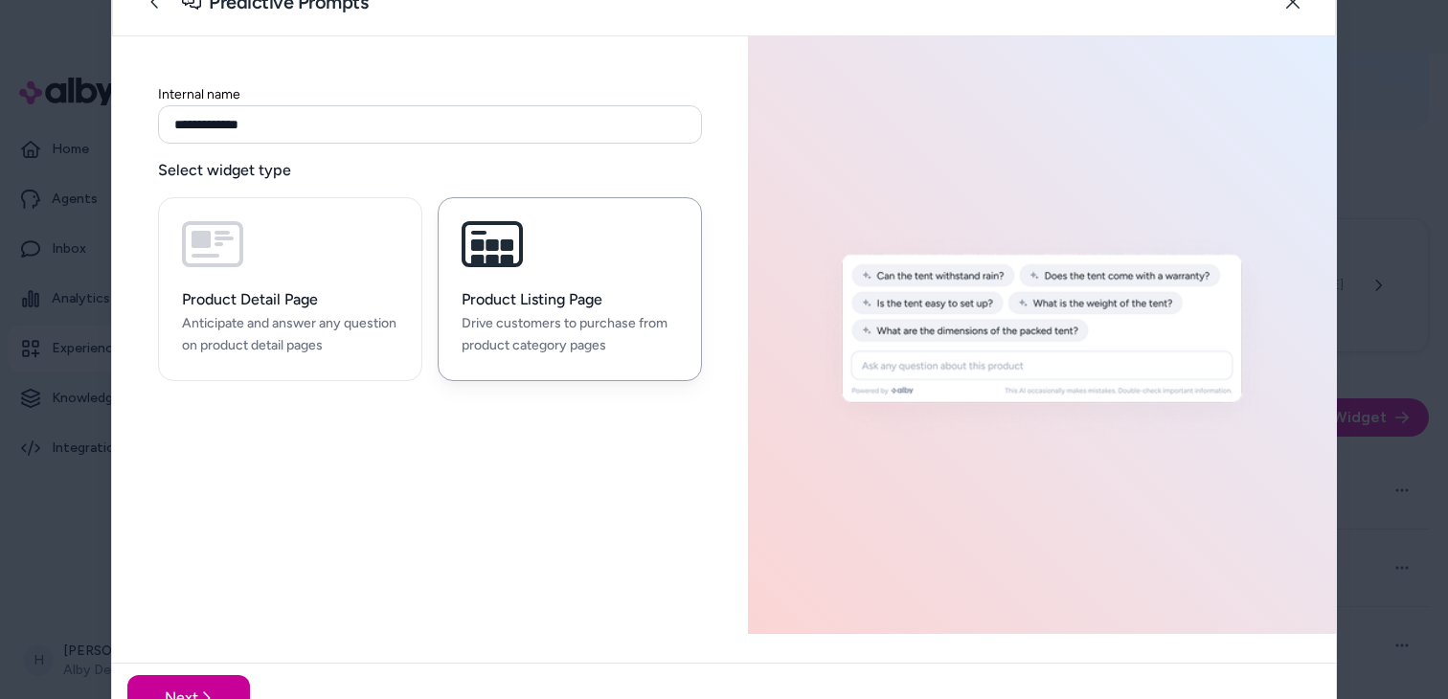
type input "**********"
click at [183, 690] on button "Next" at bounding box center [188, 698] width 123 height 46
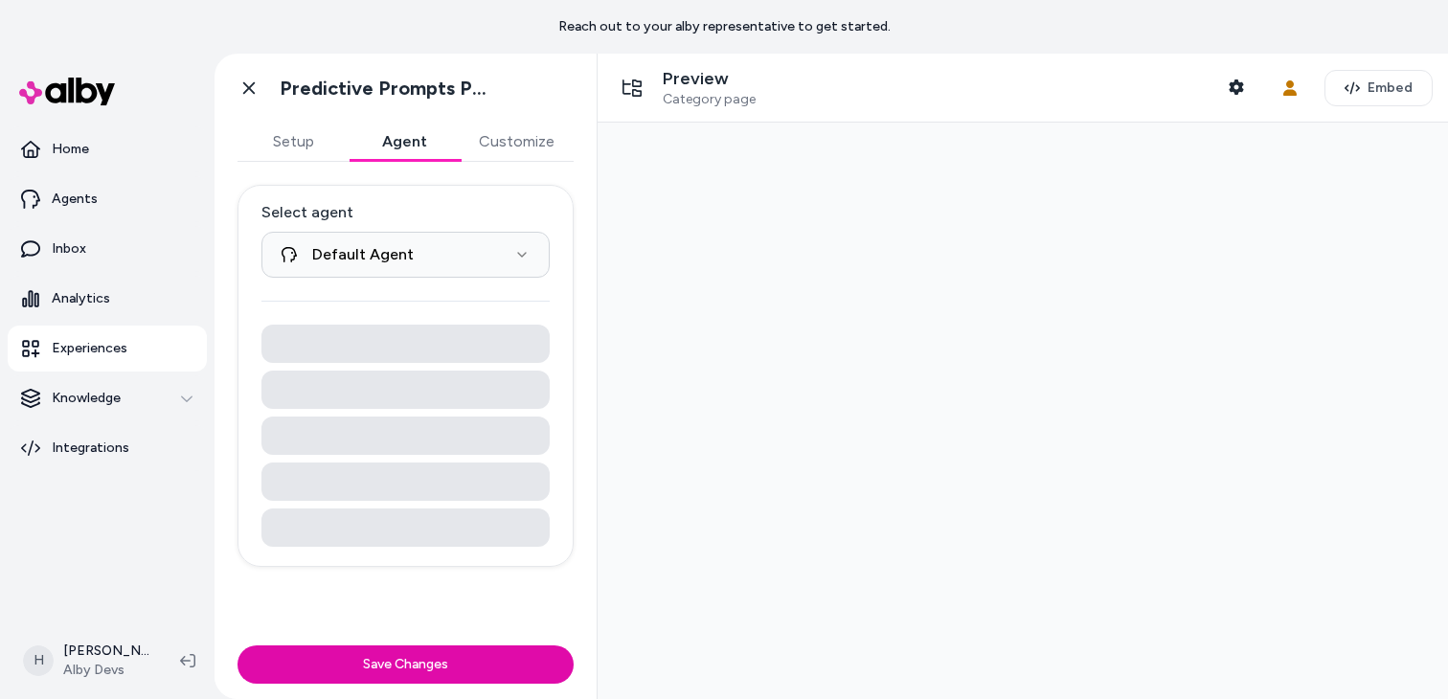
click at [402, 149] on button "Agent" at bounding box center [404, 142] width 111 height 38
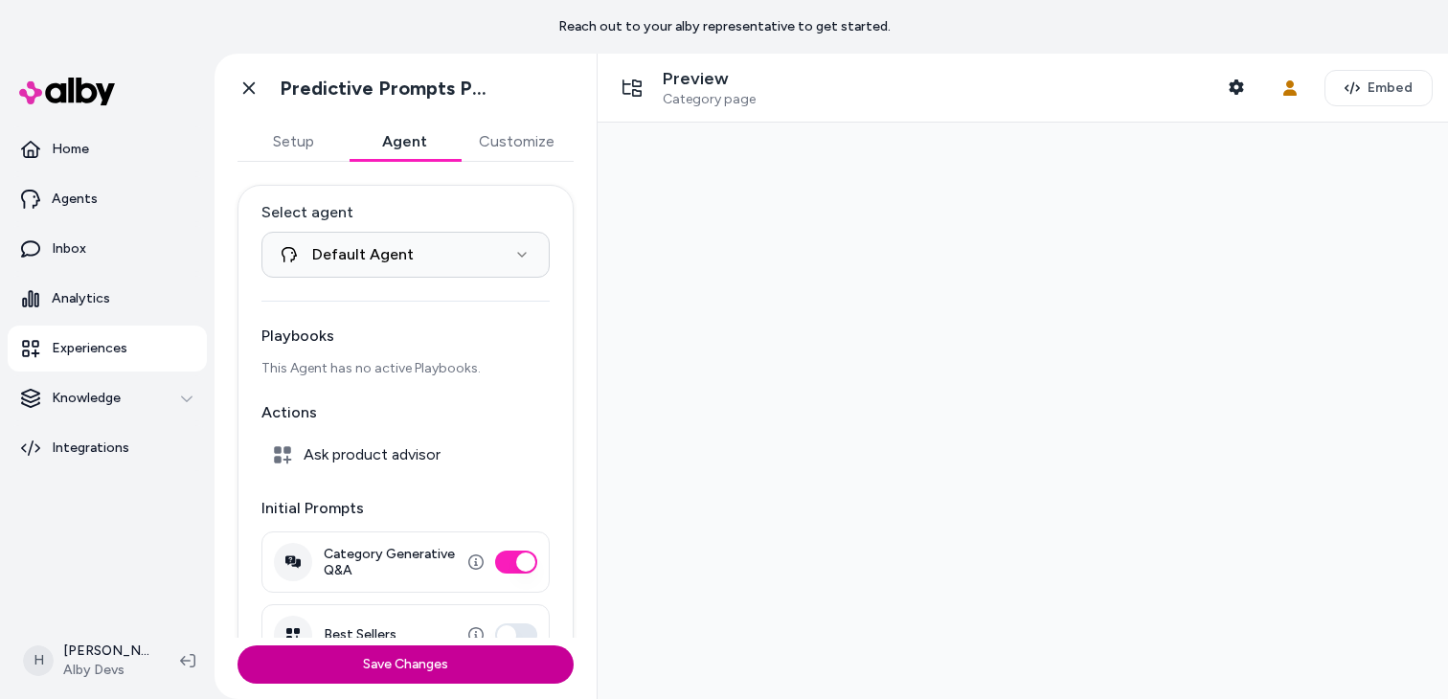
click at [417, 672] on button "Save Changes" at bounding box center [406, 665] width 336 height 38
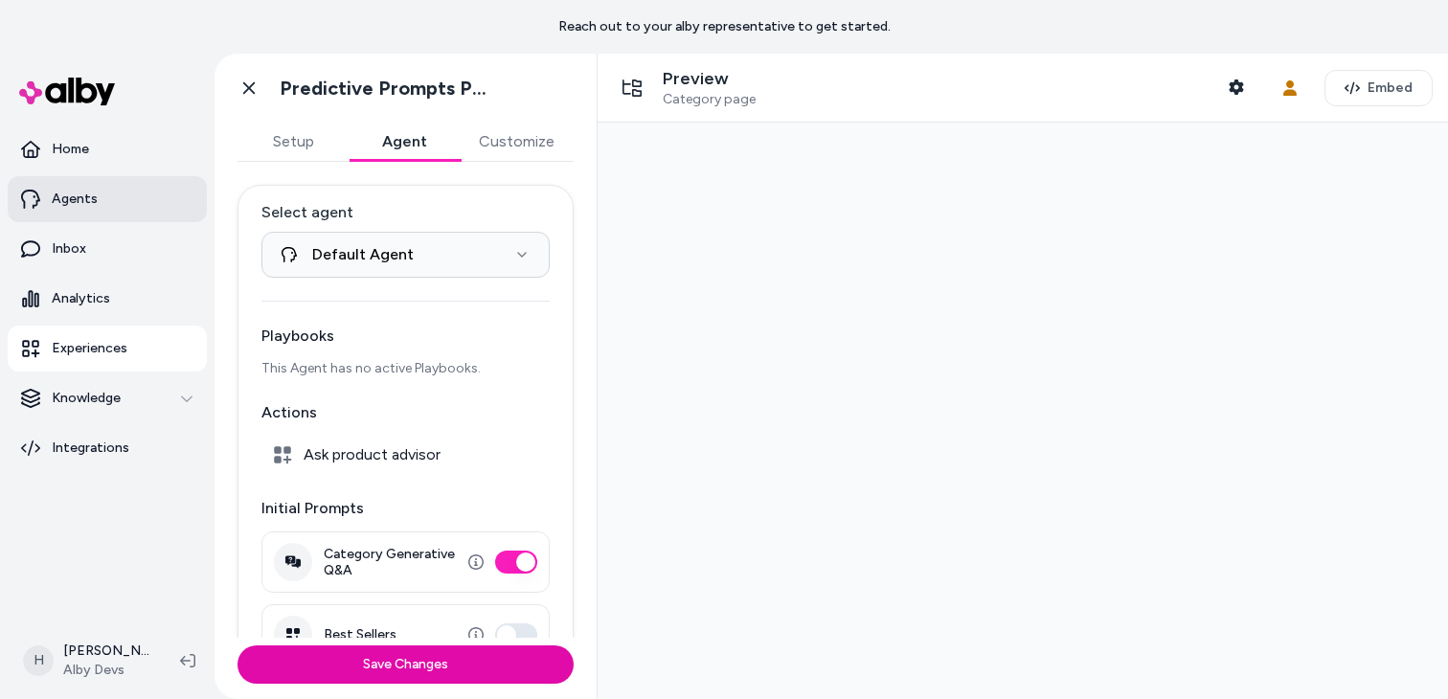
click at [96, 197] on link "Agents" at bounding box center [107, 199] width 199 height 46
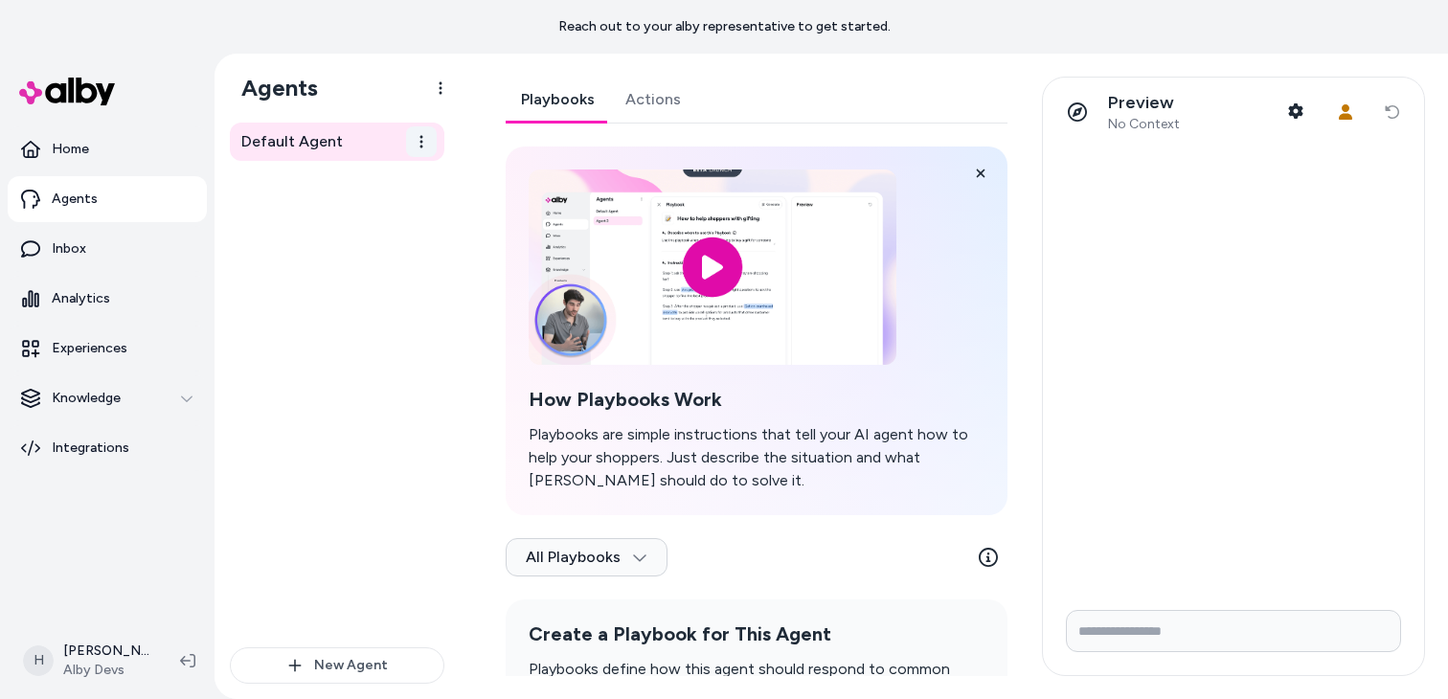
click at [426, 145] on html "Reach out to your alby representative to get started. Home Agents Inbox Analyti…" at bounding box center [724, 349] width 1448 height 699
click at [444, 176] on html "Reach out to your alby representative to get started. Home Agents Inbox Analyti…" at bounding box center [724, 349] width 1448 height 699
click at [424, 205] on div "Default Agent" at bounding box center [337, 385] width 215 height 525
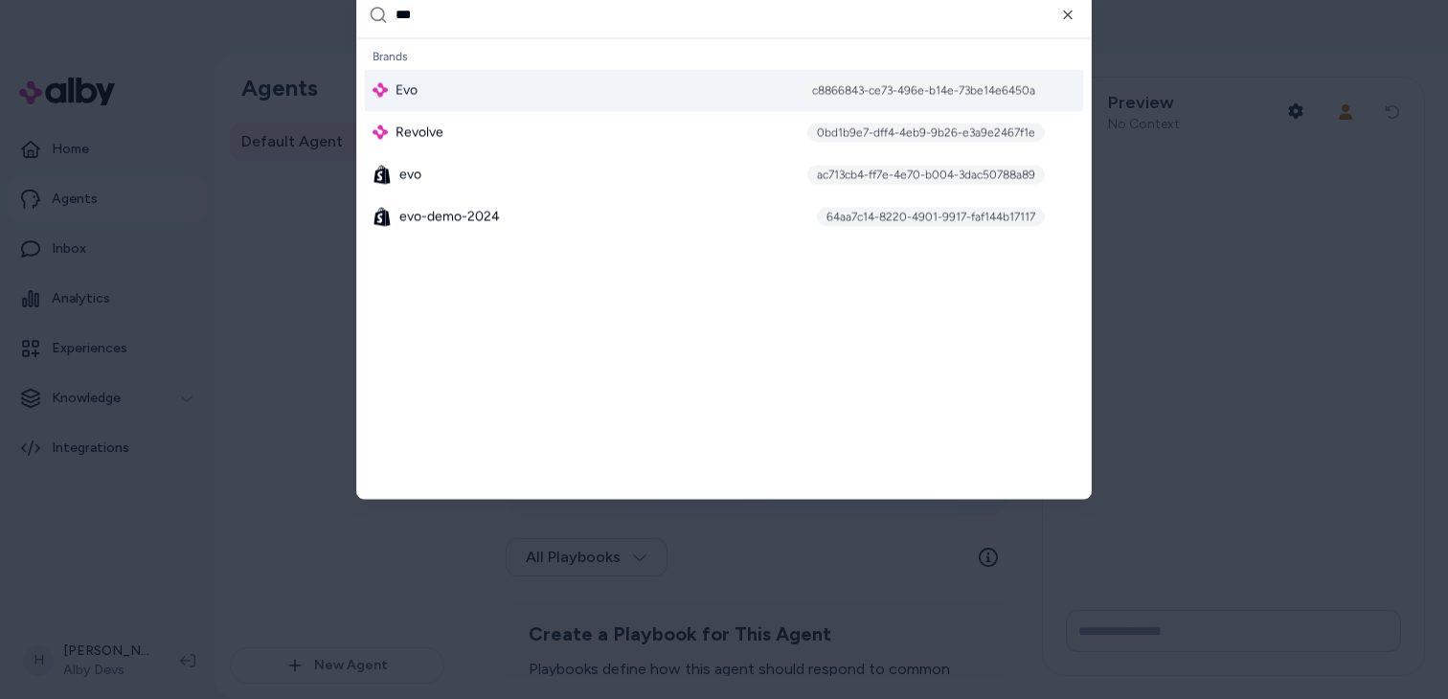
type input "***"
click at [540, 99] on div "Evo c8866843-ce73-496e-b14e-73be14e6450a" at bounding box center [724, 90] width 718 height 42
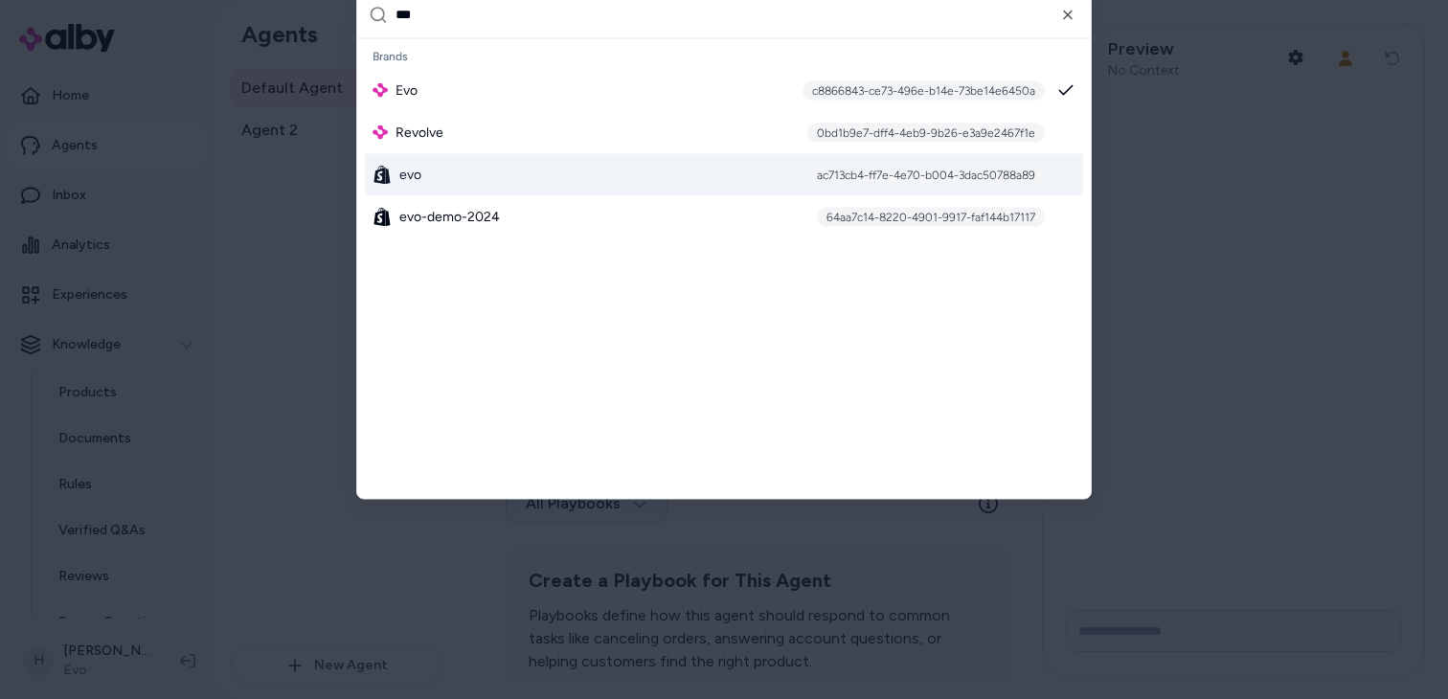
type input "***"
click at [423, 176] on div "evo ac713cb4-ff7e-4e70-b004-3dac50788a89" at bounding box center [724, 174] width 718 height 42
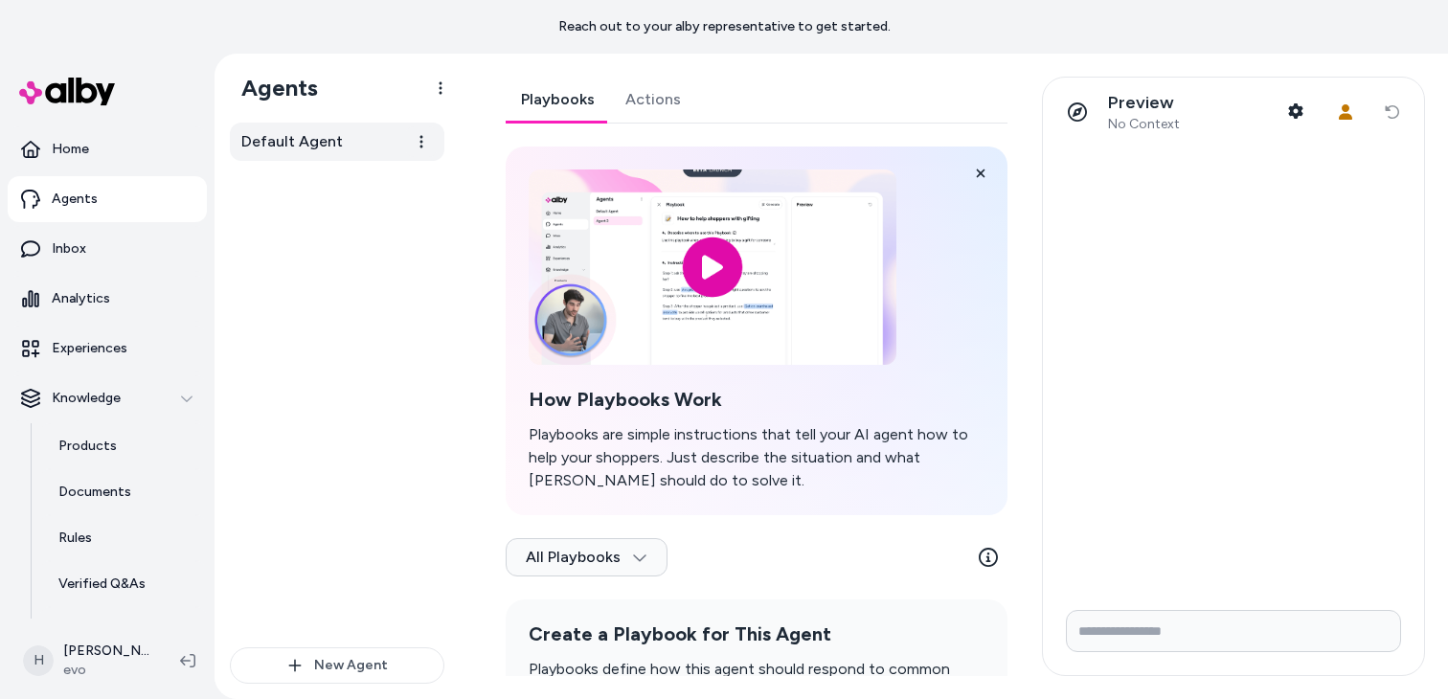
click at [379, 150] on link "Default Agent" at bounding box center [337, 142] width 215 height 38
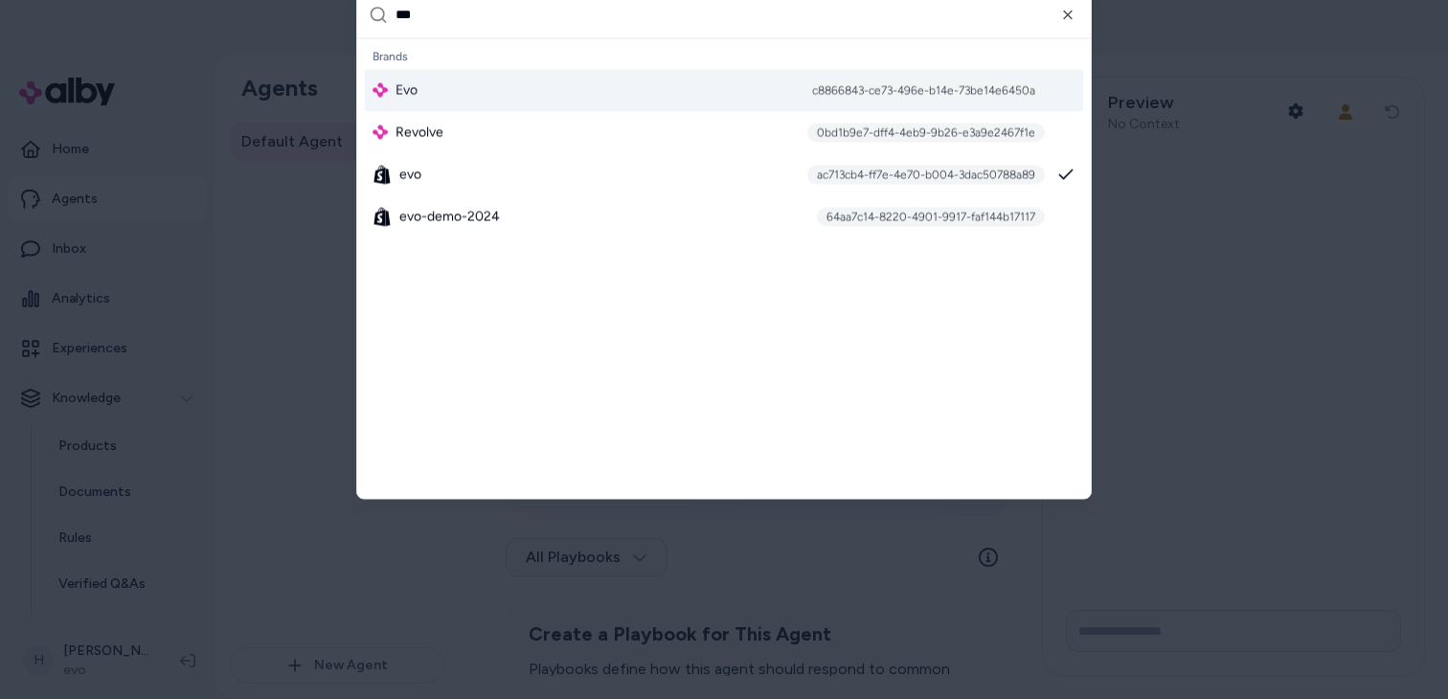
type input "***"
click at [463, 80] on div "Evo c8866843-ce73-496e-b14e-73be14e6450a" at bounding box center [724, 90] width 718 height 42
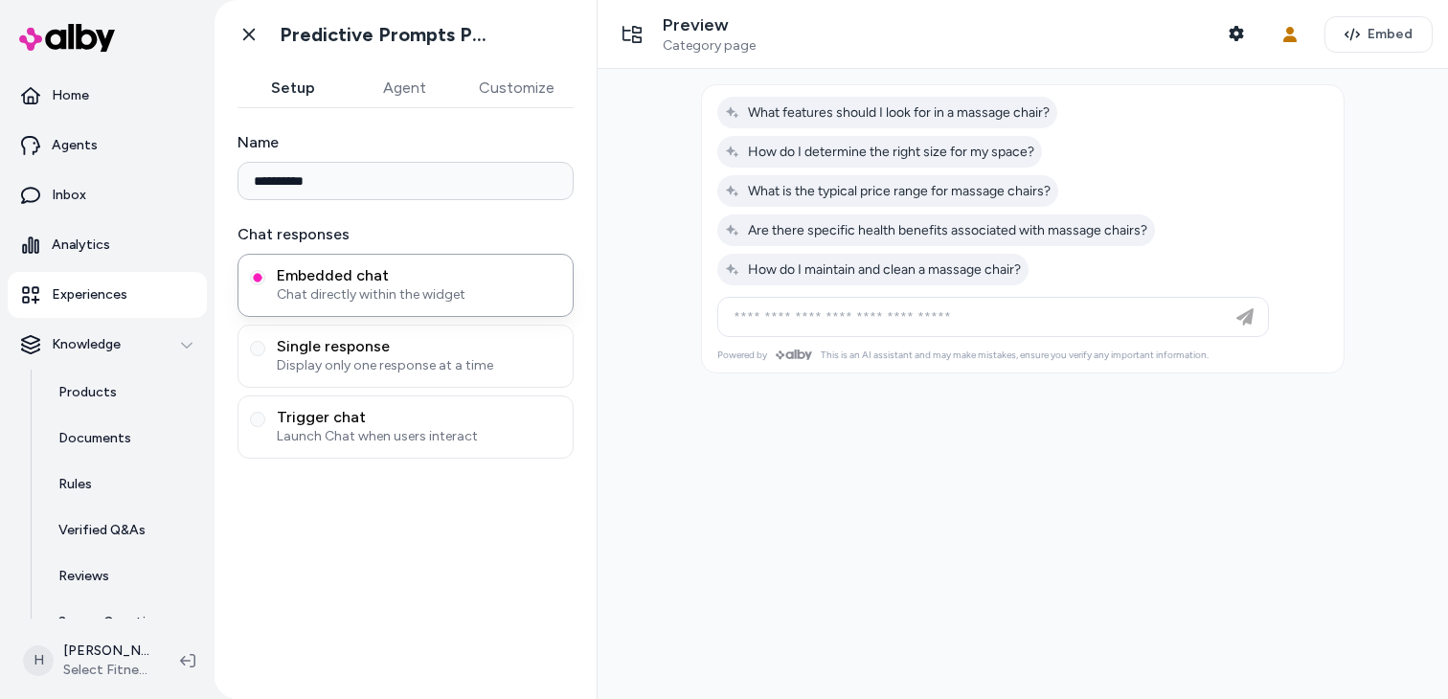
type input "**********"
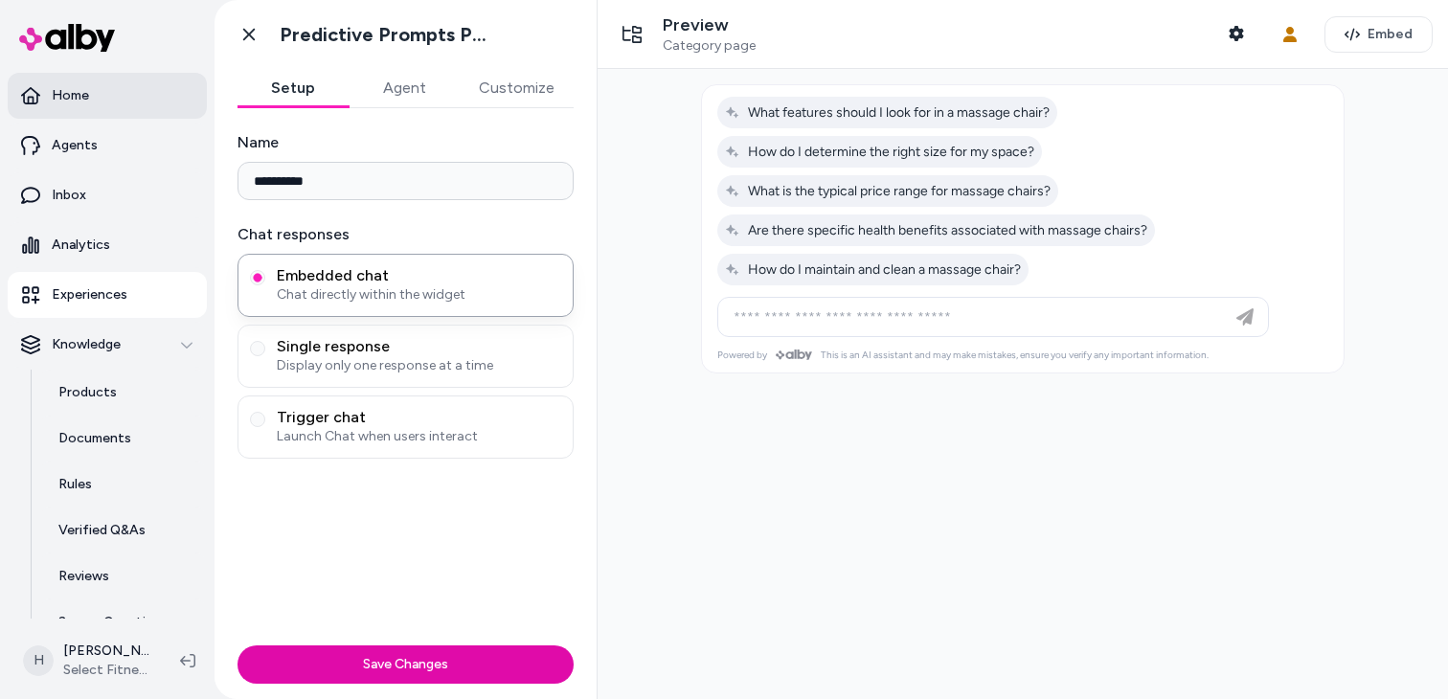
click at [98, 89] on link "Home" at bounding box center [107, 96] width 199 height 46
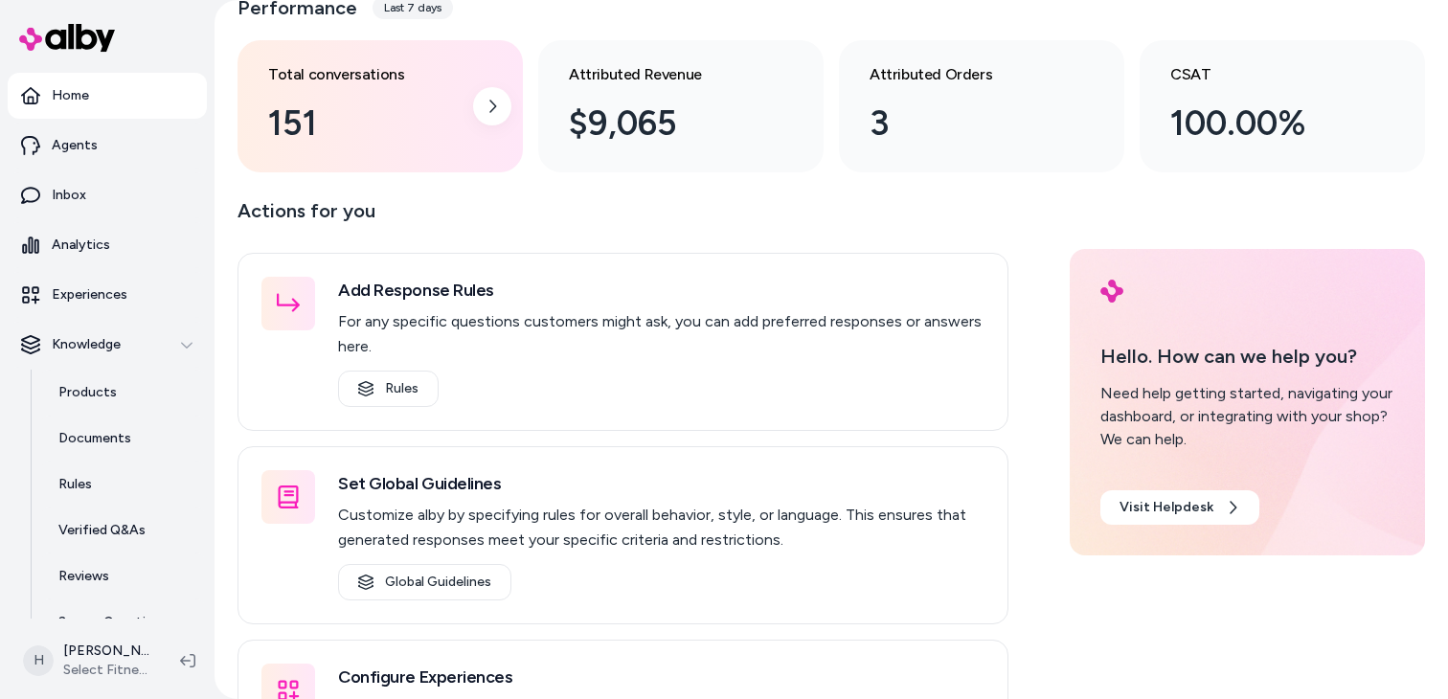
scroll to position [249, 0]
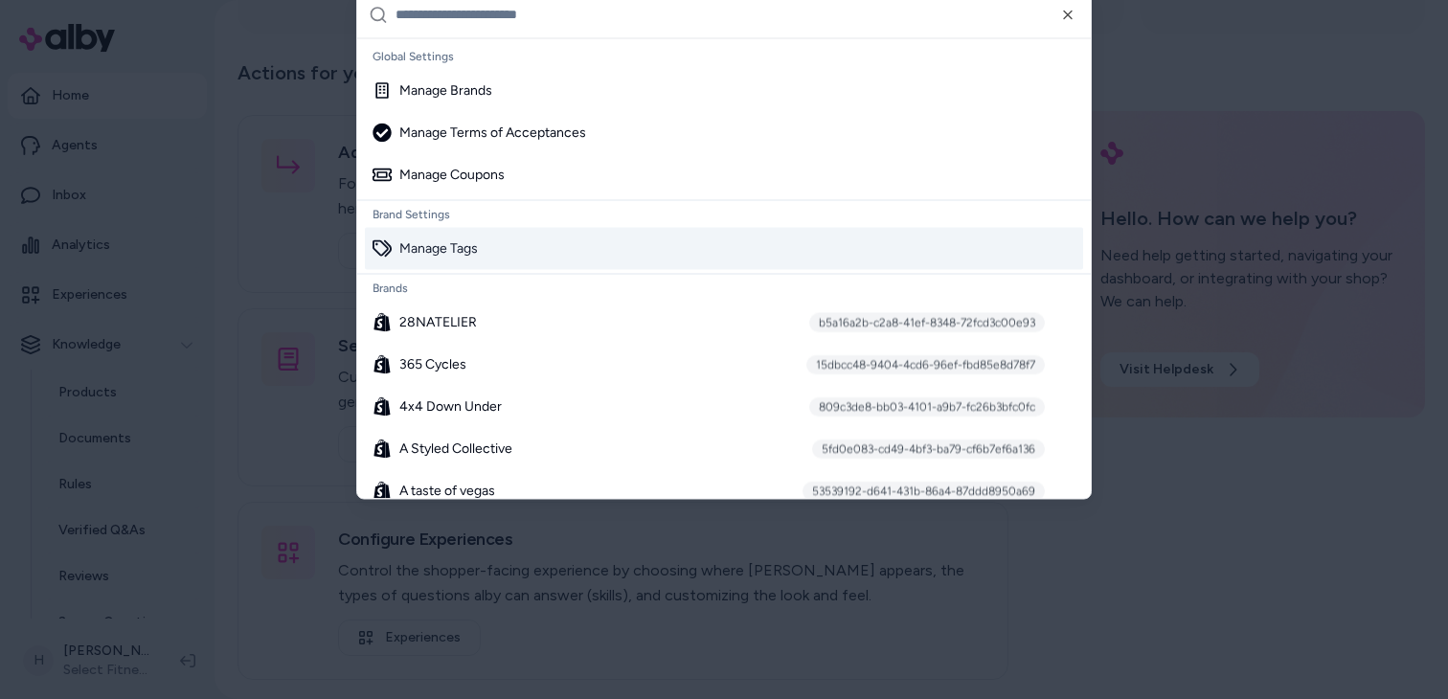
click at [597, 28] on input "text" at bounding box center [738, 14] width 684 height 46
paste input "**********"
type input "**********"
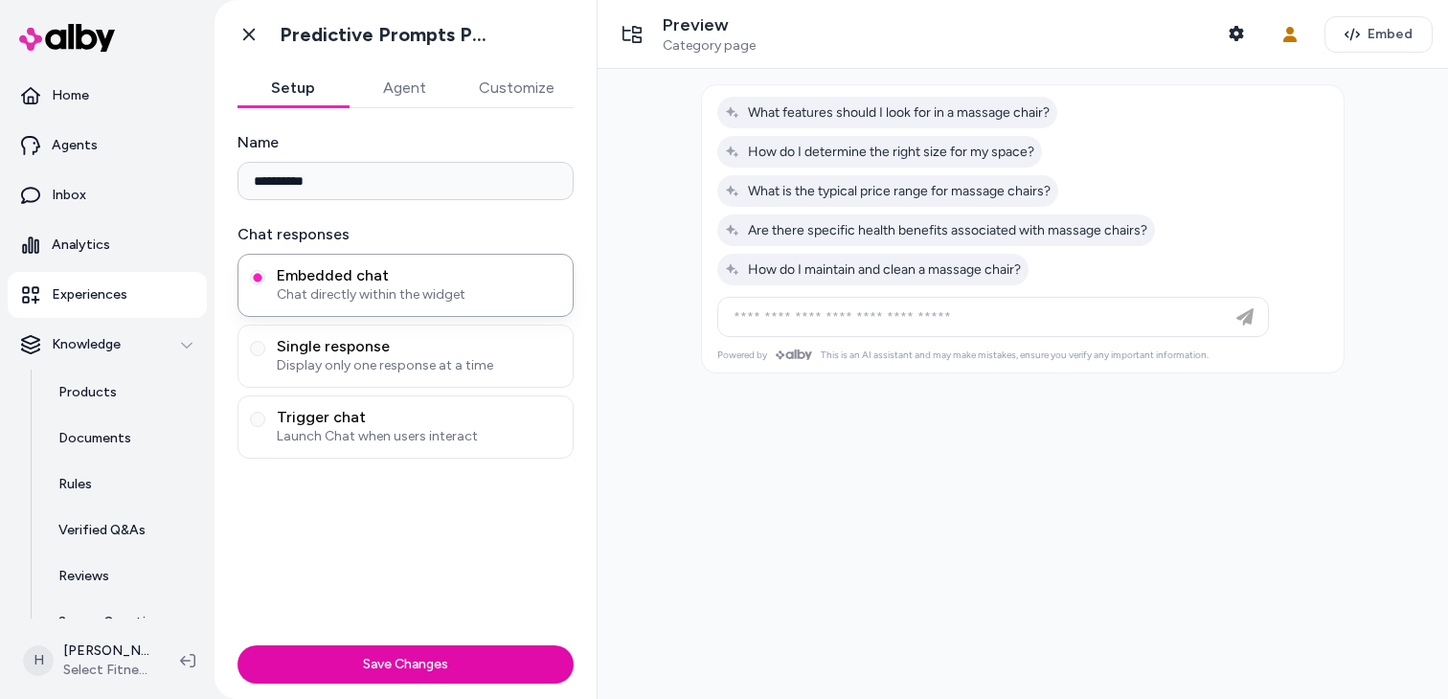
click at [402, 86] on button "Agent" at bounding box center [404, 88] width 111 height 38
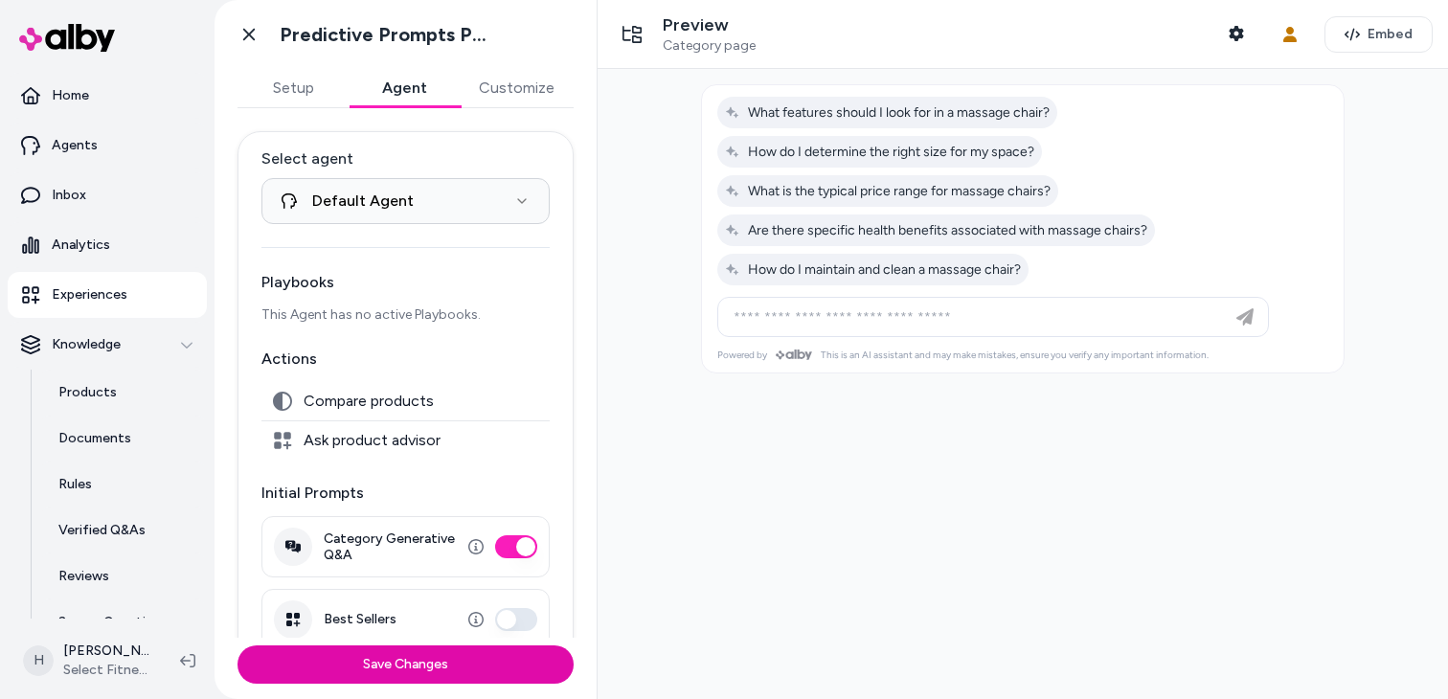
click at [102, 295] on p "Experiences" at bounding box center [90, 294] width 76 height 19
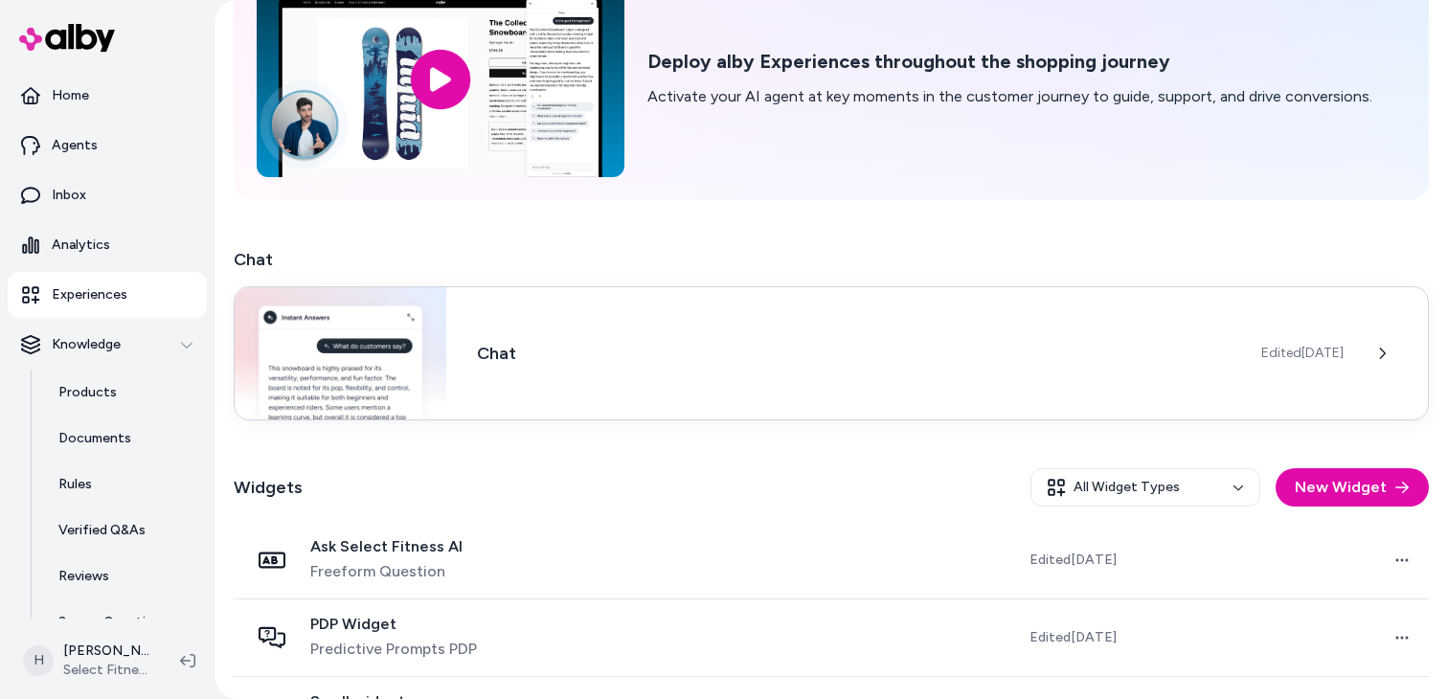
scroll to position [424, 0]
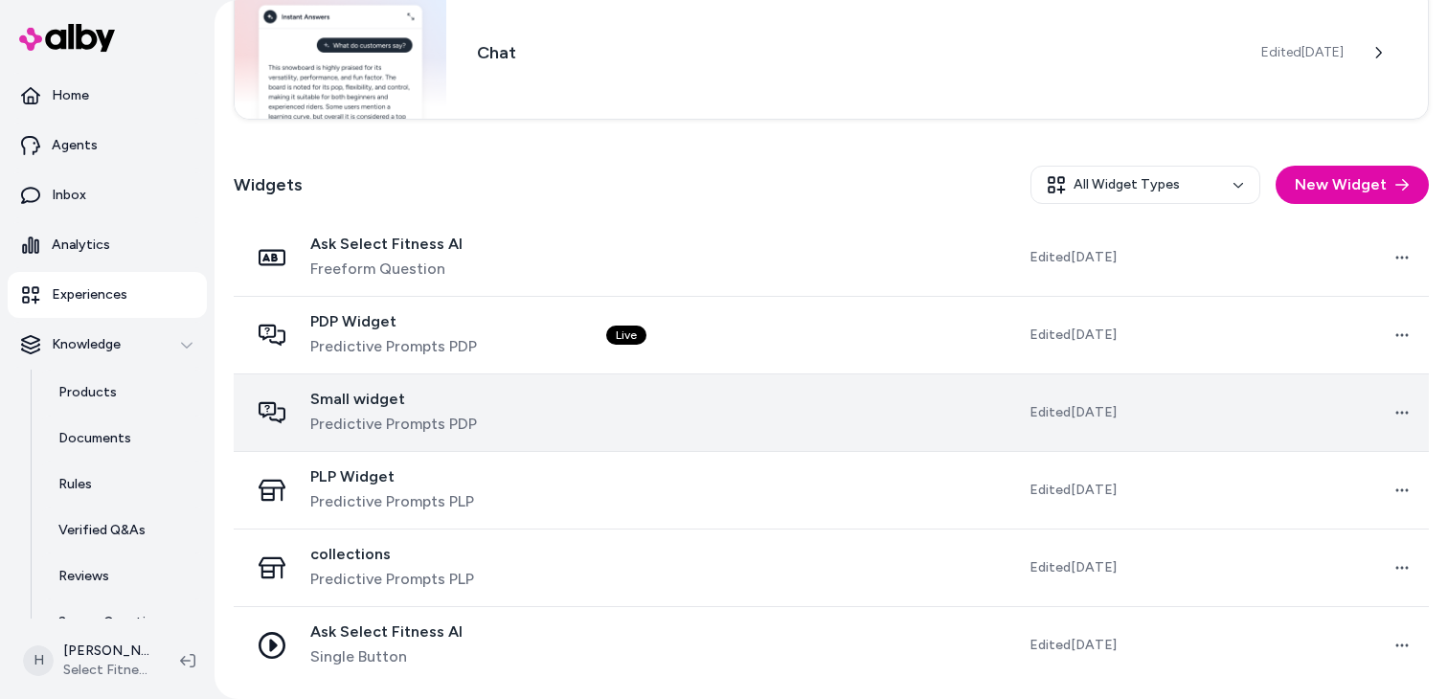
click at [887, 411] on td at bounding box center [739, 413] width 297 height 78
click at [505, 423] on div "Small widget Predictive Prompts PDP" at bounding box center [412, 413] width 327 height 46
click at [388, 425] on span "Predictive Prompts PDP" at bounding box center [393, 424] width 167 height 23
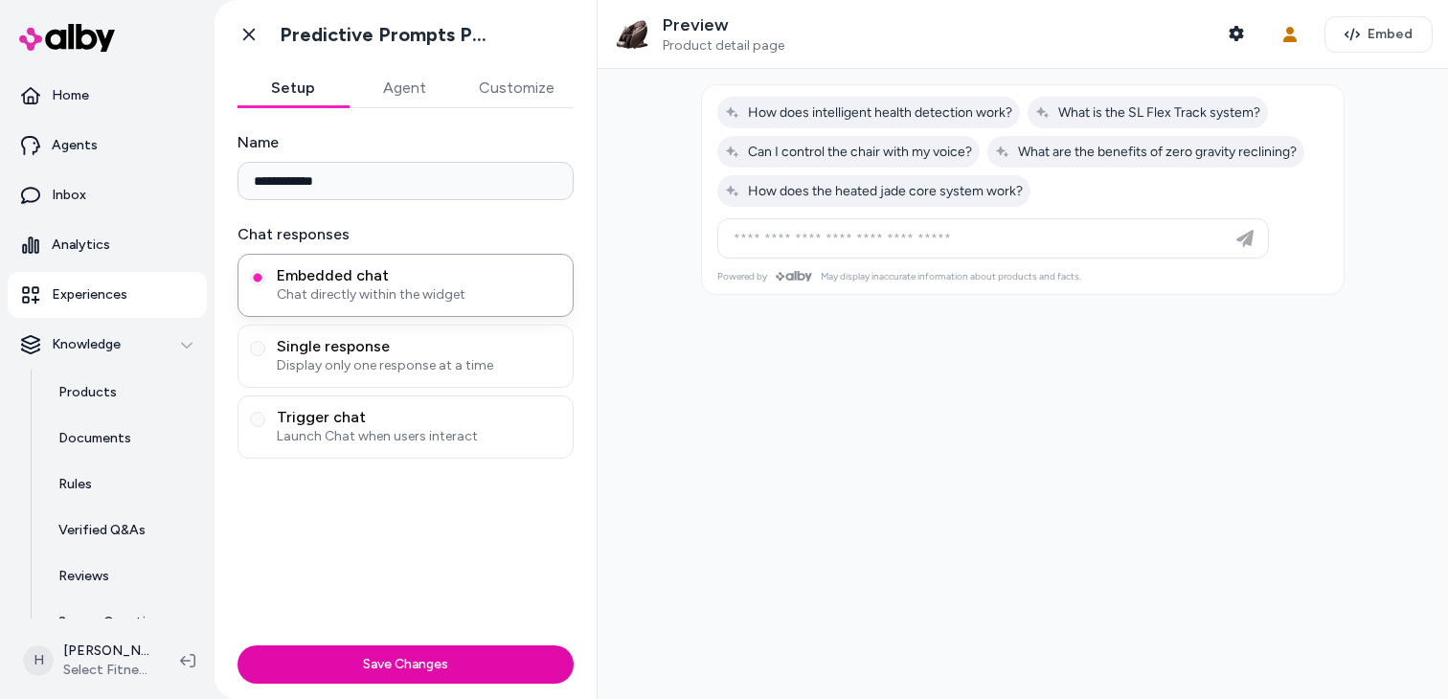
click at [404, 102] on button "Agent" at bounding box center [404, 88] width 111 height 38
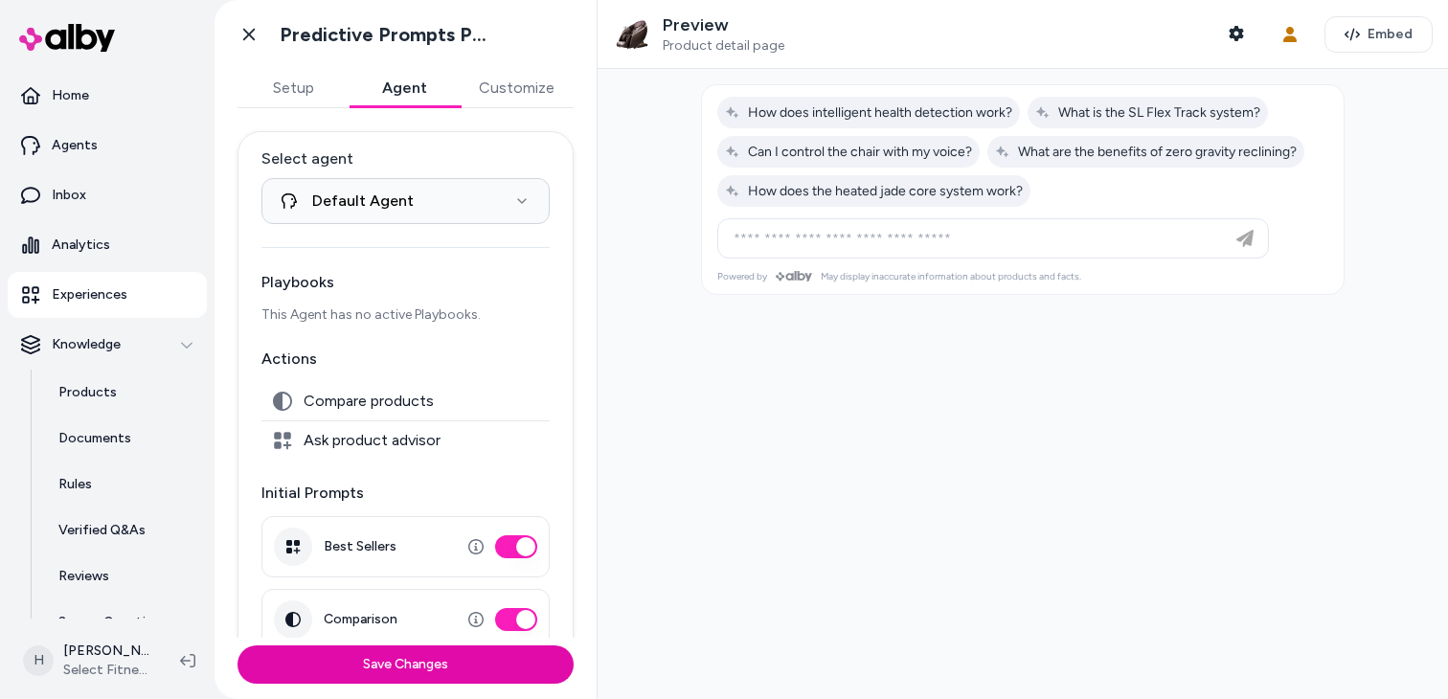
scroll to position [178, 0]
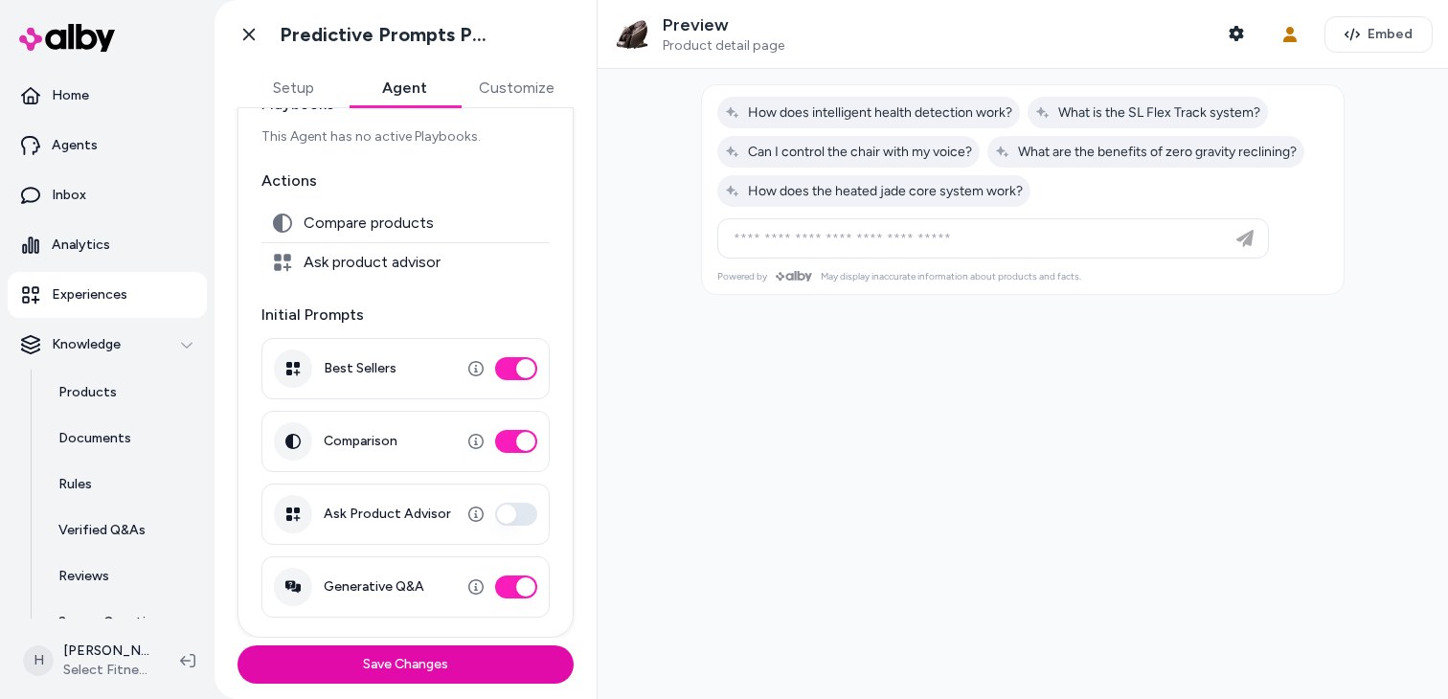
click at [75, 298] on p "Experiences" at bounding box center [90, 294] width 76 height 19
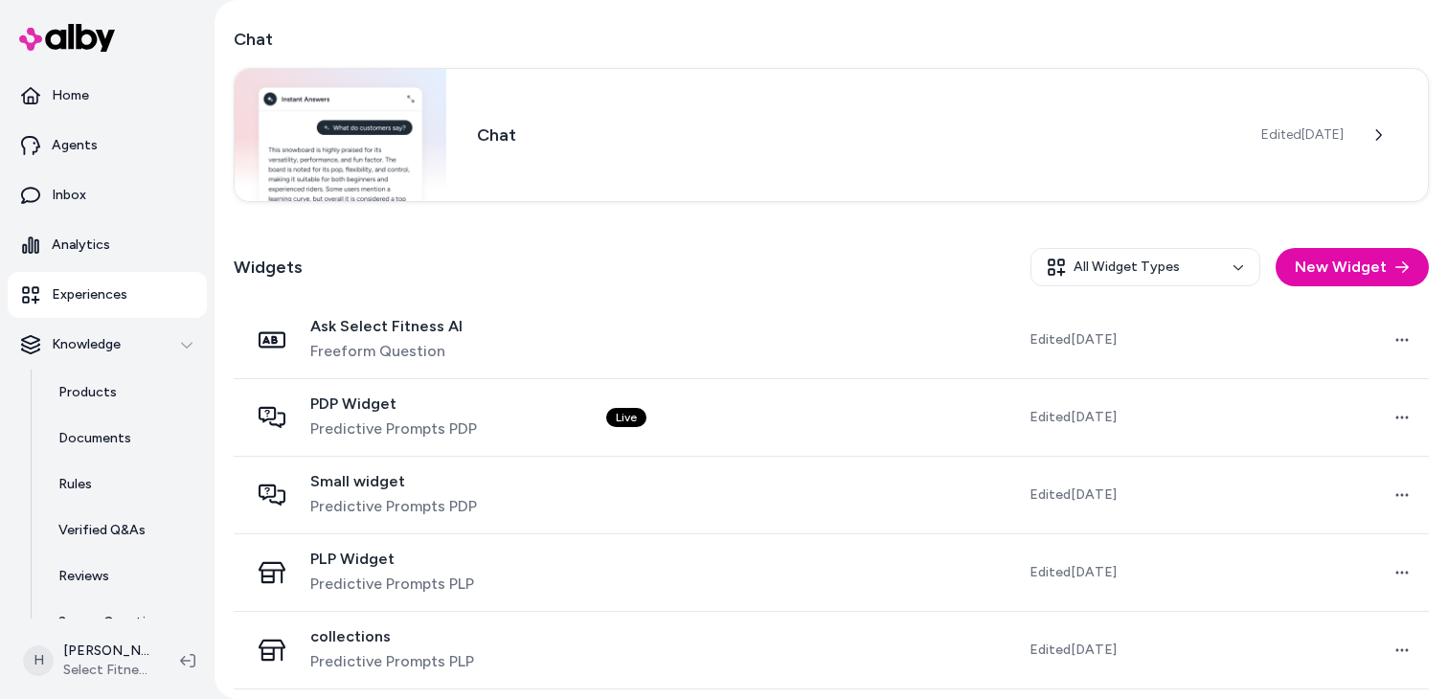
scroll to position [424, 0]
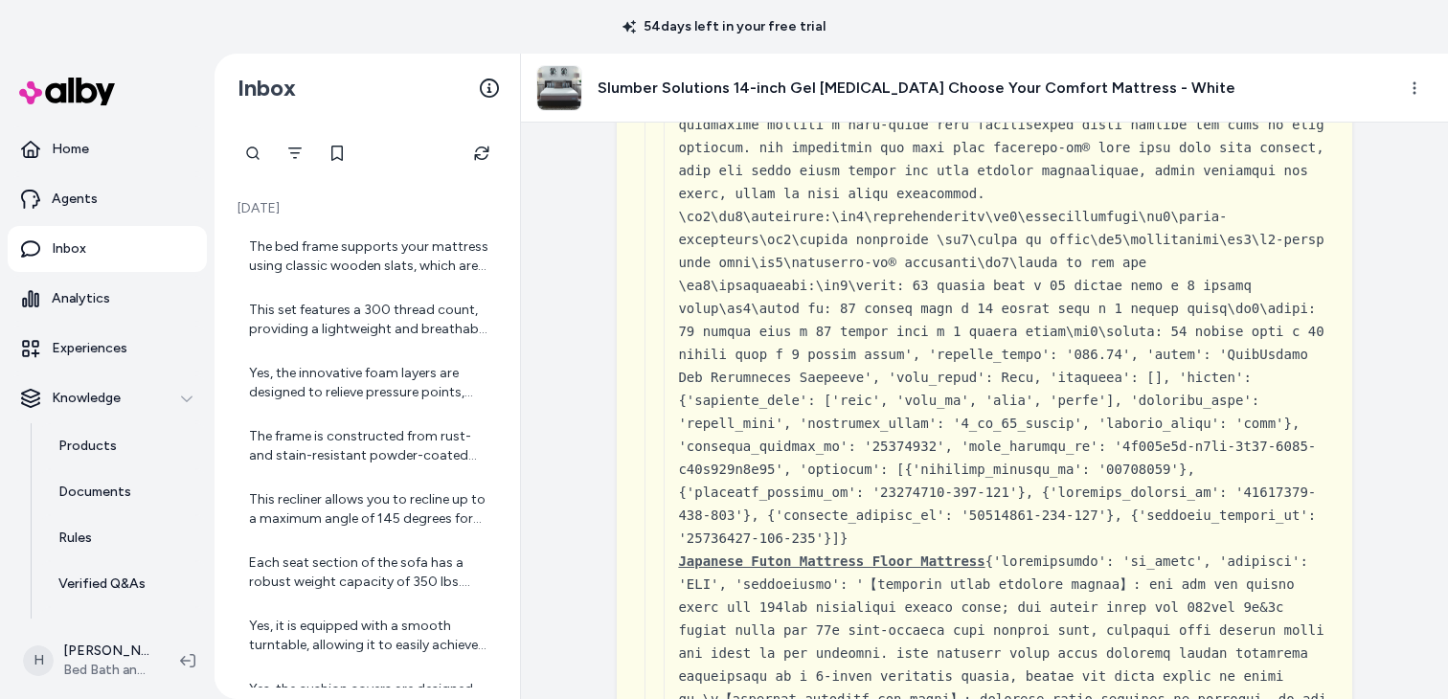
scroll to position [7736, 0]
